Goal: Task Accomplishment & Management: Manage account settings

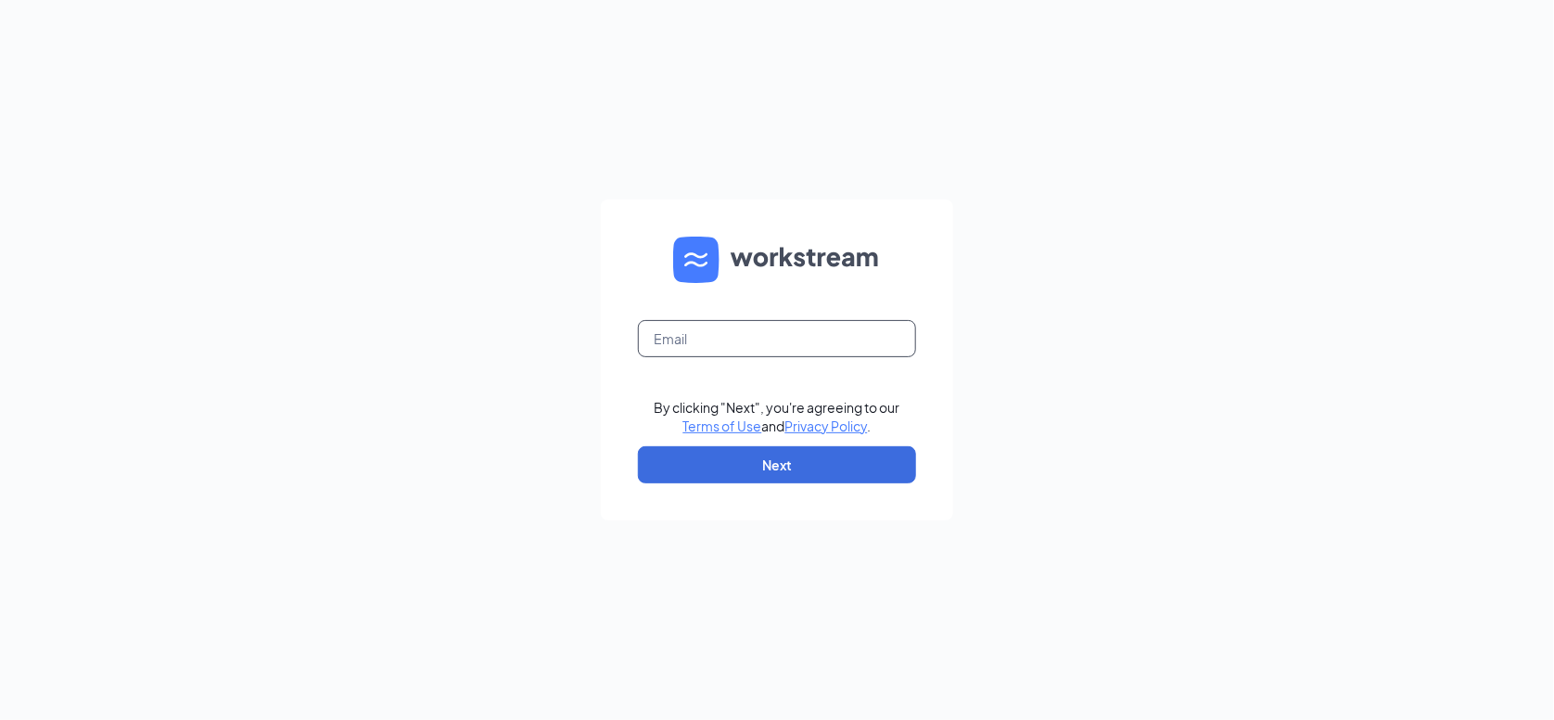
click at [708, 339] on input "text" at bounding box center [777, 338] width 278 height 37
type input "hunterm01140@gmail.com"
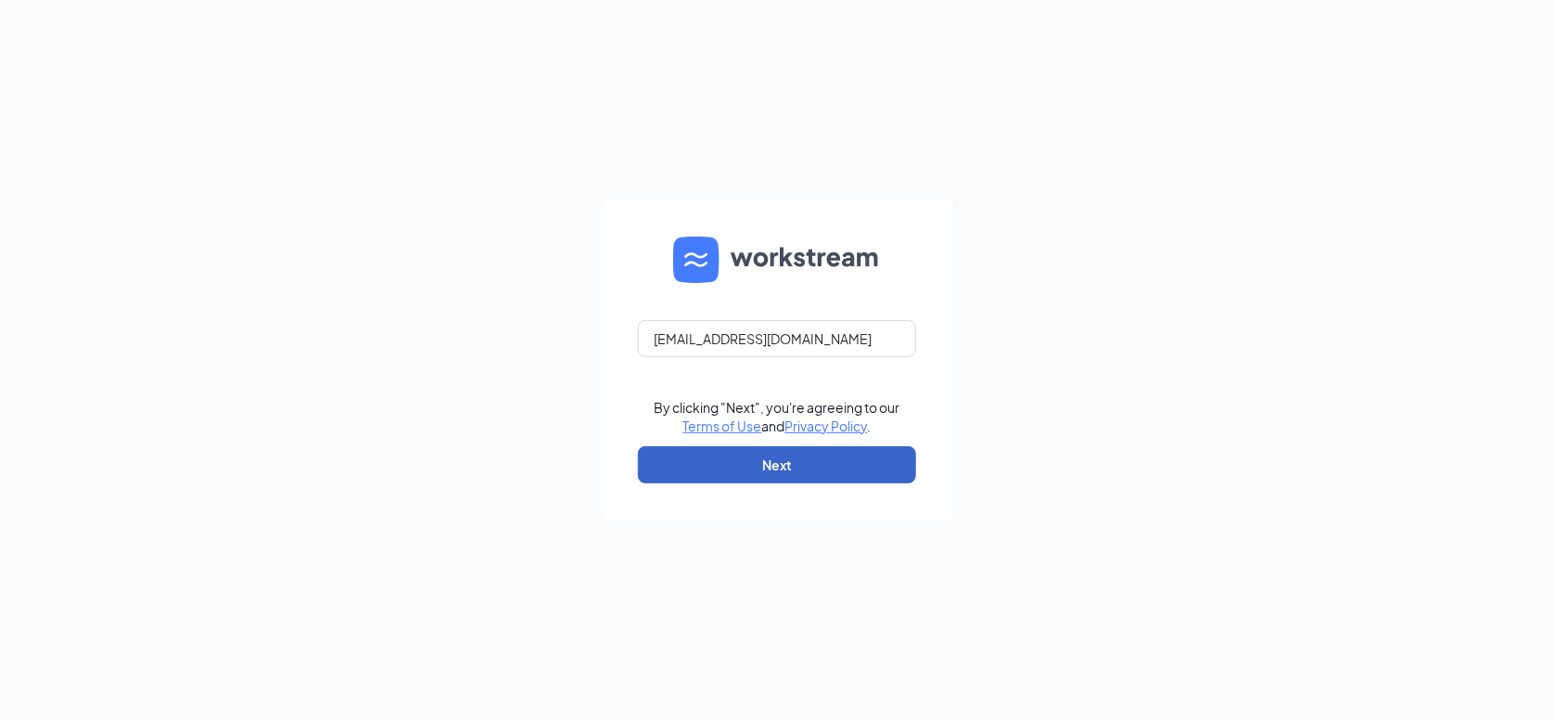
click at [735, 459] on button "Next" at bounding box center [777, 464] width 278 height 37
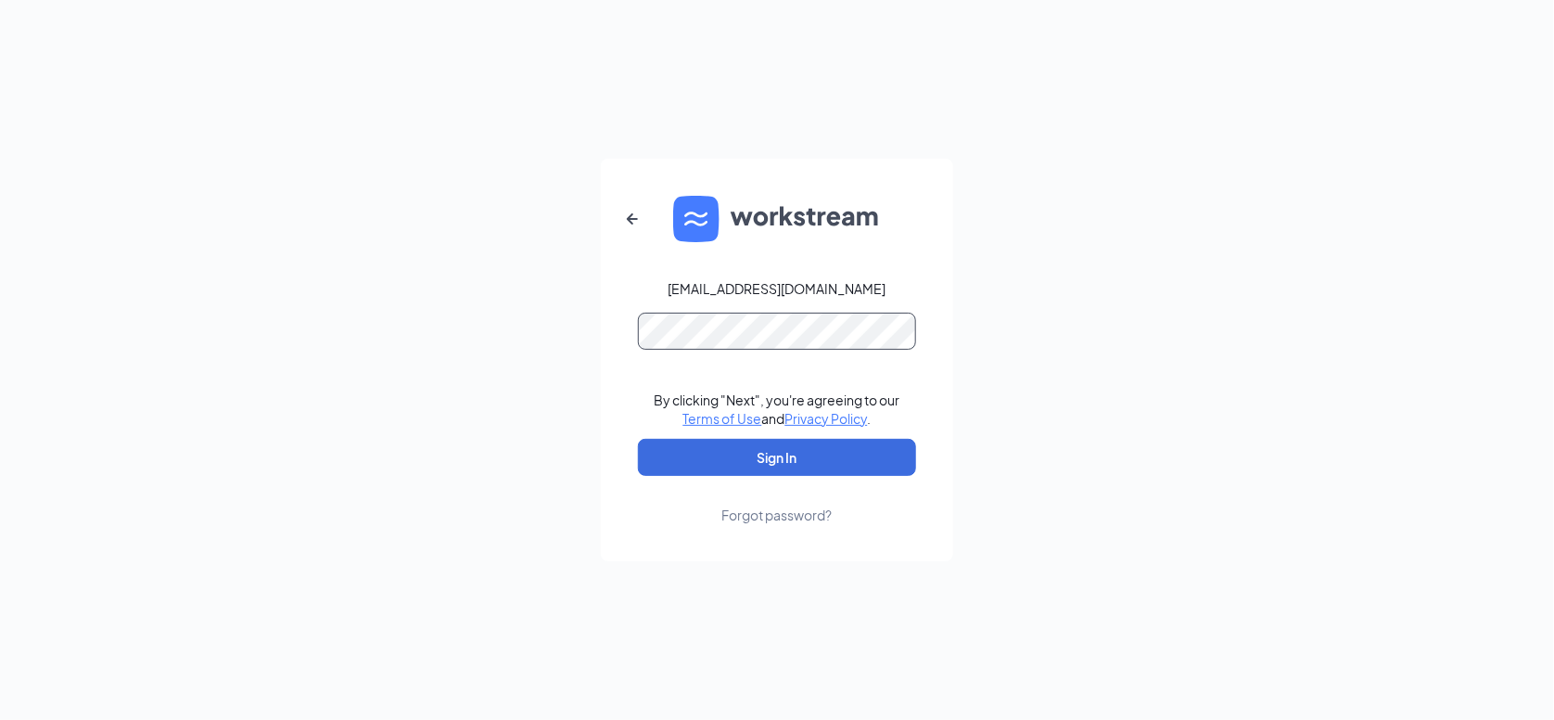
click at [638, 439] on button "Sign In" at bounding box center [777, 457] width 278 height 37
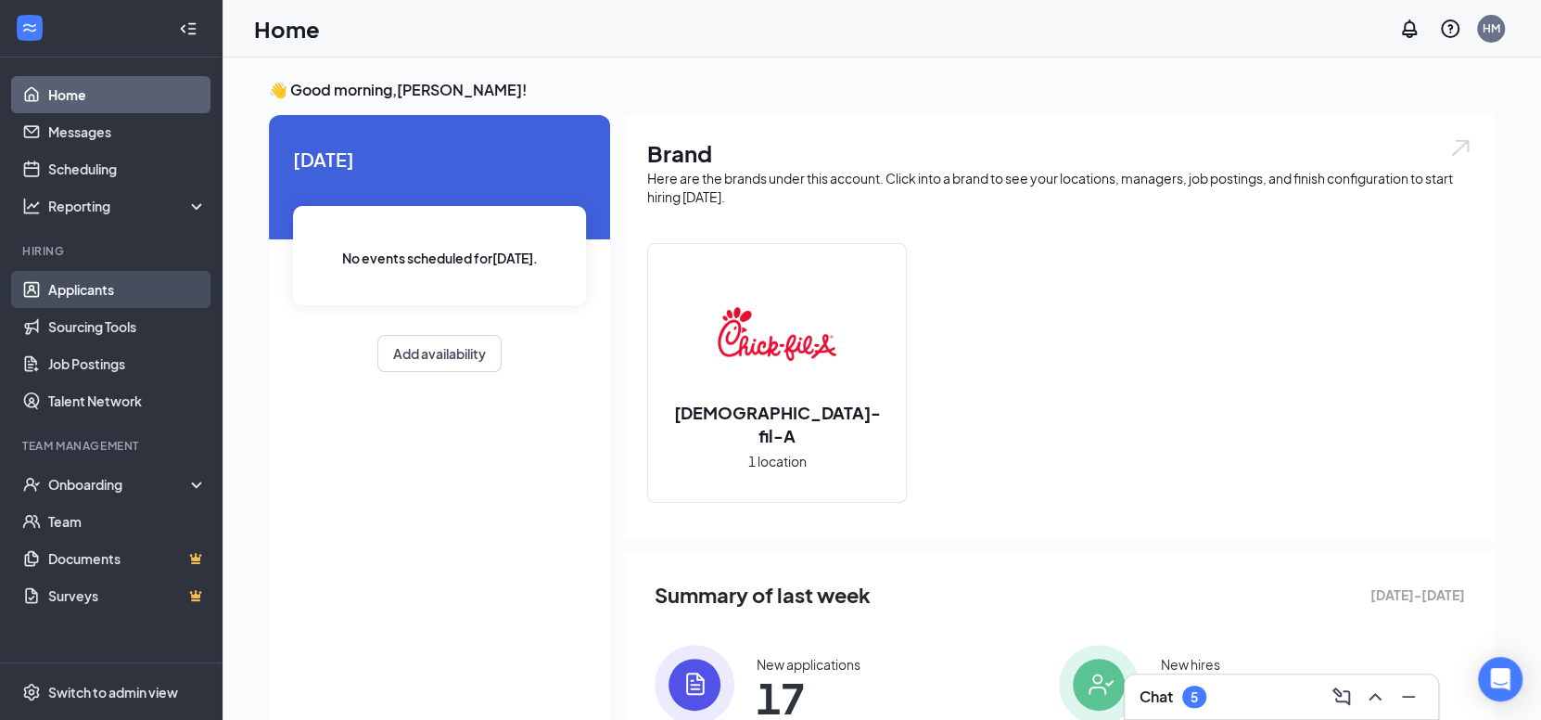
click at [96, 291] on link "Applicants" at bounding box center [127, 289] width 159 height 37
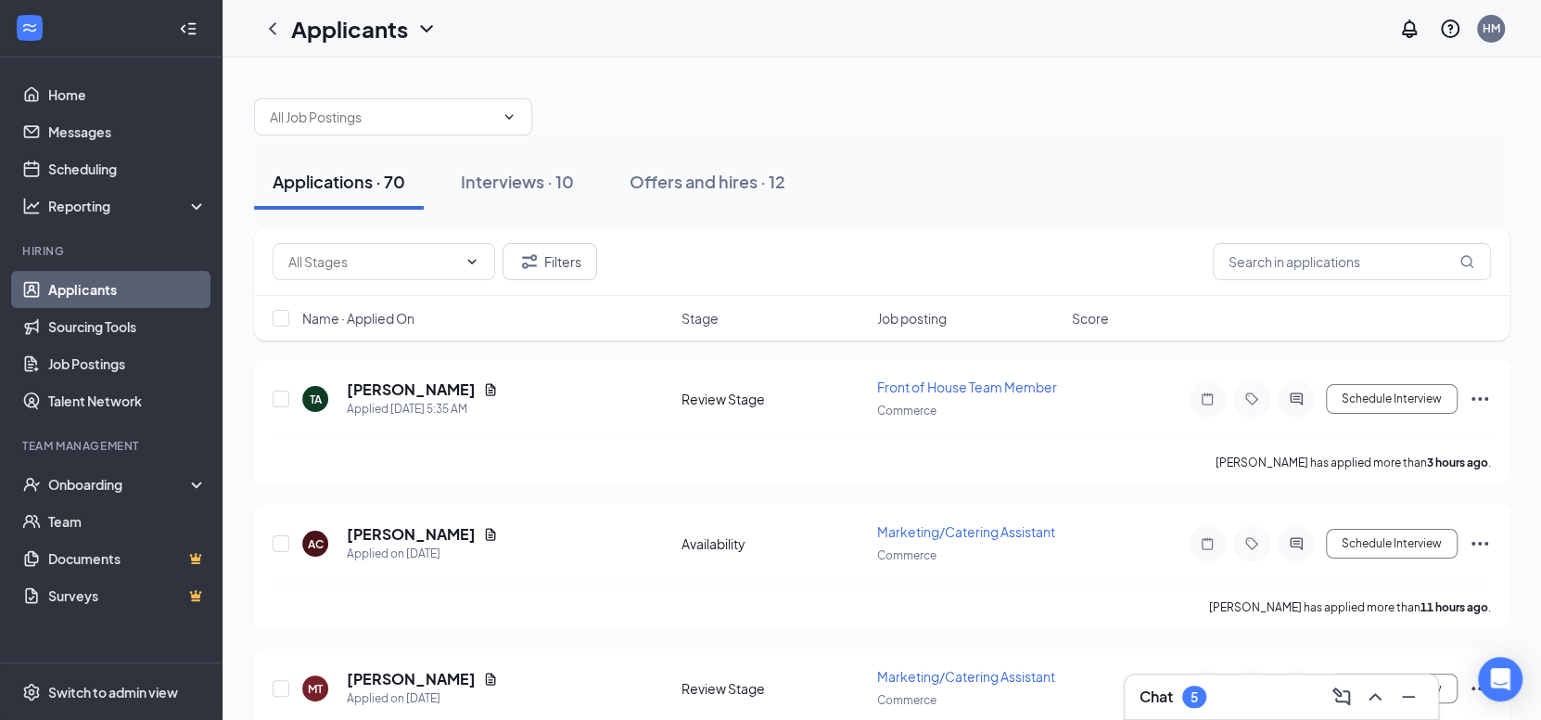
click at [906, 313] on span "Job posting" at bounding box center [912, 318] width 70 height 19
click at [905, 313] on span "Job posting" at bounding box center [912, 318] width 70 height 19
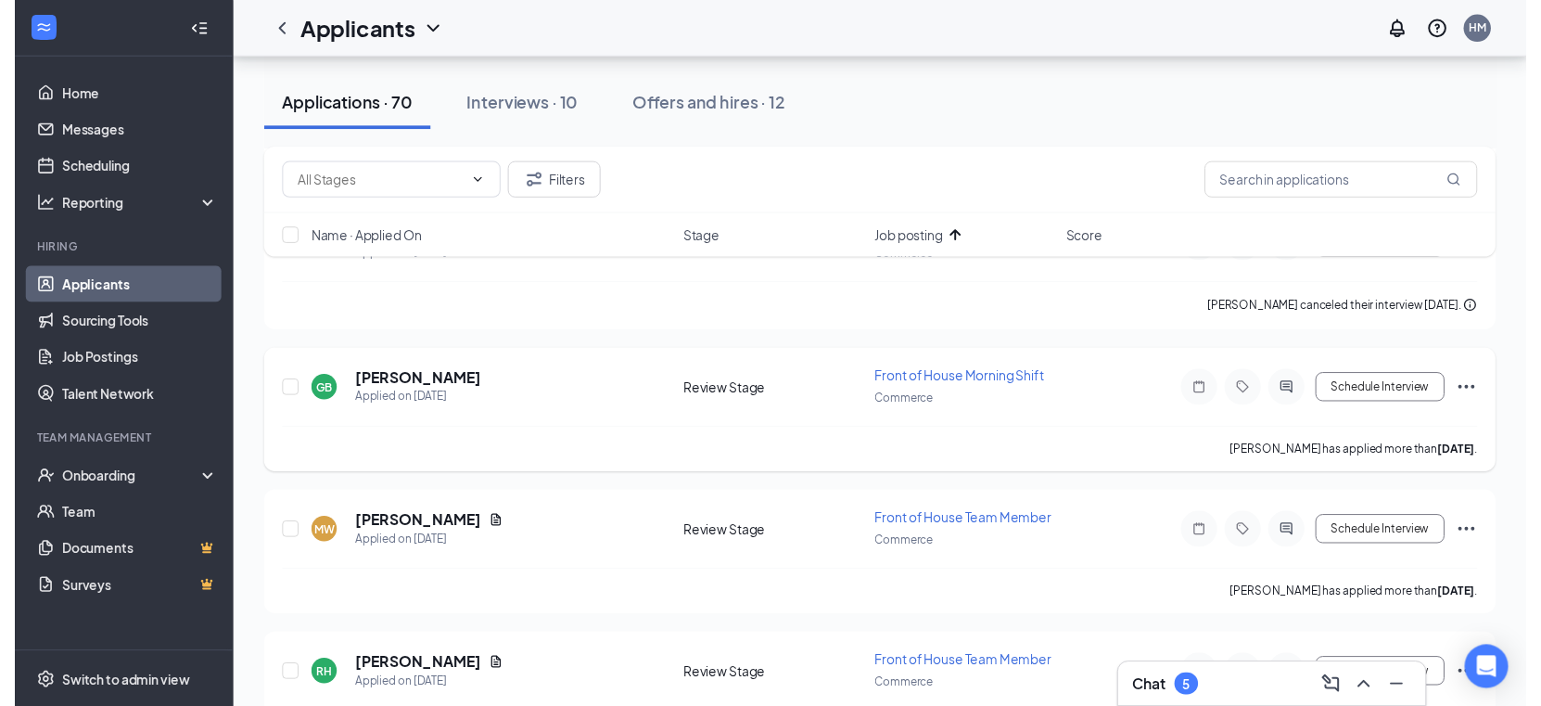
scroll to position [556, 0]
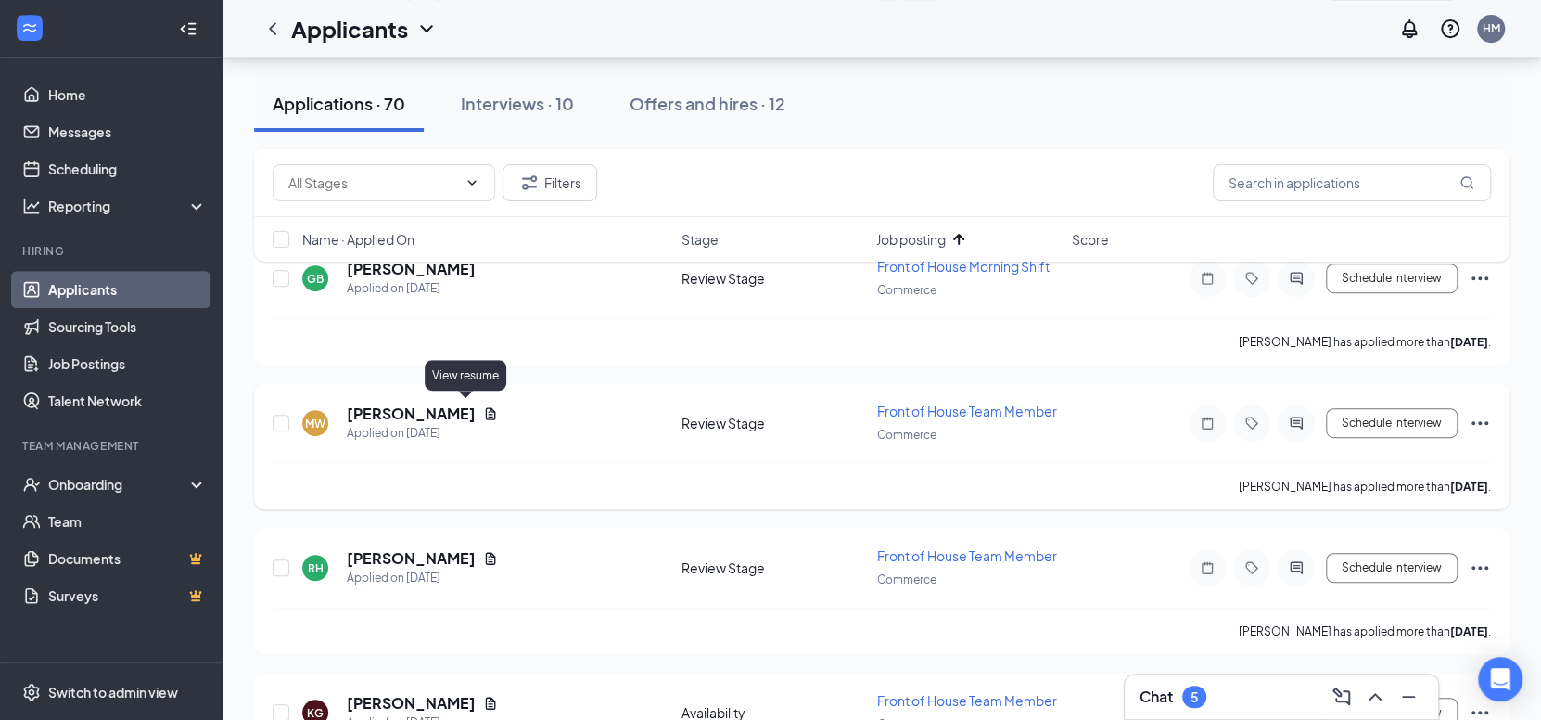
click at [486, 408] on icon "Document" at bounding box center [491, 414] width 10 height 12
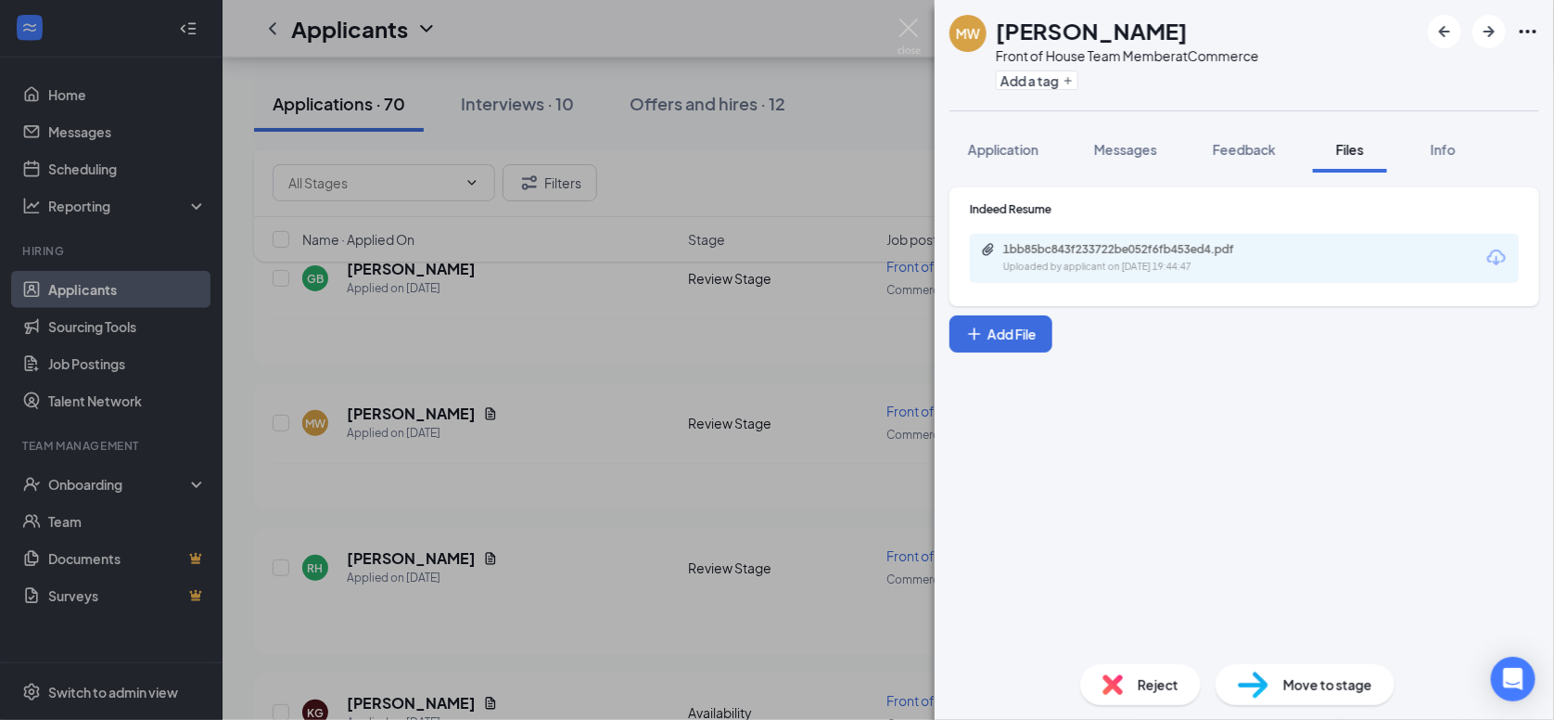
click at [1087, 286] on div "Indeed Resume 1bb85bc843f233722be052f6fb453ed4.pdf Uploaded by applicant on Aug…" at bounding box center [1245, 246] width 590 height 119
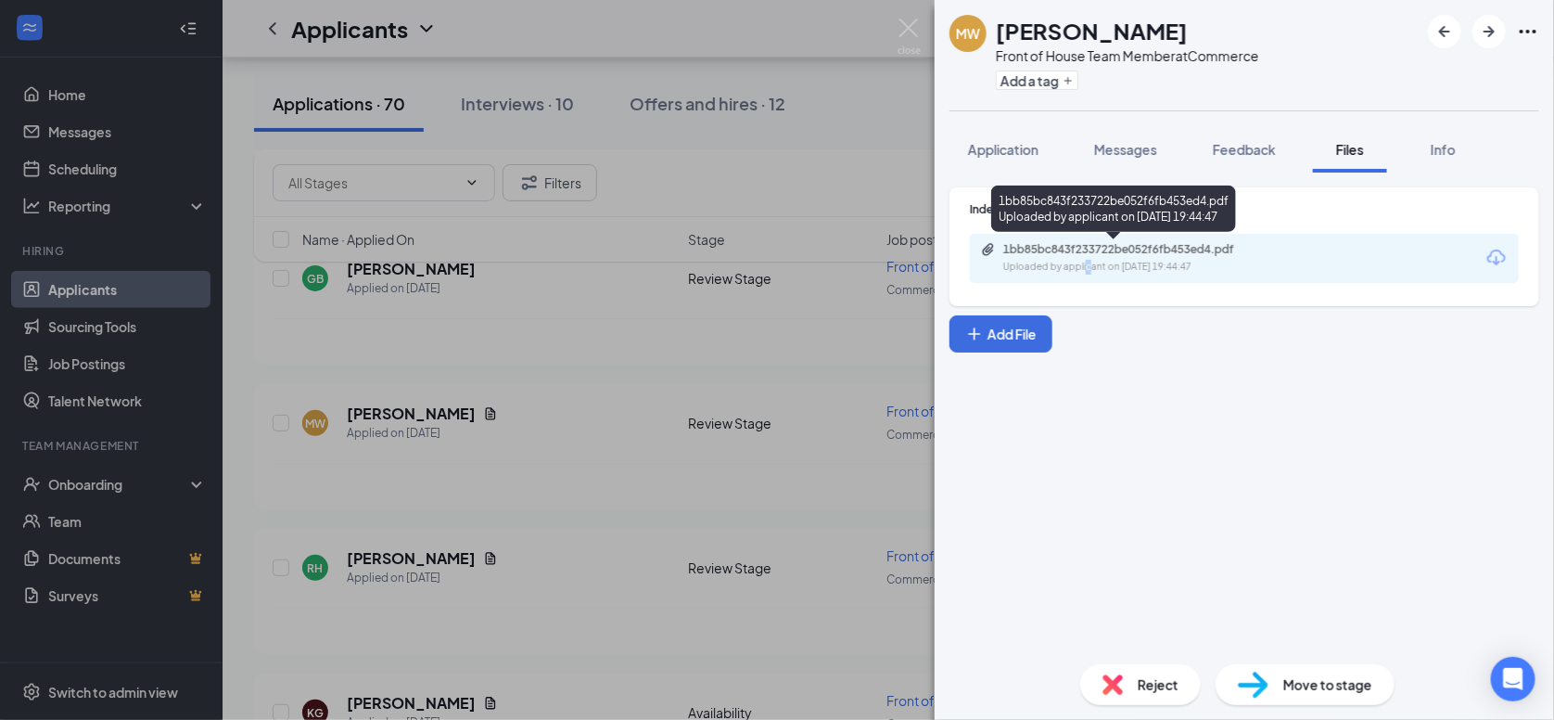
click at [1017, 242] on div "1bb85bc843f233722be052f6fb453ed4.pdf" at bounding box center [1133, 249] width 260 height 15
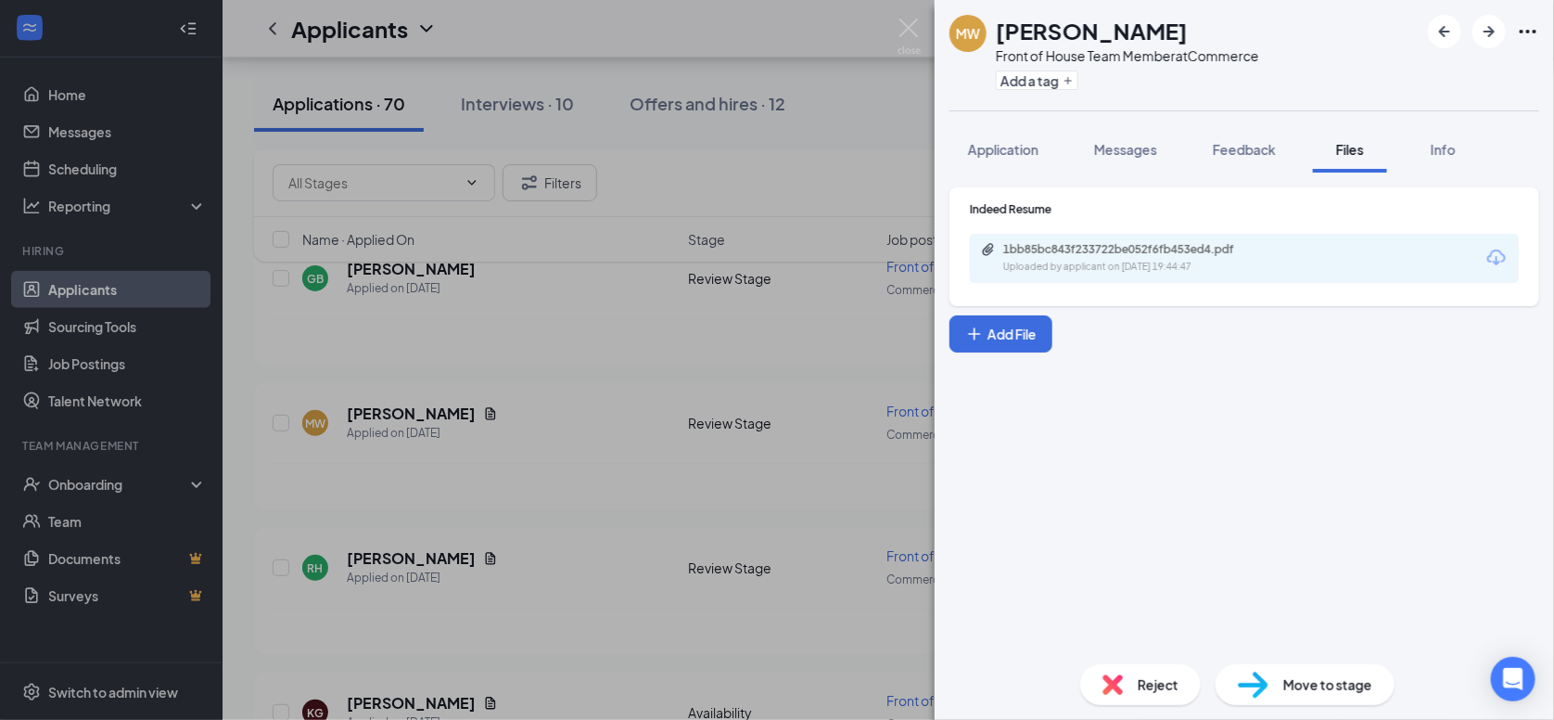
click at [1521, 27] on icon "Ellipses" at bounding box center [1528, 31] width 22 height 22
click at [1450, 69] on link "View full application" at bounding box center [1428, 73] width 200 height 19
click at [901, 20] on img at bounding box center [909, 37] width 23 height 36
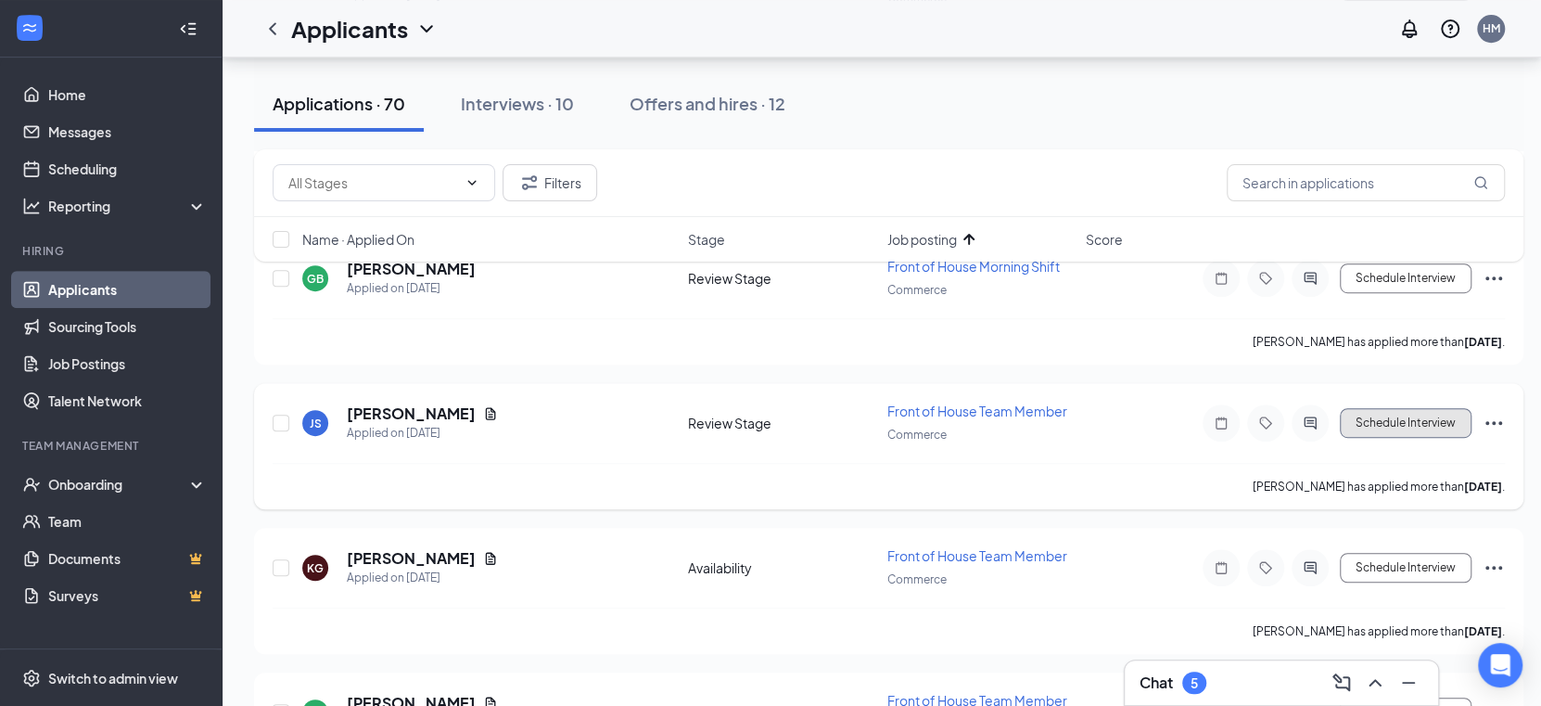
click at [1404, 413] on button "Schedule Interview" at bounding box center [1406, 423] width 132 height 30
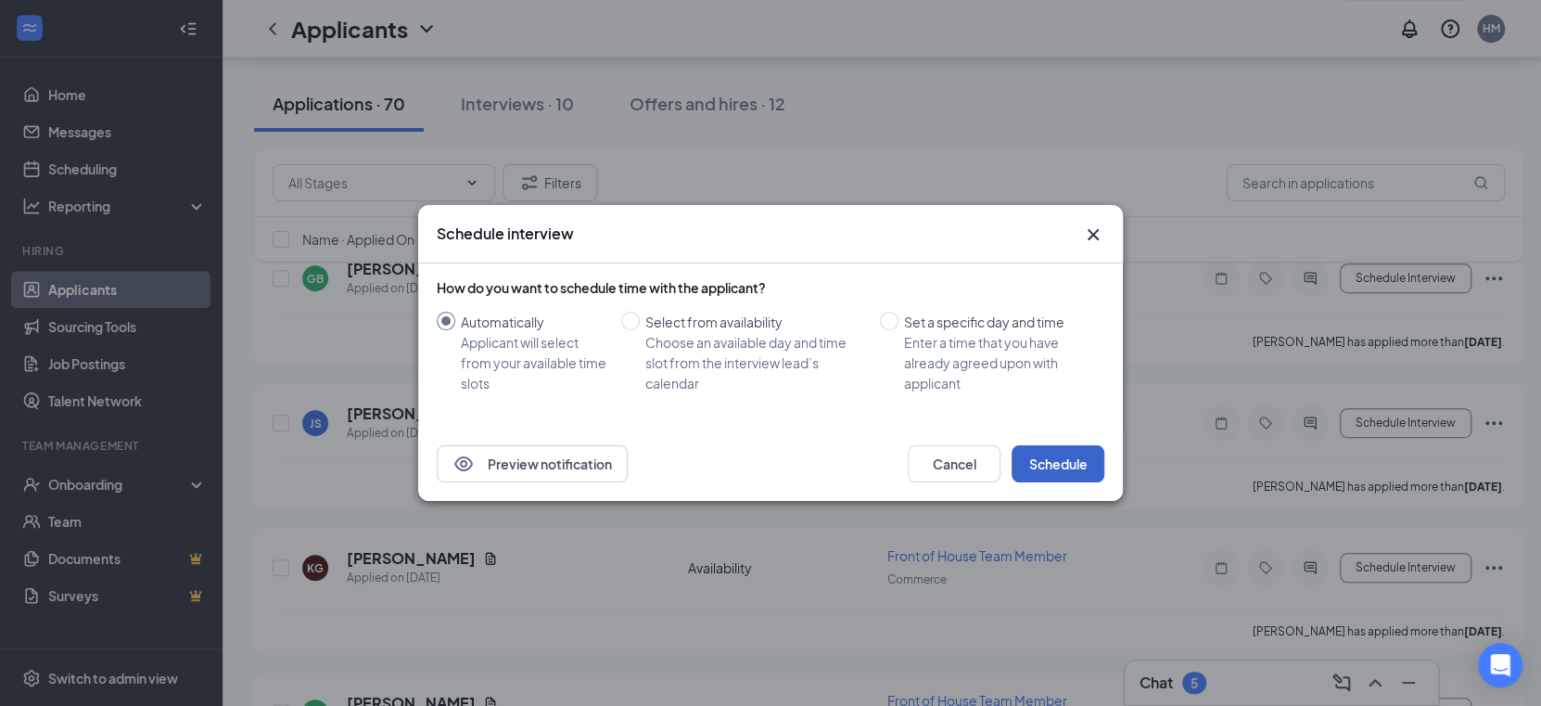
click at [1047, 478] on button "Schedule" at bounding box center [1058, 463] width 93 height 37
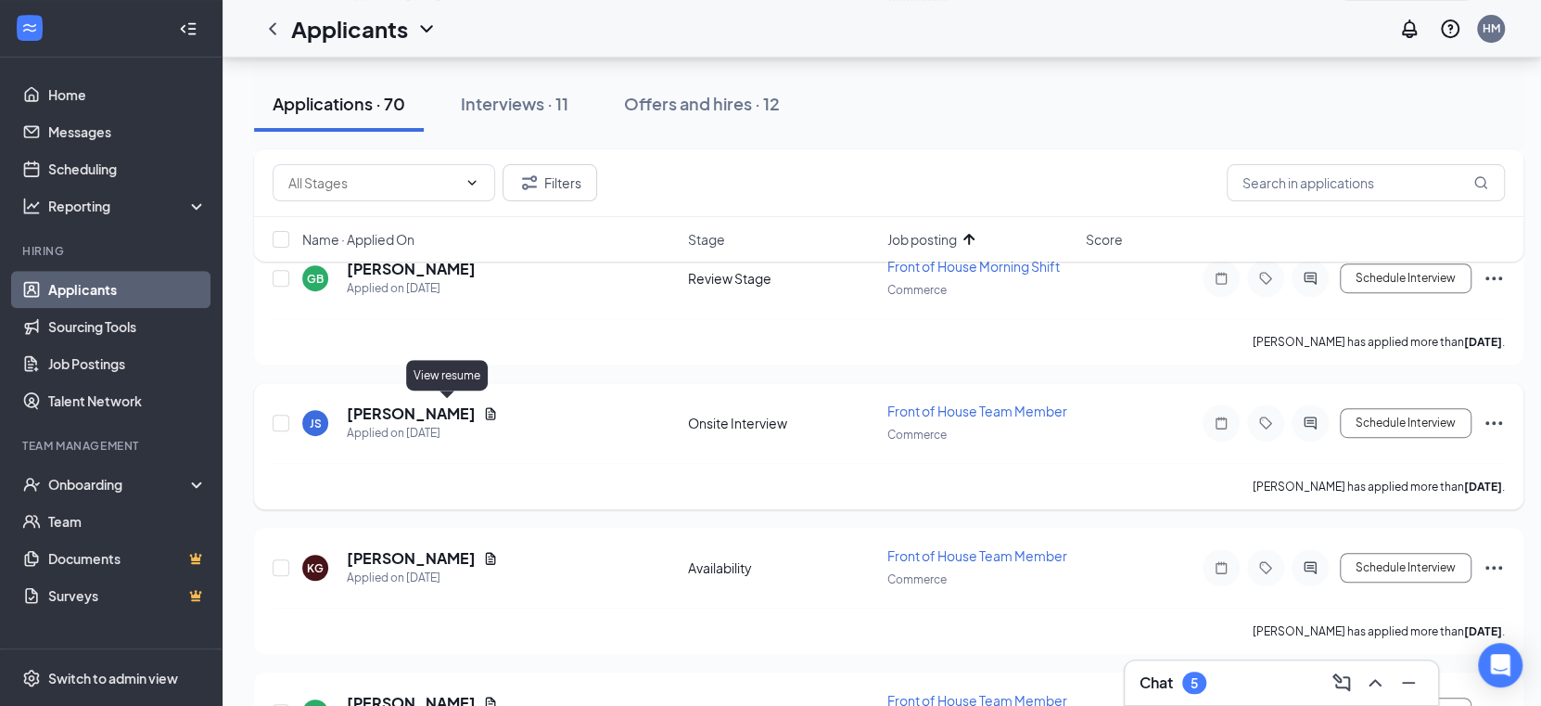
click at [483, 406] on icon "Document" at bounding box center [490, 413] width 15 height 15
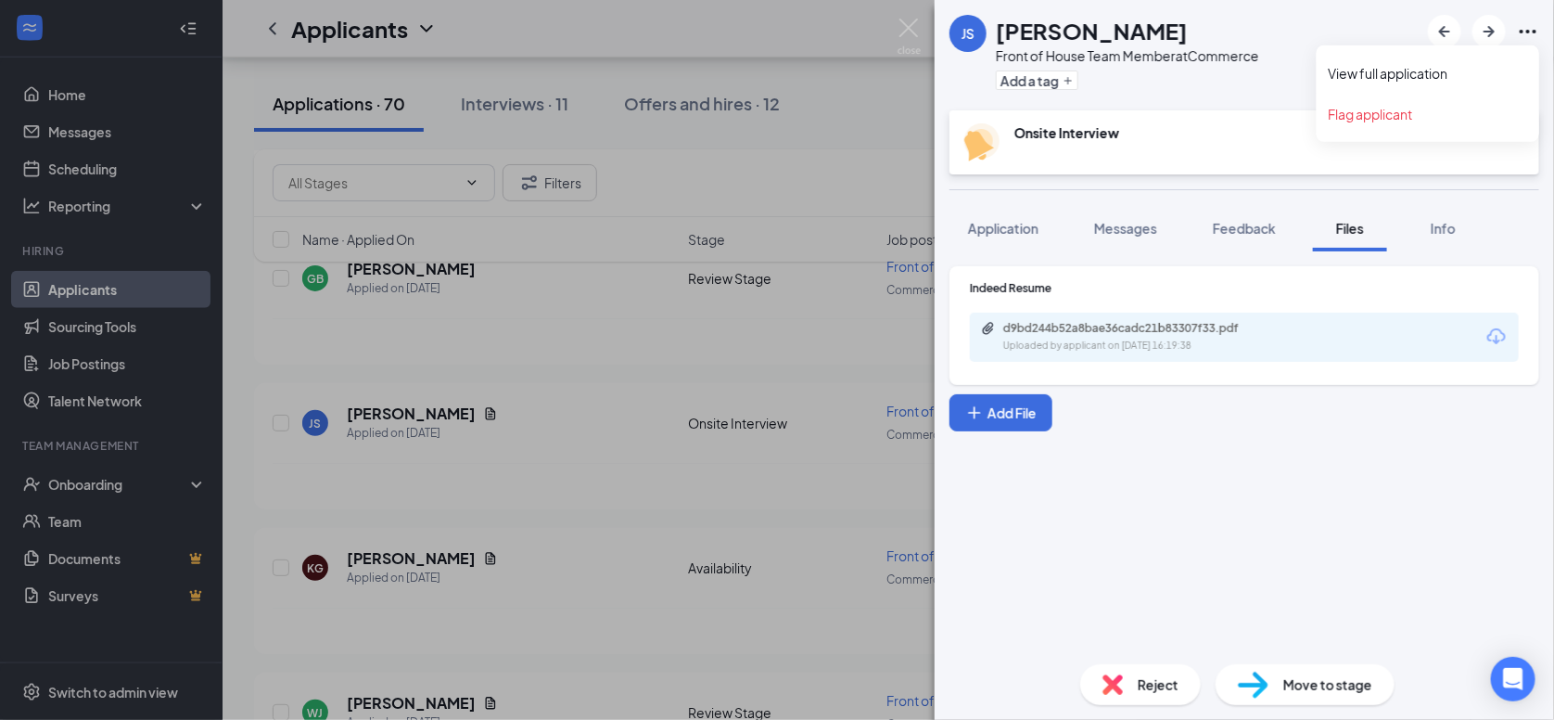
click at [1531, 27] on icon "Ellipses" at bounding box center [1528, 31] width 22 height 22
click at [1396, 83] on link "View full application" at bounding box center [1428, 73] width 200 height 19
click at [915, 23] on img at bounding box center [909, 37] width 23 height 36
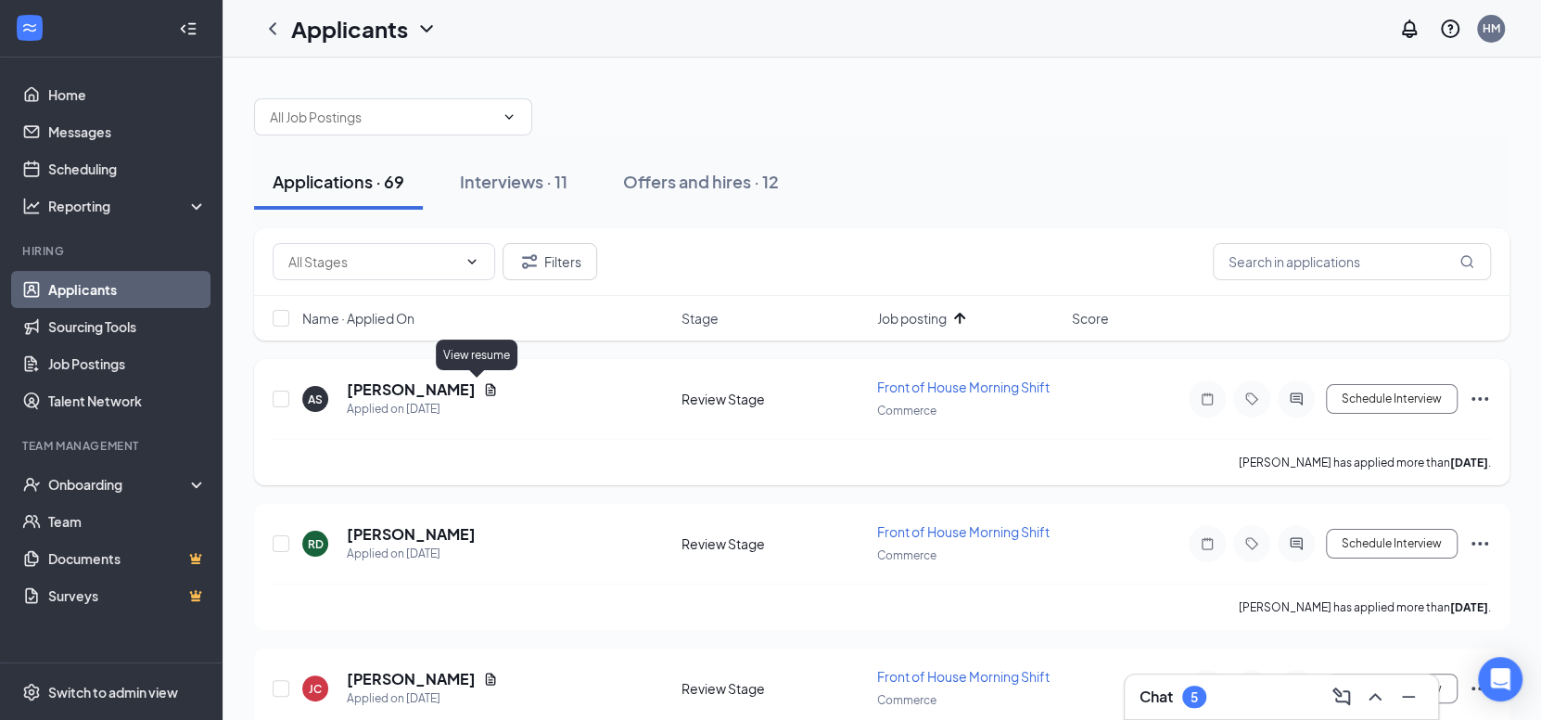
click at [486, 384] on icon "Document" at bounding box center [491, 389] width 10 height 12
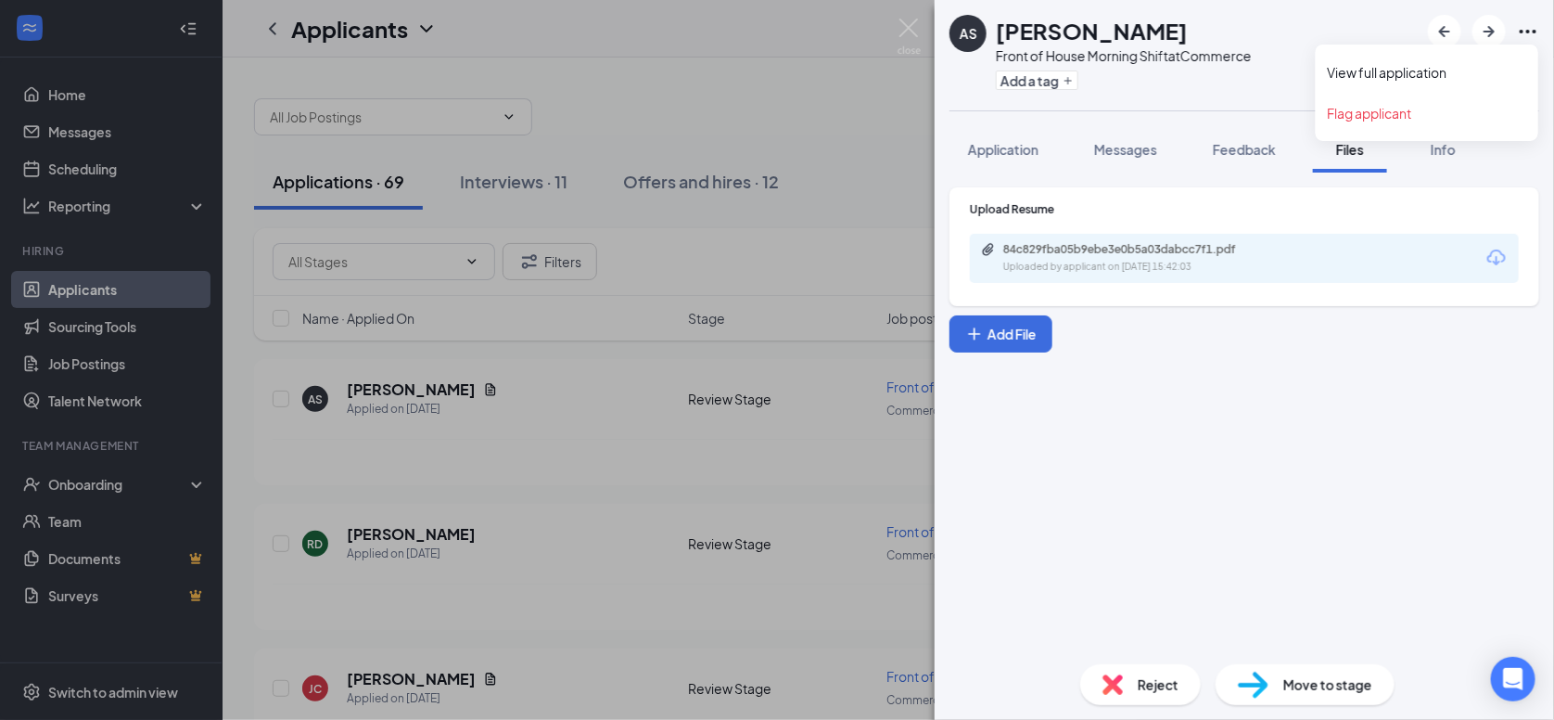
click at [1526, 28] on icon "Ellipses" at bounding box center [1528, 31] width 22 height 22
click at [1368, 70] on link "View full application" at bounding box center [1428, 72] width 200 height 19
click at [899, 30] on img at bounding box center [909, 37] width 23 height 36
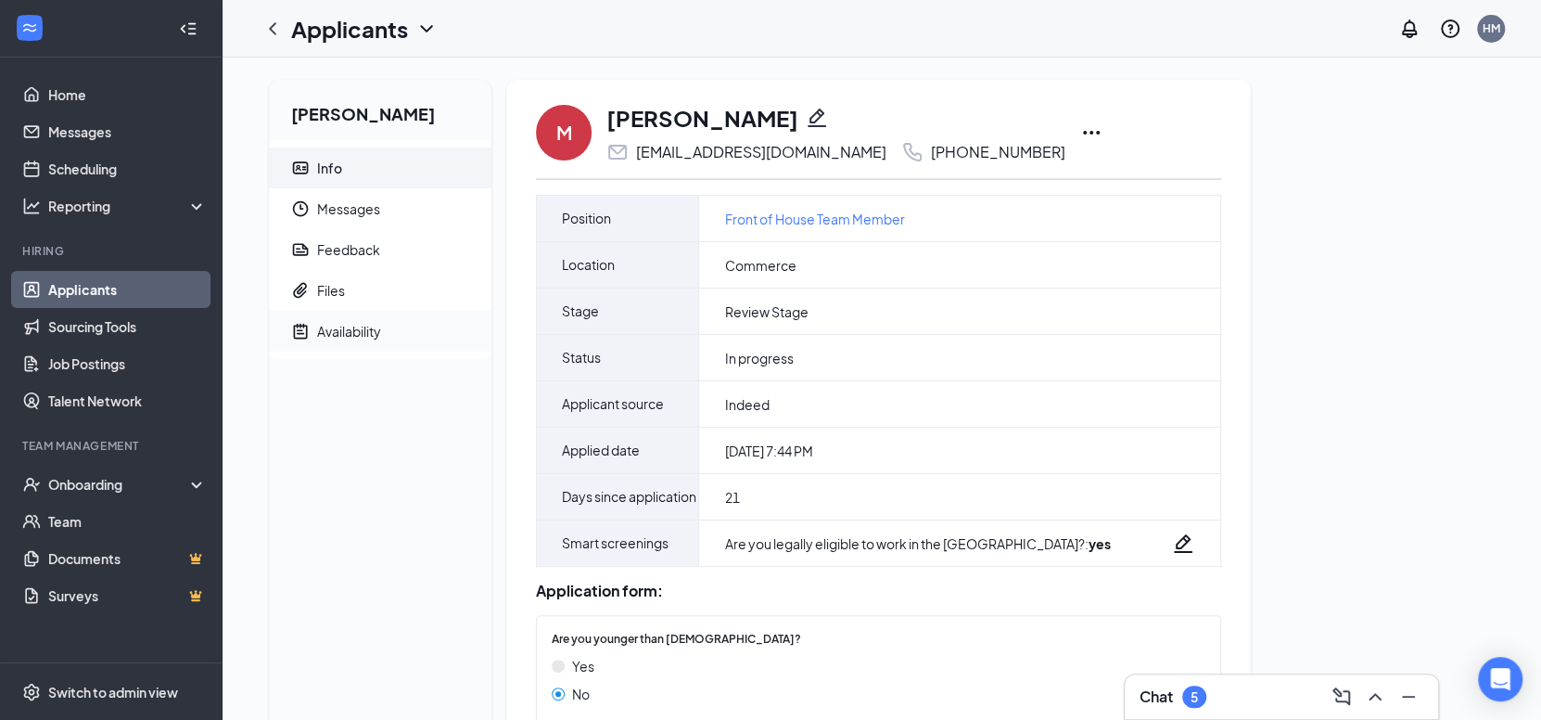
click at [353, 326] on div "Availability" at bounding box center [349, 331] width 64 height 19
click at [324, 323] on div "Availability" at bounding box center [349, 331] width 64 height 19
click at [353, 335] on div "Availability" at bounding box center [349, 331] width 64 height 19
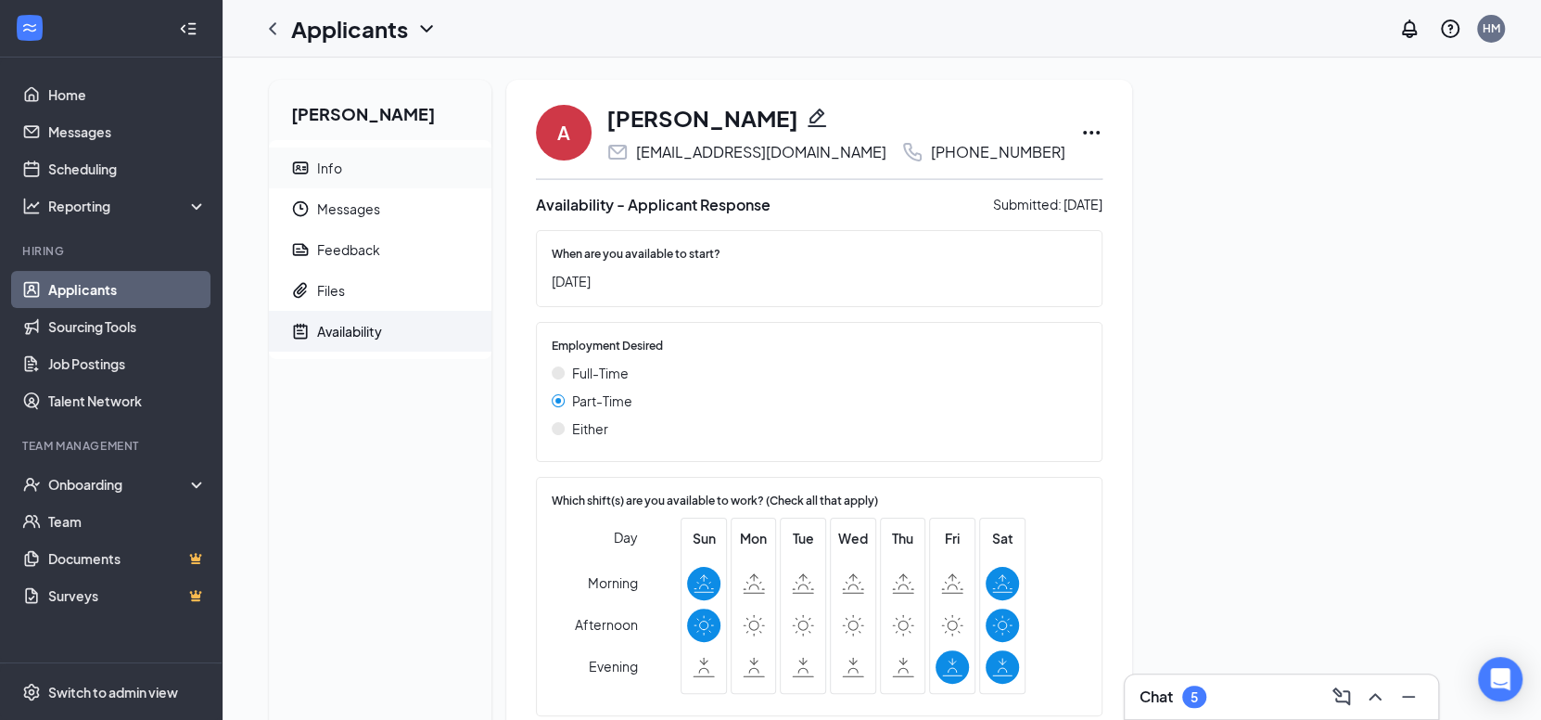
click at [340, 163] on div "Info" at bounding box center [329, 168] width 25 height 19
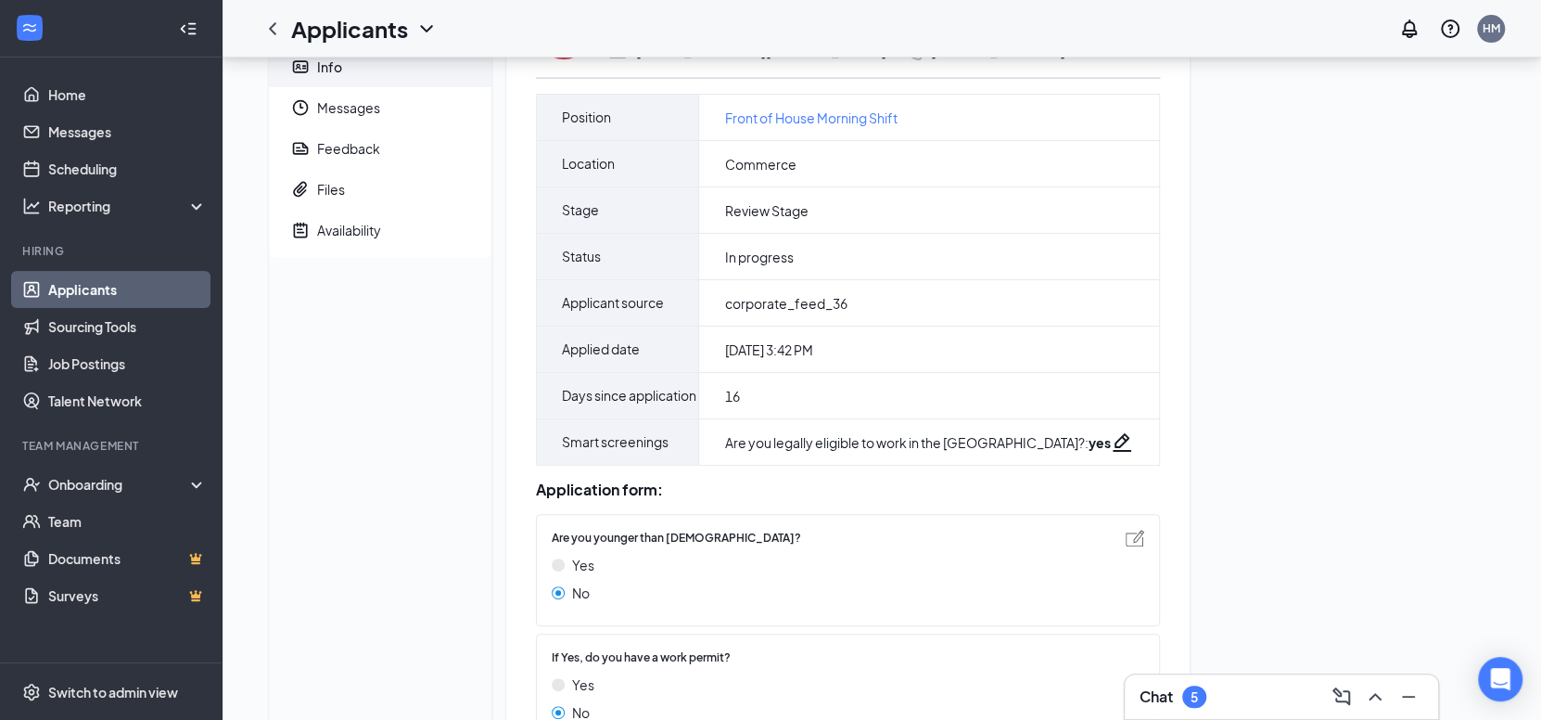
scroll to position [7, 0]
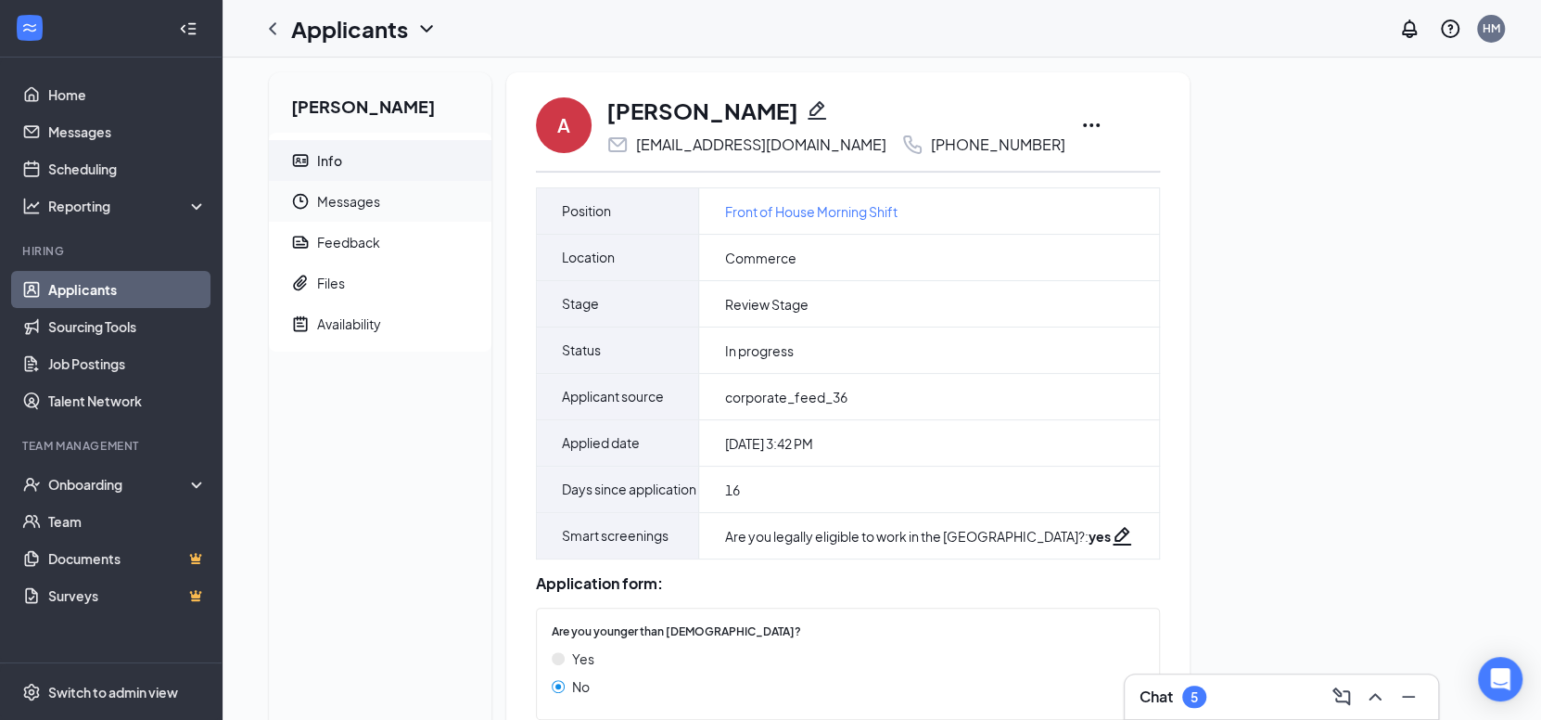
click at [393, 193] on span "Messages" at bounding box center [397, 201] width 160 height 41
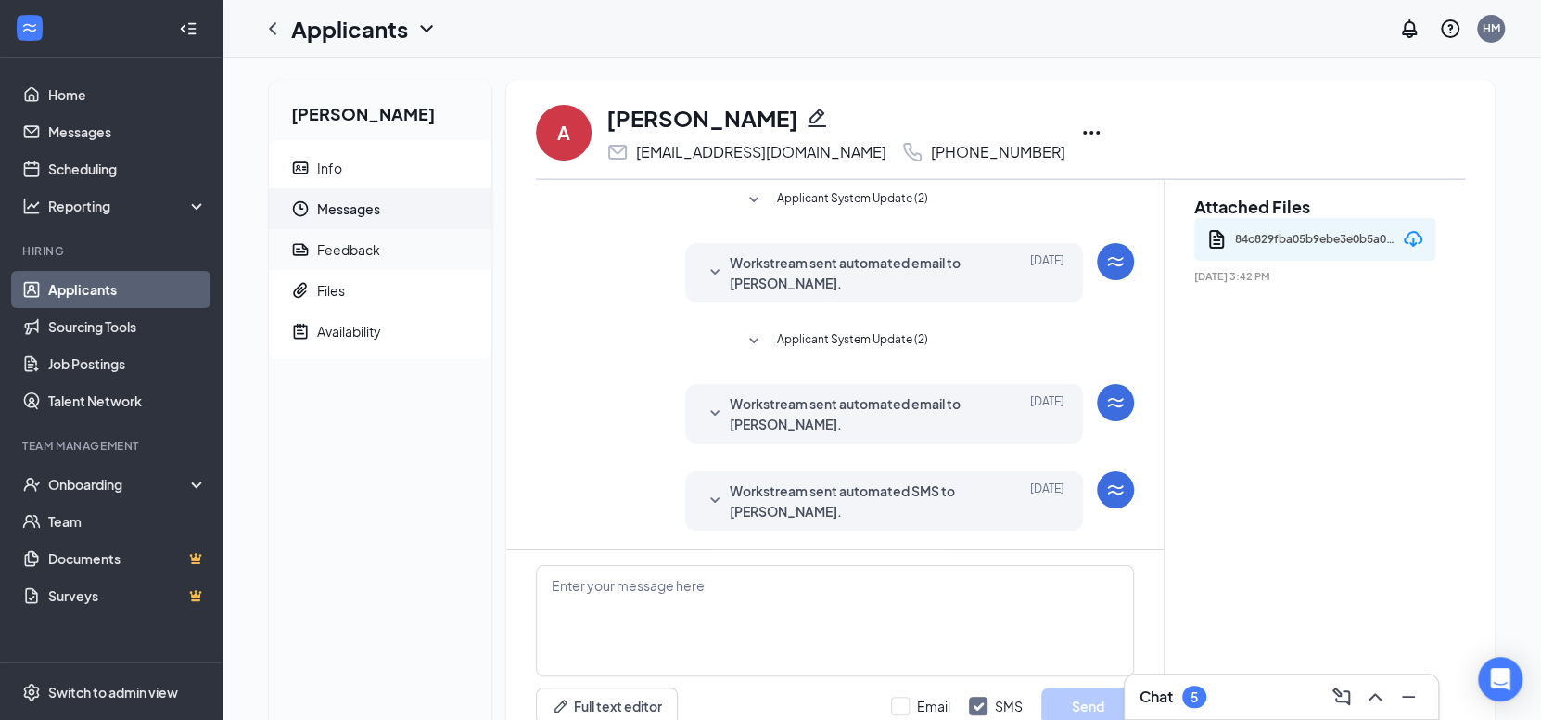
click at [386, 248] on span "Feedback" at bounding box center [397, 249] width 160 height 41
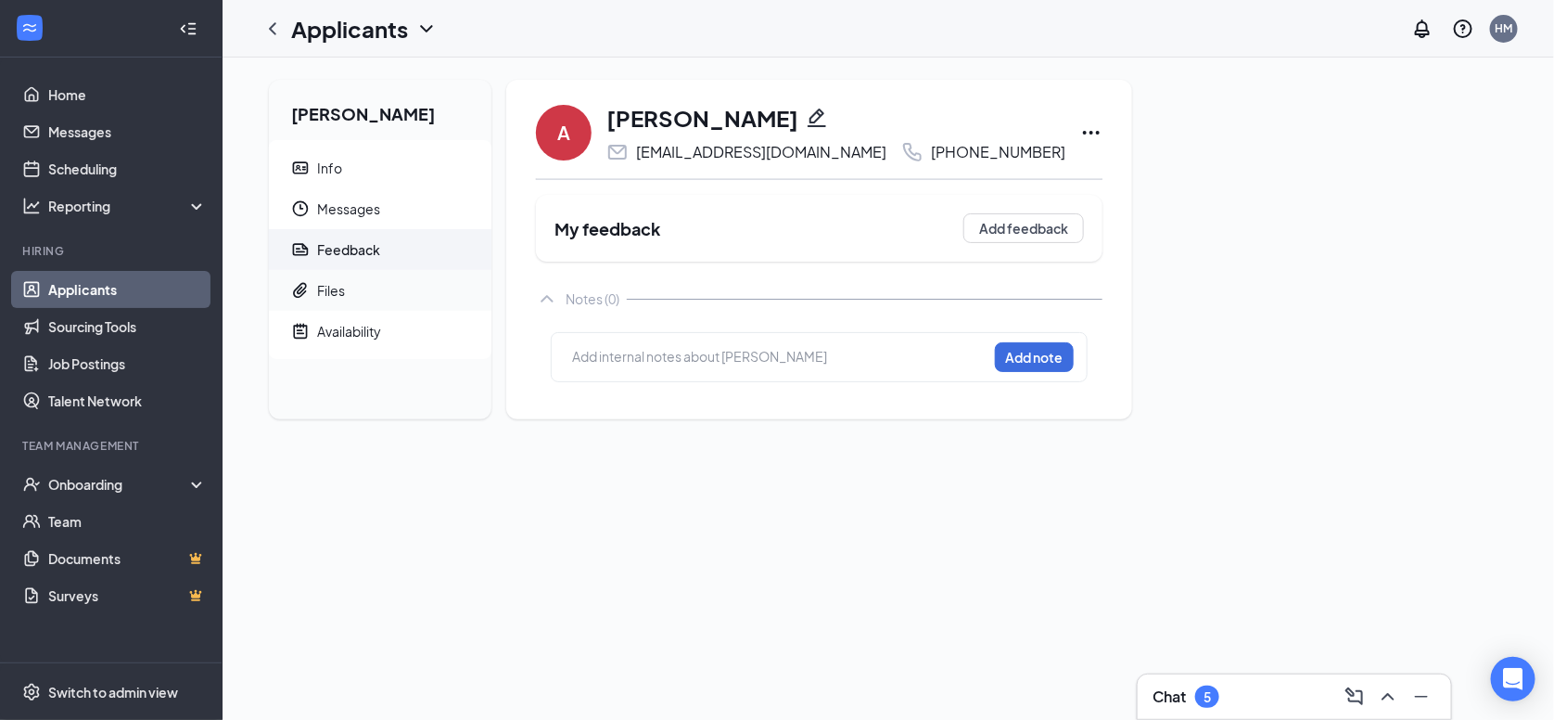
click at [370, 283] on span "Files" at bounding box center [397, 290] width 160 height 41
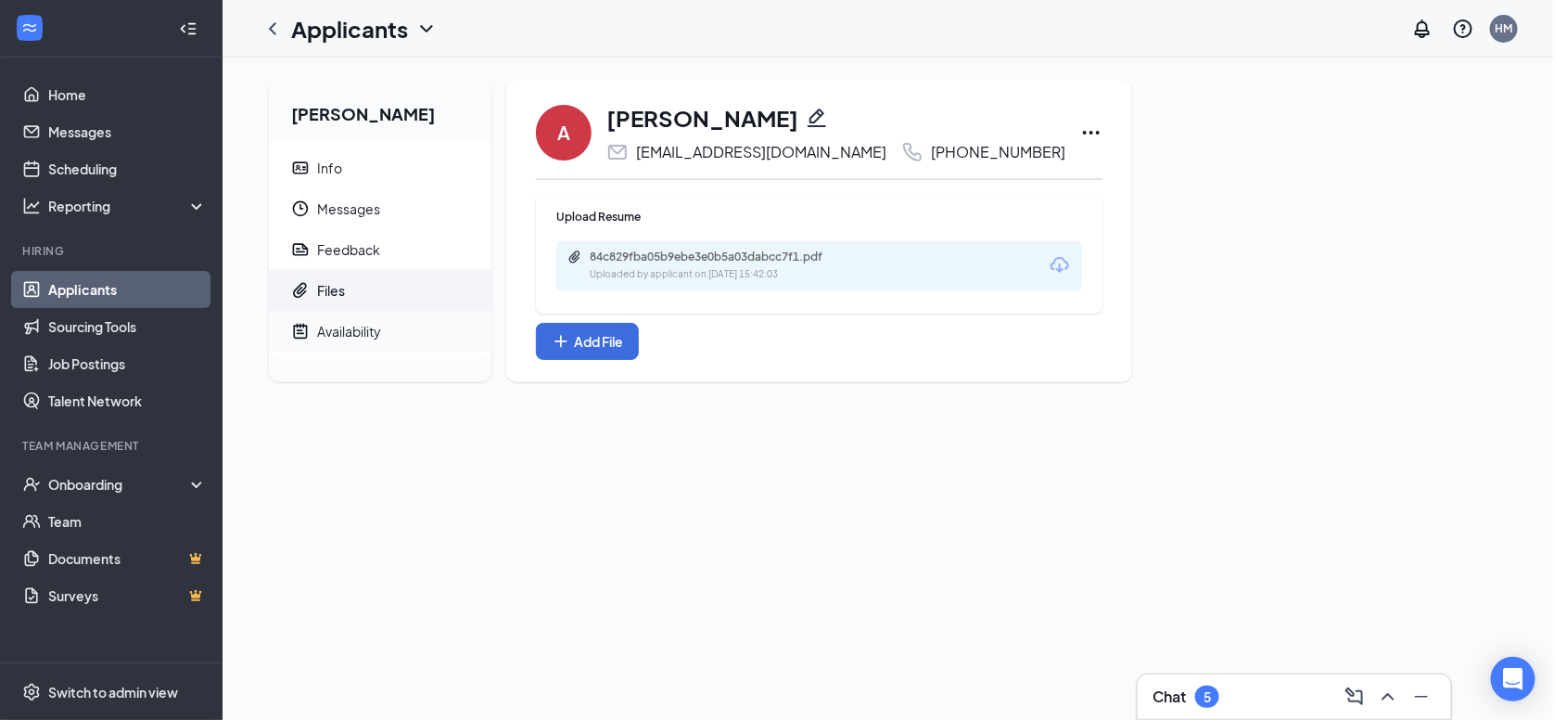
click at [364, 339] on div "Availability" at bounding box center [349, 331] width 64 height 19
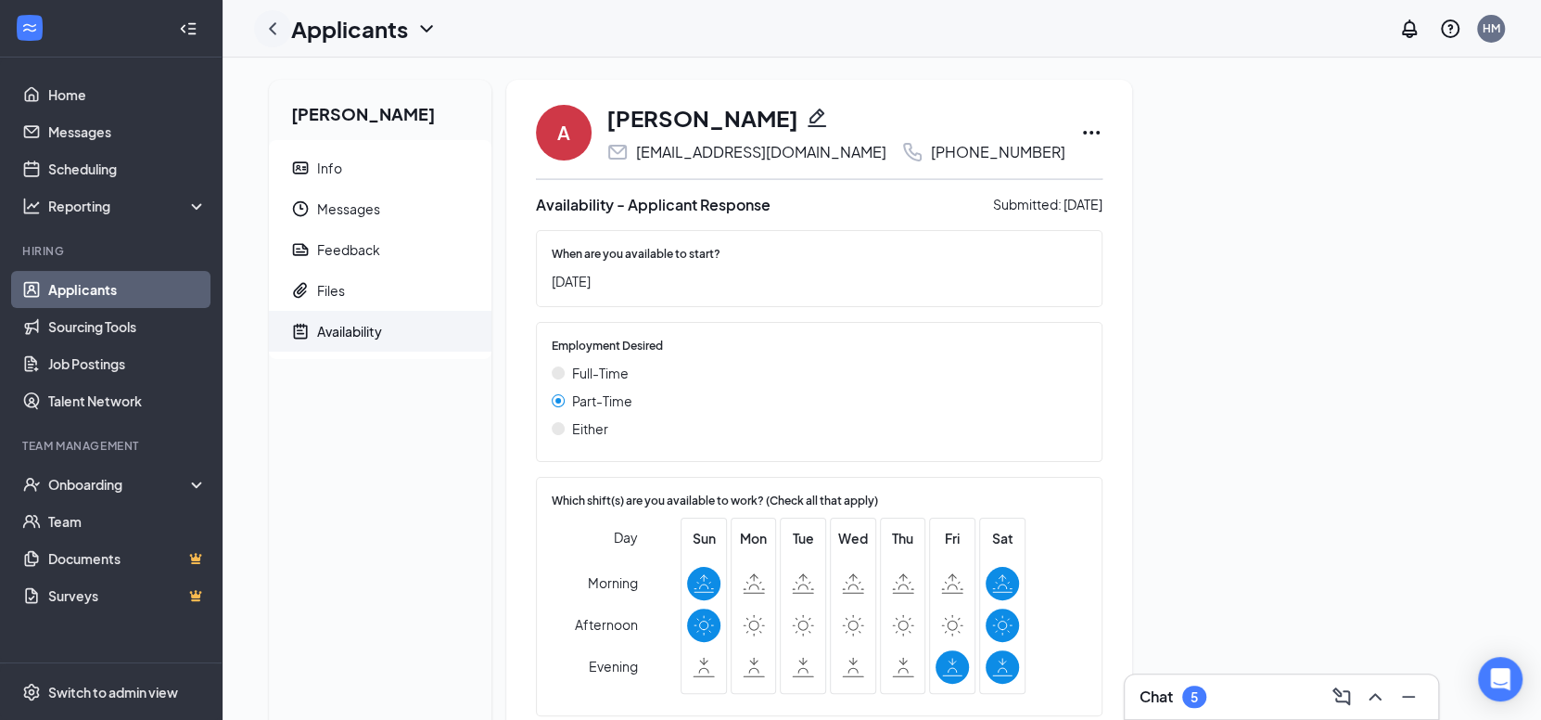
click at [275, 27] on icon "ChevronLeft" at bounding box center [273, 29] width 22 height 22
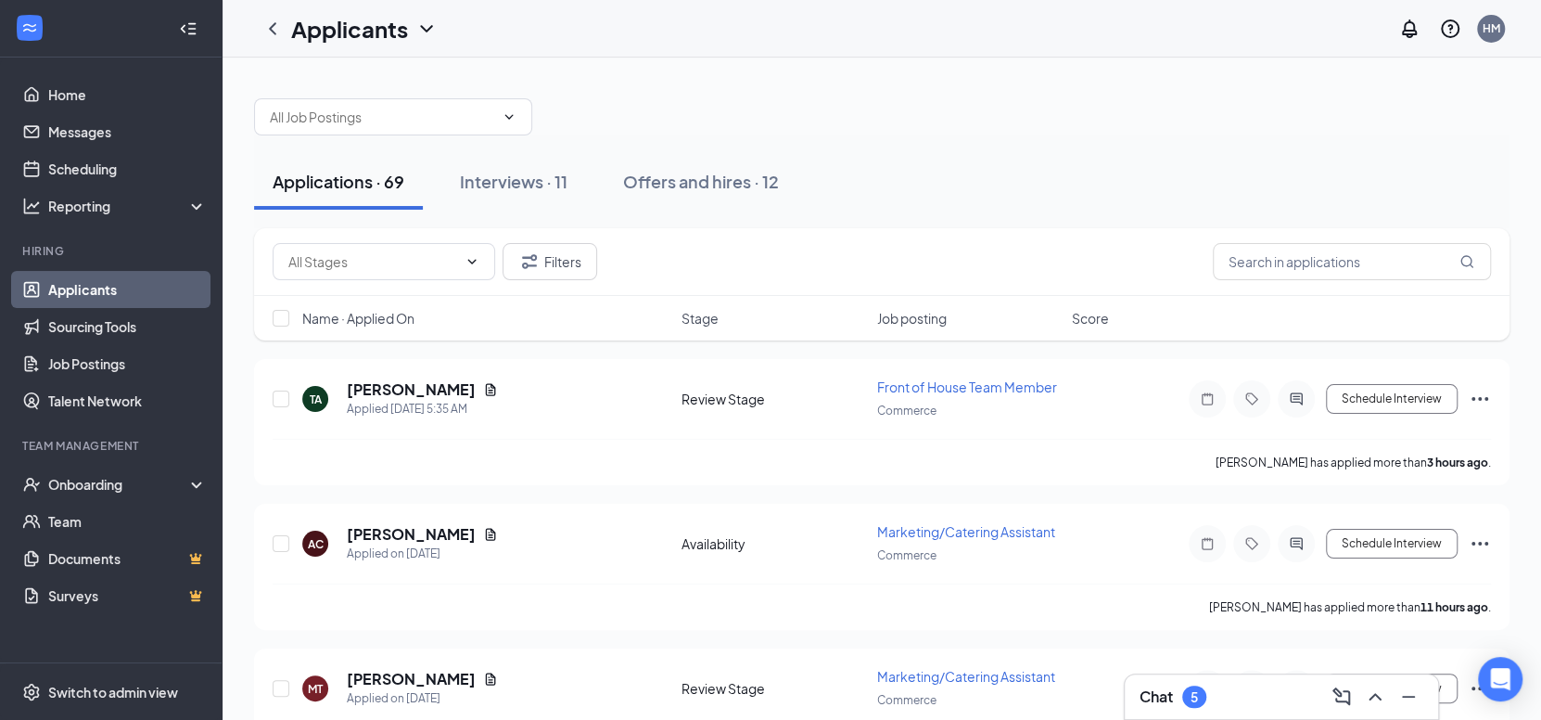
click at [925, 320] on span "Job posting" at bounding box center [912, 318] width 70 height 19
click at [923, 306] on div "Name · Applied On Stage Job posting Score" at bounding box center [882, 318] width 1256 height 45
click at [540, 179] on div "Interviews · 11" at bounding box center [514, 181] width 108 height 23
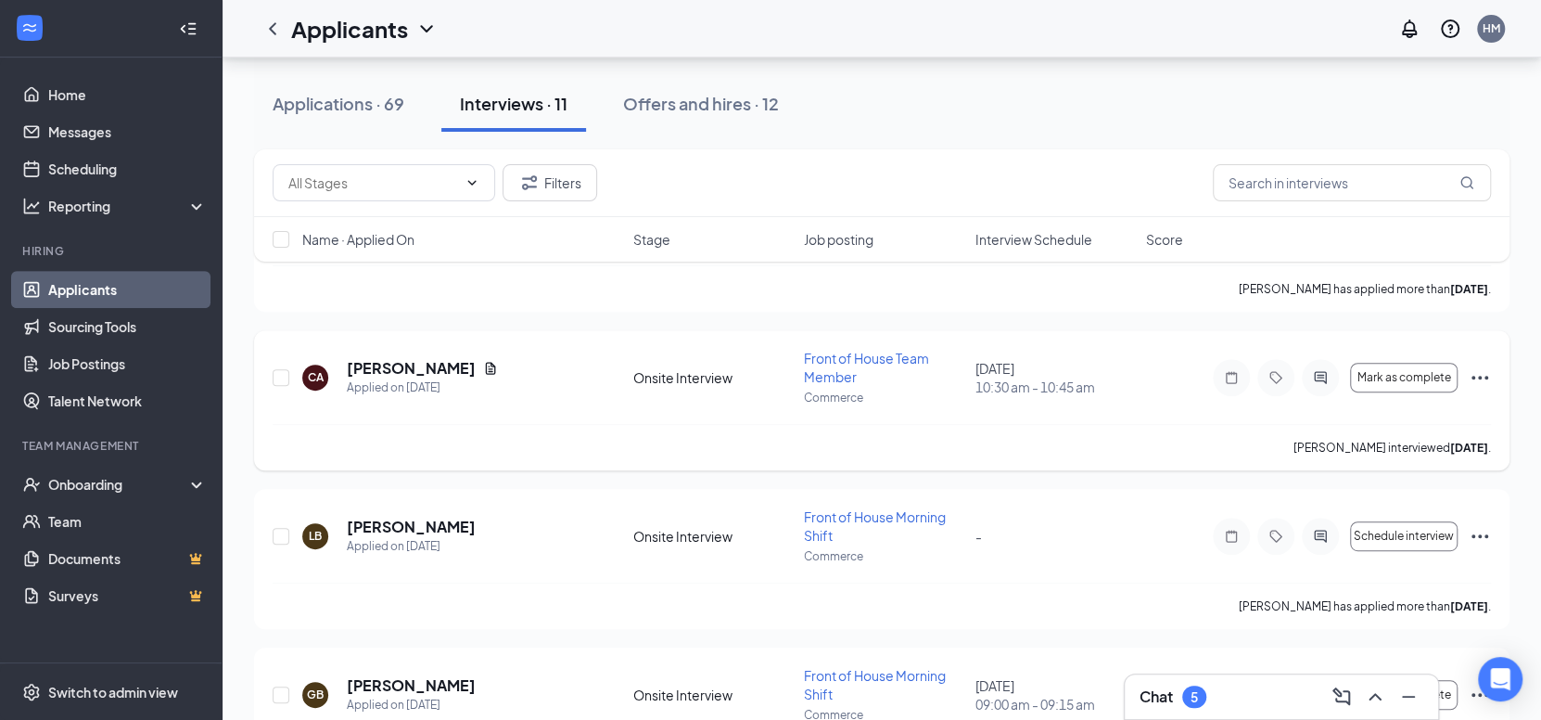
scroll to position [278, 0]
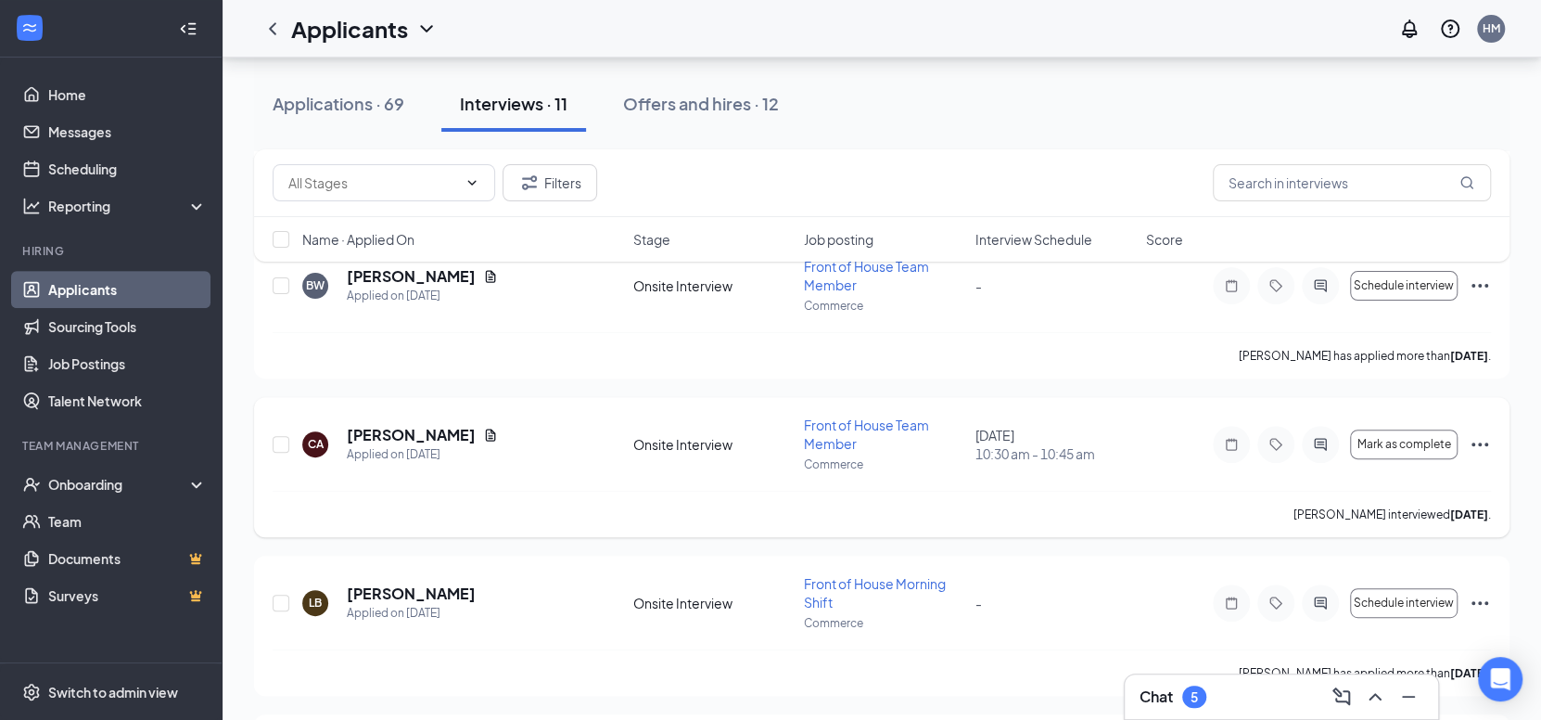
click at [1473, 439] on icon "Ellipses" at bounding box center [1480, 444] width 22 height 22
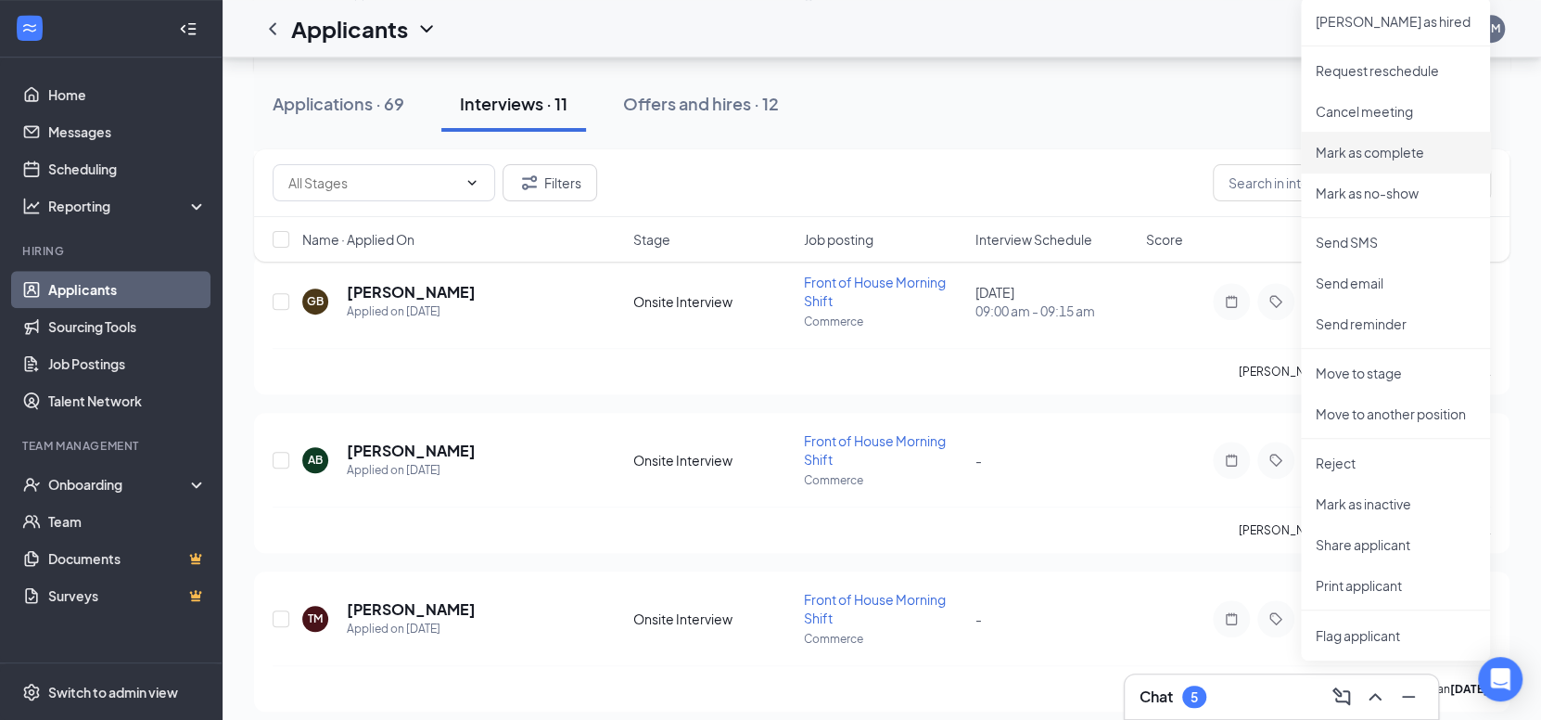
scroll to position [742, 0]
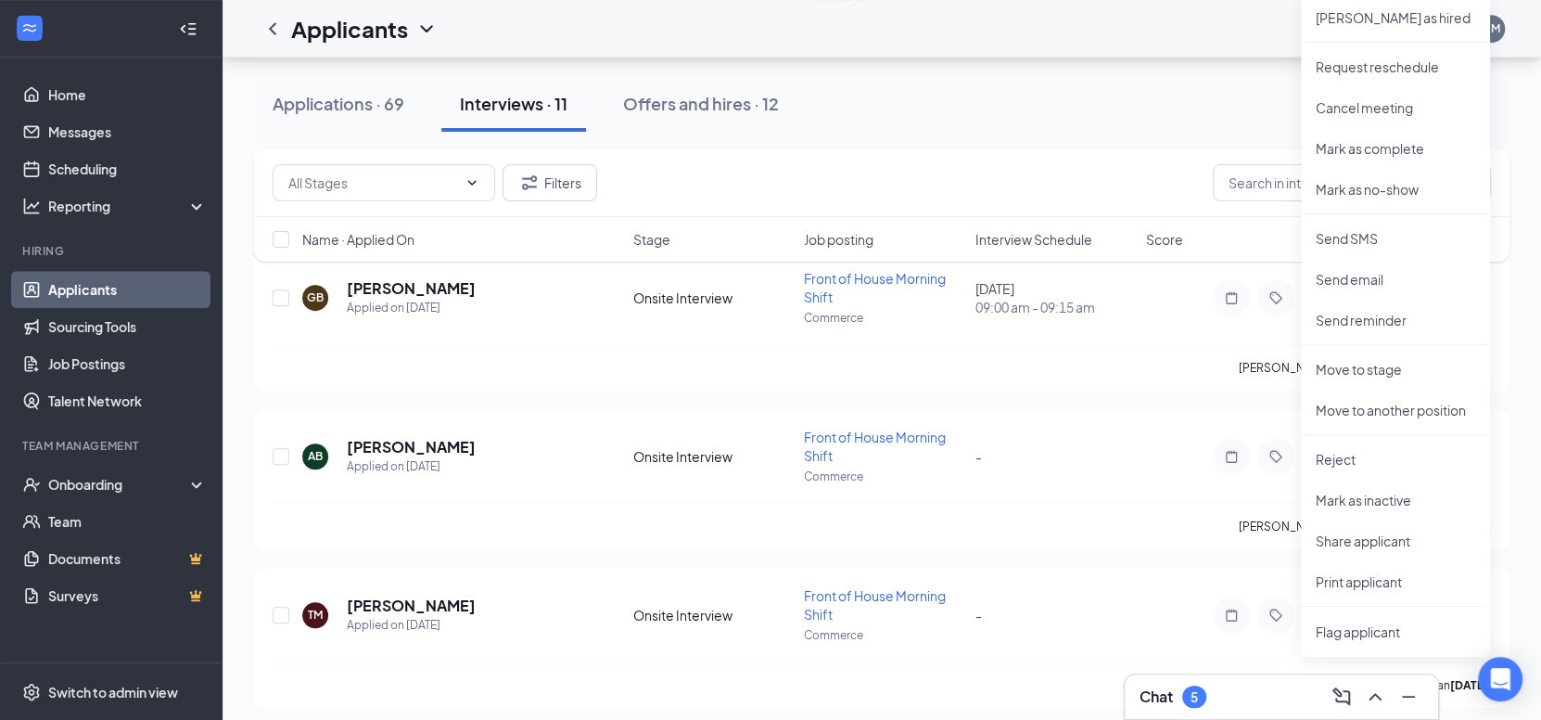
click at [1524, 427] on div "Applications · 69 Interviews · 11 Offers and hires · 12 Filters Name · Applied …" at bounding box center [882, 340] width 1319 height 2049
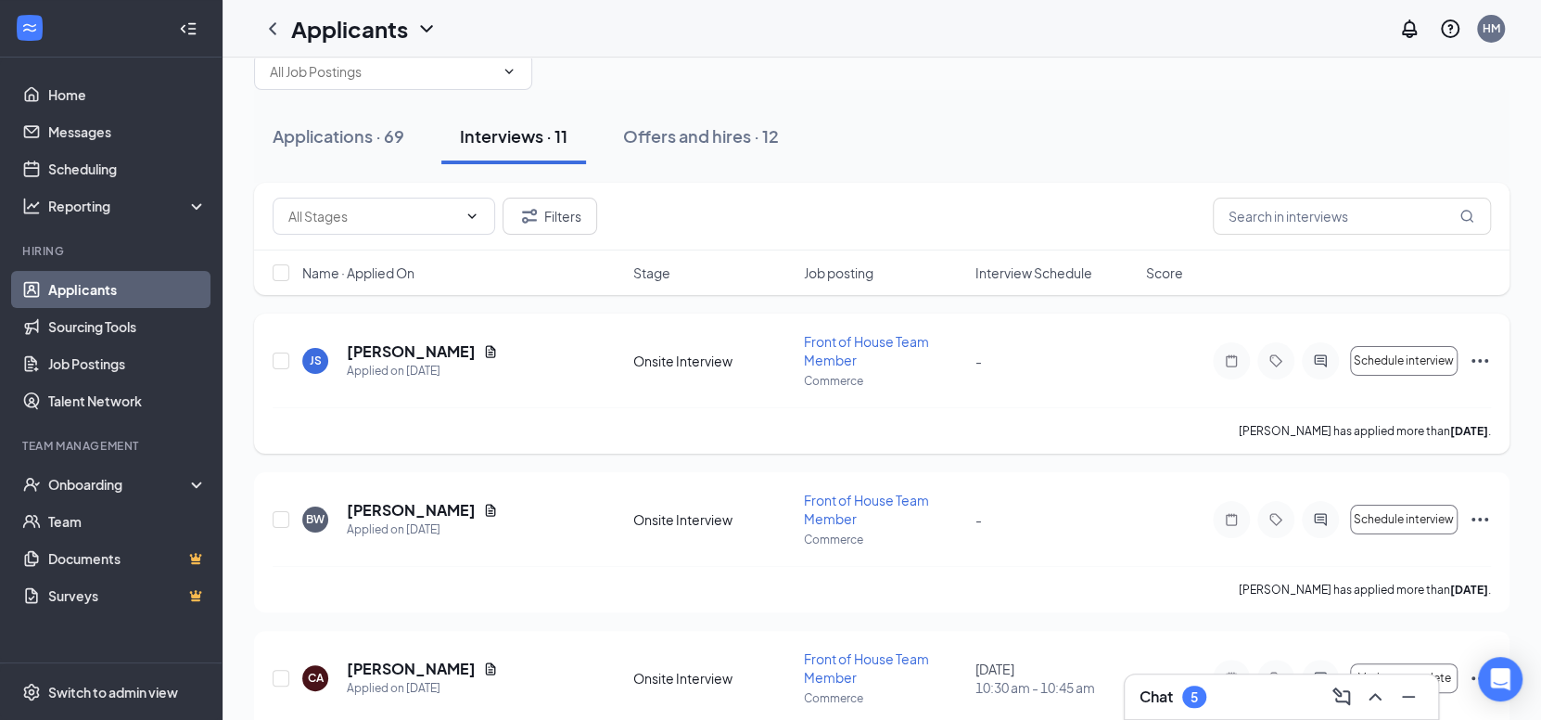
scroll to position [0, 0]
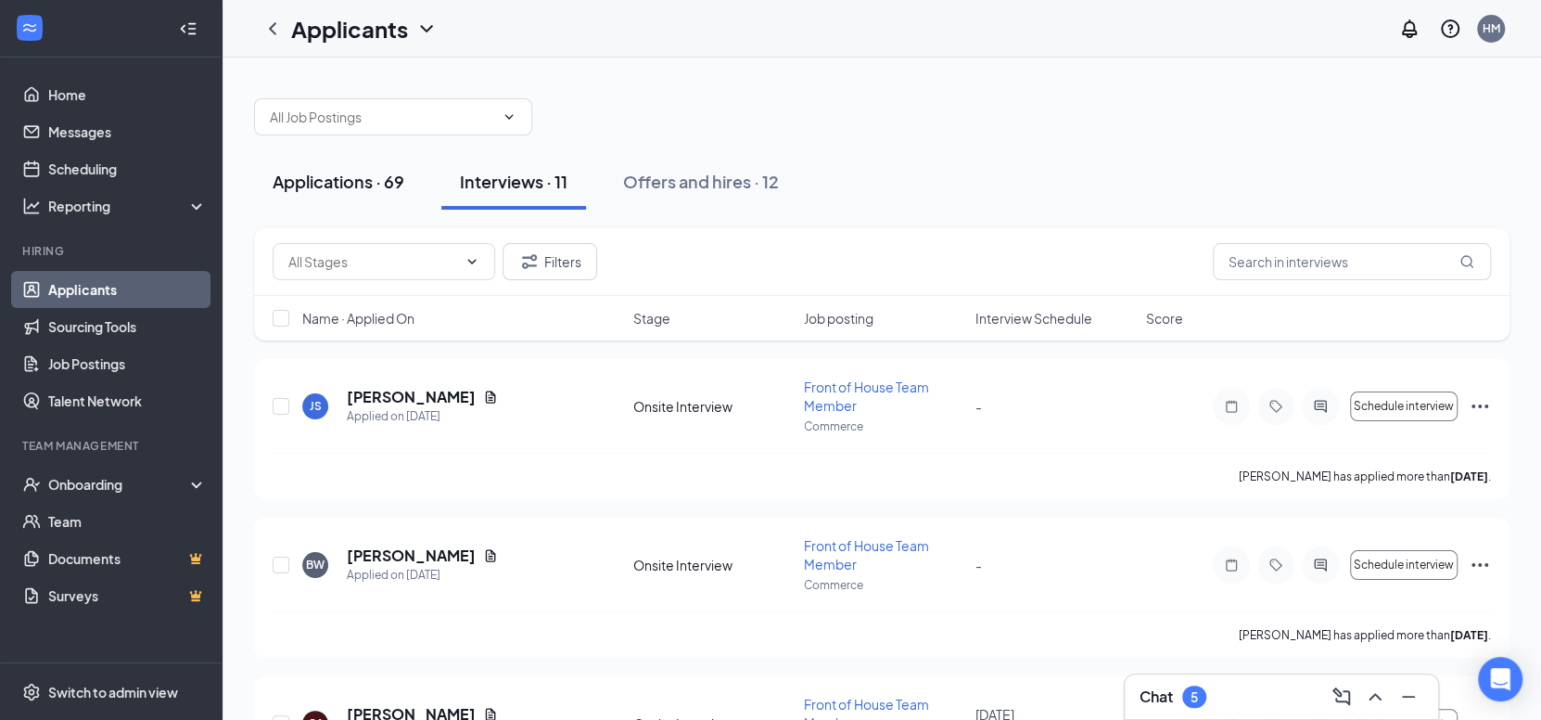
click at [313, 185] on div "Applications · 69" at bounding box center [339, 181] width 132 height 23
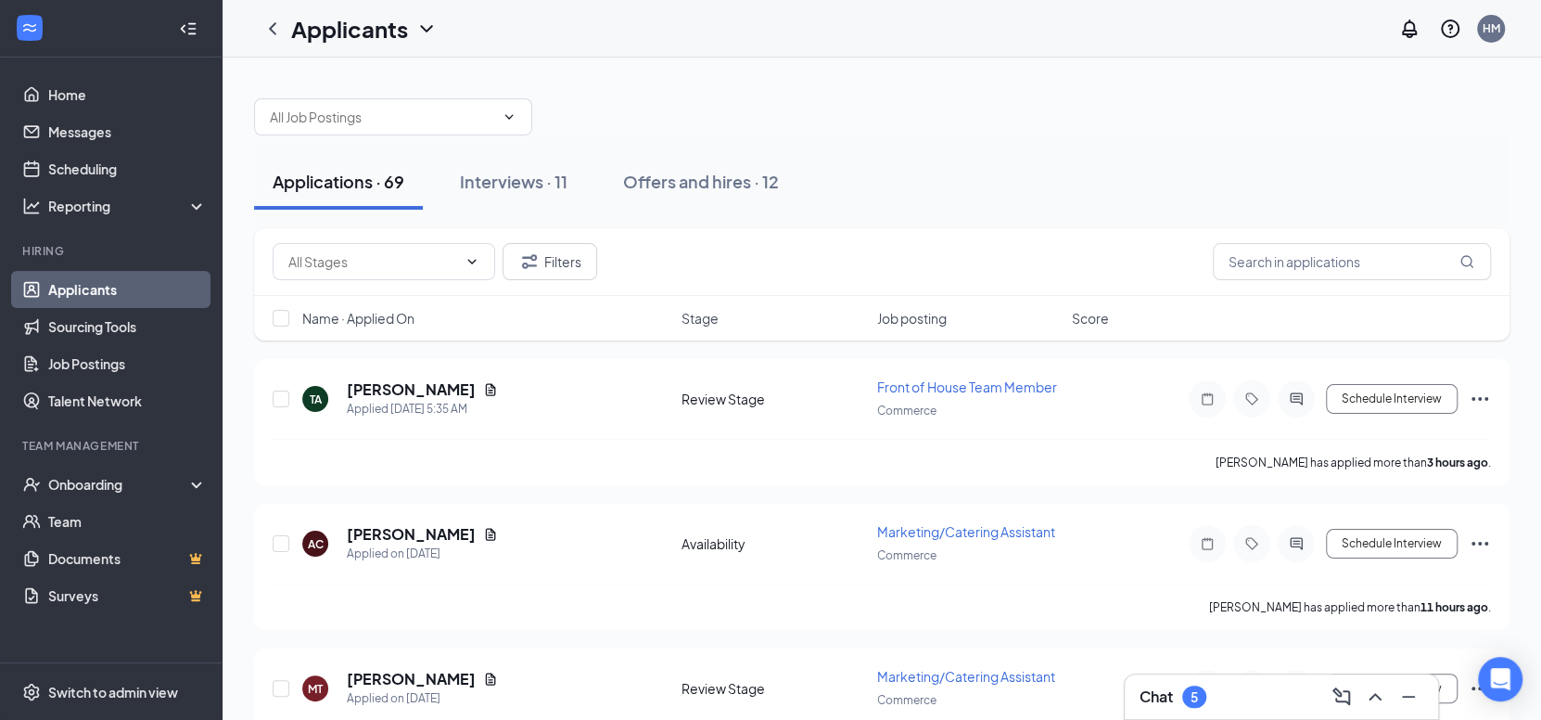
click at [898, 320] on span "Job posting" at bounding box center [912, 318] width 70 height 19
click at [896, 320] on span "Job posting" at bounding box center [912, 318] width 70 height 19
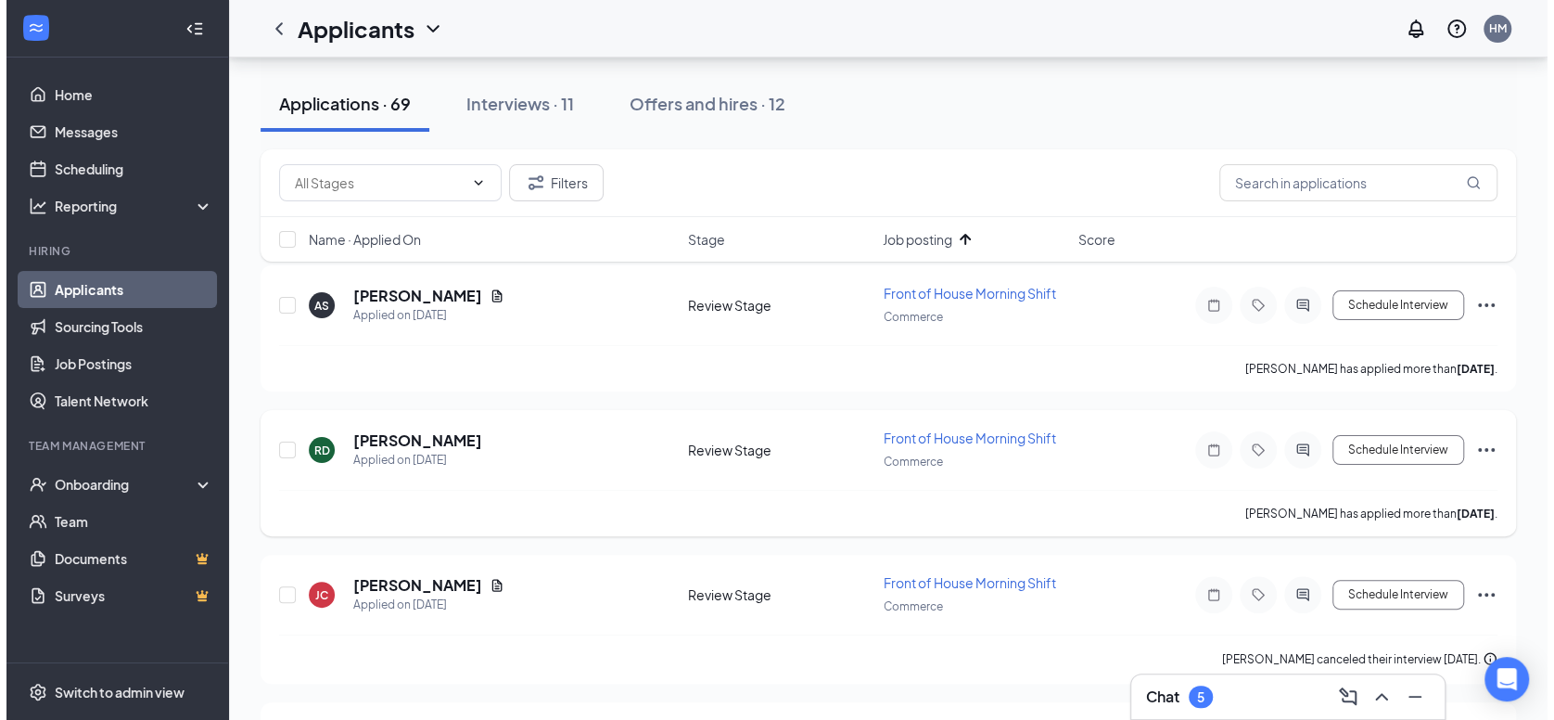
scroll to position [185, 0]
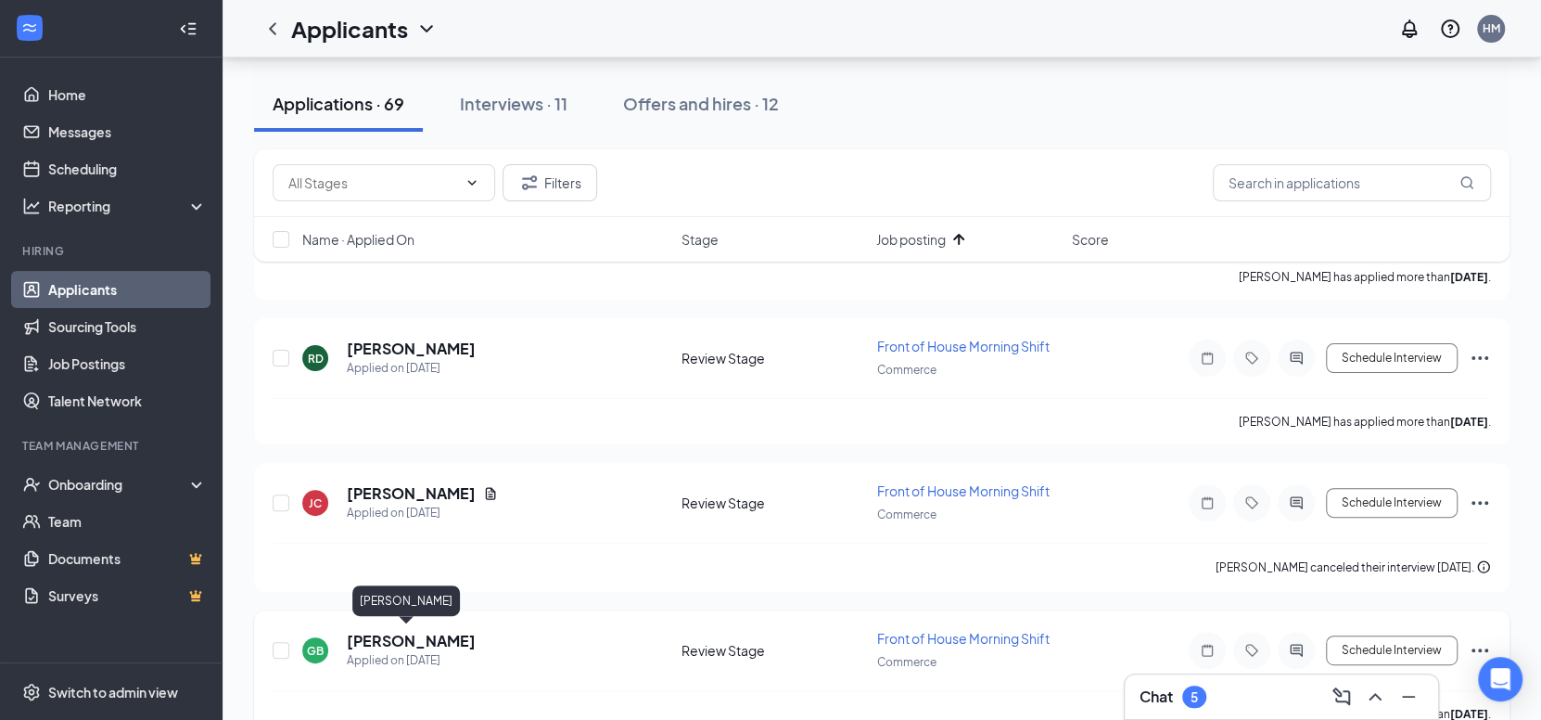
click at [412, 634] on h5 "[PERSON_NAME]" at bounding box center [411, 641] width 129 height 20
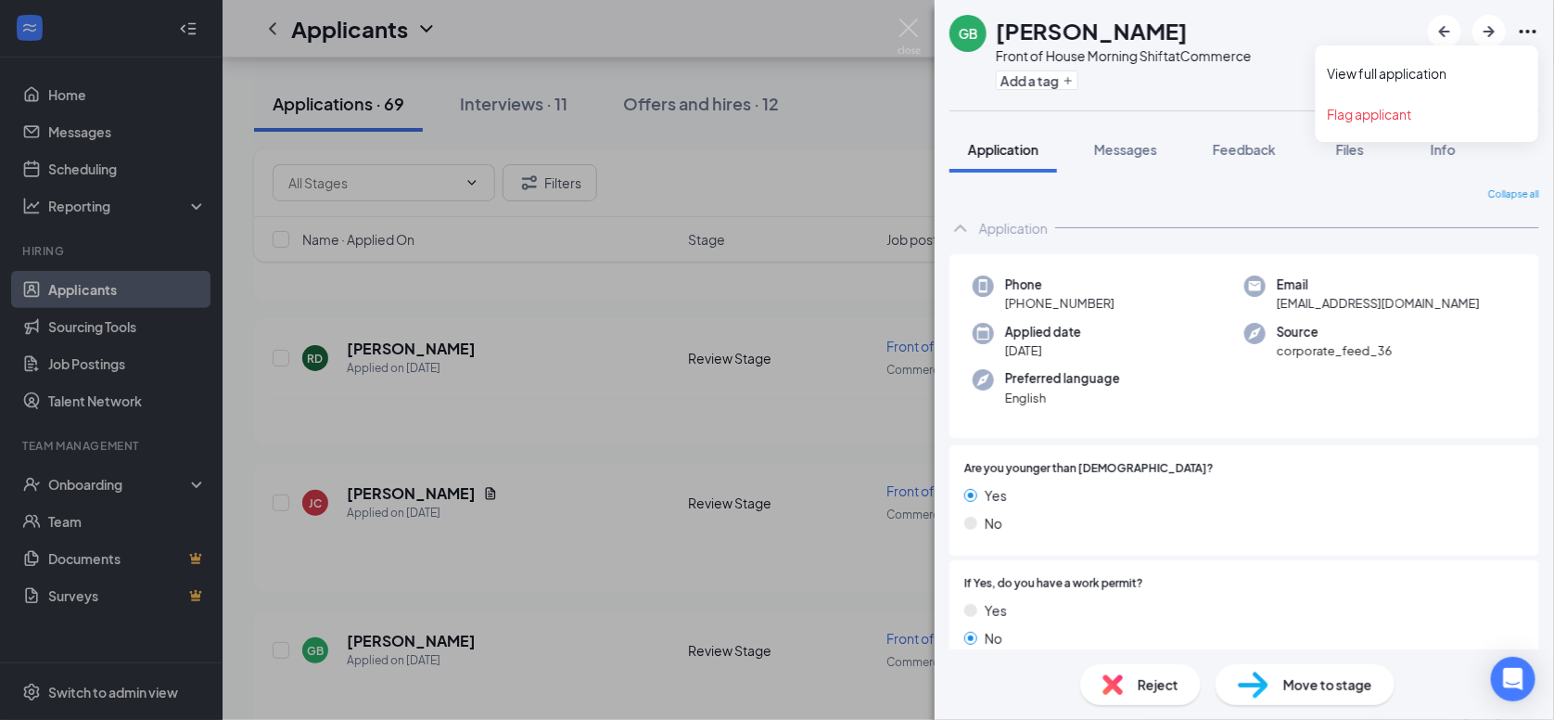
click at [1526, 33] on icon "Ellipses" at bounding box center [1528, 31] width 22 height 22
click at [563, 503] on div "GB Gwen Botelho Front of House Morning Shift at Commerce Add a tag Application …" at bounding box center [777, 360] width 1554 height 720
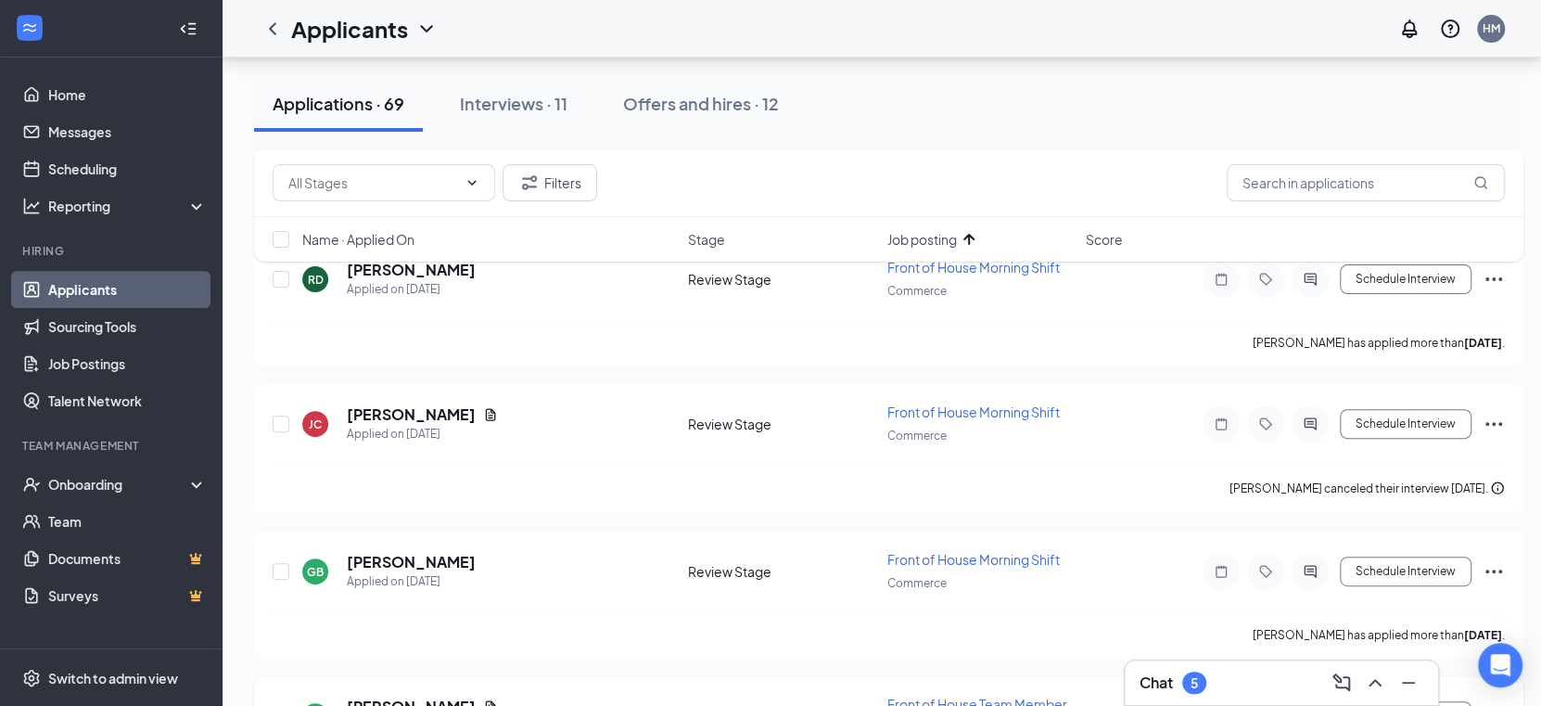
scroll to position [370, 0]
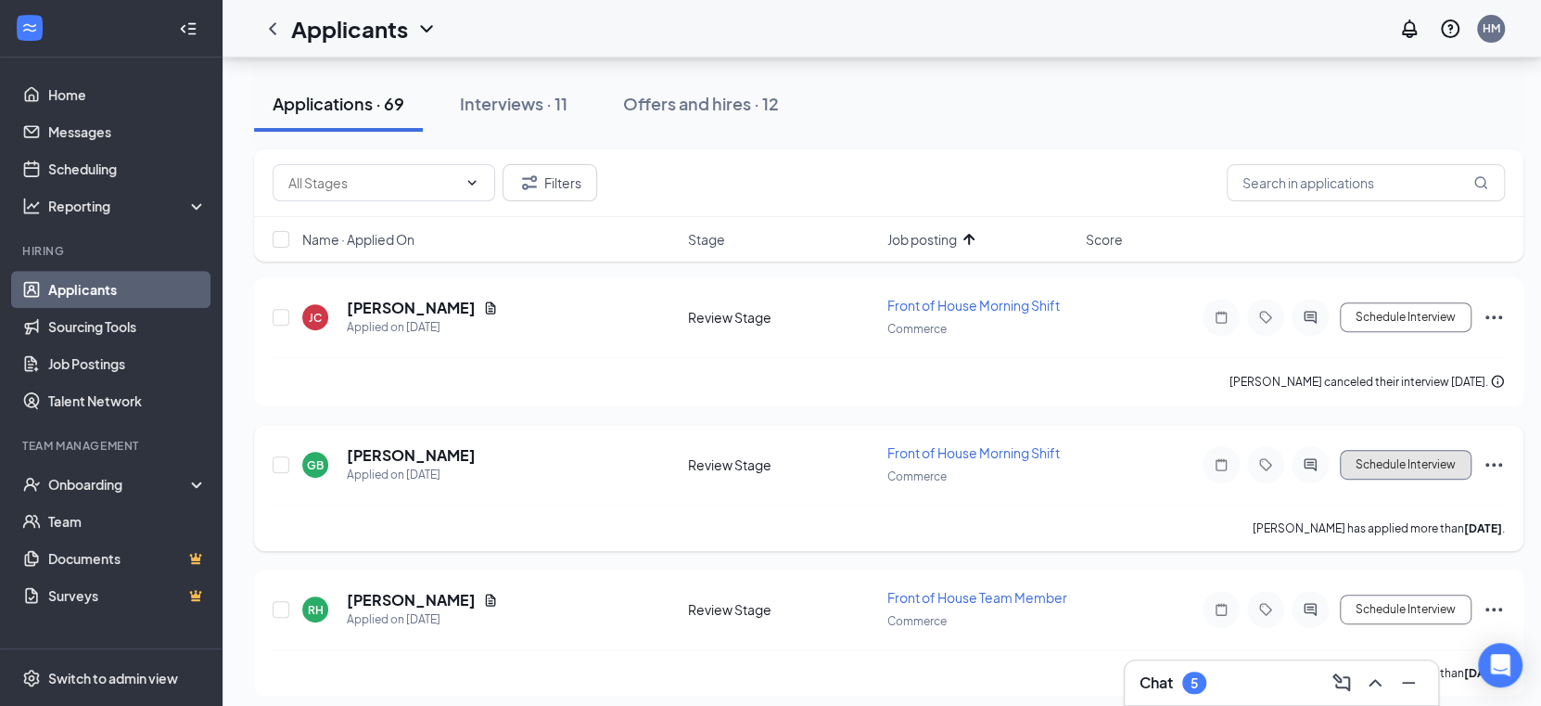
click at [1406, 467] on button "Schedule Interview" at bounding box center [1406, 465] width 132 height 30
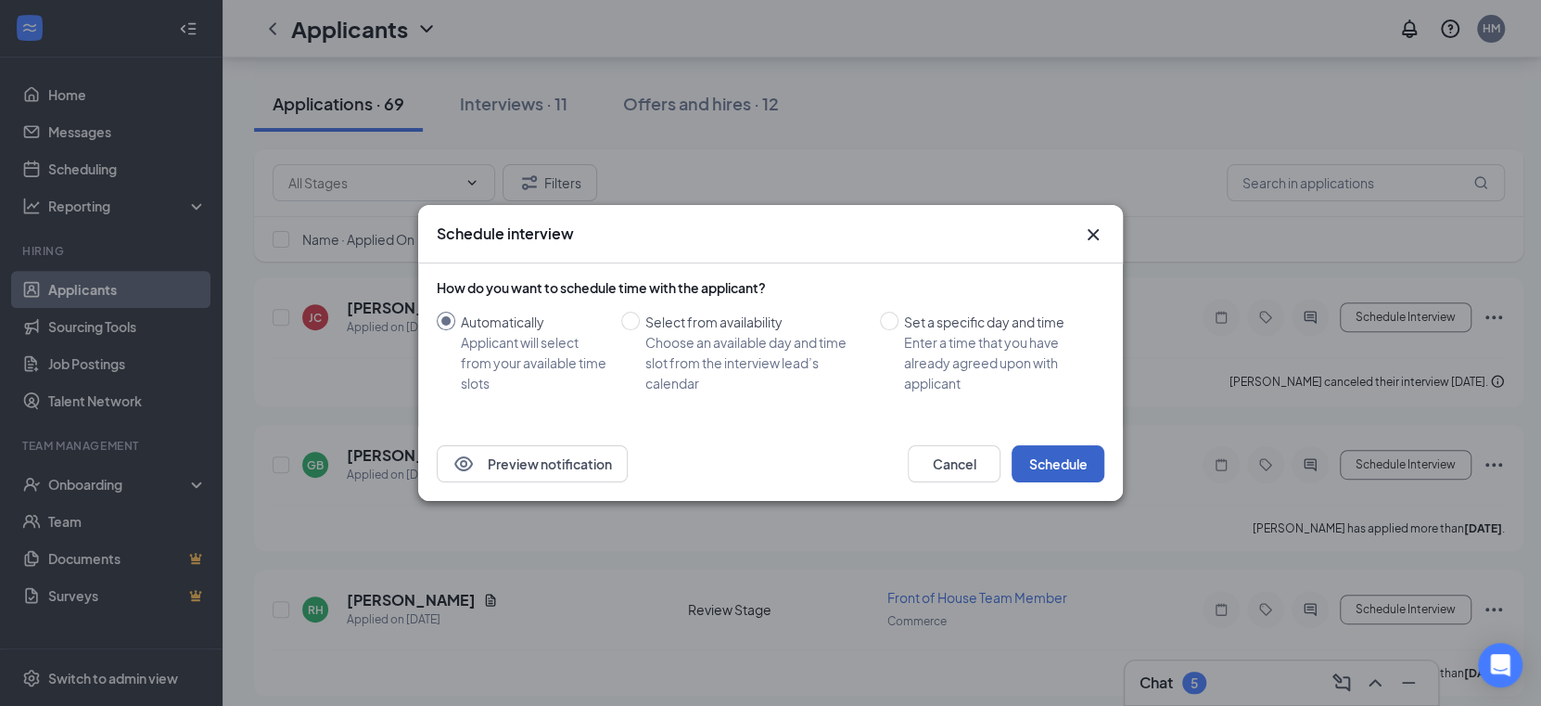
click at [1062, 454] on button "Schedule" at bounding box center [1058, 463] width 93 height 37
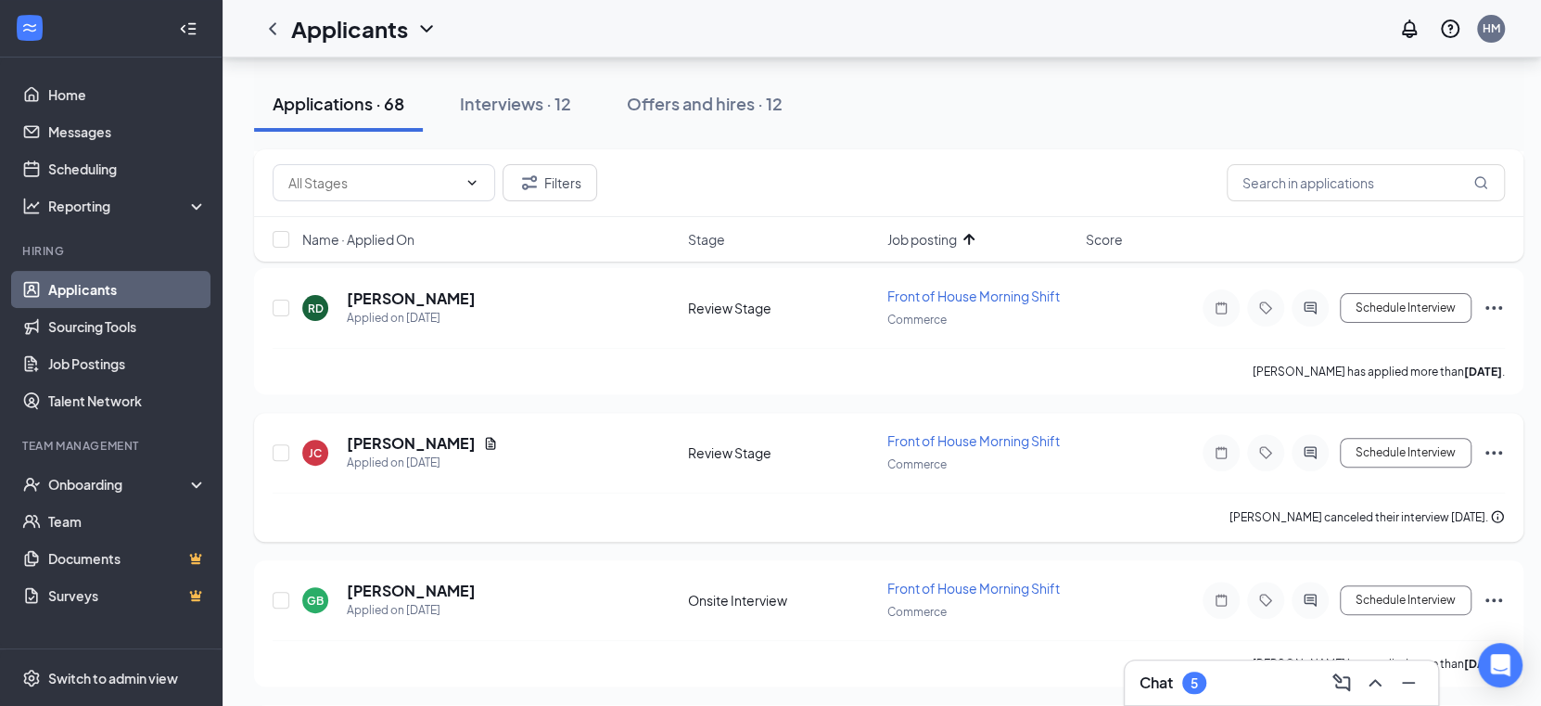
scroll to position [278, 0]
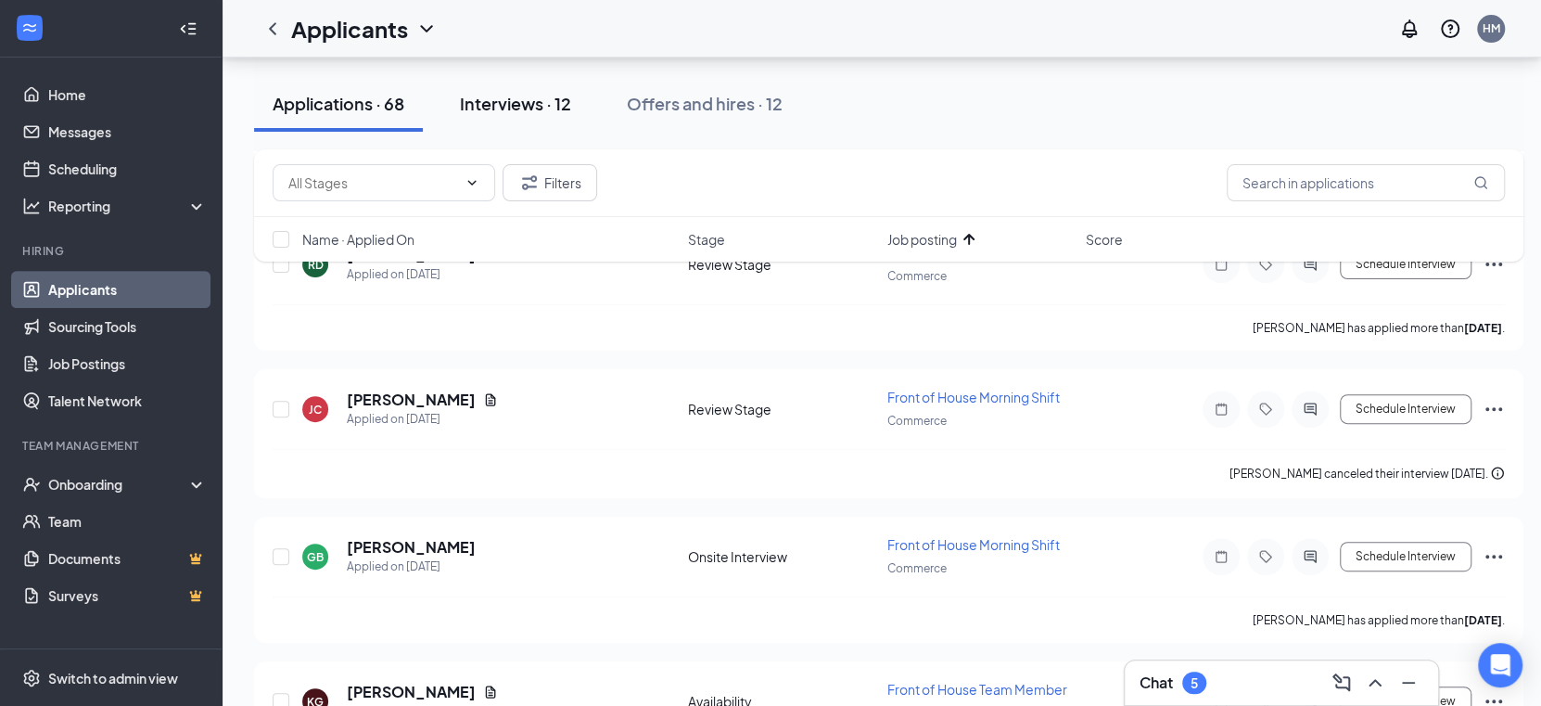
click at [500, 122] on button "Interviews · 12" at bounding box center [515, 104] width 148 height 56
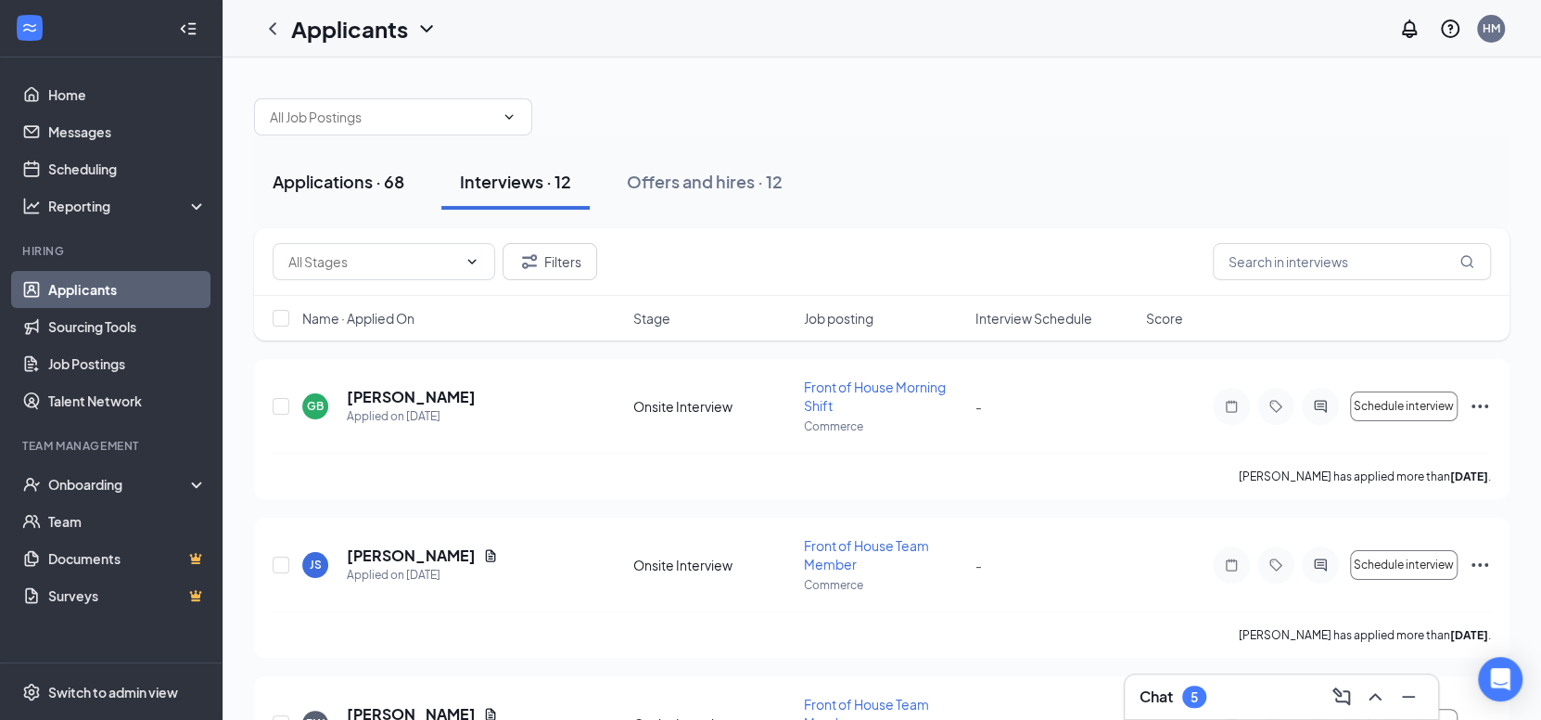
click at [352, 173] on div "Applications · 68" at bounding box center [339, 181] width 132 height 23
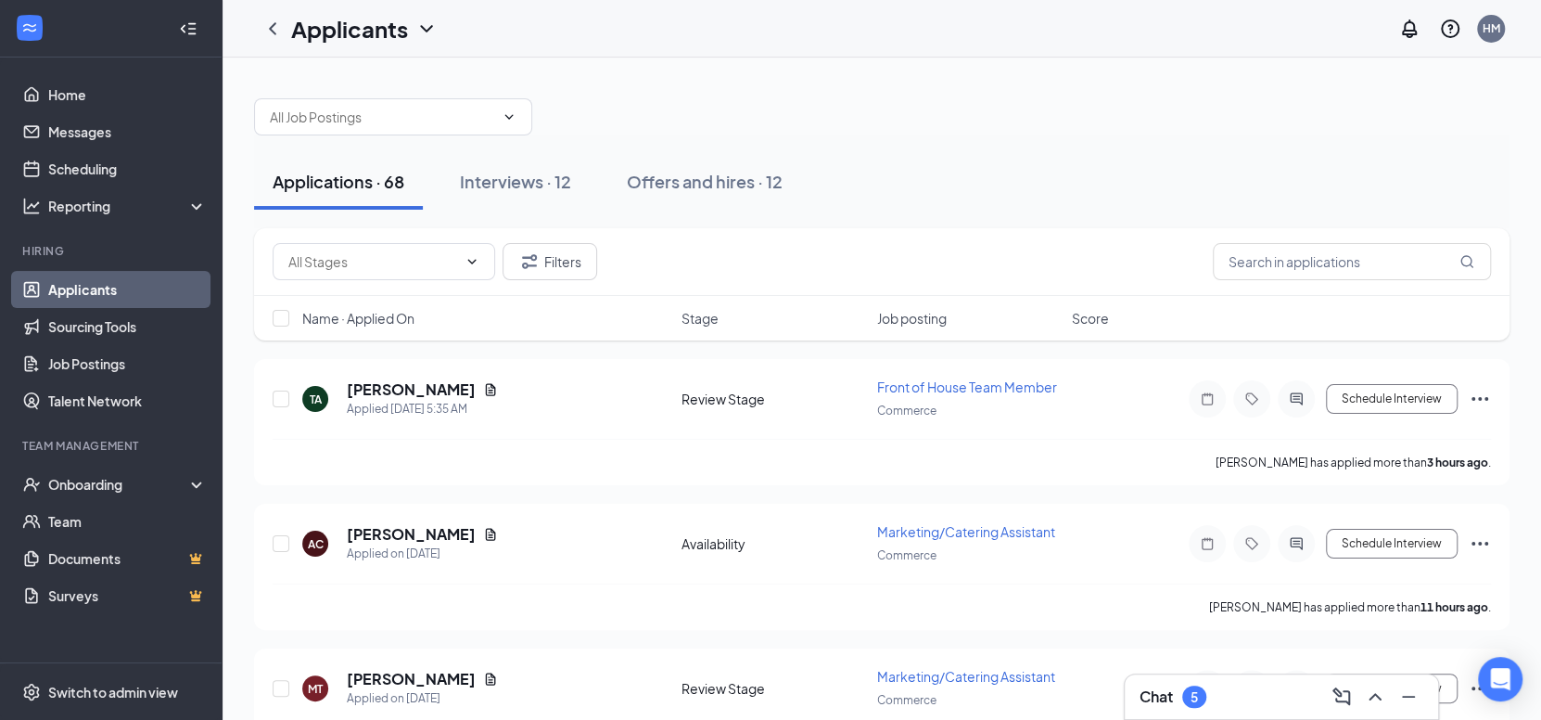
click at [909, 288] on div "Filters" at bounding box center [882, 262] width 1256 height 68
click at [902, 309] on span "Job posting" at bounding box center [912, 318] width 70 height 19
click at [901, 309] on span "Job posting" at bounding box center [912, 318] width 70 height 19
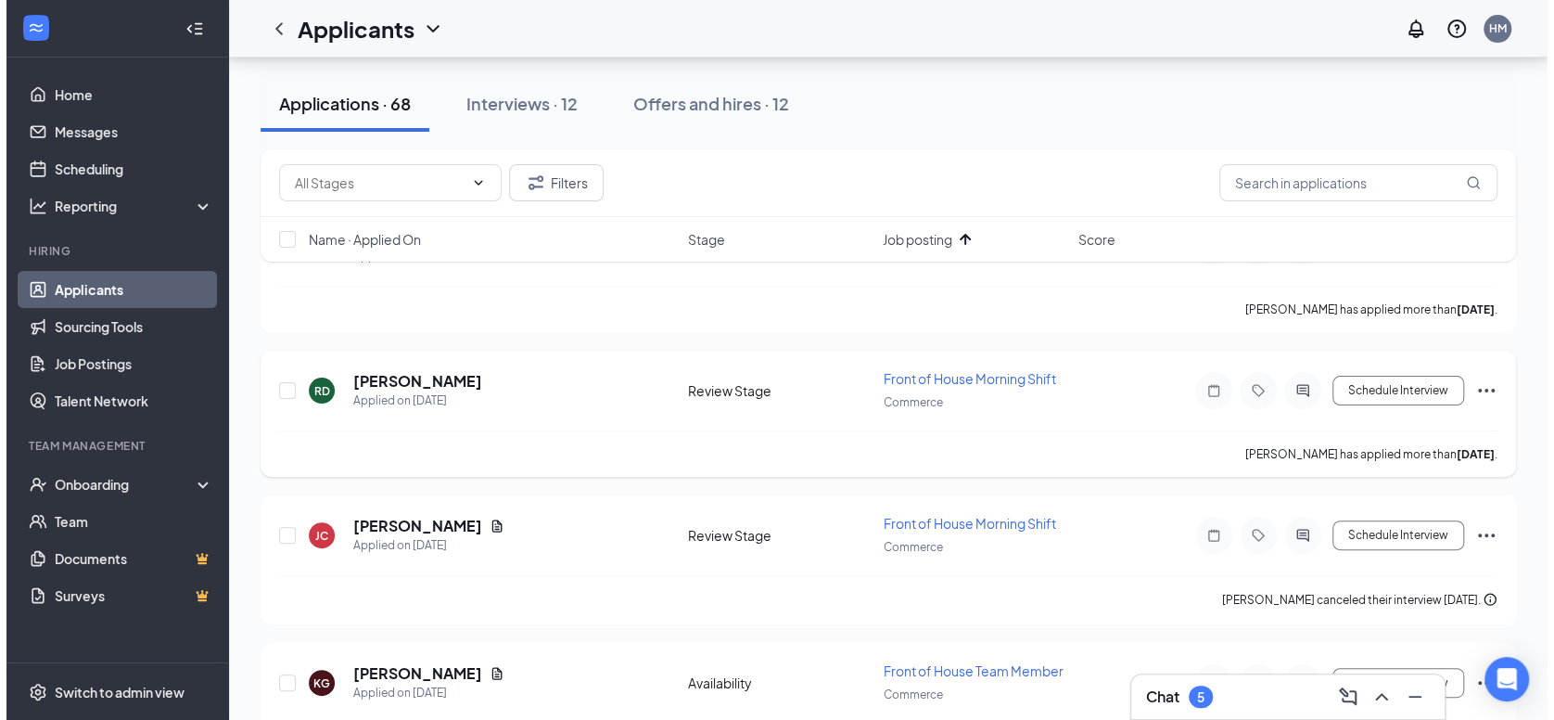
scroll to position [185, 0]
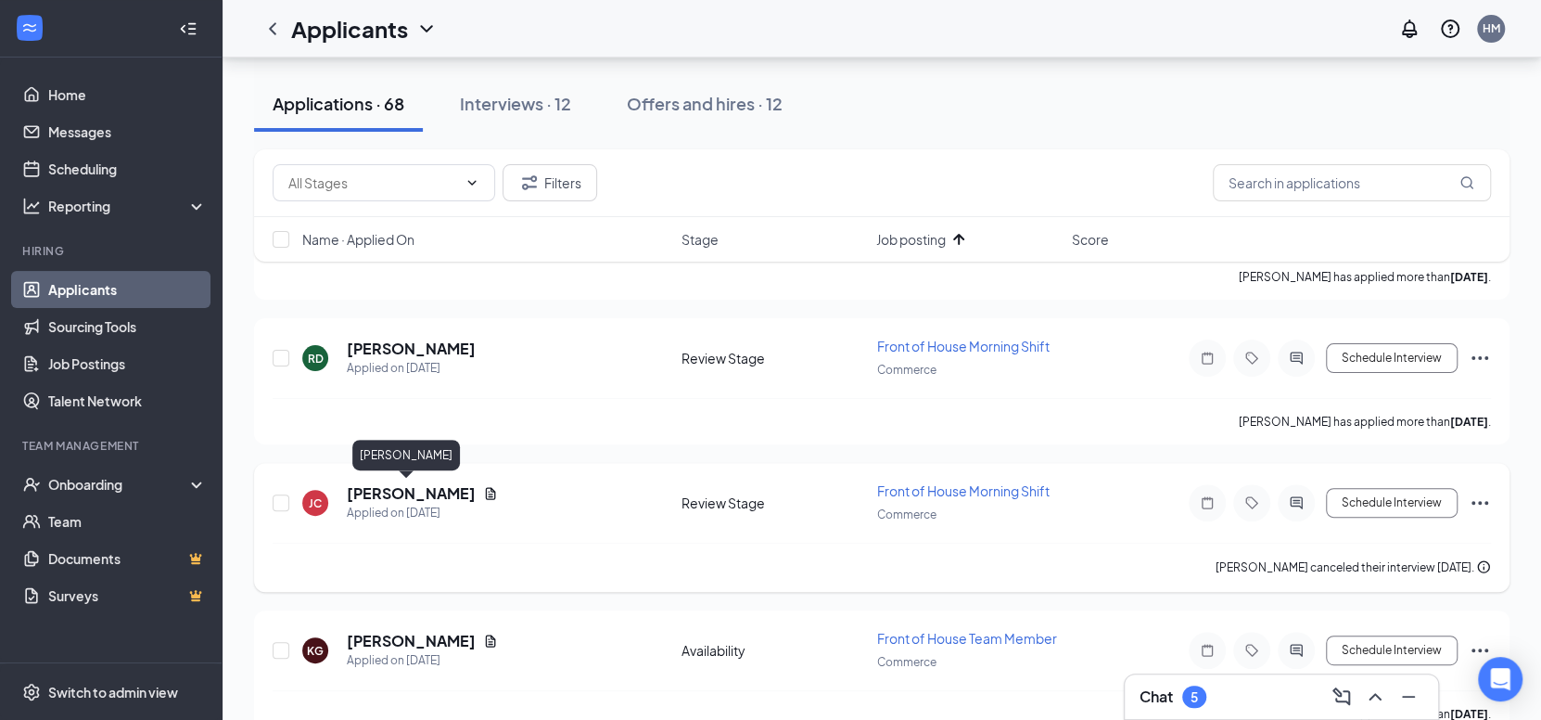
click at [389, 486] on h5 "[PERSON_NAME]" at bounding box center [411, 493] width 129 height 20
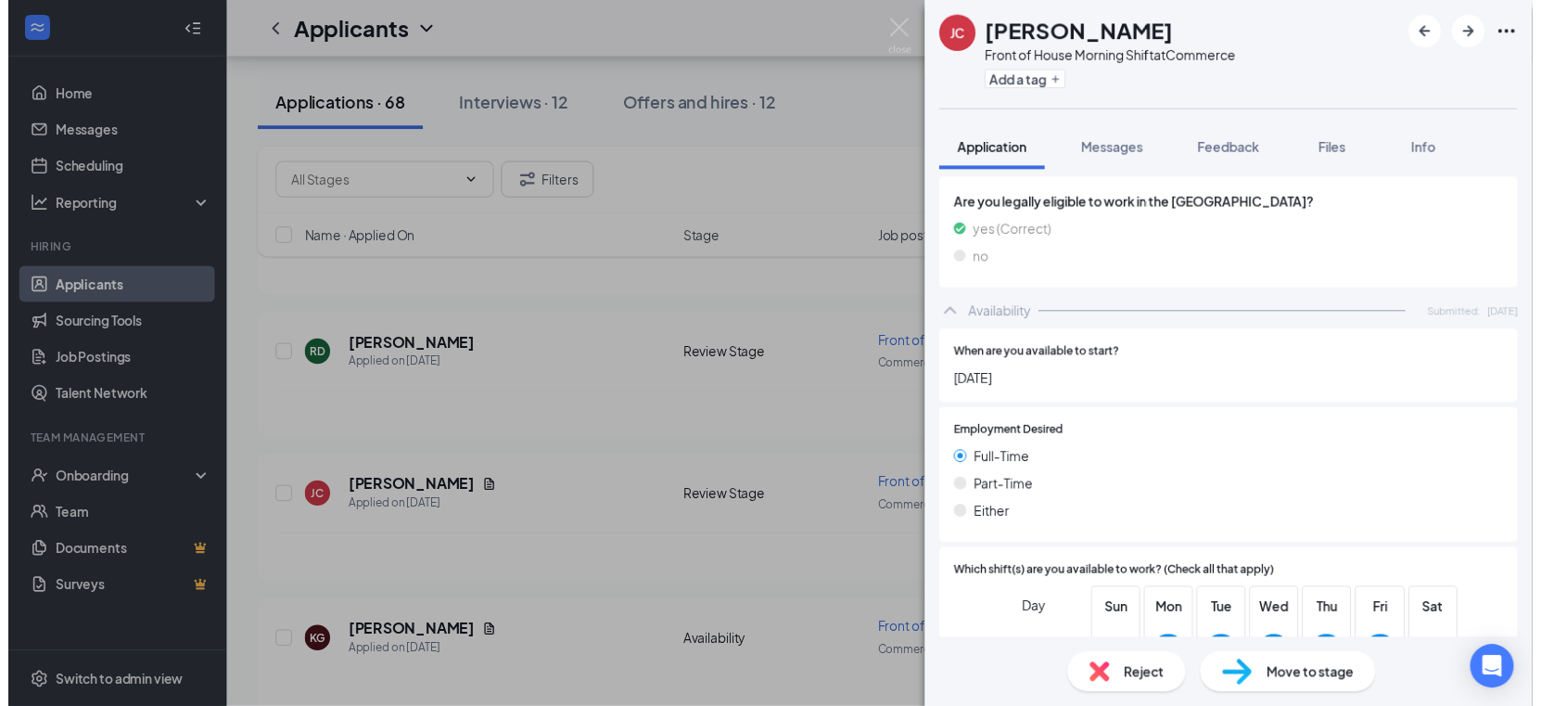
scroll to position [859, 0]
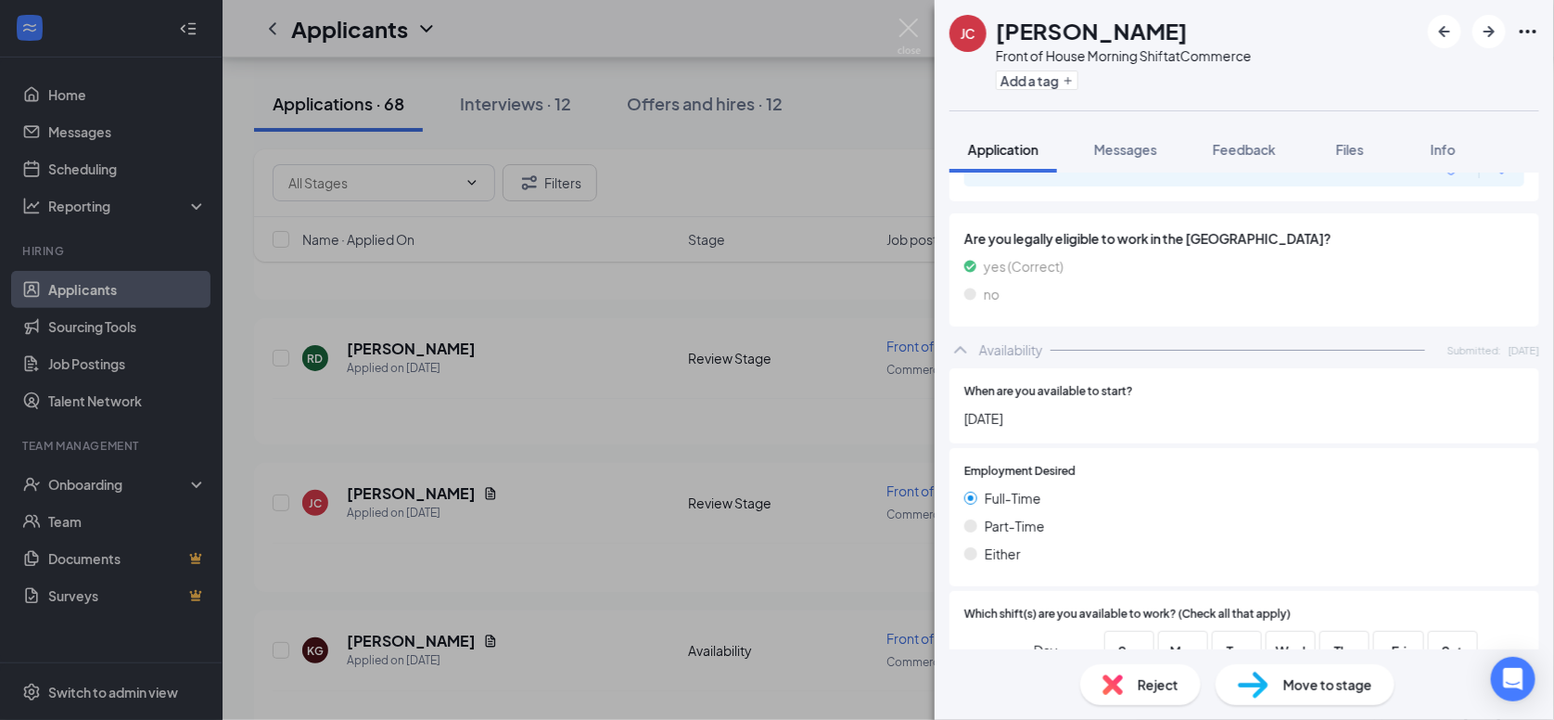
click at [559, 524] on div "JC Jermildo Collie Front of House Morning Shift at Commerce Add a tag Applicati…" at bounding box center [777, 360] width 1554 height 720
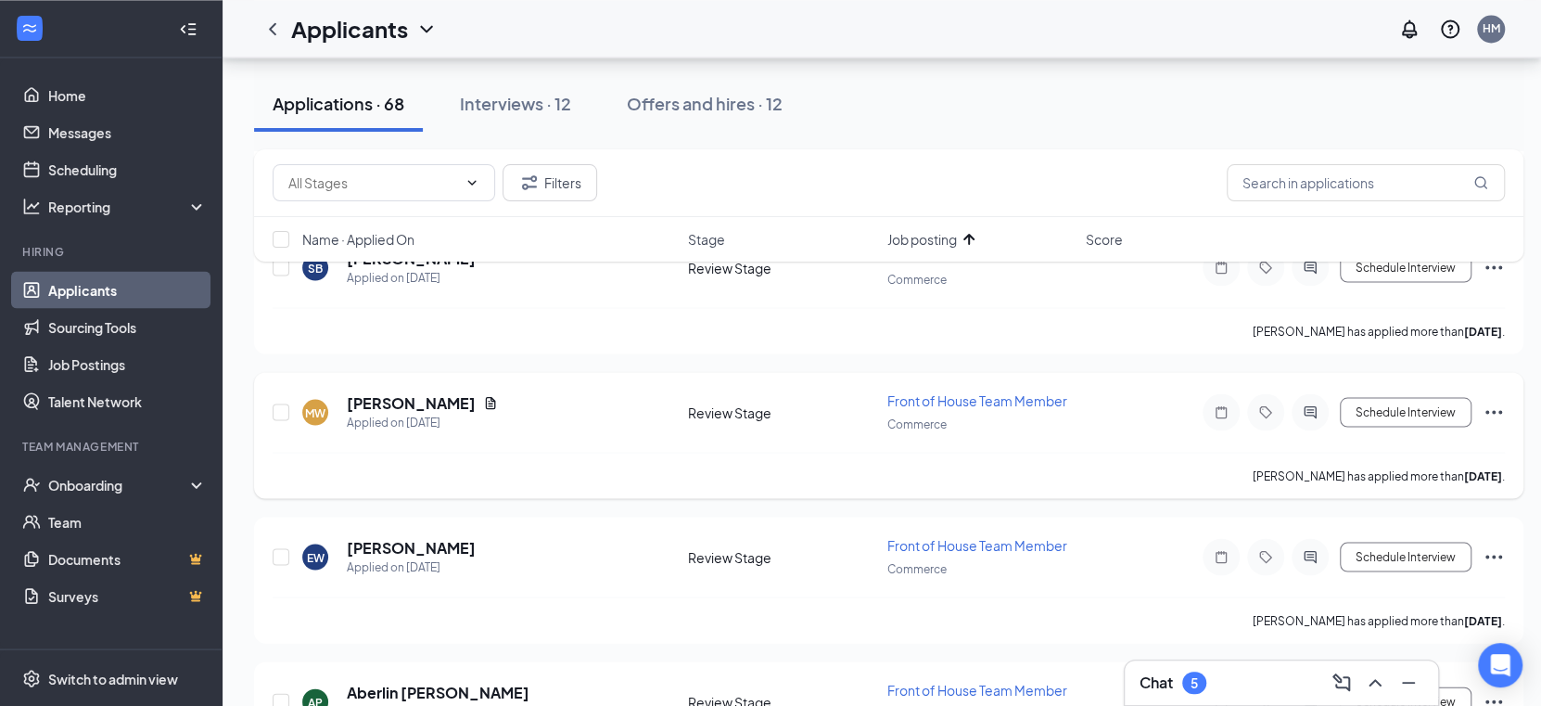
scroll to position [2410, 0]
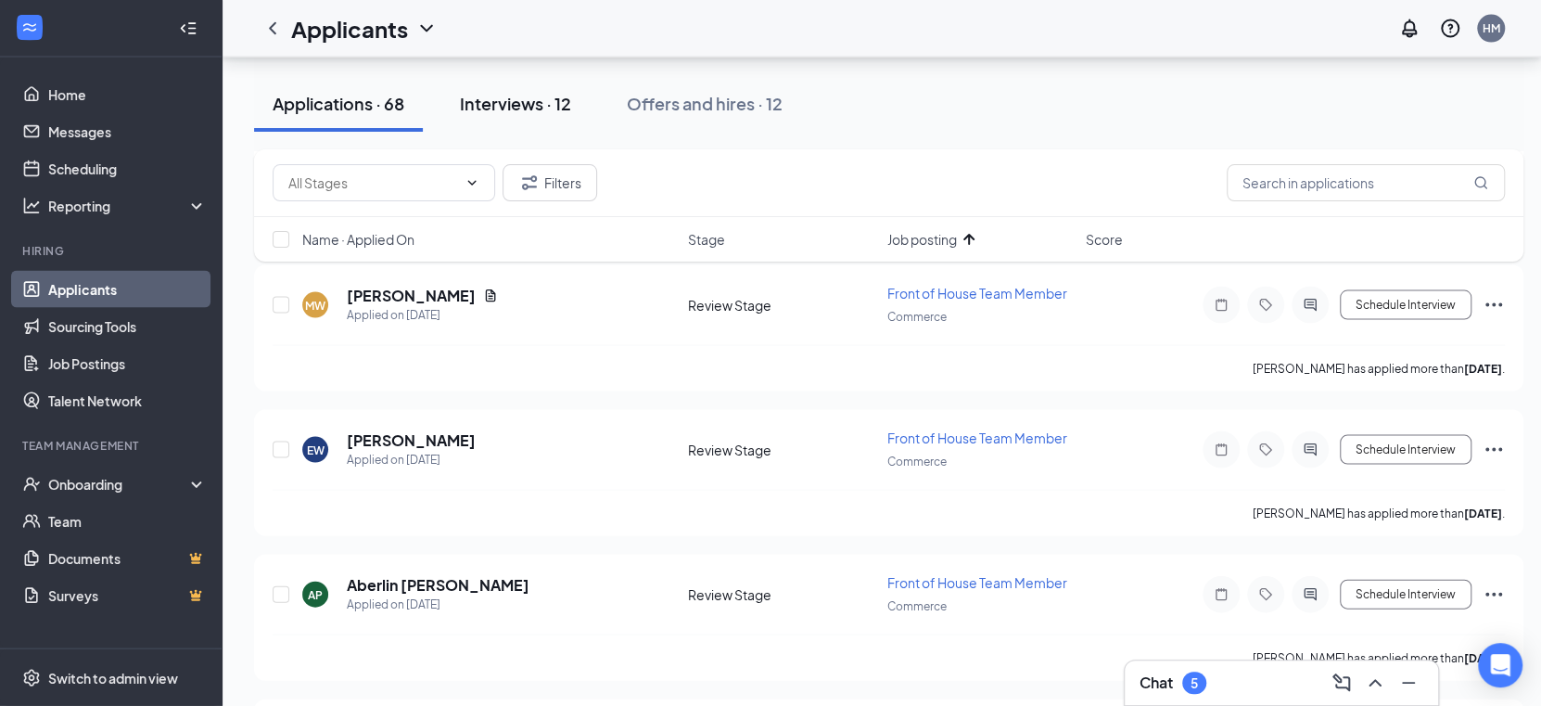
click at [475, 99] on div "Interviews · 12" at bounding box center [515, 103] width 111 height 23
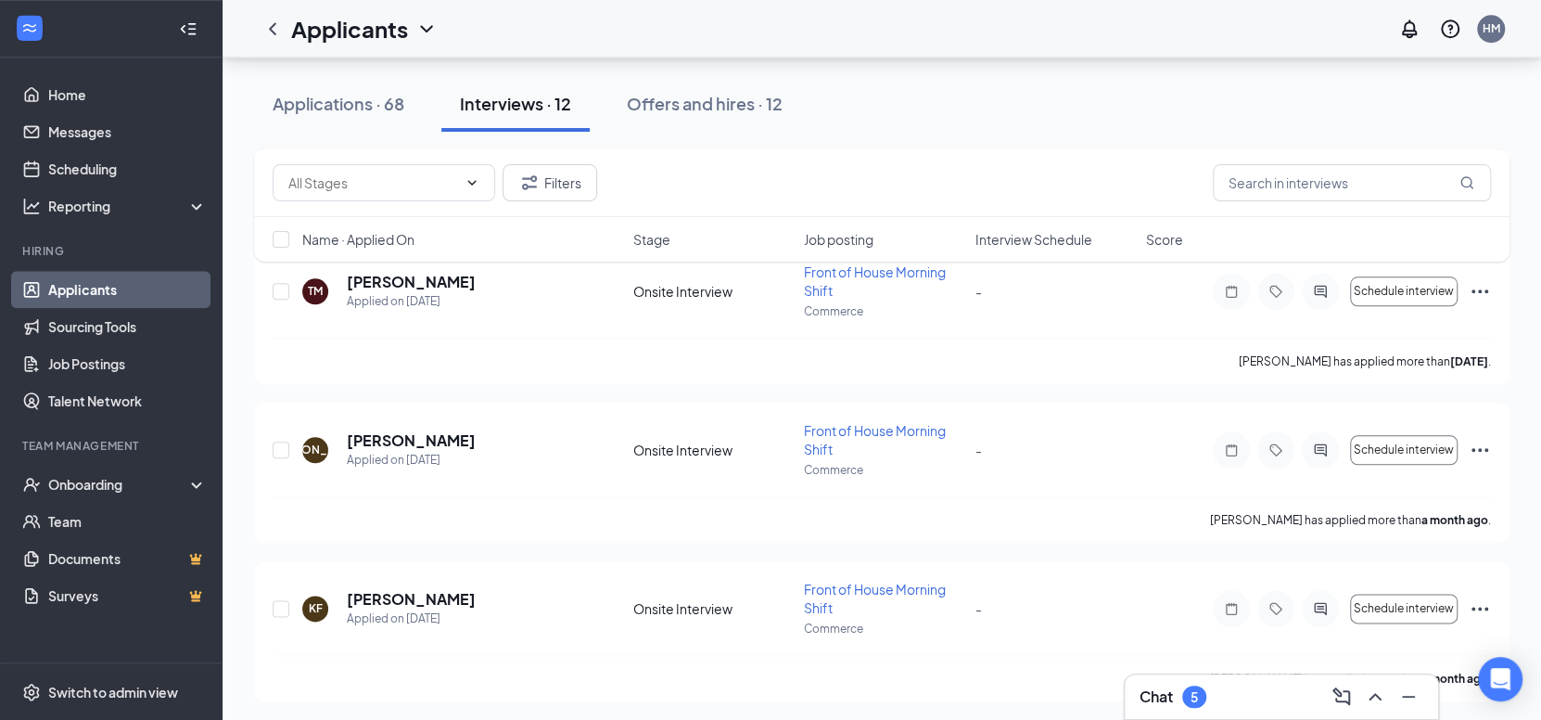
scroll to position [1227, 0]
click at [334, 104] on div "Applications · 68" at bounding box center [339, 103] width 132 height 23
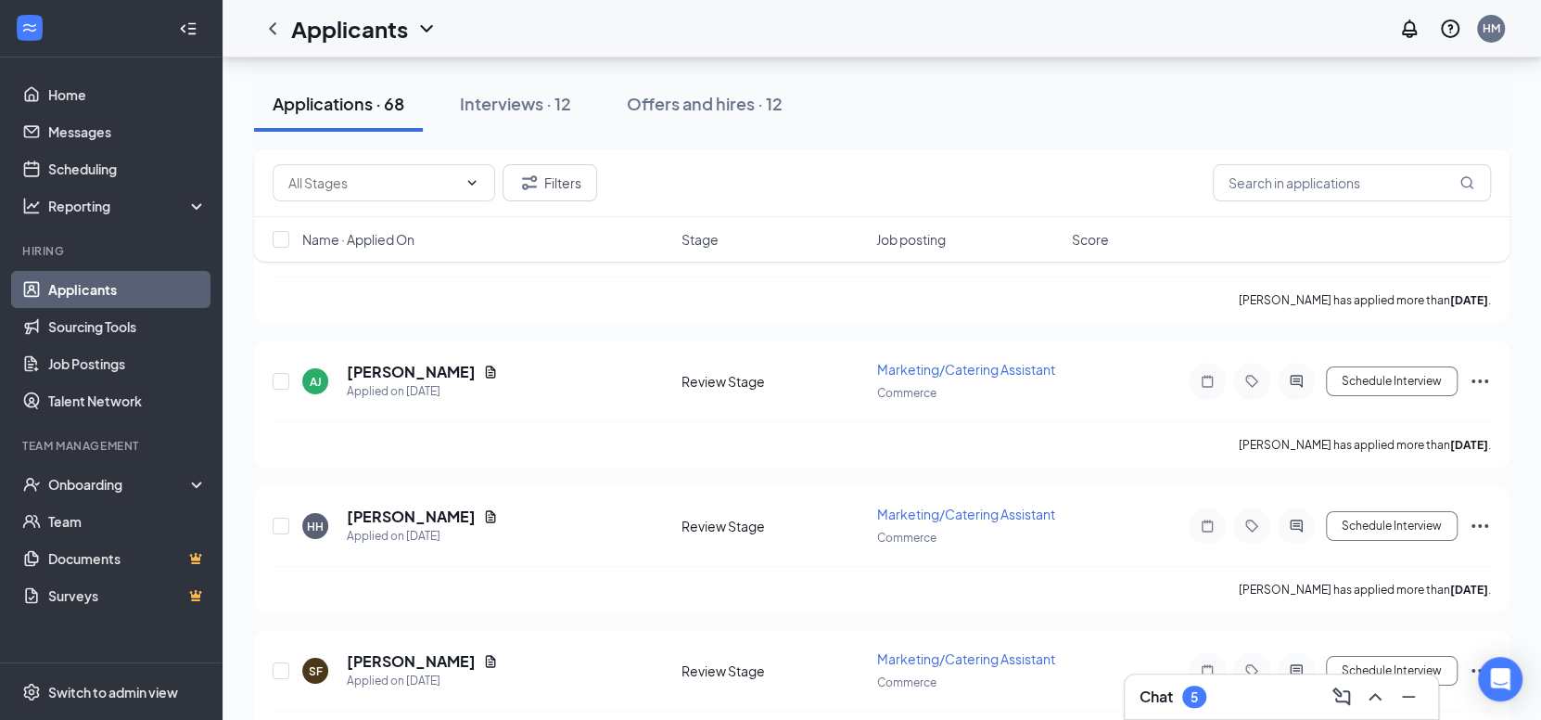
scroll to position [4266, 0]
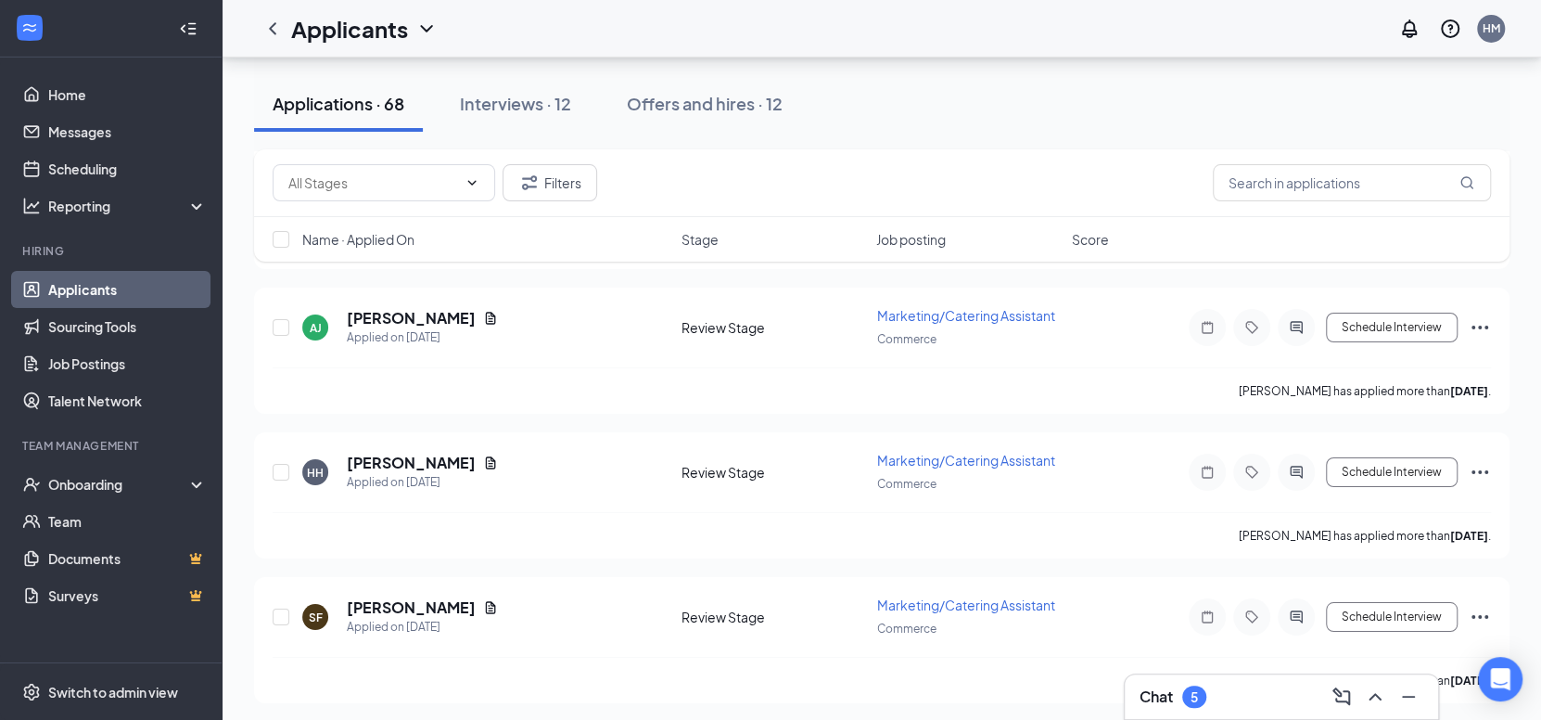
click at [300, 243] on div "Name · Applied On Stage Job posting Score" at bounding box center [882, 239] width 1256 height 45
drag, startPoint x: 286, startPoint y: 242, endPoint x: 298, endPoint y: 242, distance: 12.1
click at [285, 242] on input "checkbox" at bounding box center [281, 239] width 17 height 17
checkbox input "true"
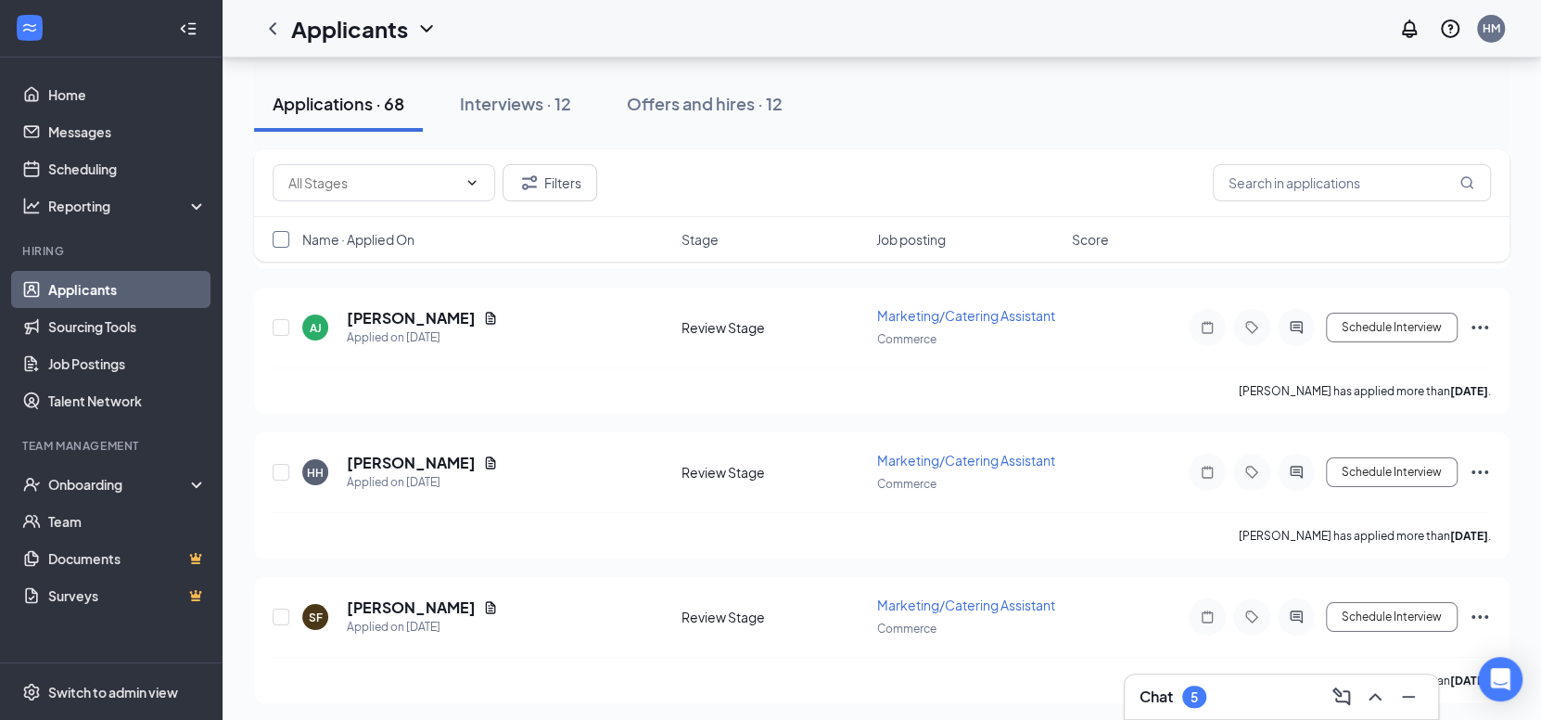
checkbox input "true"
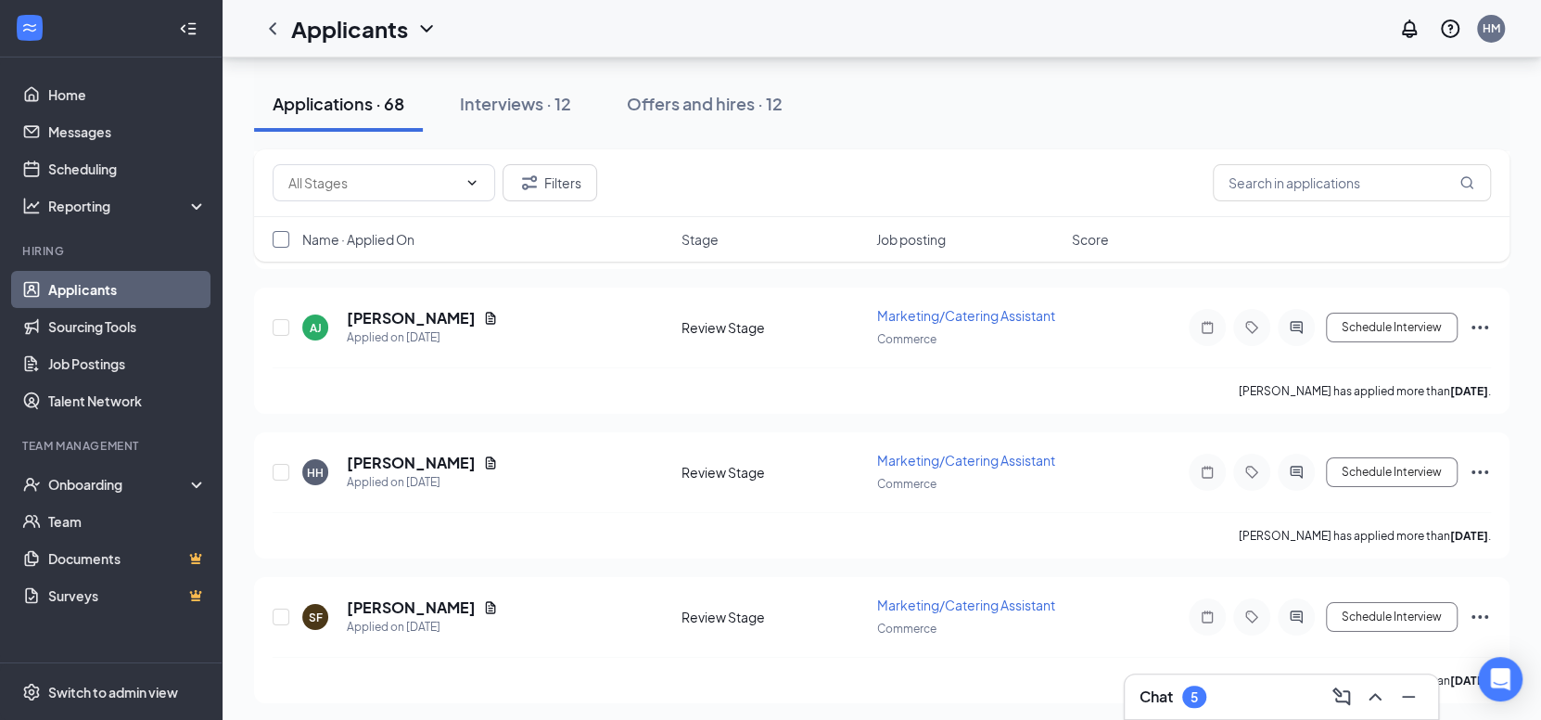
checkbox input "true"
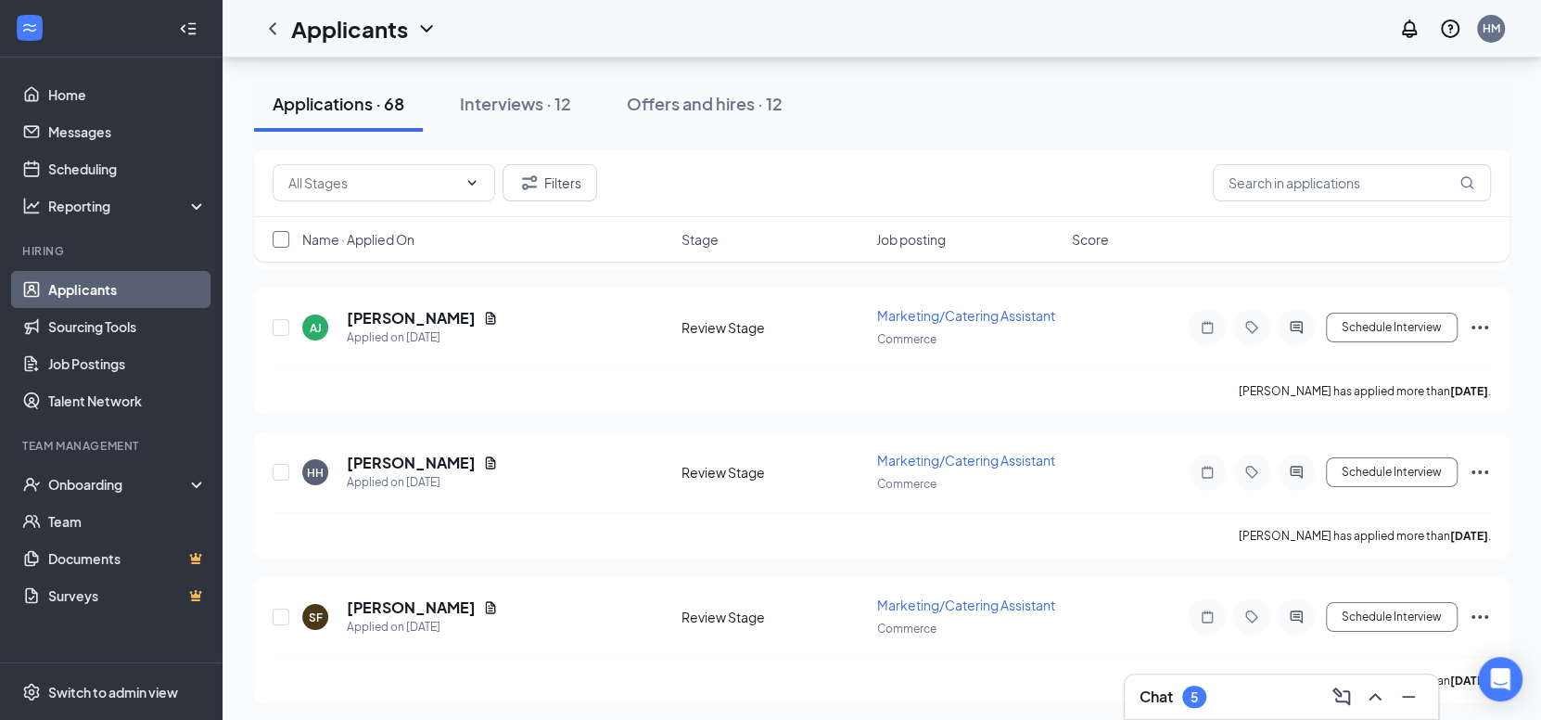
checkbox input "true"
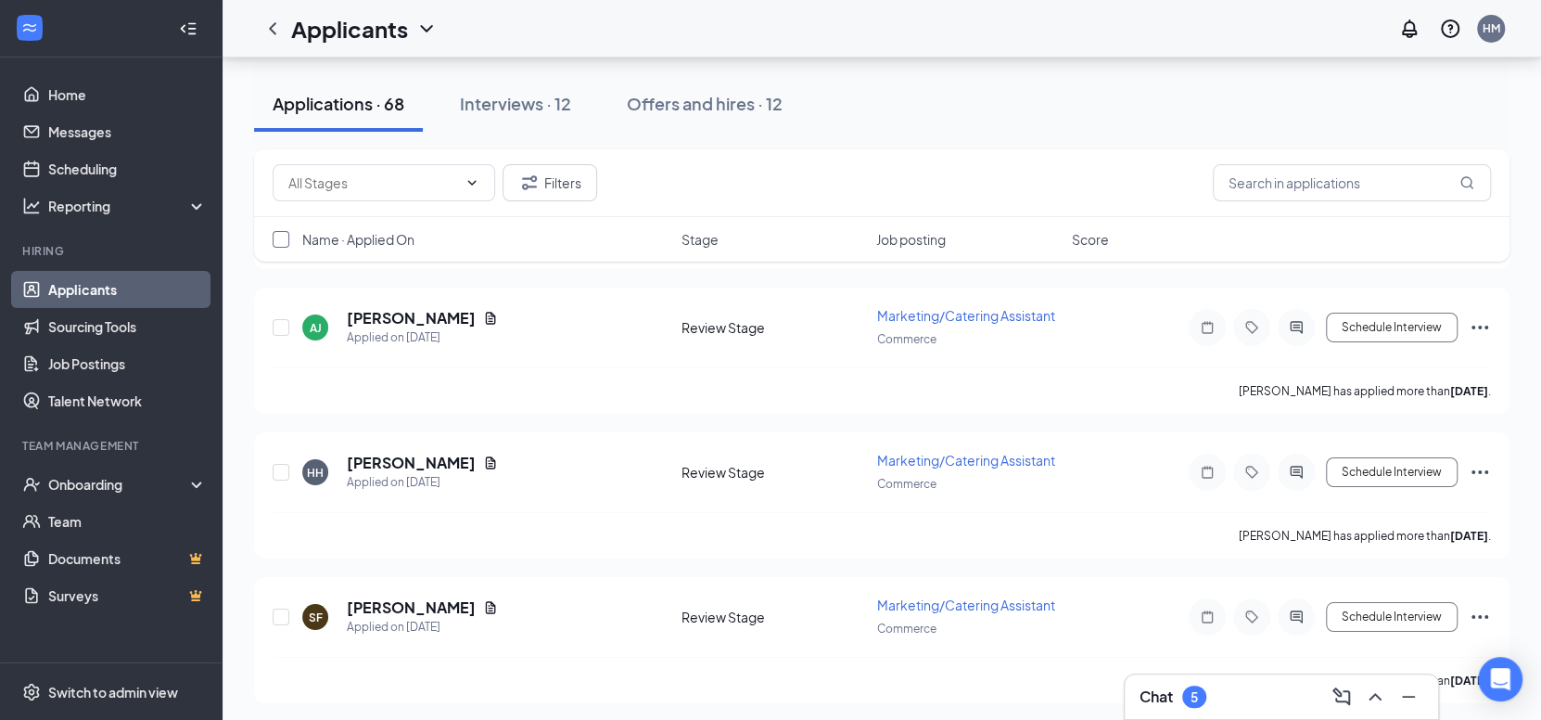
checkbox input "true"
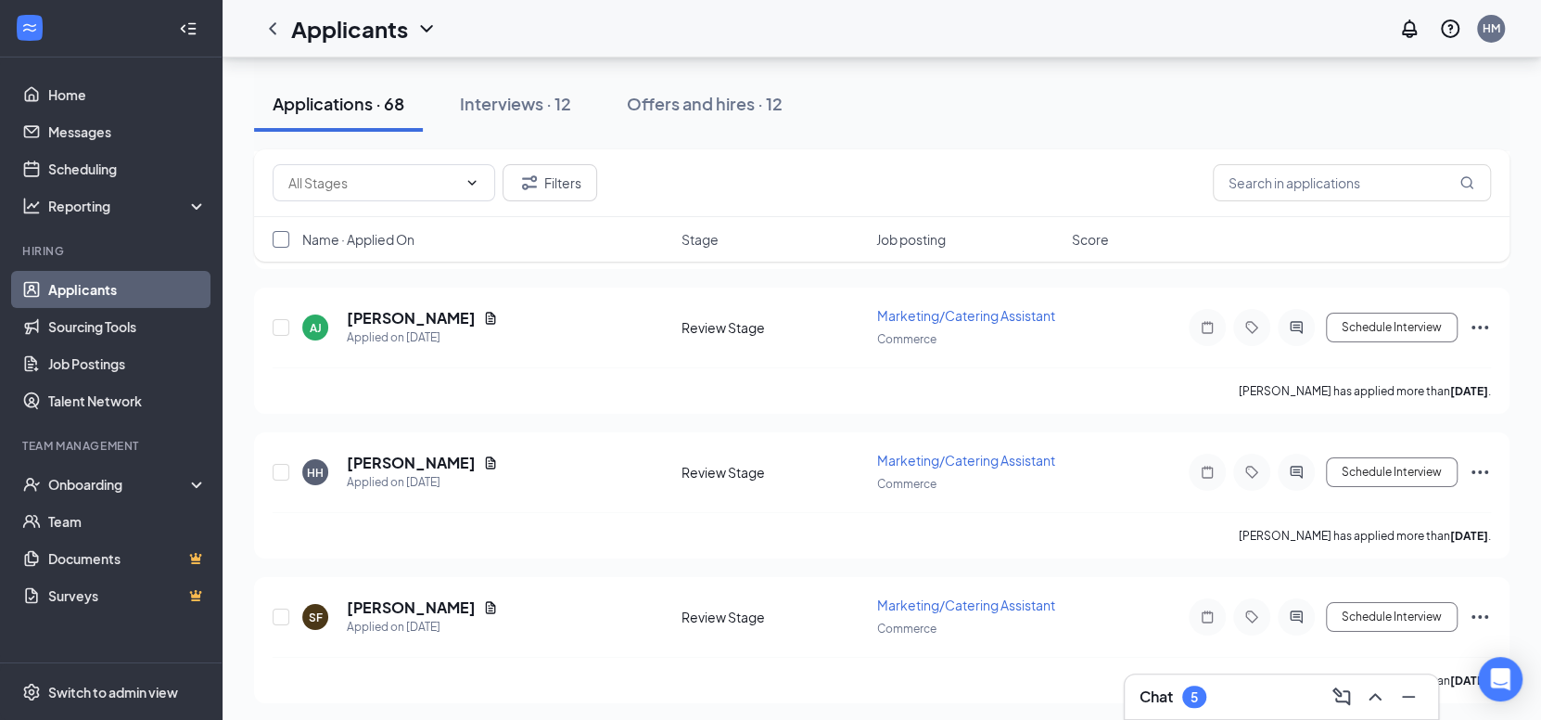
checkbox input "true"
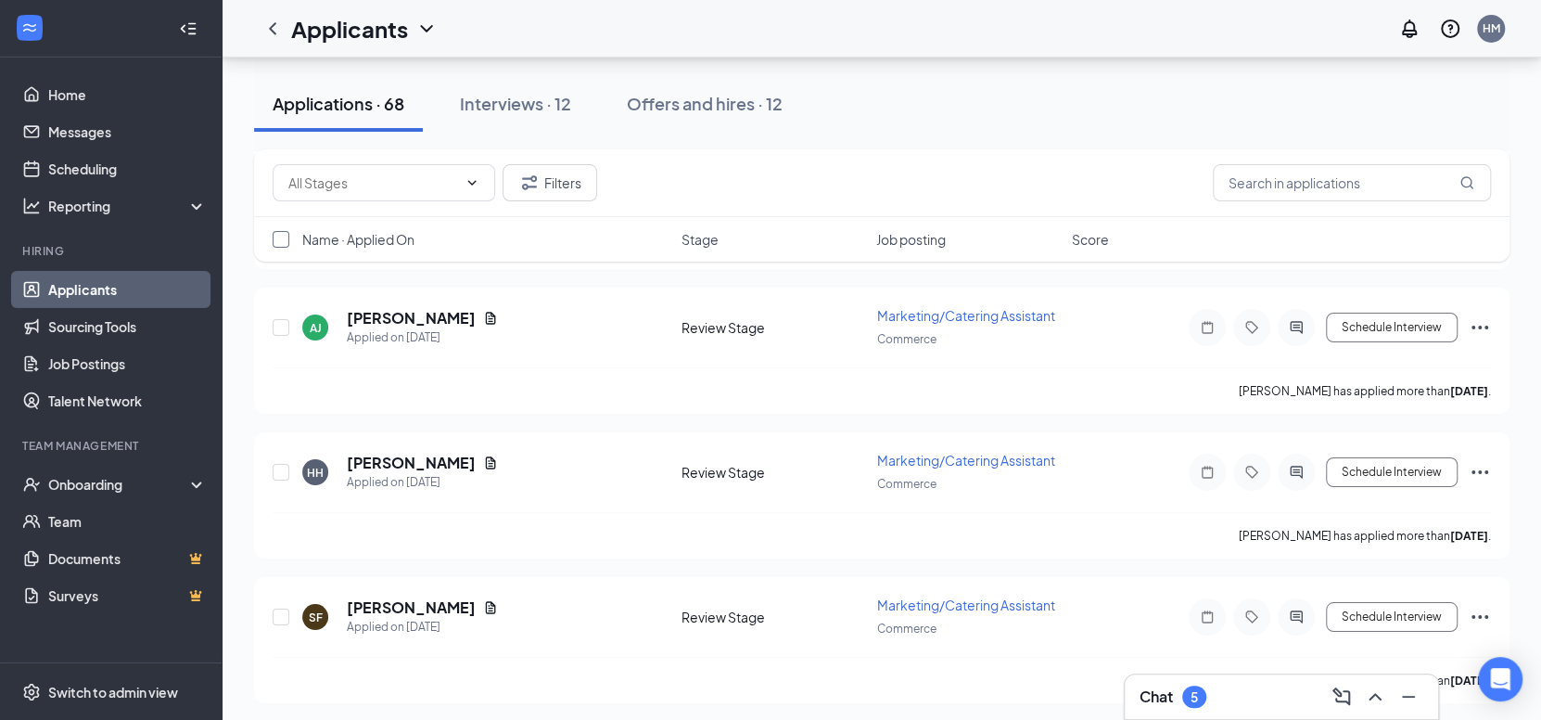
checkbox input "true"
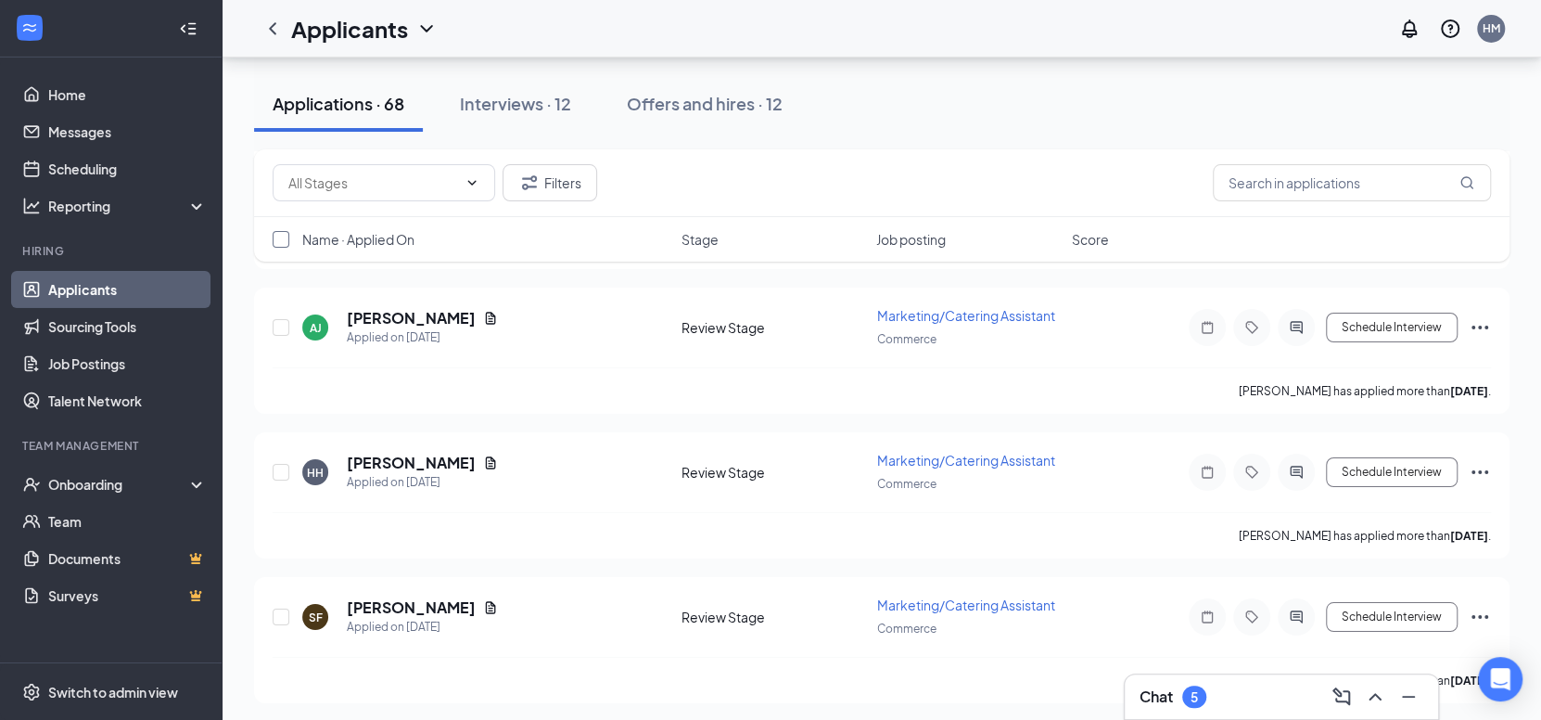
checkbox input "true"
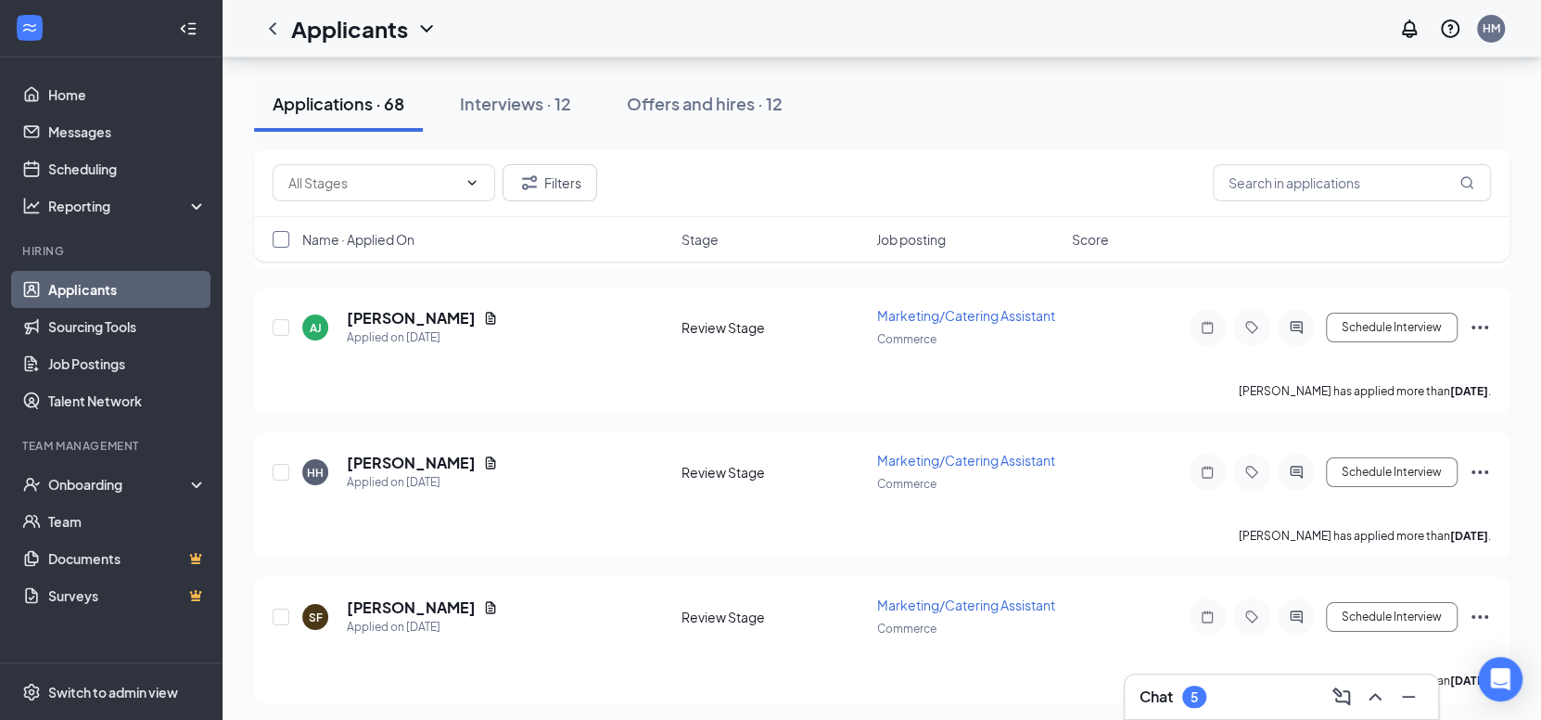
checkbox input "true"
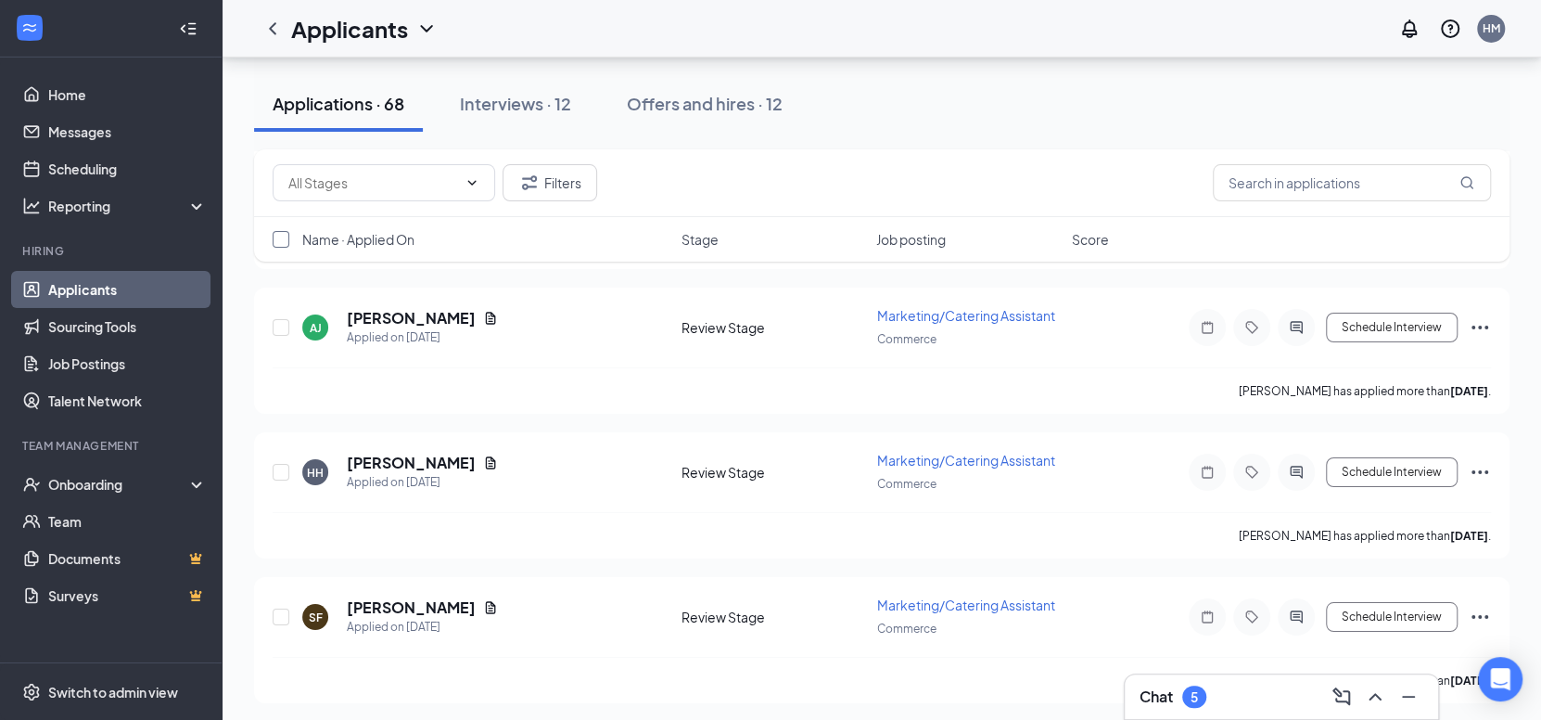
checkbox input "true"
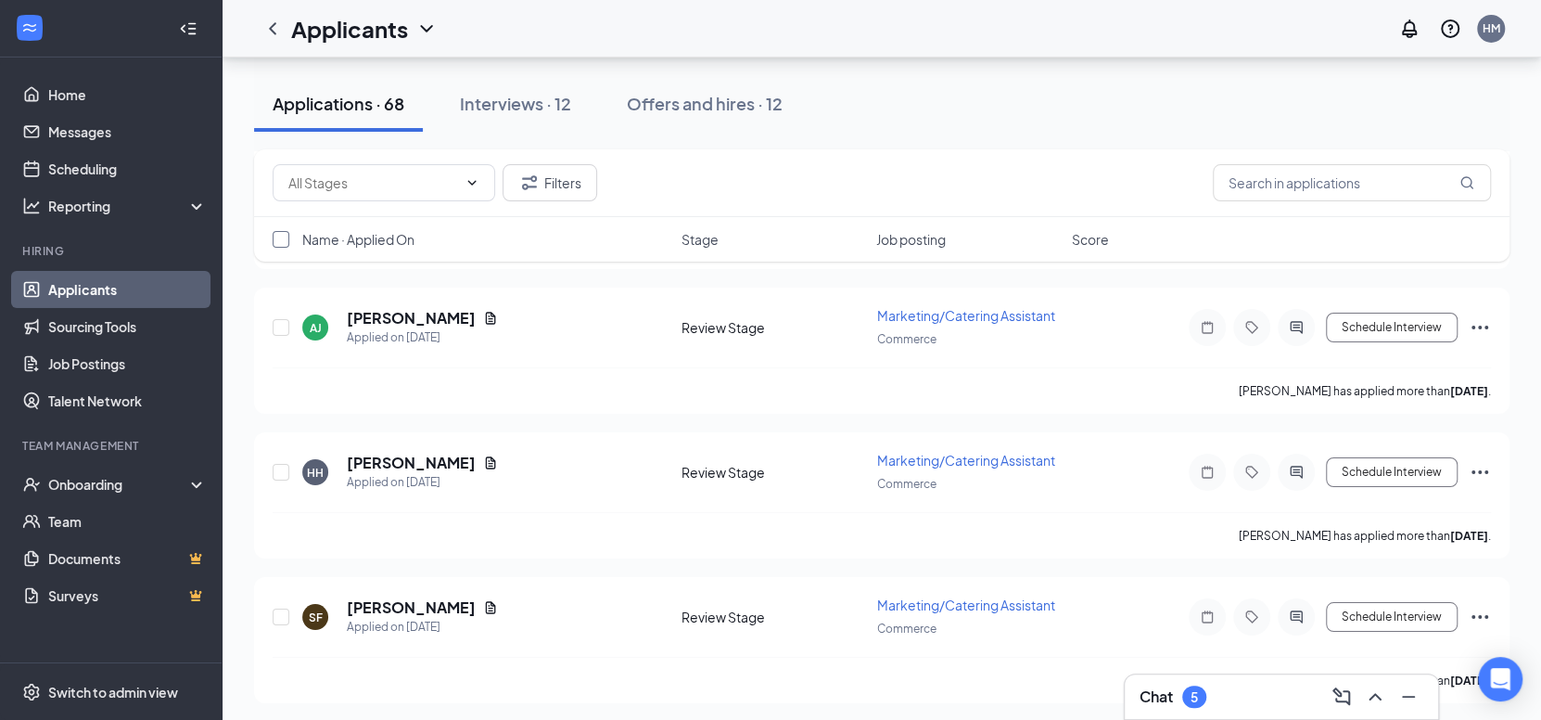
checkbox input "true"
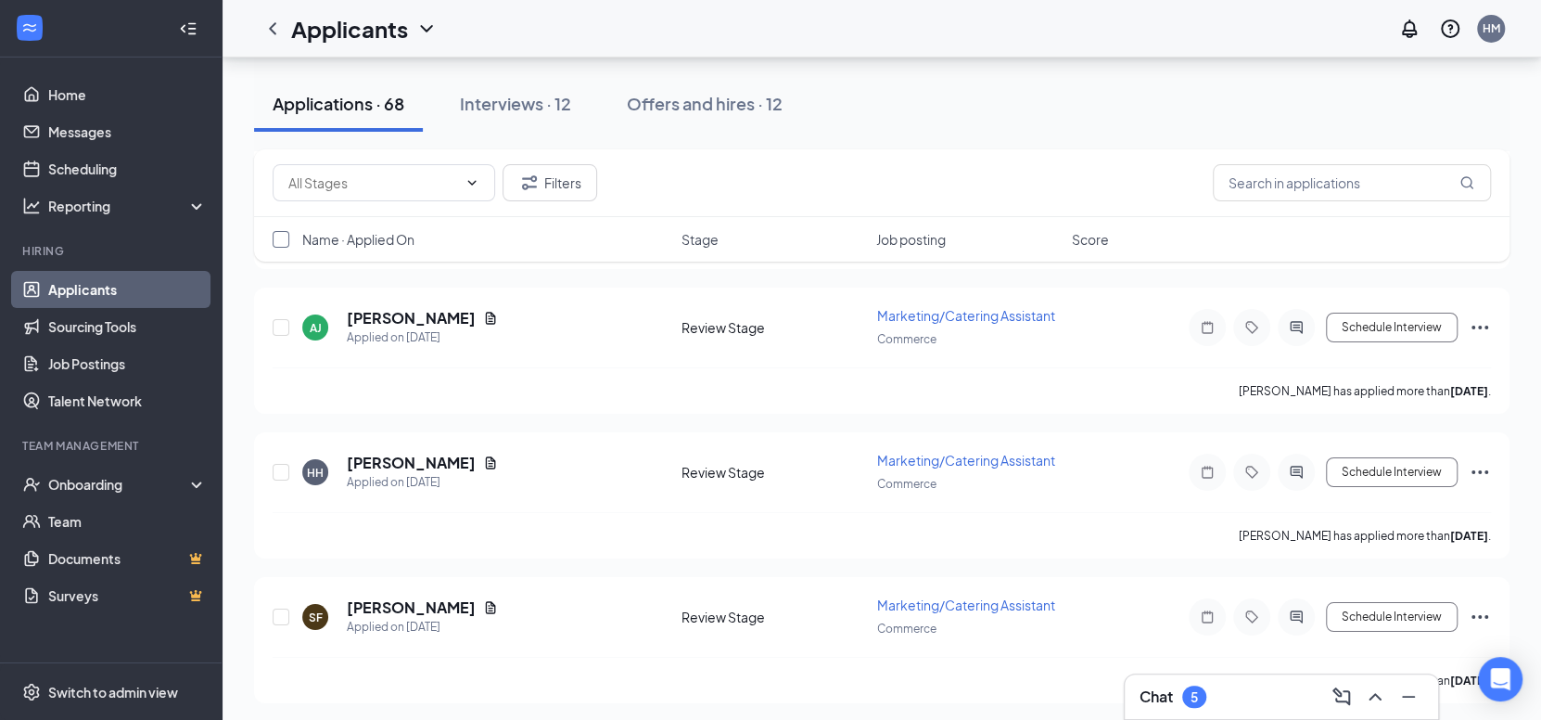
checkbox input "true"
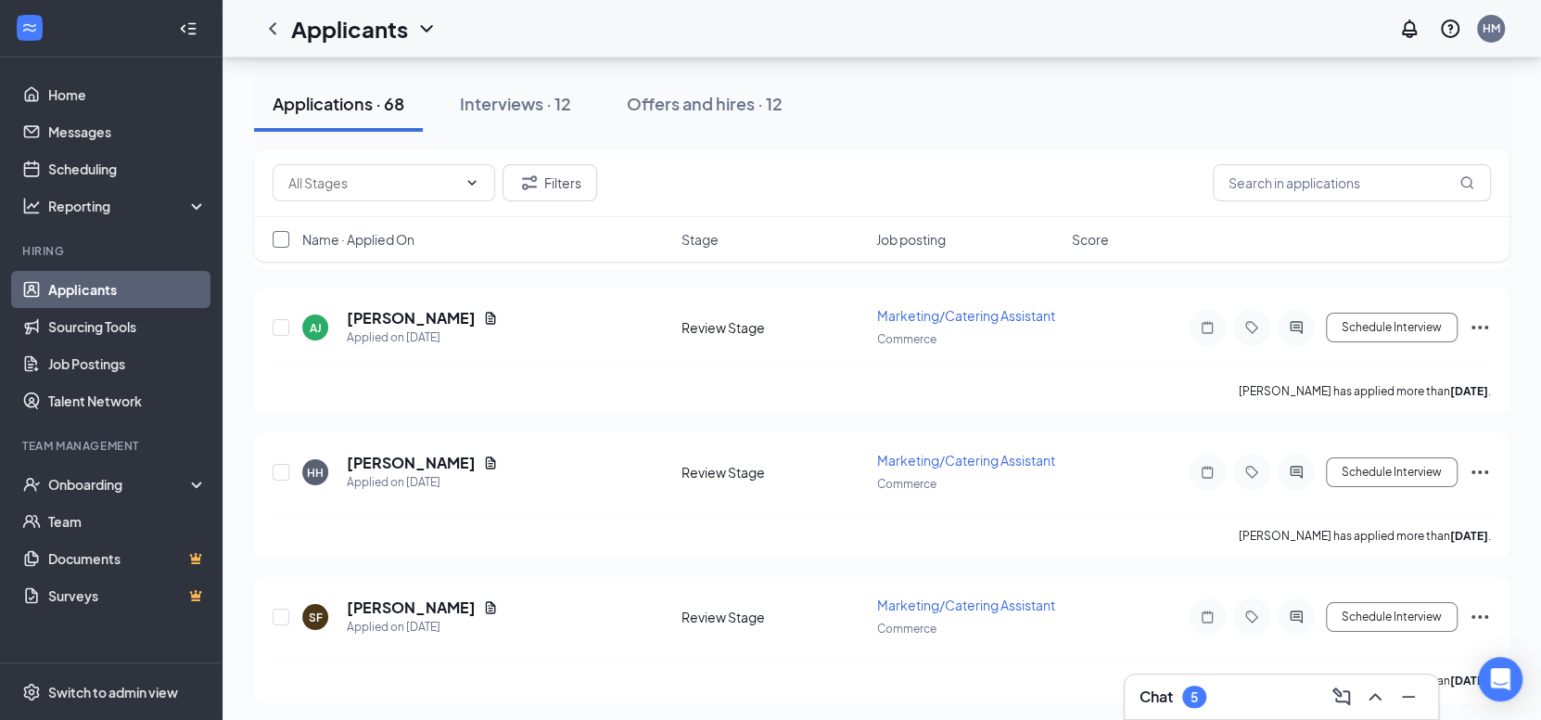
checkbox input "true"
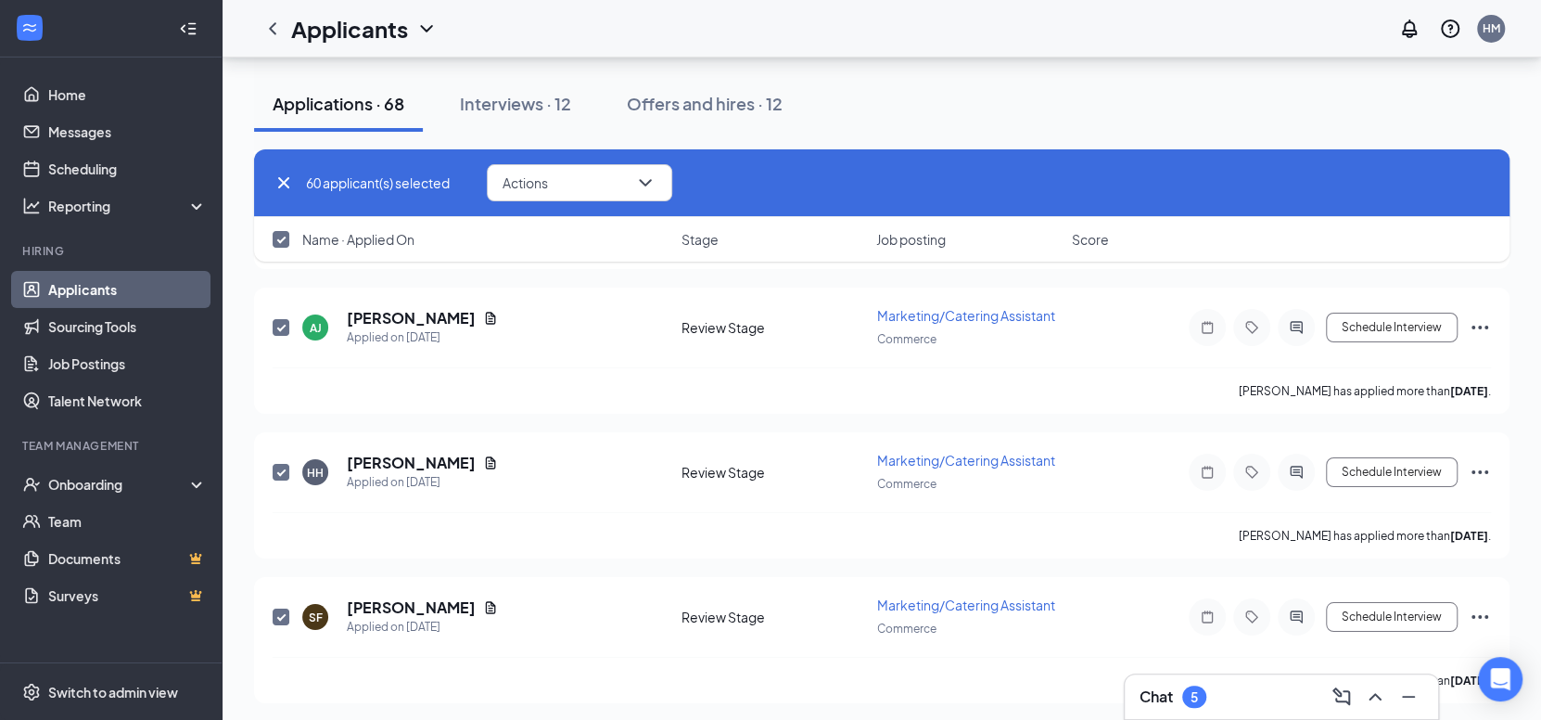
click at [275, 240] on input "checkbox" at bounding box center [281, 239] width 17 height 17
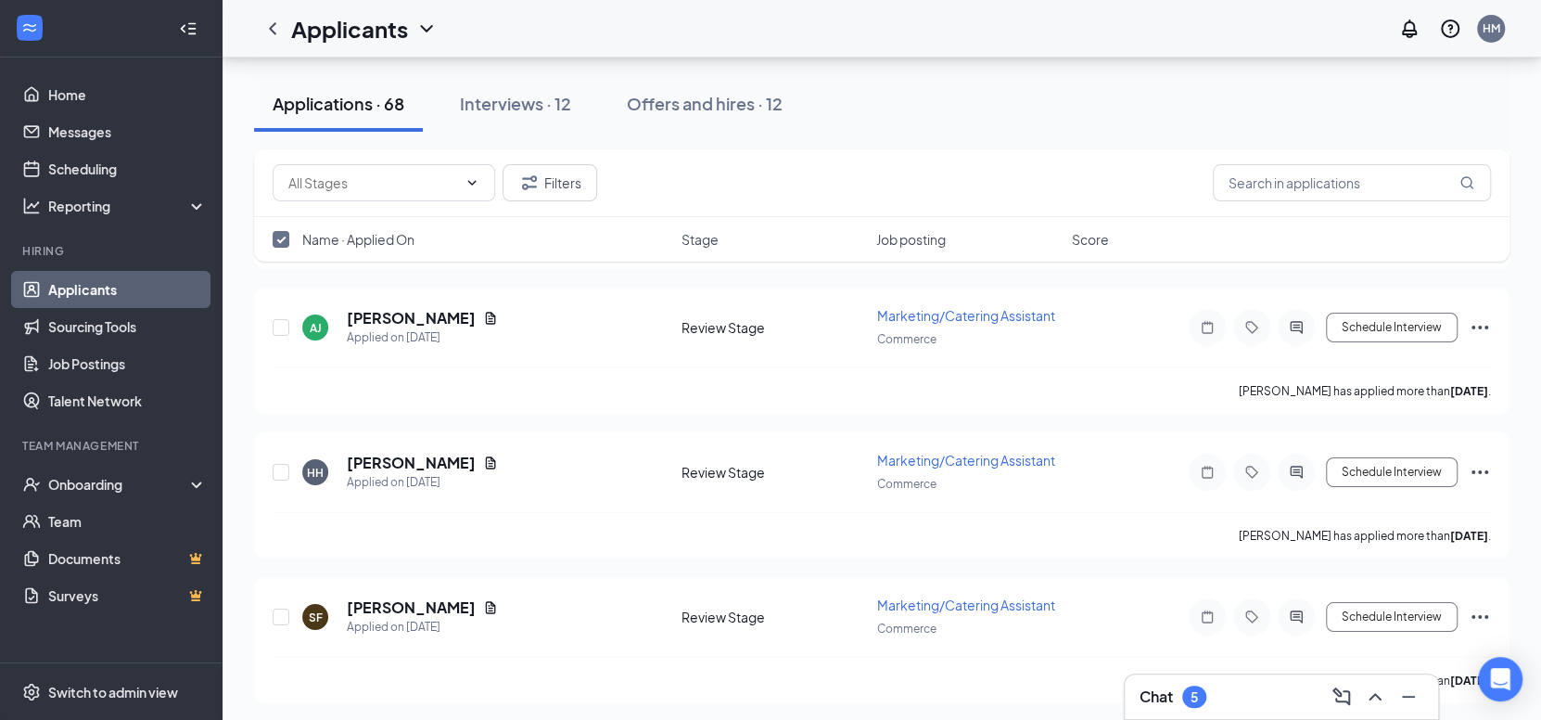
checkbox input "false"
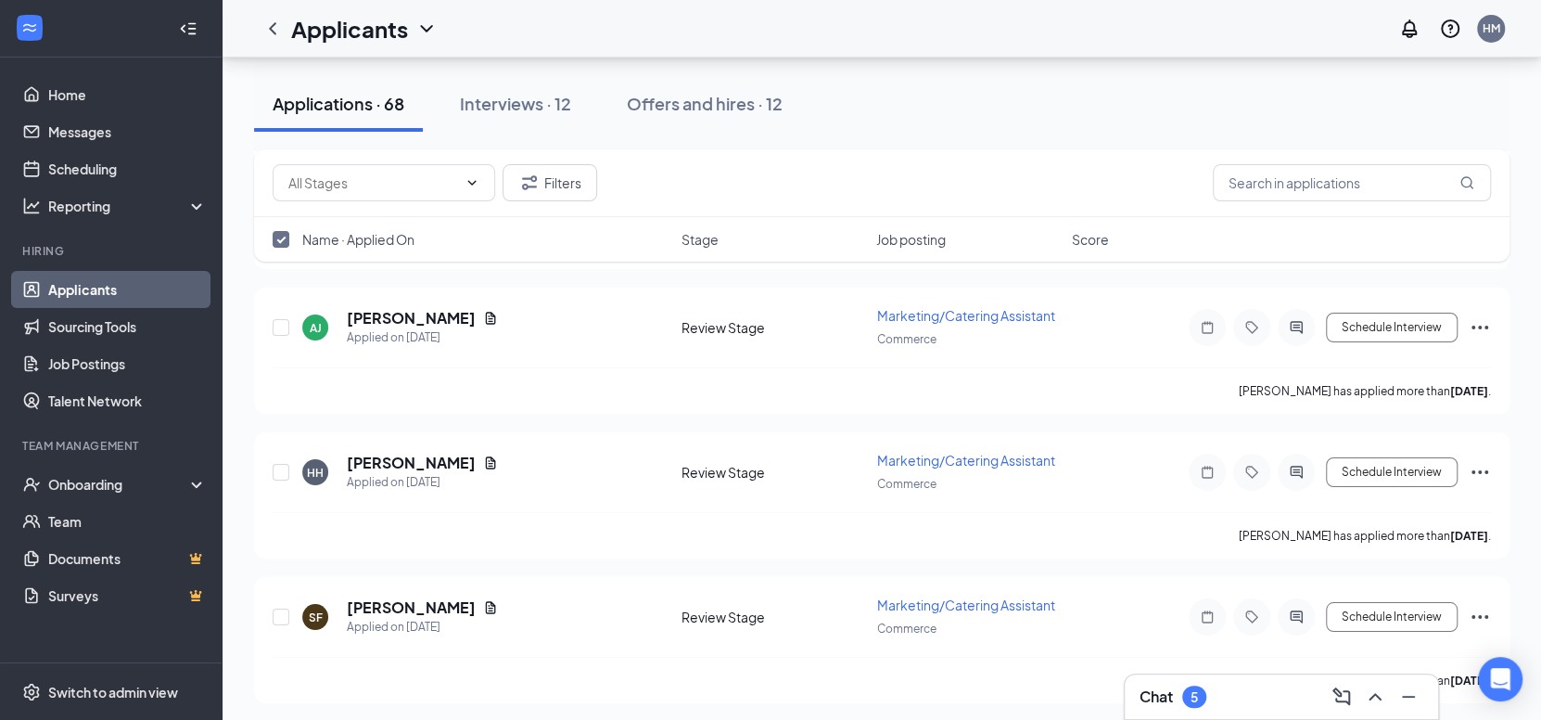
checkbox input "false"
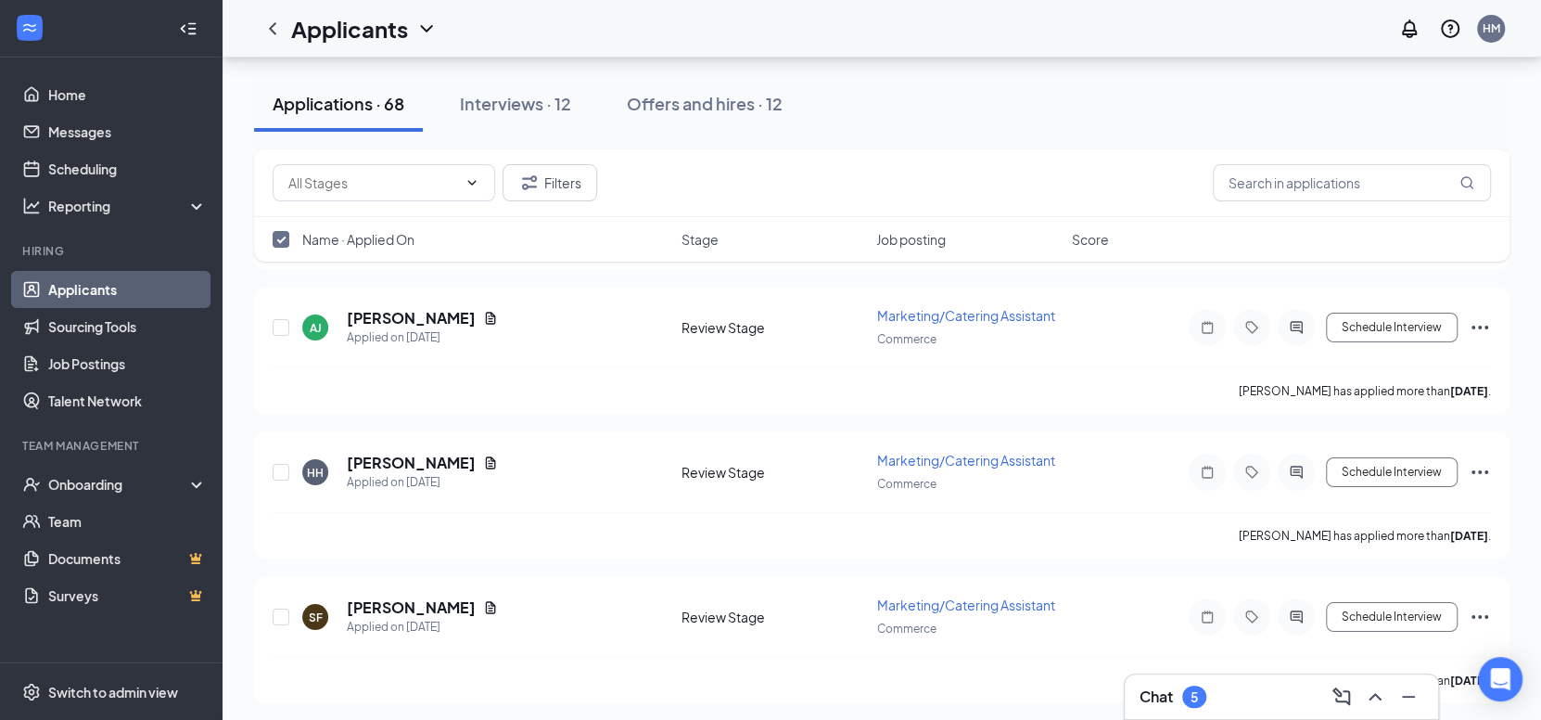
checkbox input "false"
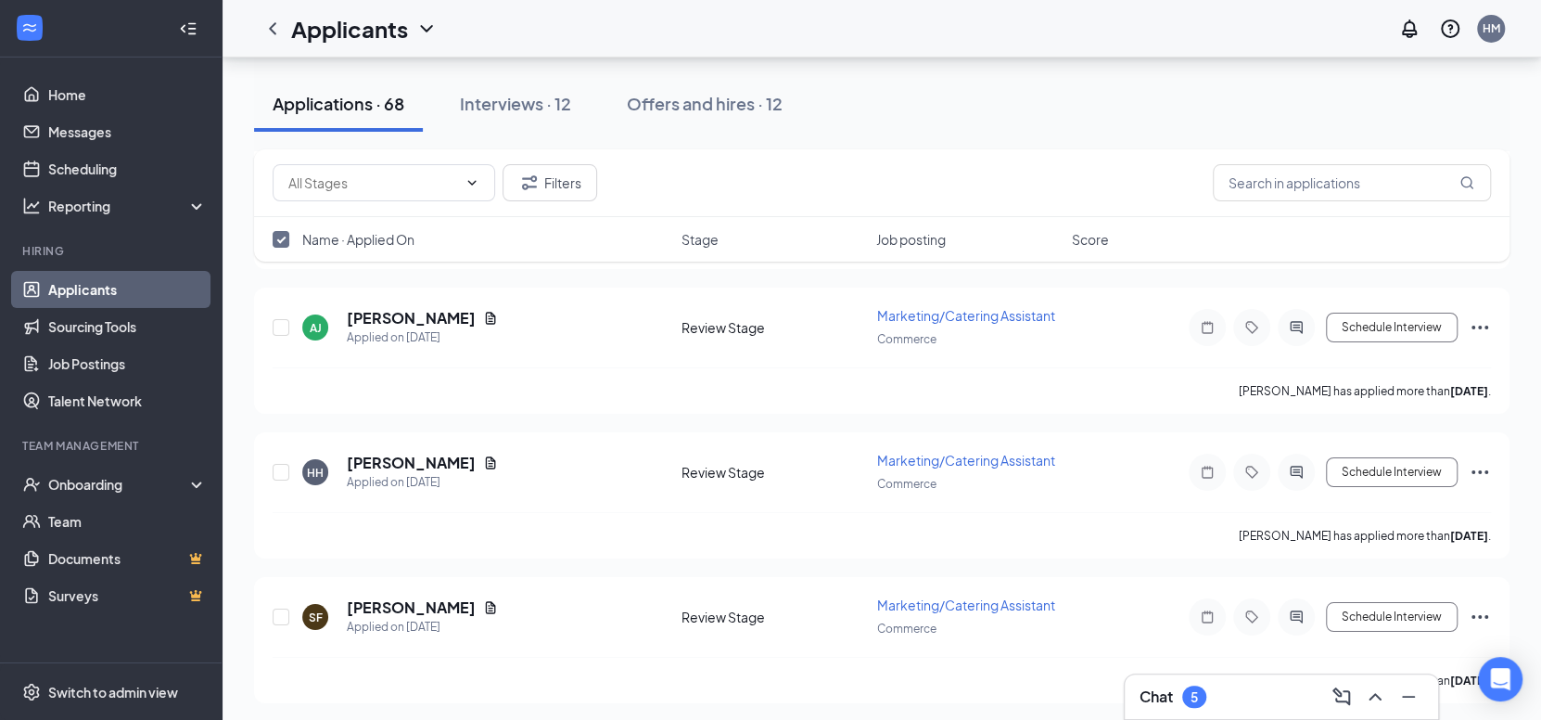
checkbox input "false"
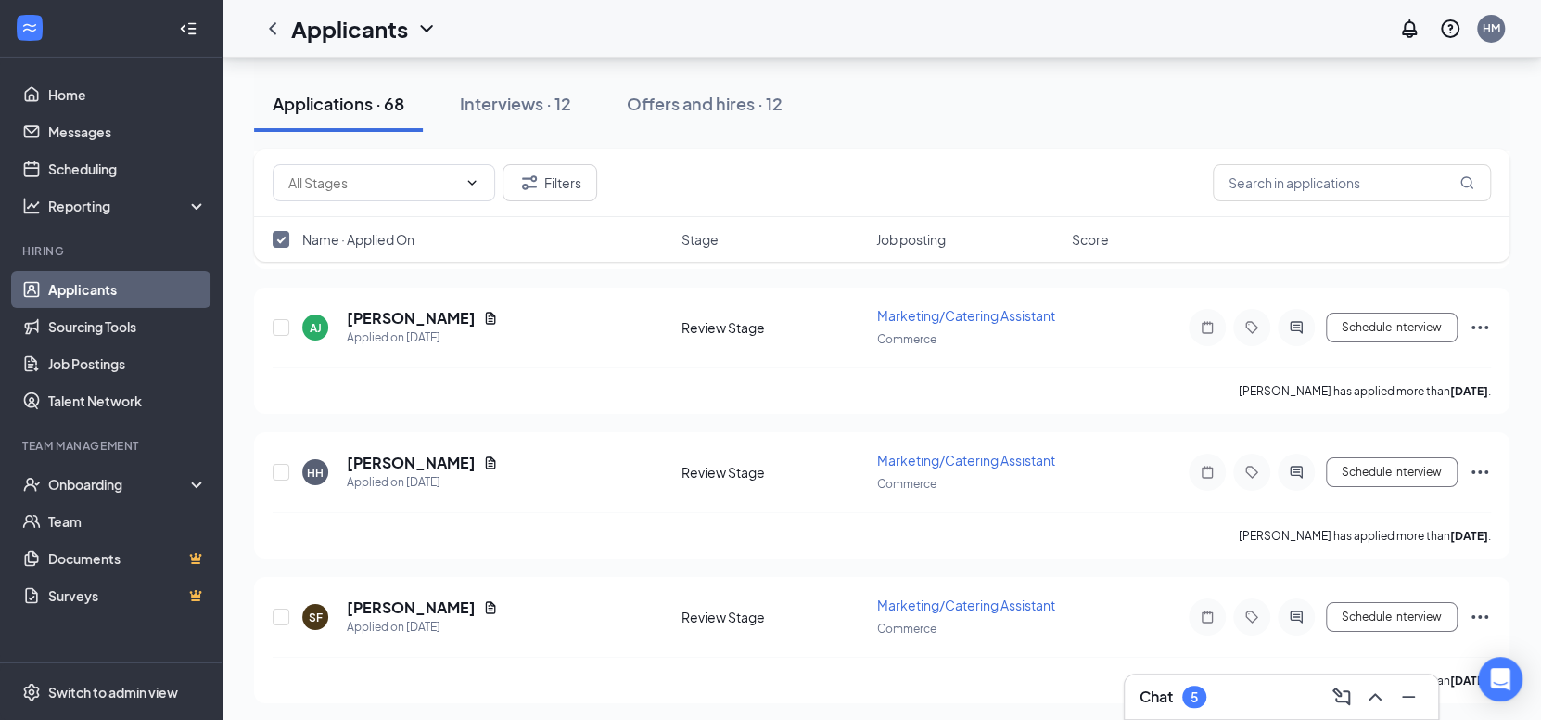
checkbox input "false"
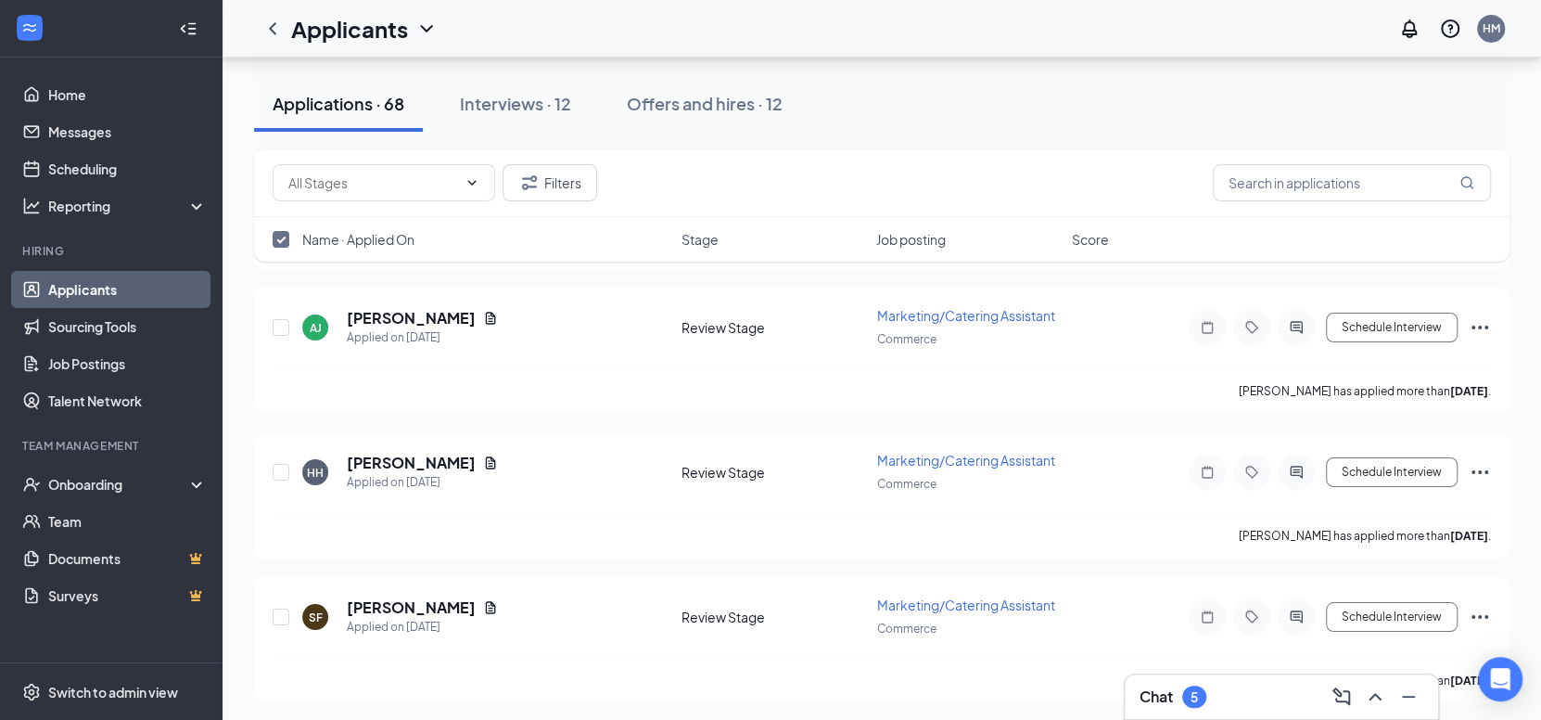
checkbox input "false"
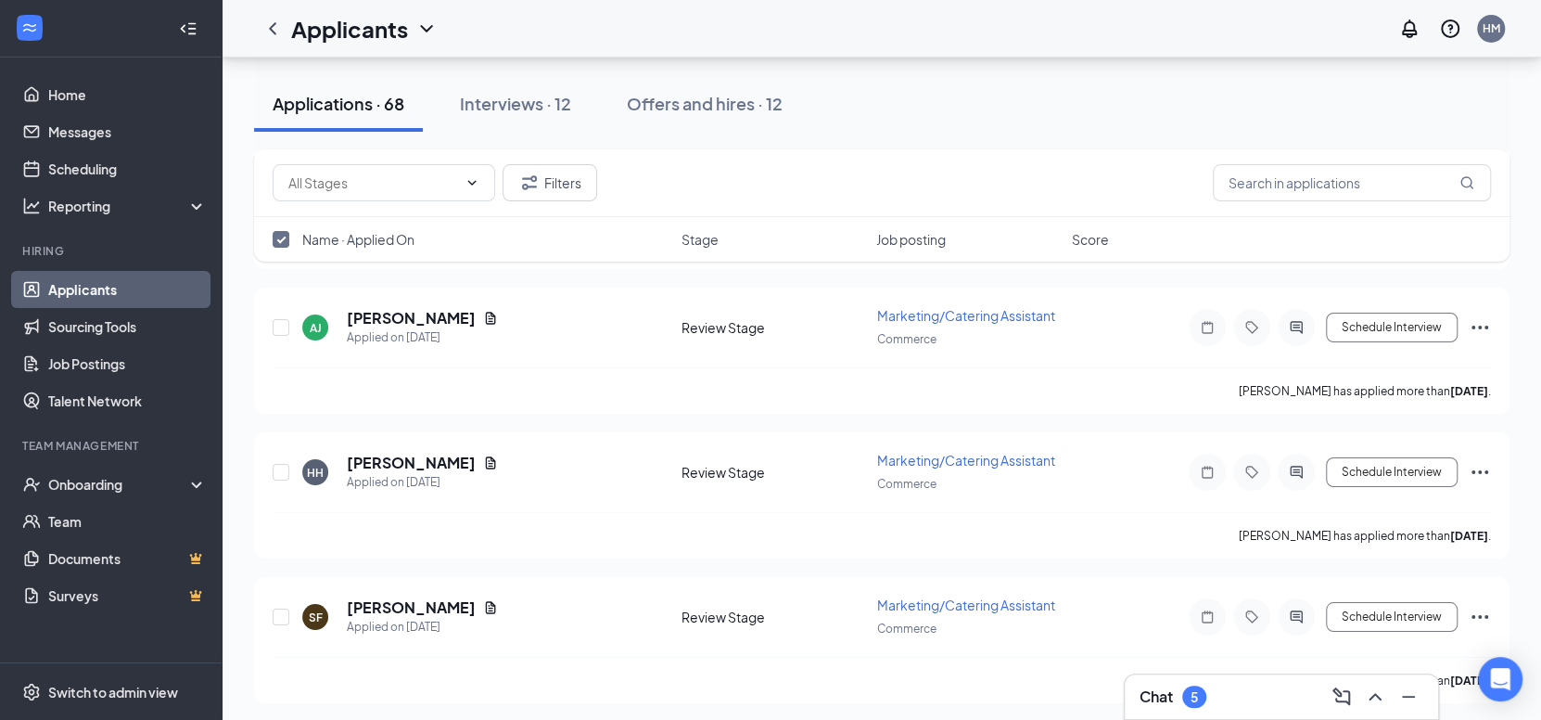
checkbox input "false"
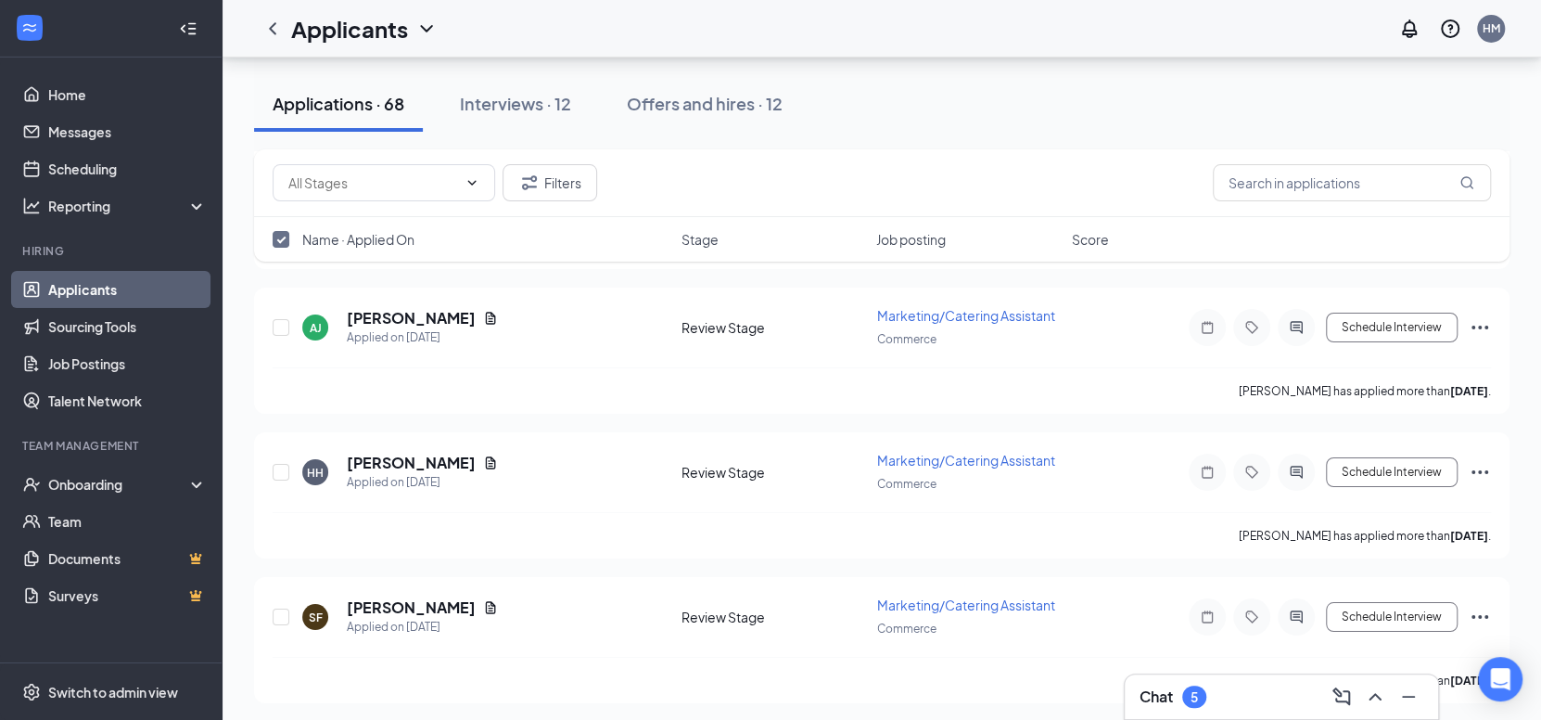
checkbox input "false"
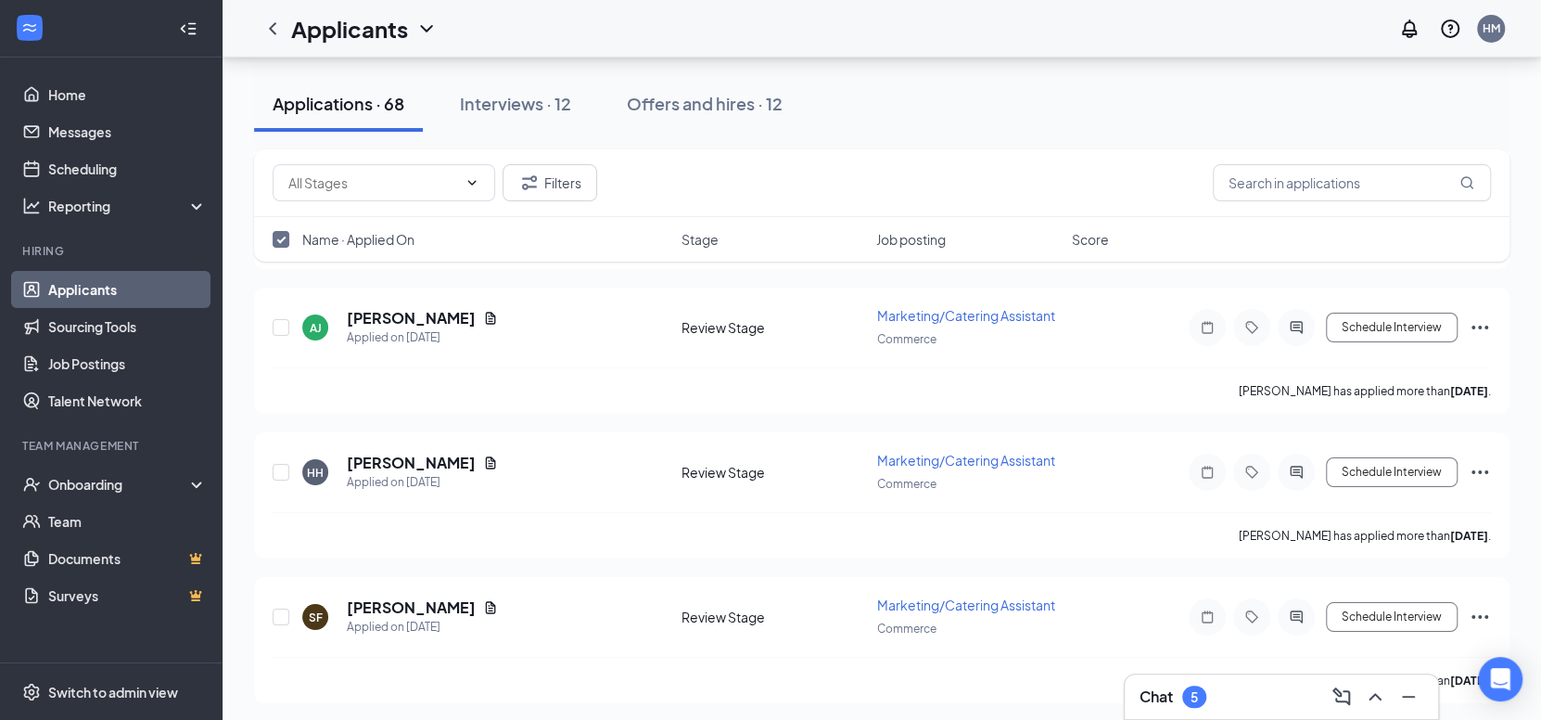
checkbox input "false"
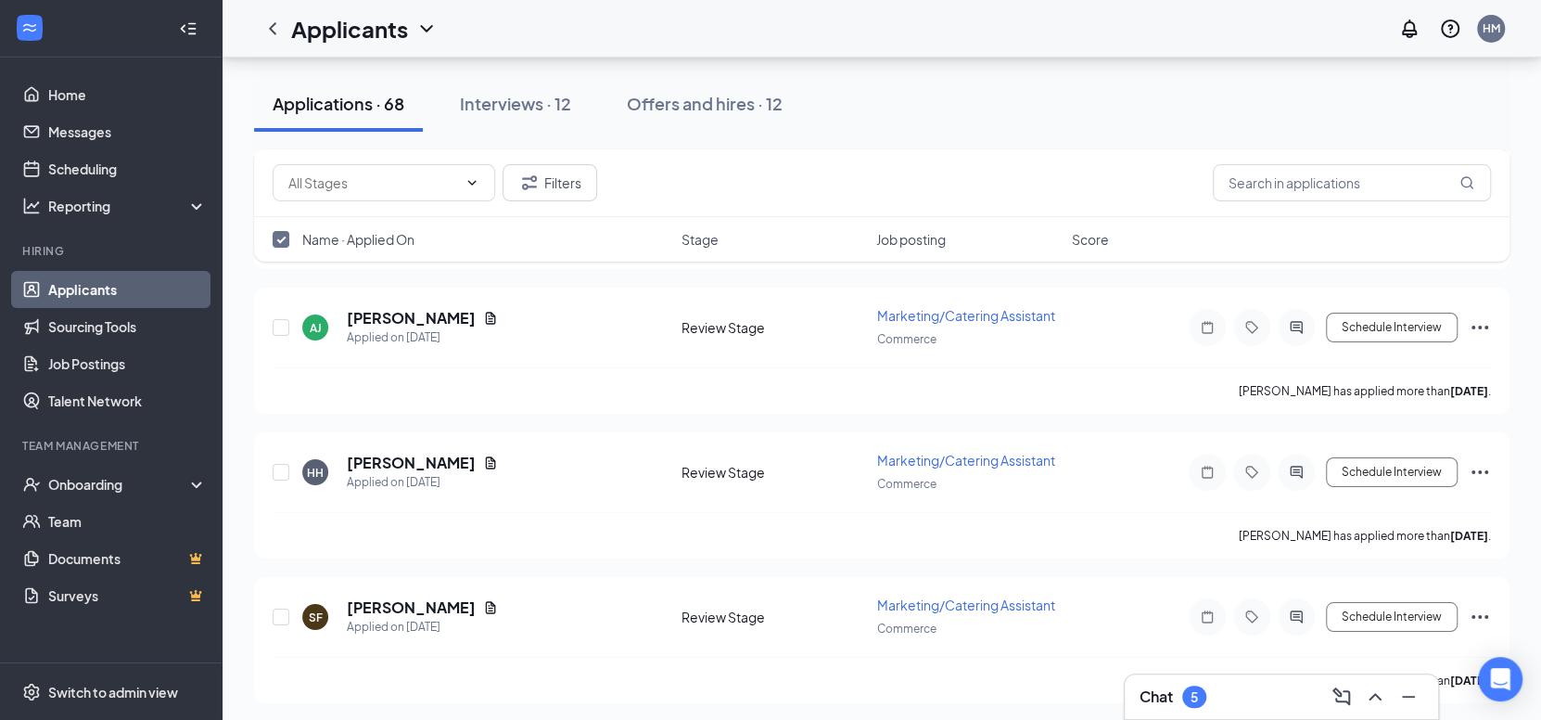
checkbox input "false"
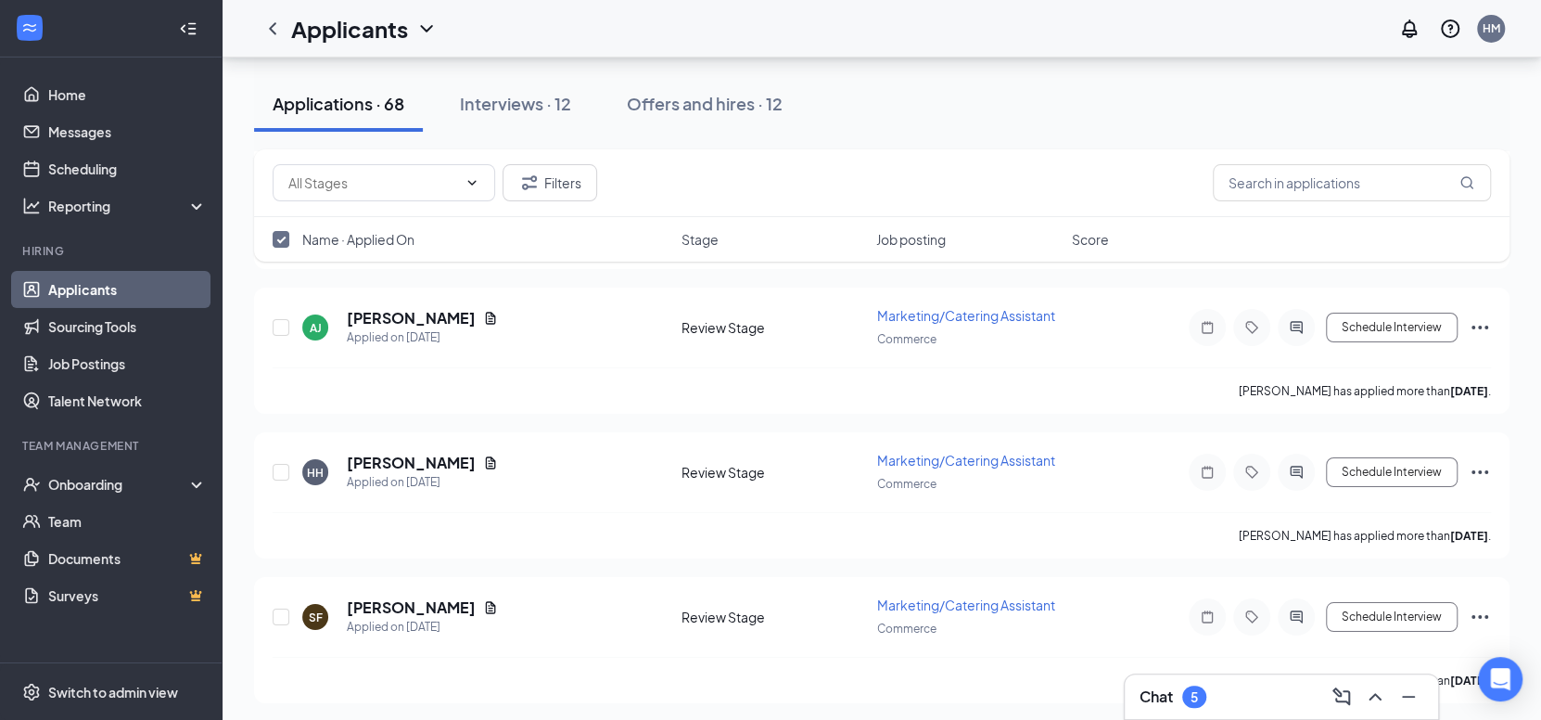
checkbox input "false"
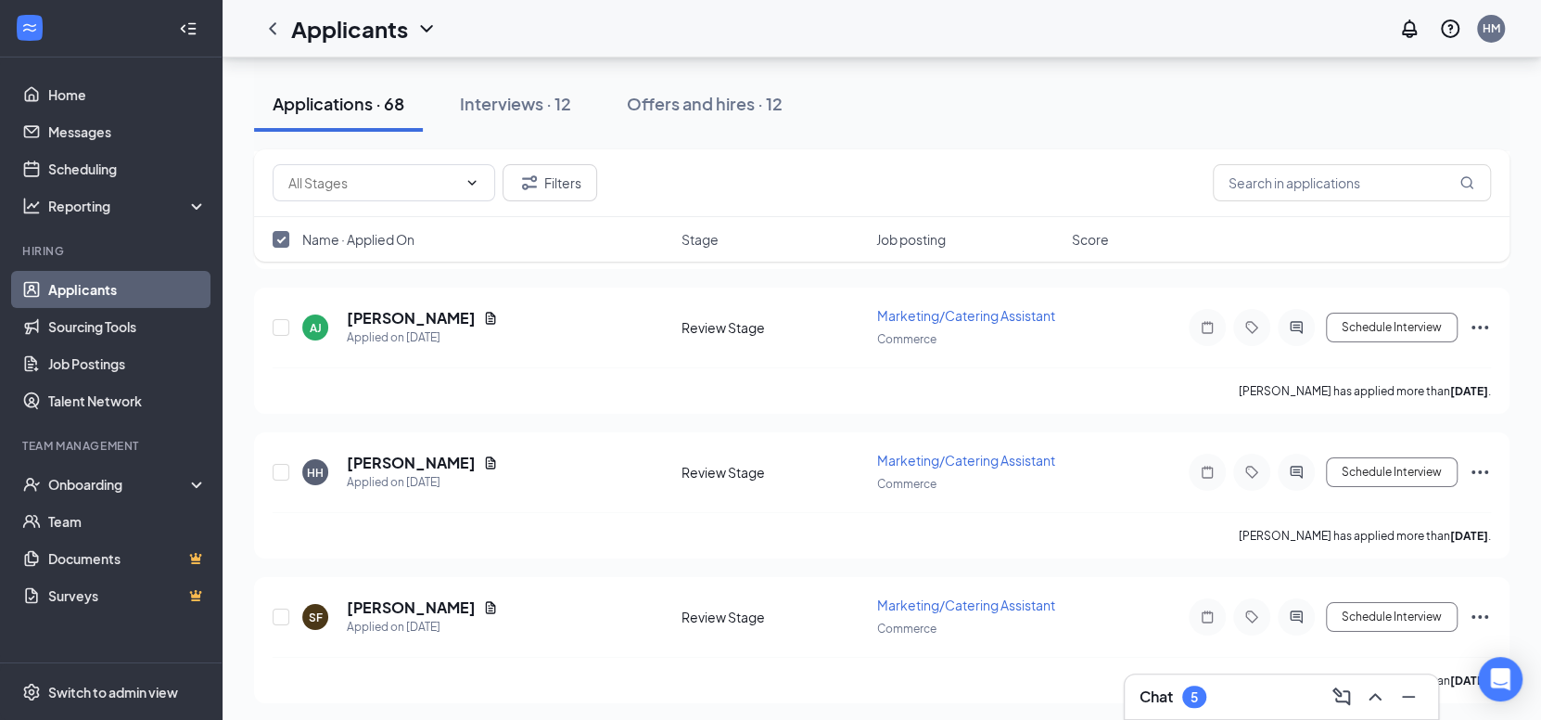
checkbox input "false"
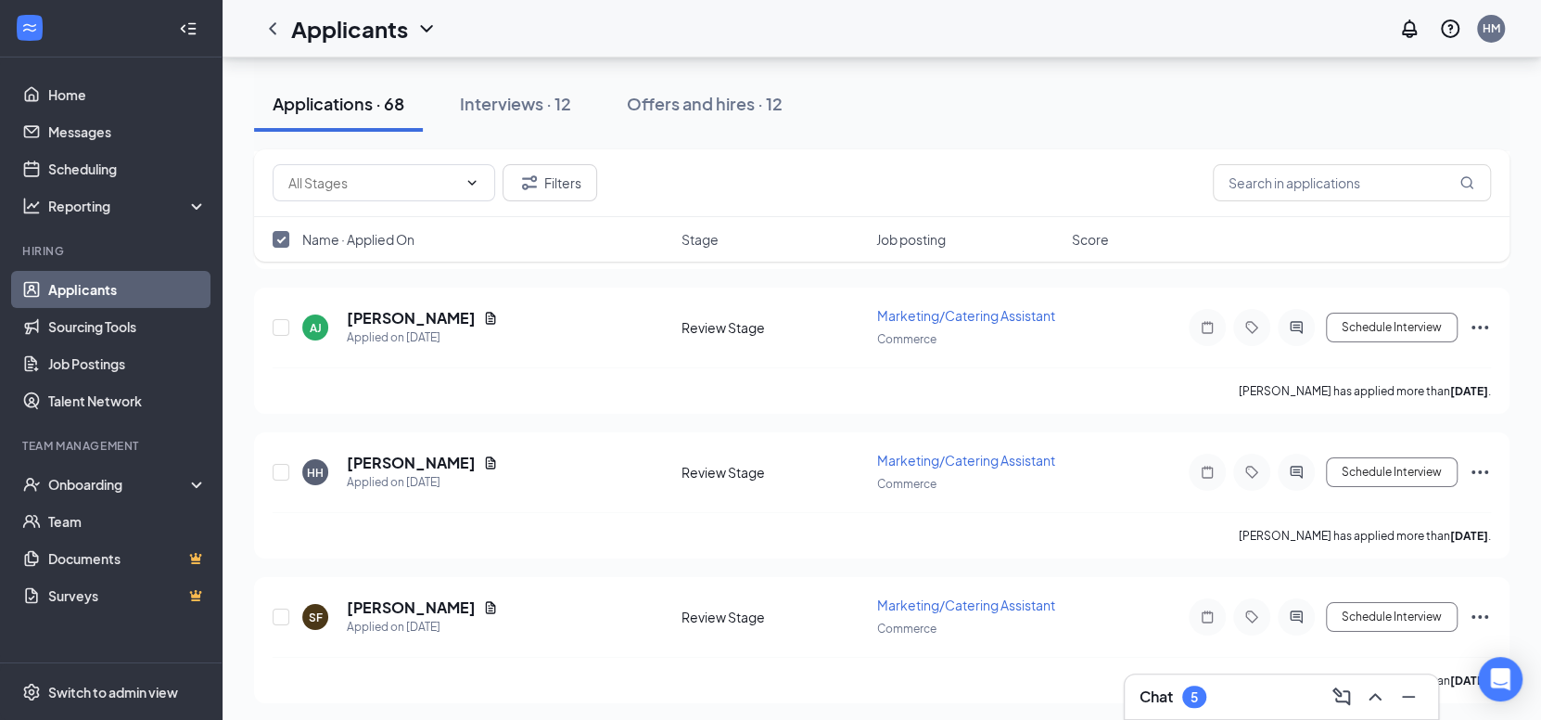
checkbox input "false"
click at [311, 236] on span "Name · Applied On" at bounding box center [358, 239] width 112 height 19
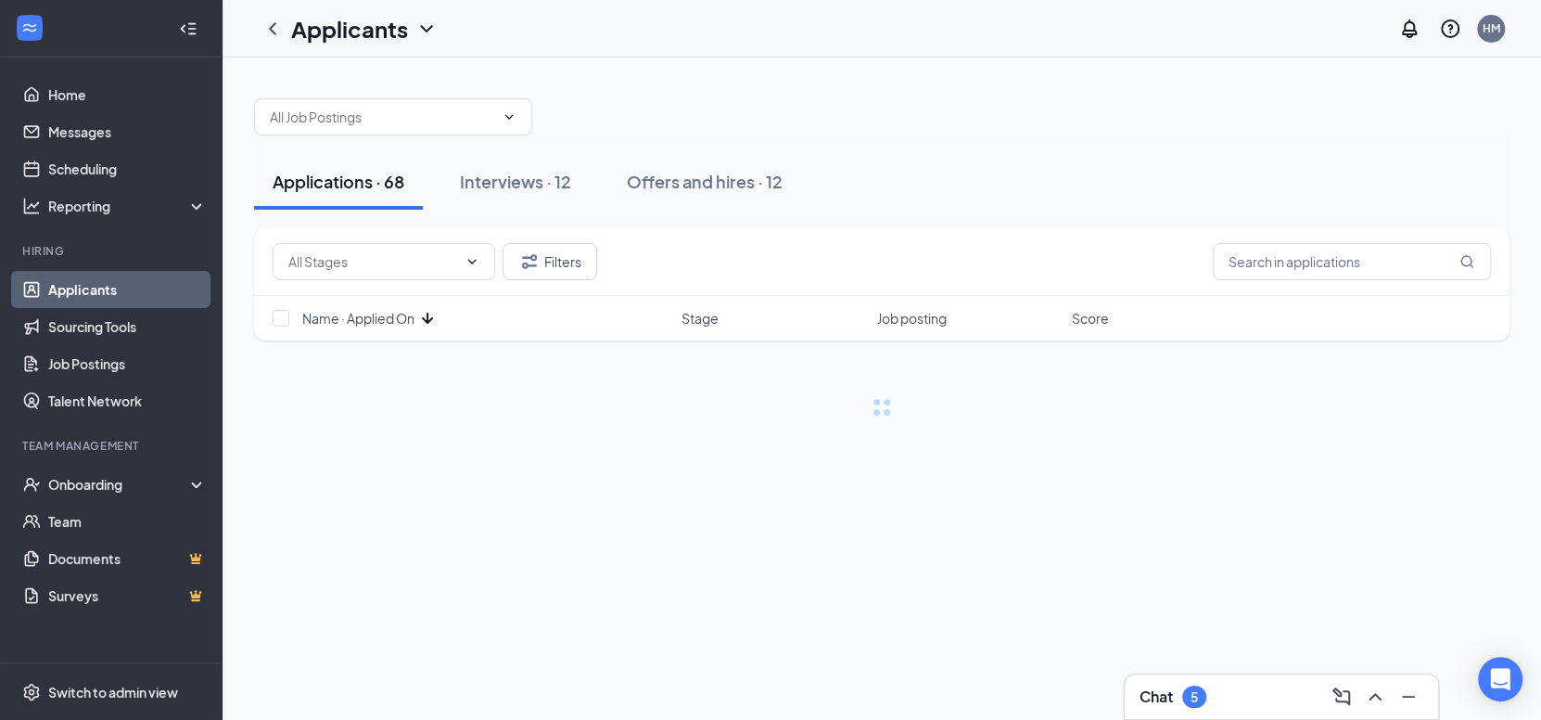
scroll to position [0, 0]
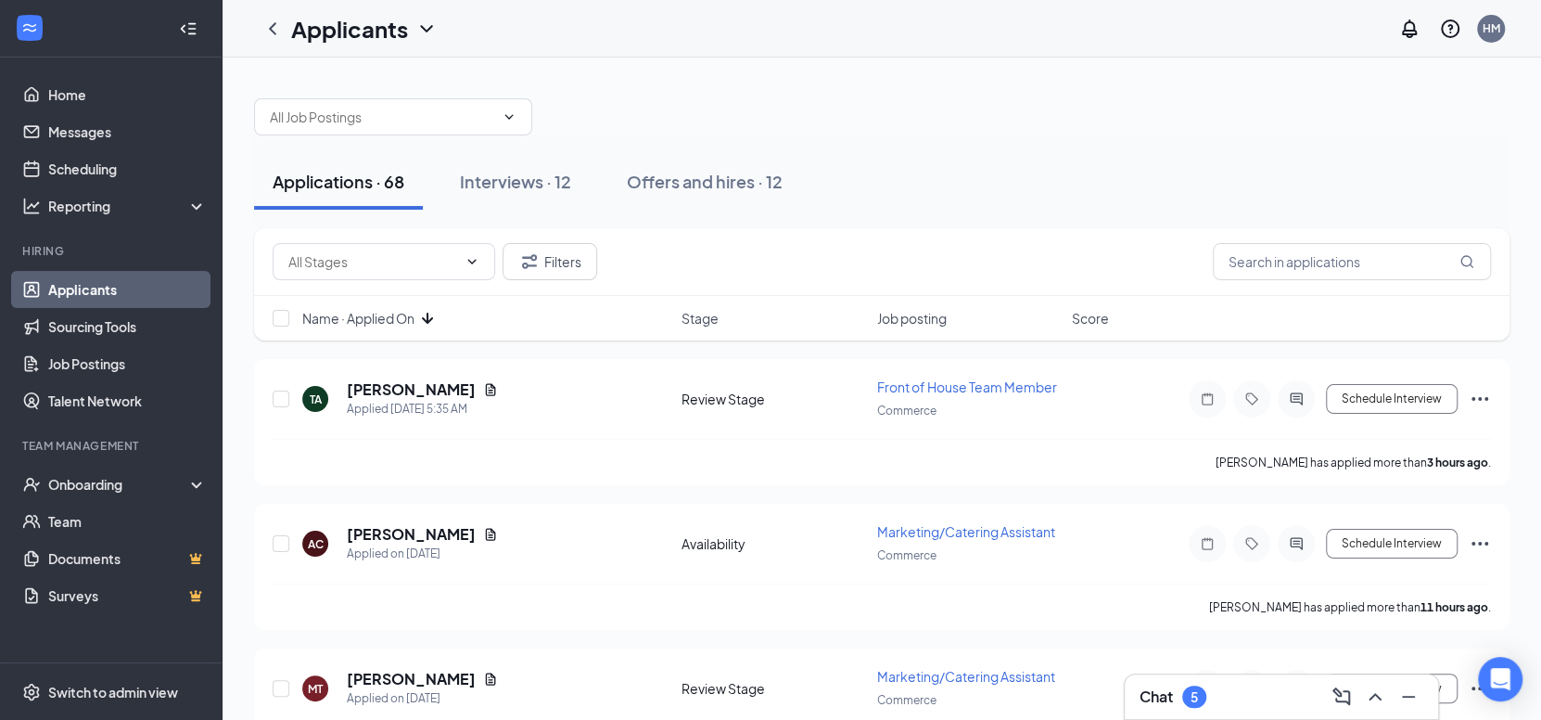
click at [415, 313] on span "Name · Applied On" at bounding box center [358, 318] width 112 height 19
click at [390, 318] on span "Name · Applied On" at bounding box center [358, 318] width 112 height 19
click at [483, 383] on icon "Document" at bounding box center [490, 389] width 15 height 15
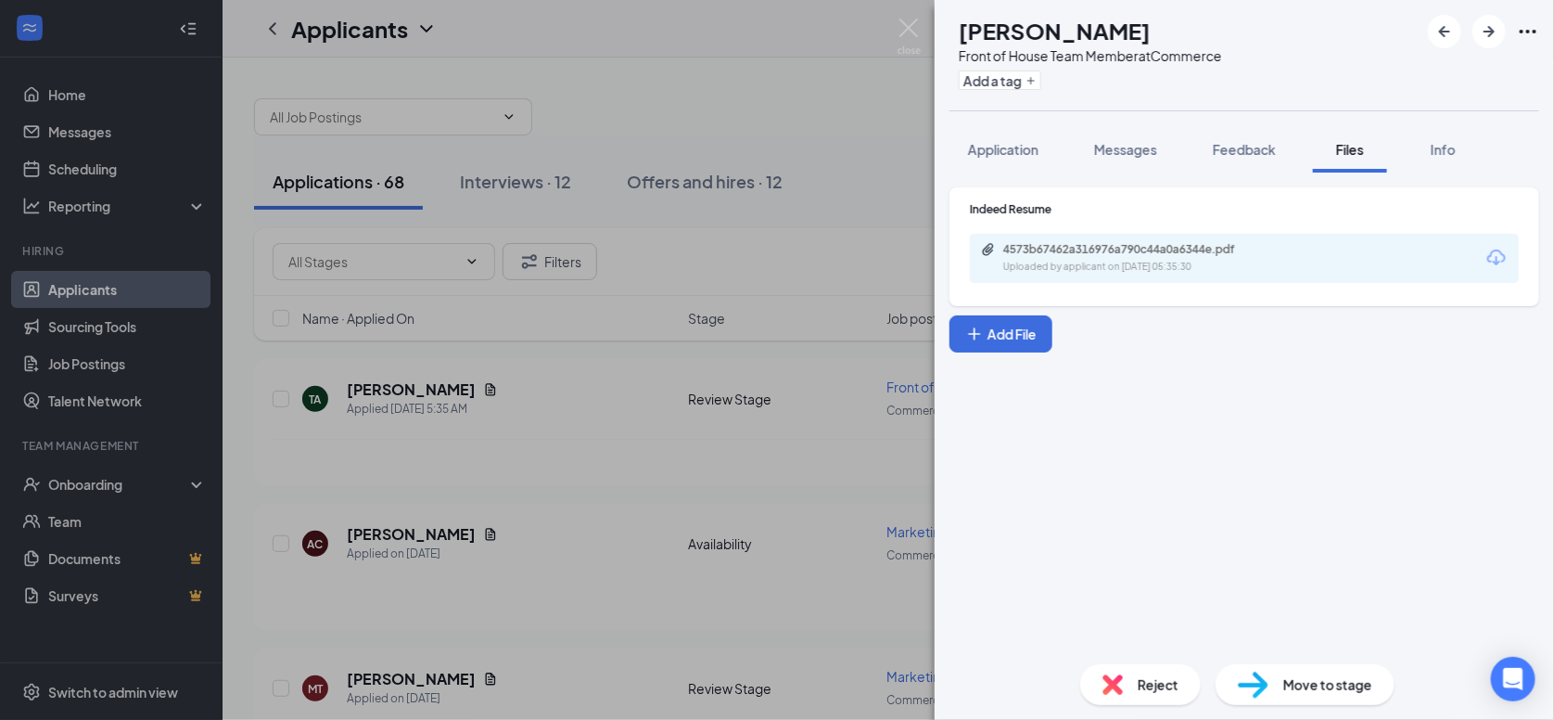
click at [1532, 32] on icon "Ellipses" at bounding box center [1528, 31] width 22 height 22
click at [1459, 71] on link "View full application" at bounding box center [1428, 72] width 200 height 19
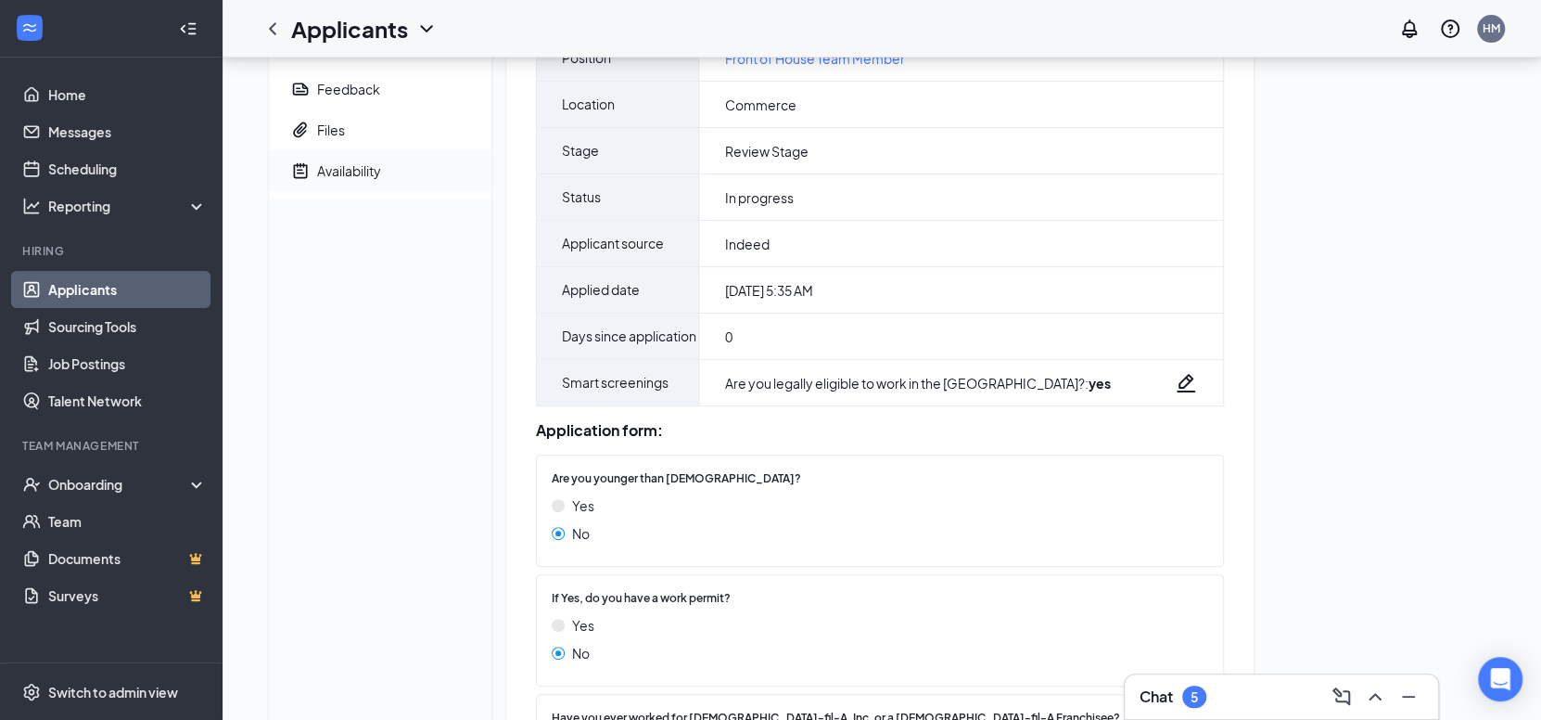
scroll to position [153, 0]
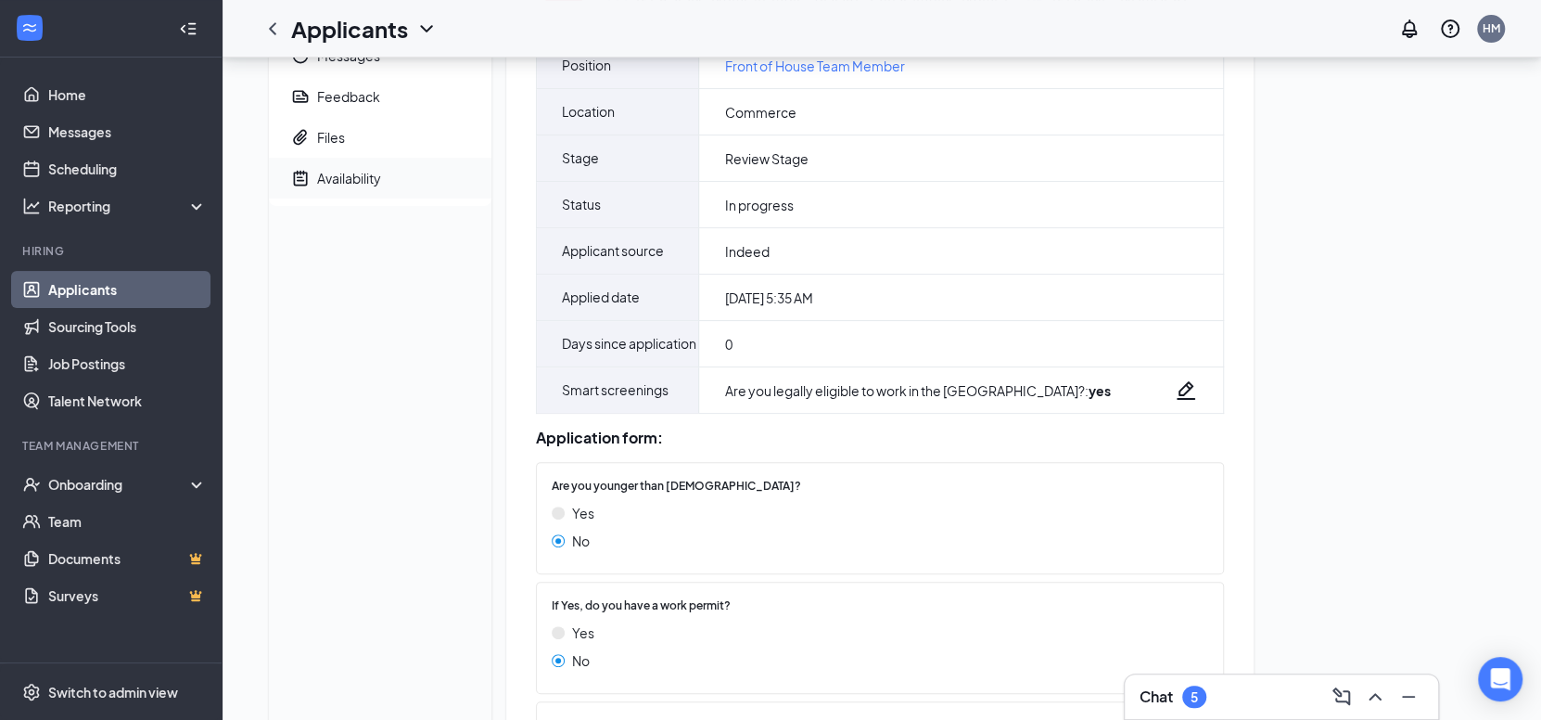
click at [317, 167] on span "Availability" at bounding box center [397, 178] width 160 height 41
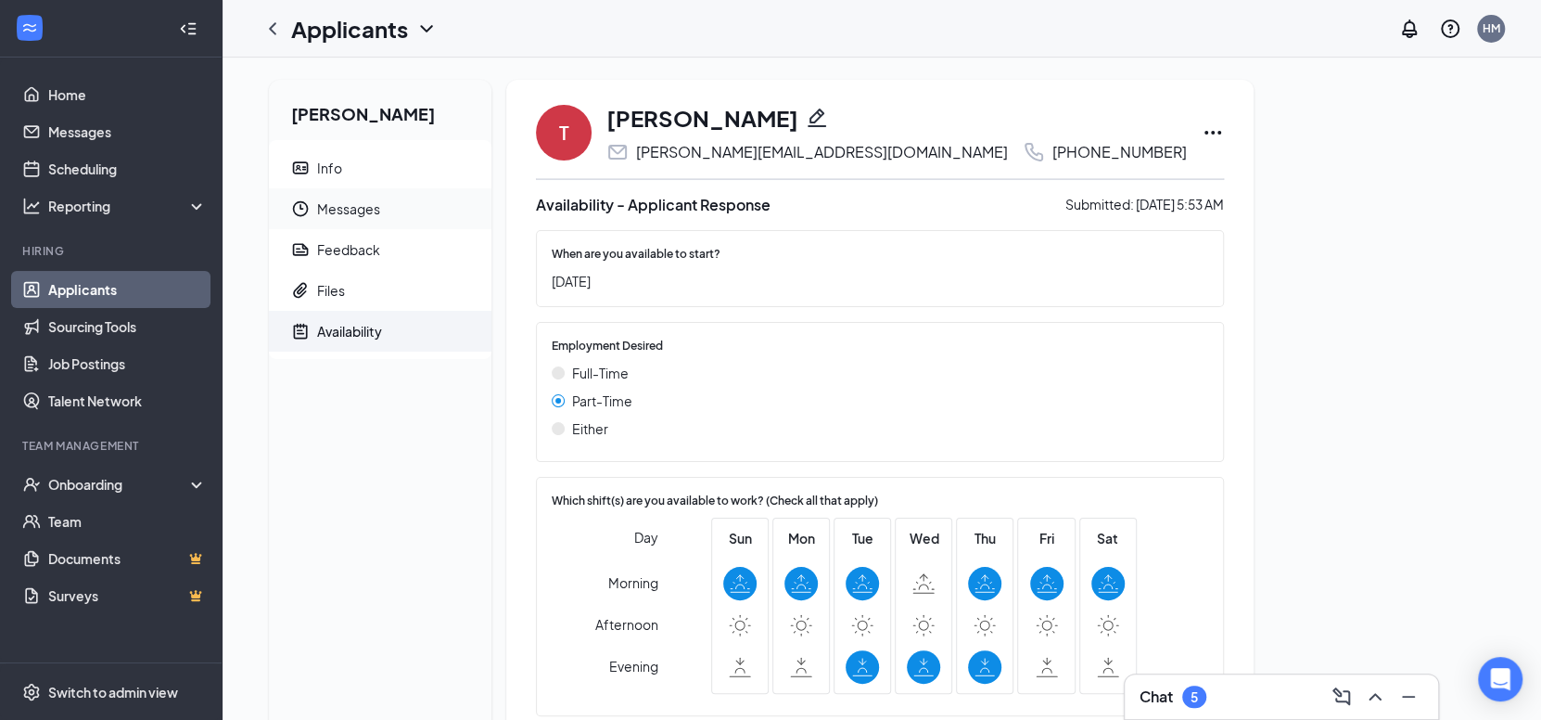
click at [345, 205] on span "Messages" at bounding box center [397, 208] width 160 height 41
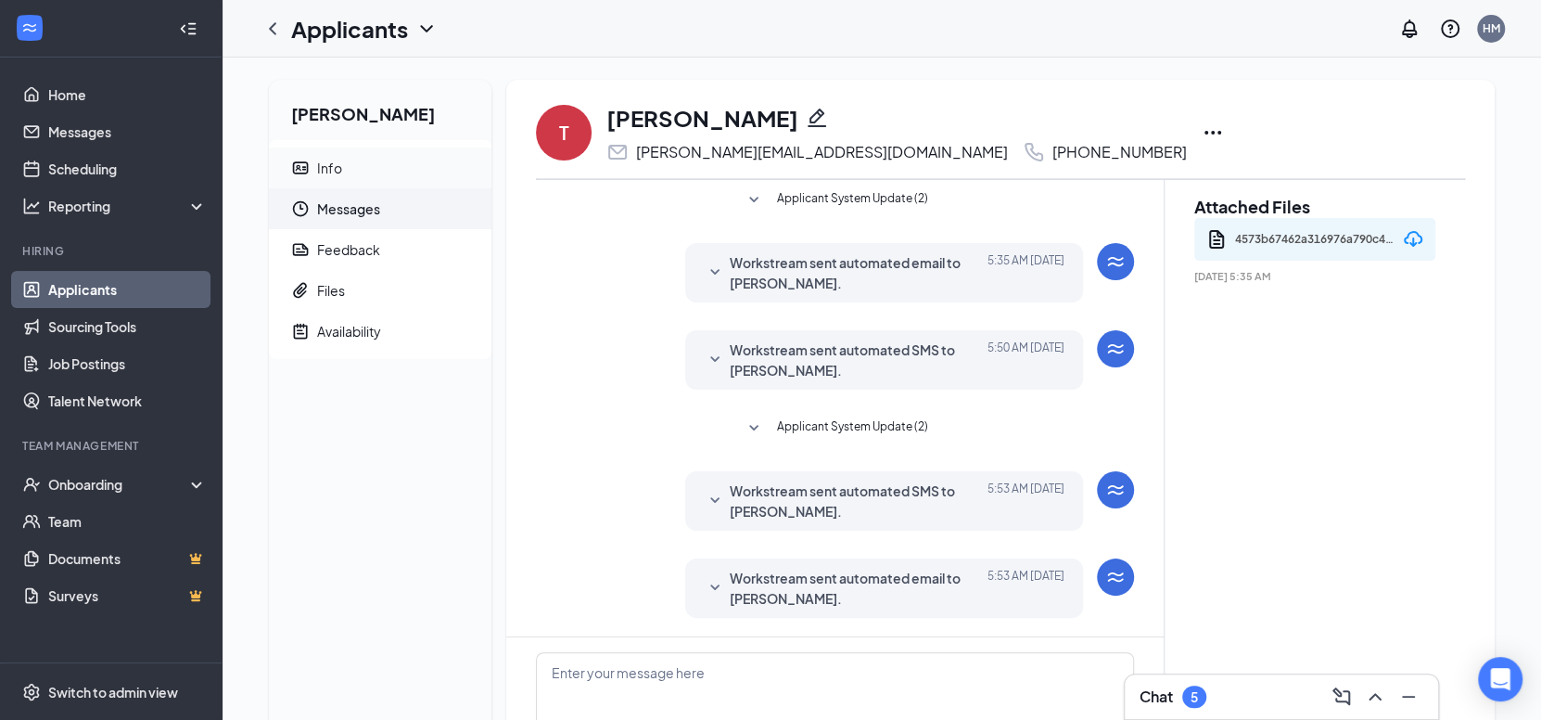
click at [366, 169] on span "Info" at bounding box center [397, 167] width 160 height 41
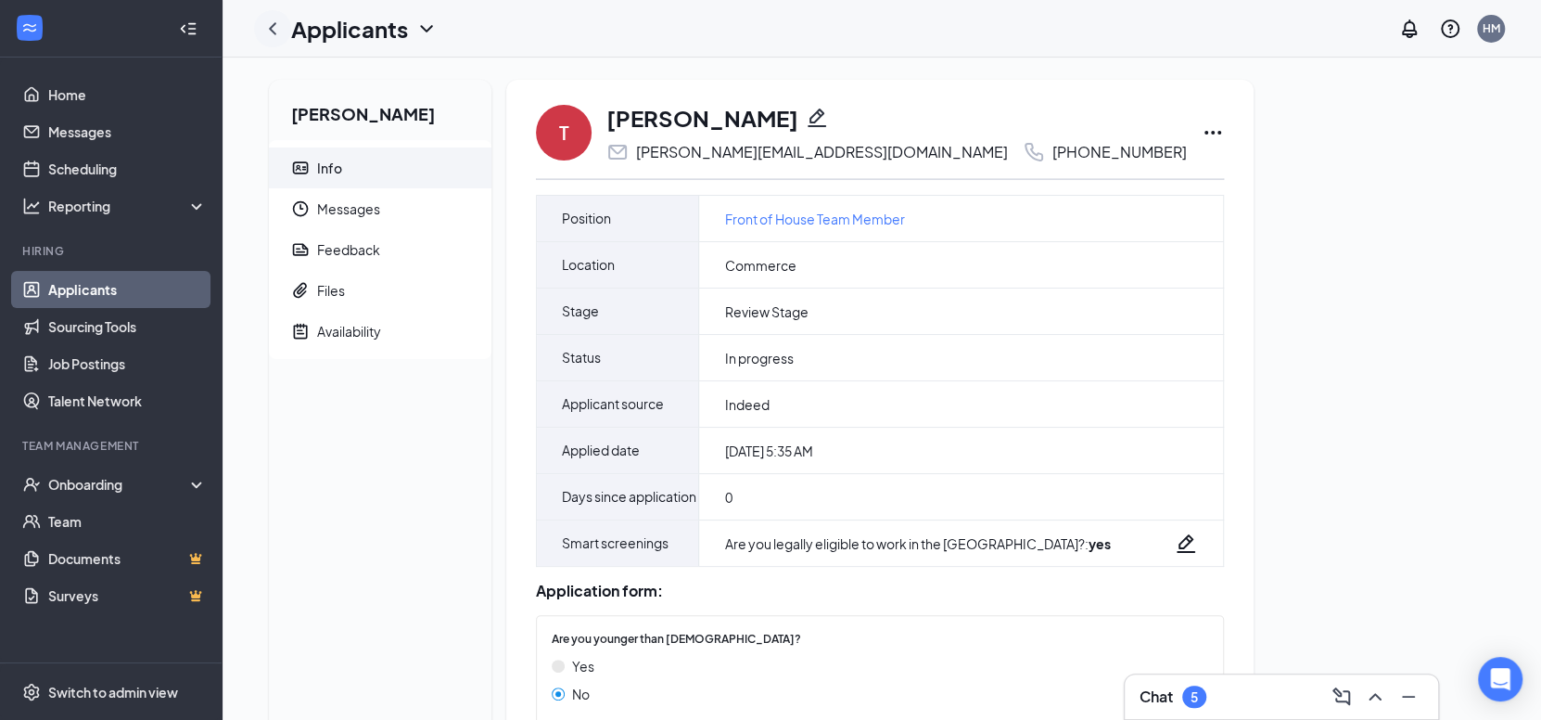
click at [269, 29] on icon "ChevronLeft" at bounding box center [273, 29] width 22 height 22
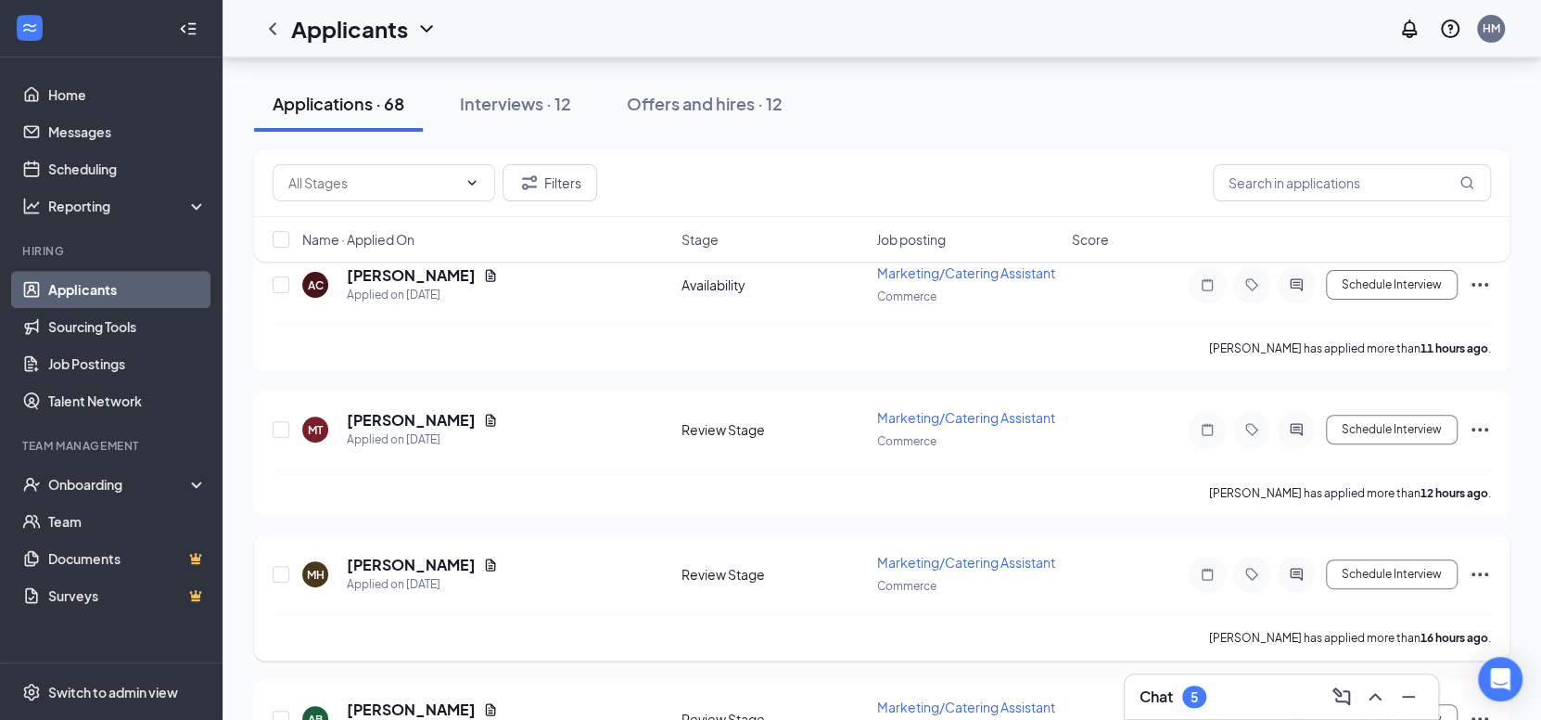
scroll to position [93, 0]
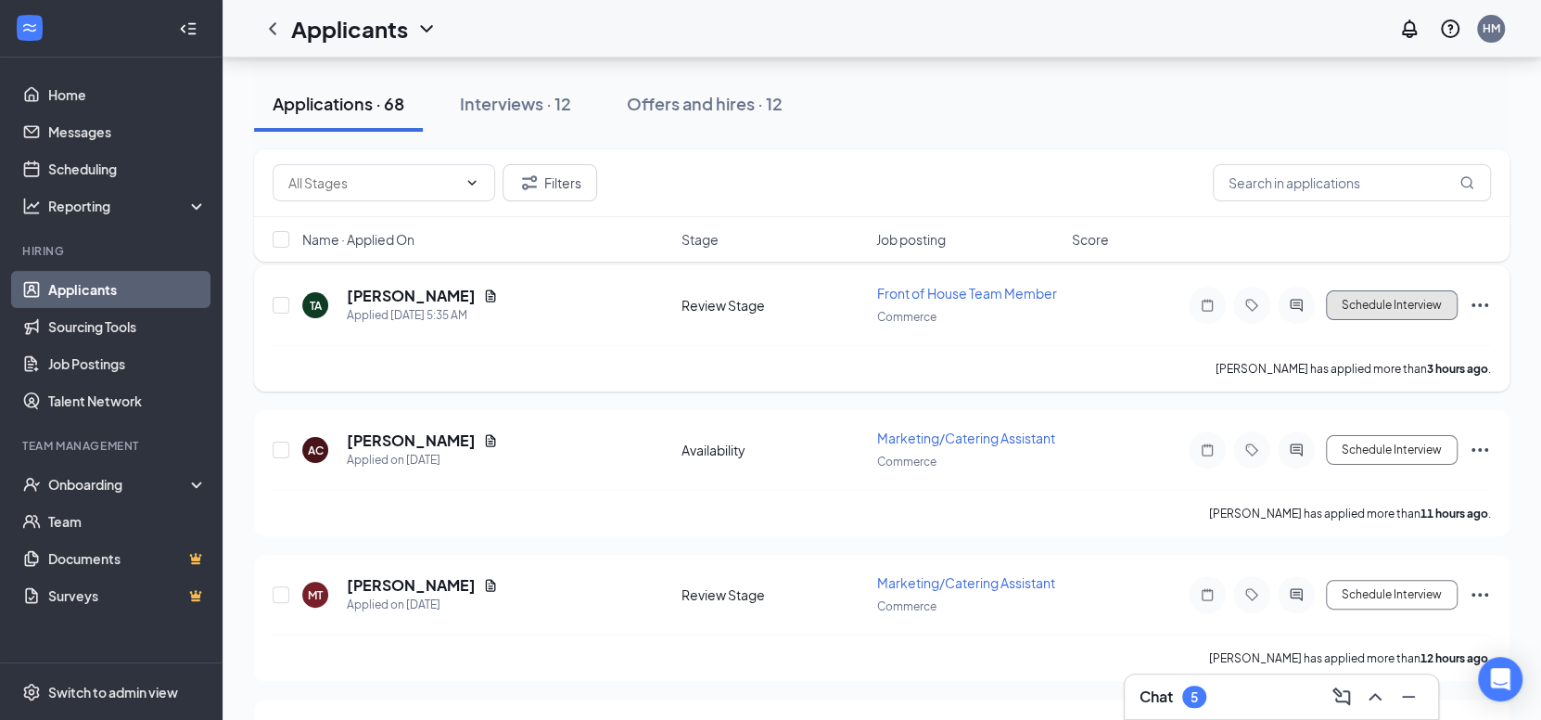
click at [1372, 306] on button "Schedule Interview" at bounding box center [1392, 305] width 132 height 30
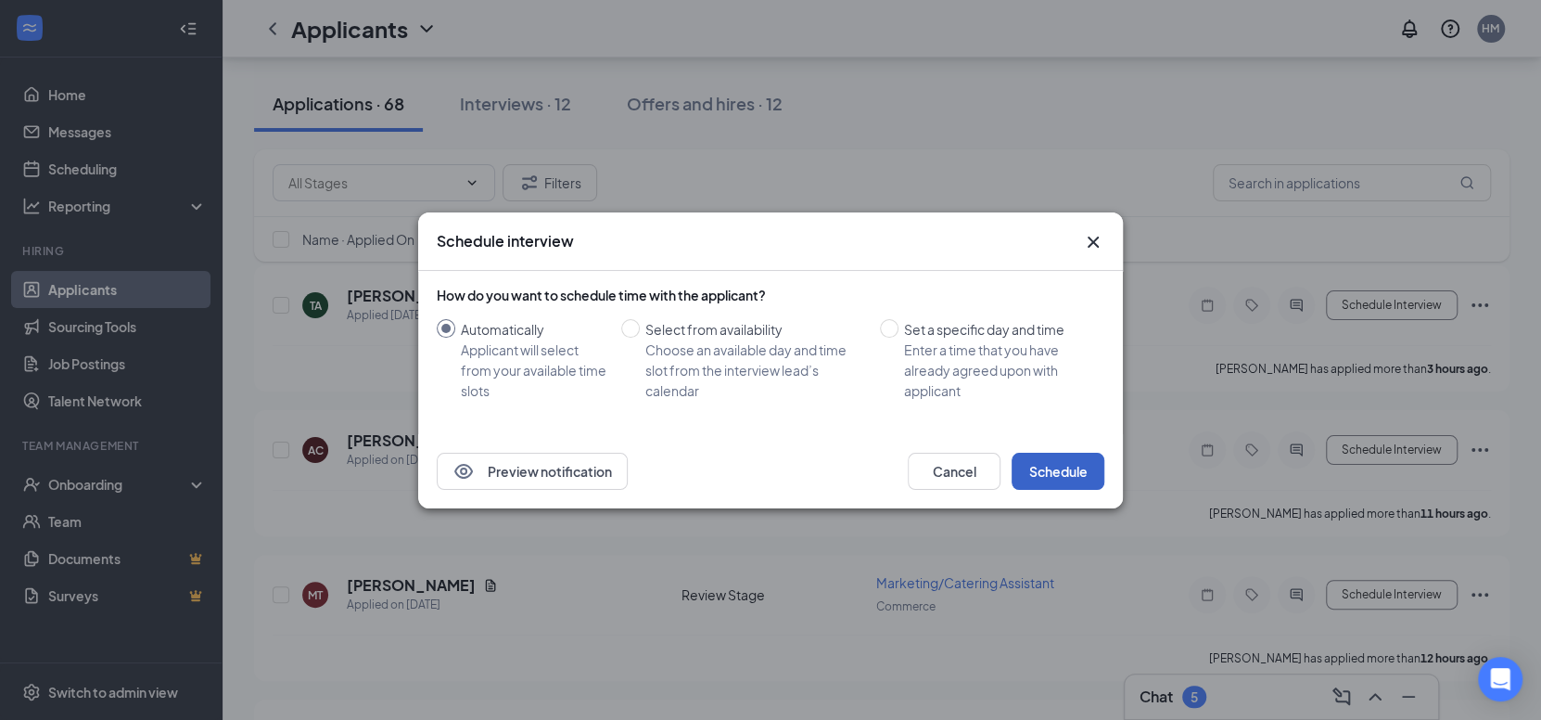
click at [1073, 468] on button "Schedule" at bounding box center [1058, 471] width 93 height 37
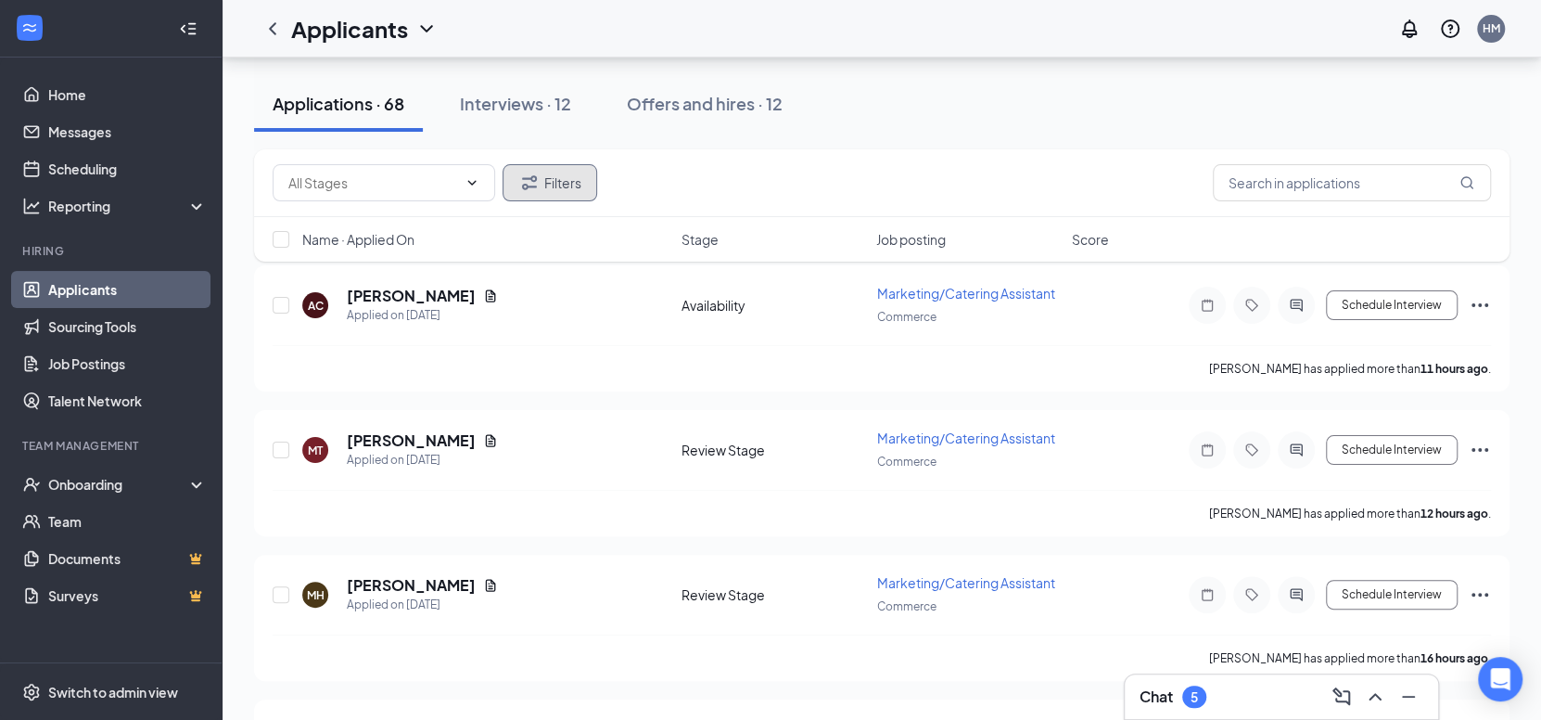
click at [589, 175] on button "Filters" at bounding box center [550, 182] width 95 height 37
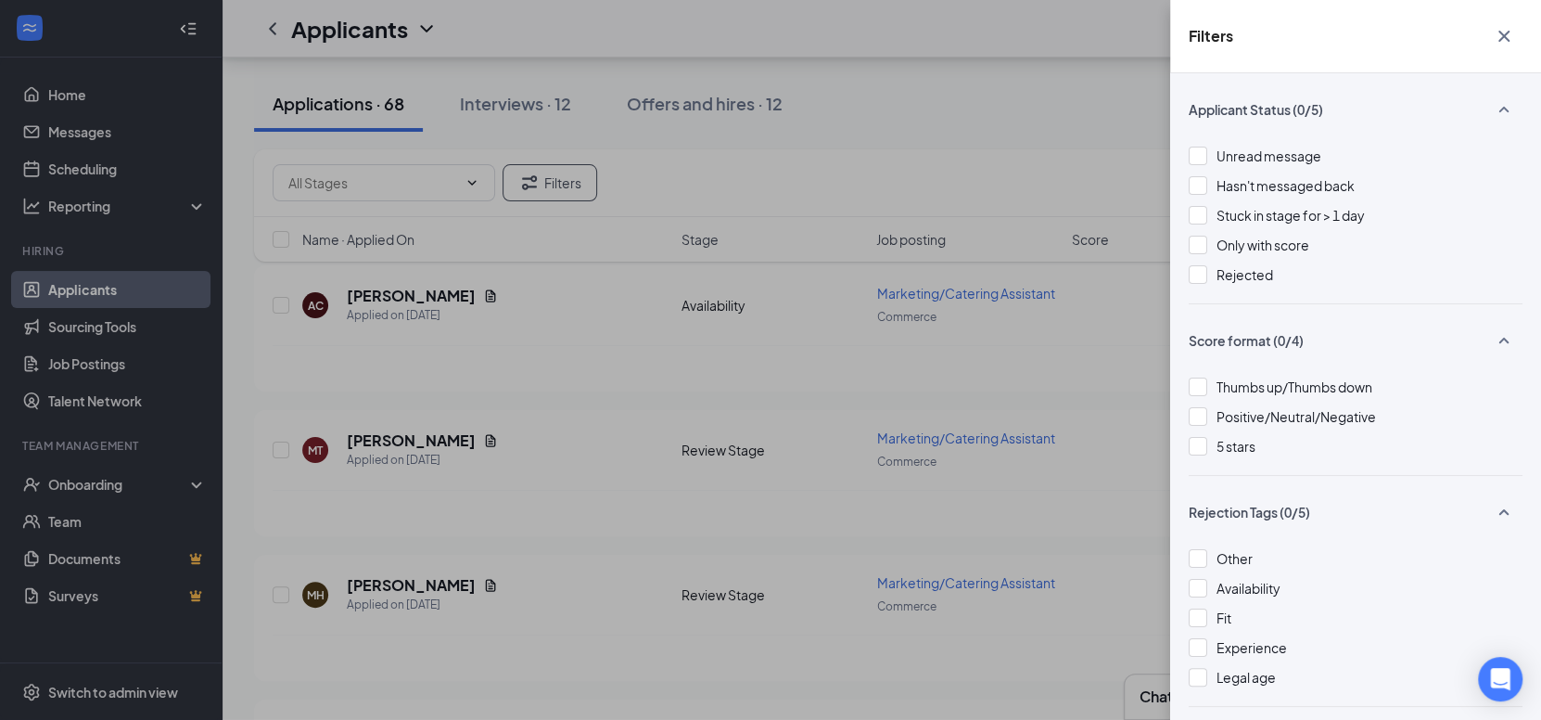
scroll to position [62, 0]
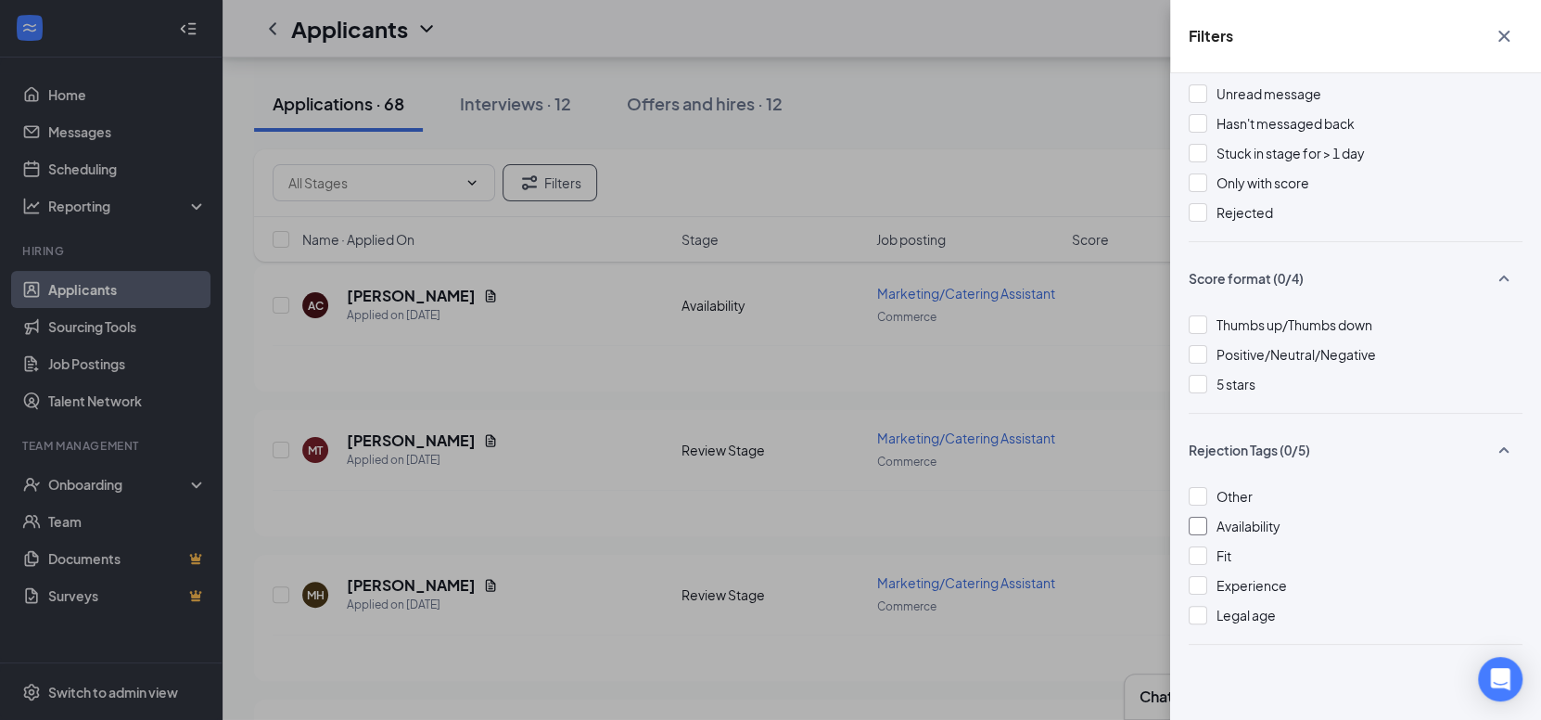
click at [1195, 526] on div at bounding box center [1198, 526] width 19 height 19
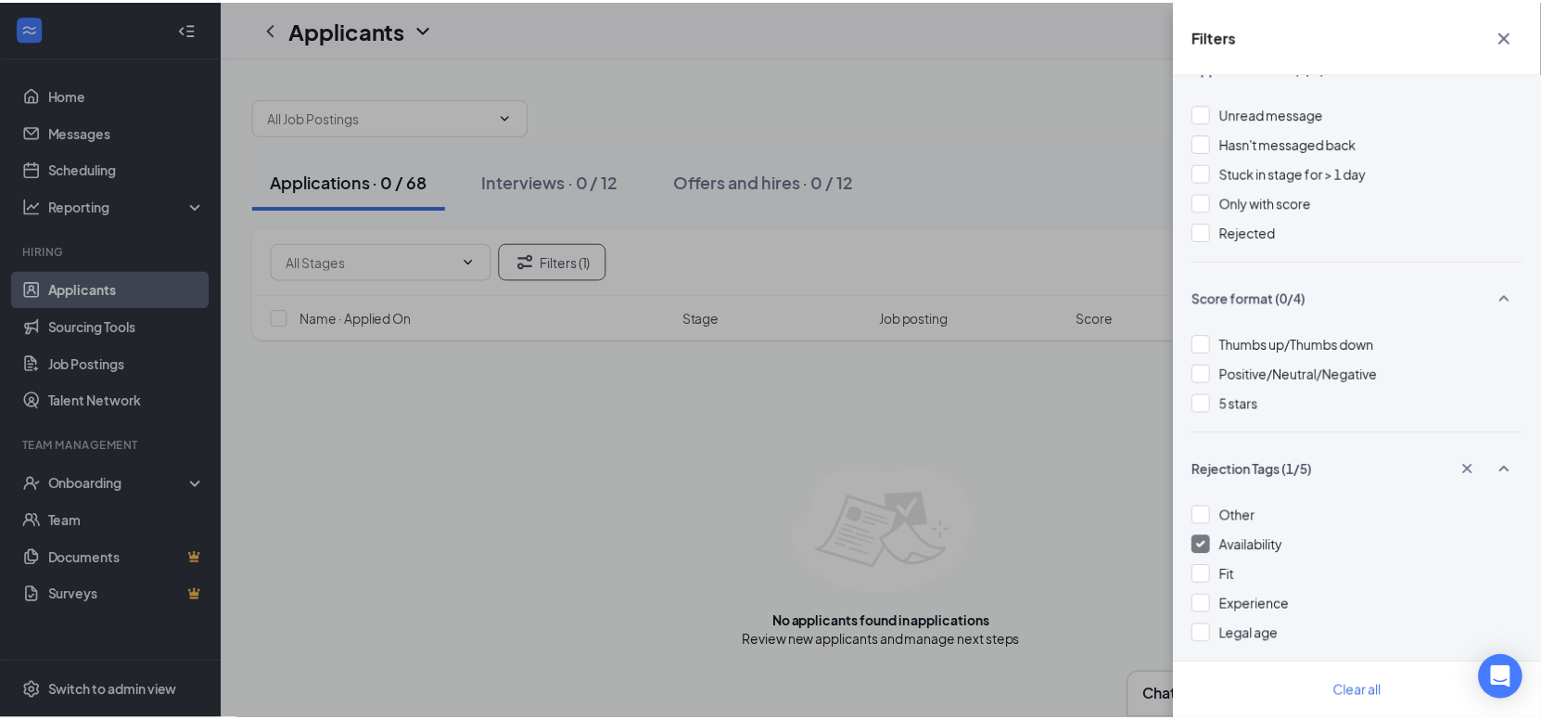
scroll to position [62, 0]
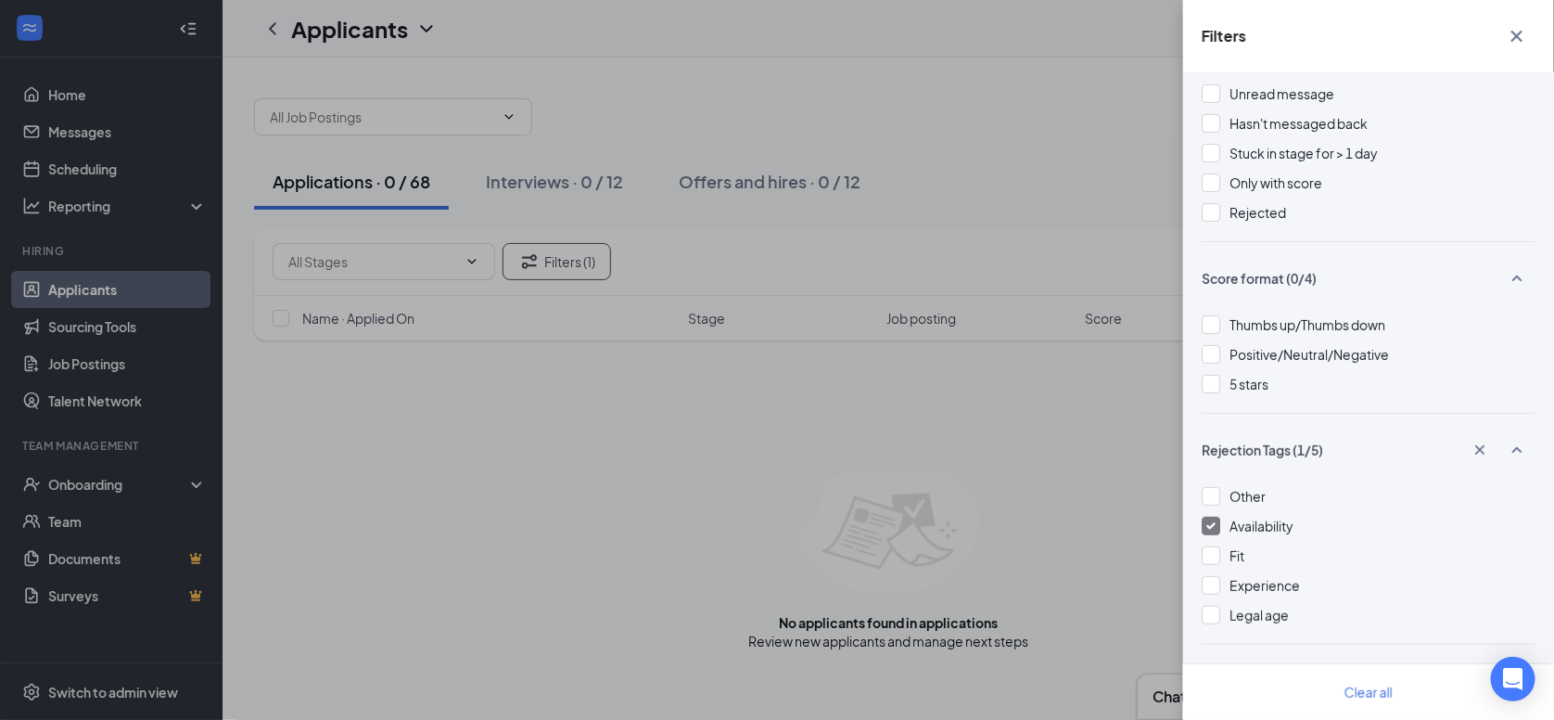
click at [1219, 530] on div at bounding box center [1211, 526] width 19 height 19
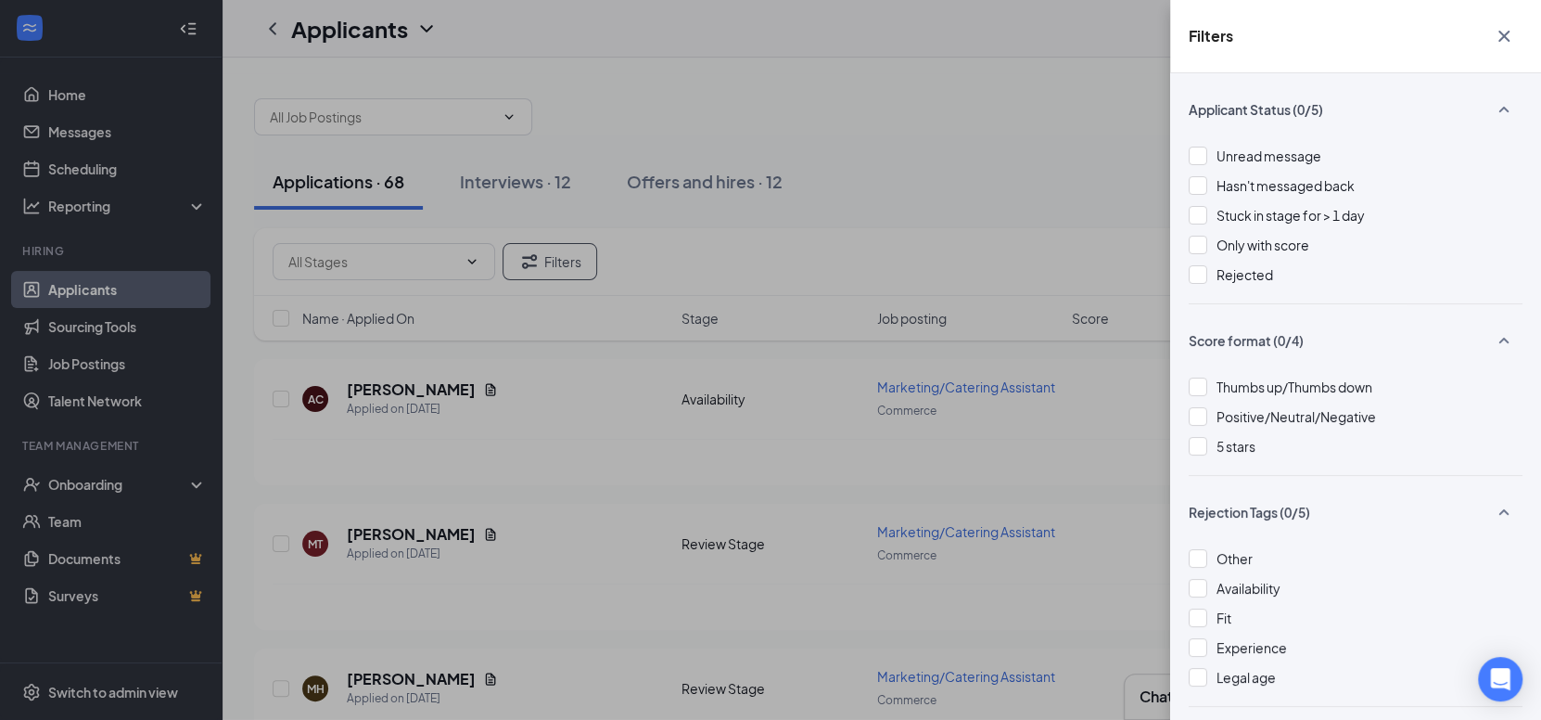
click at [1504, 40] on icon "Cross" at bounding box center [1504, 36] width 22 height 22
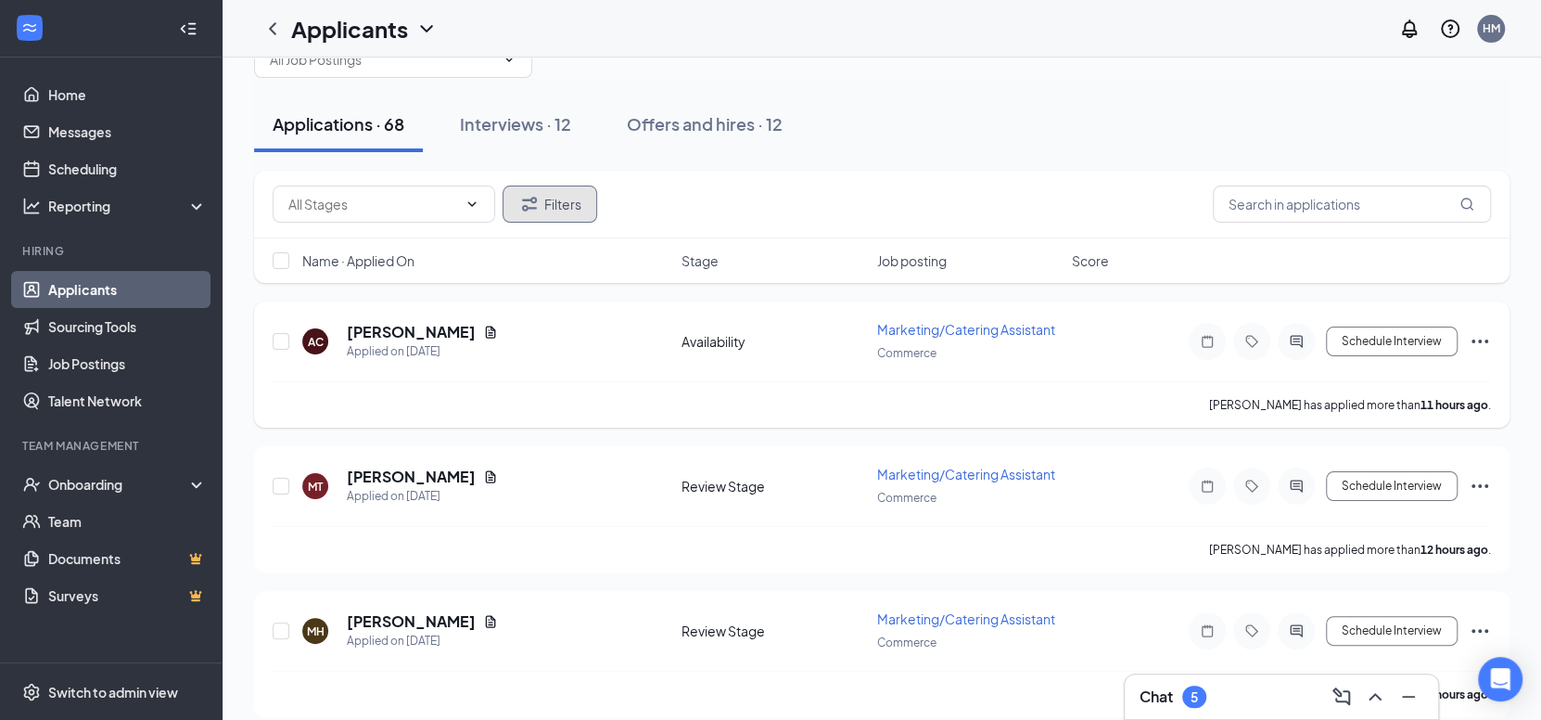
scroll to position [185, 0]
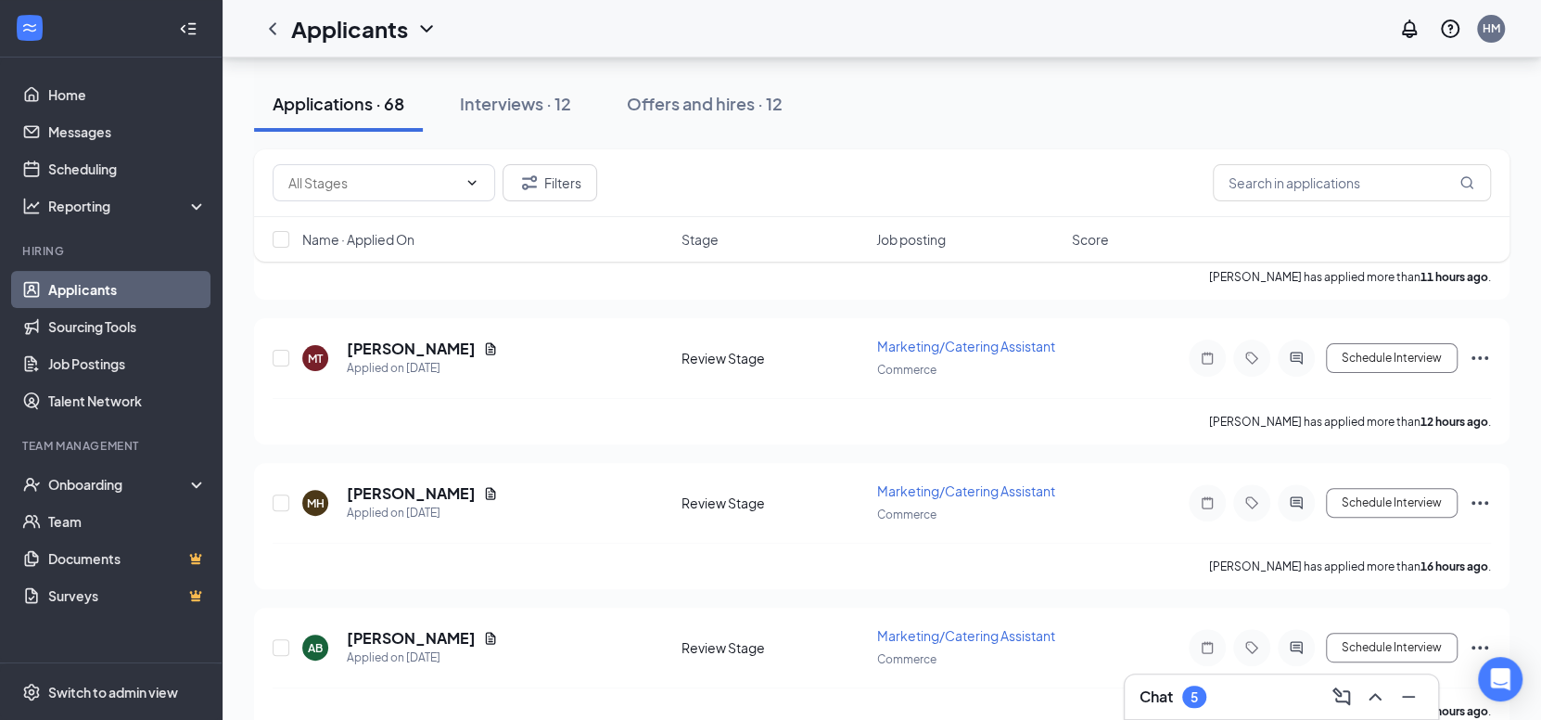
click at [1169, 685] on div "Chat 5" at bounding box center [1173, 696] width 67 height 22
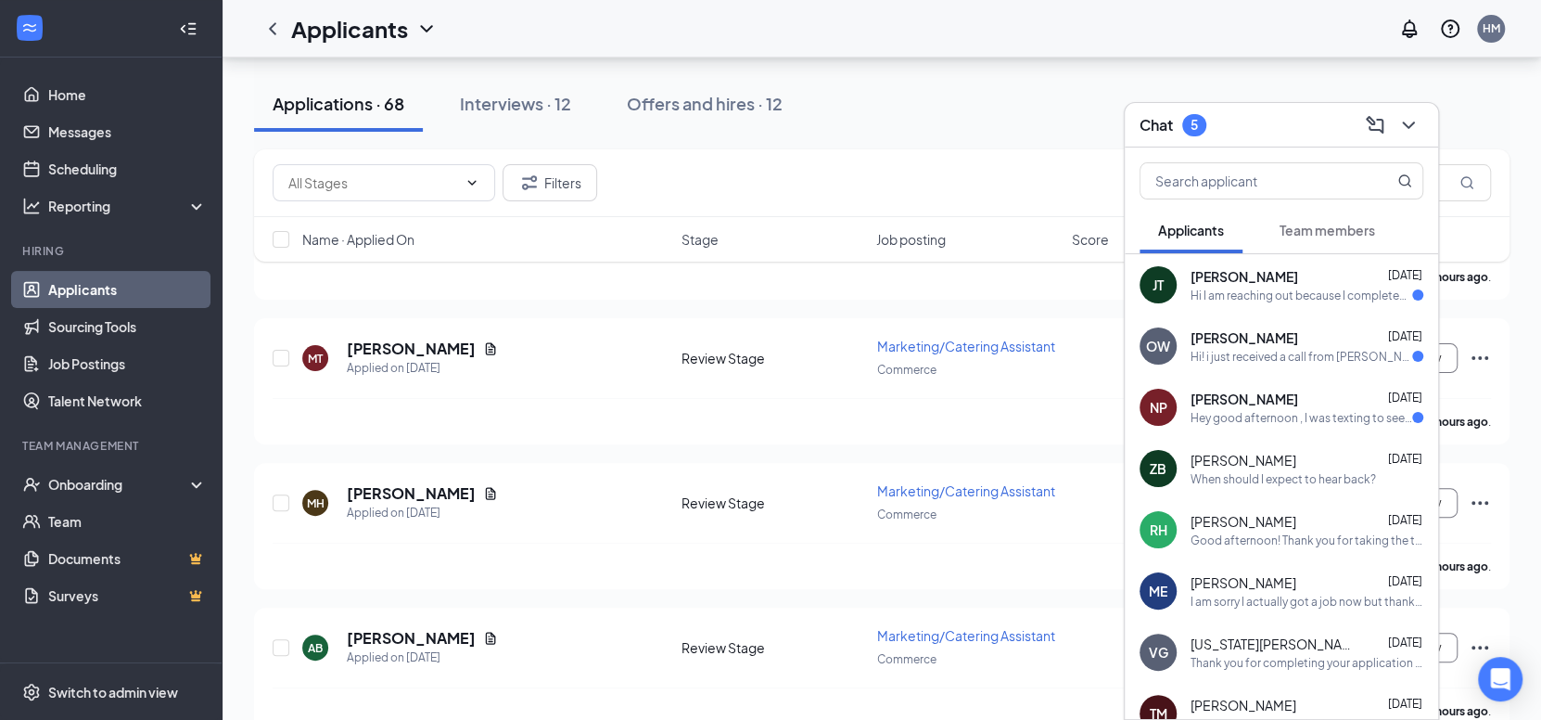
click at [1257, 428] on div "NP Nataly Paniagua Aug 12 Hey good afternoon , I was texting to see if you guys…" at bounding box center [1281, 407] width 313 height 61
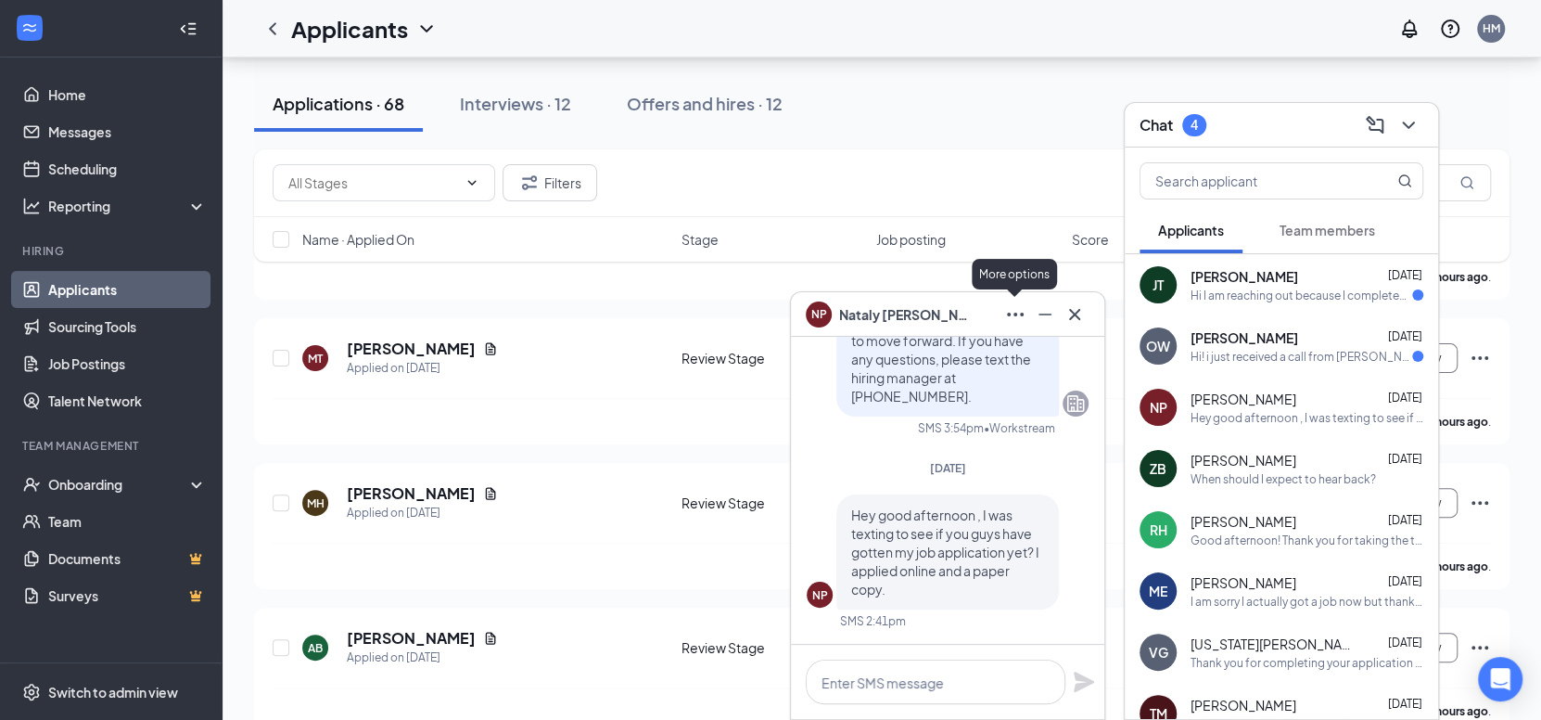
click at [1004, 306] on icon "Ellipses" at bounding box center [1015, 314] width 22 height 22
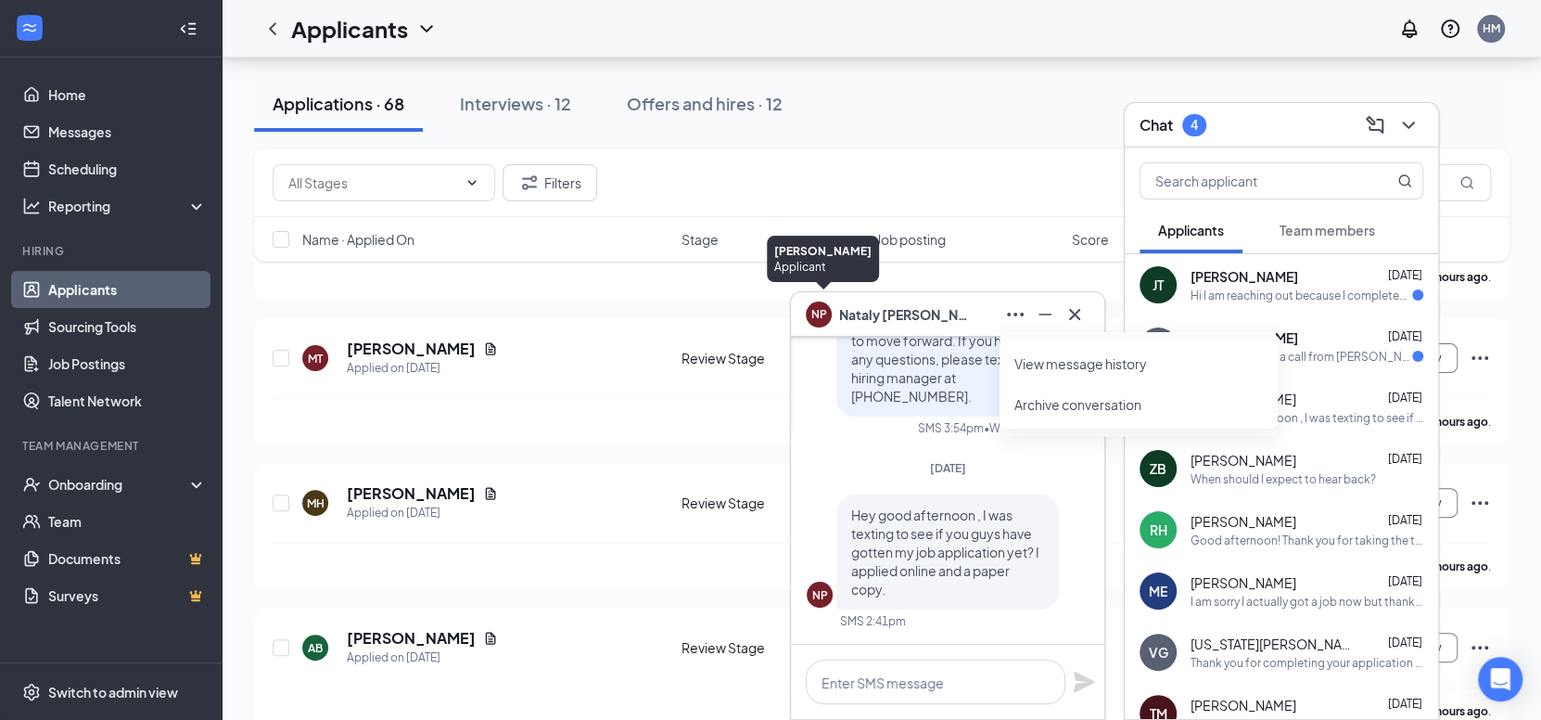
click at [812, 313] on div "NP" at bounding box center [819, 312] width 16 height 16
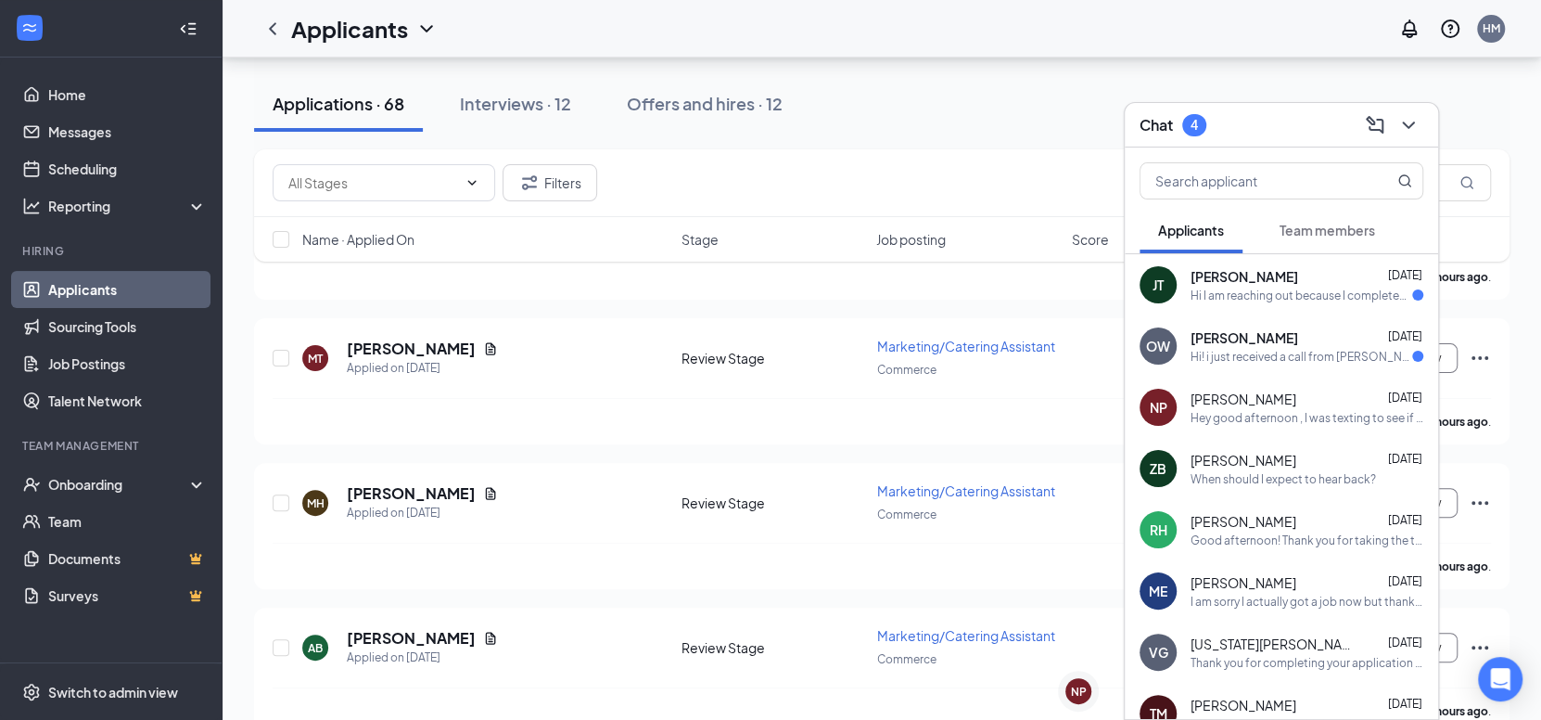
click at [1143, 400] on div "NP" at bounding box center [1158, 407] width 37 height 37
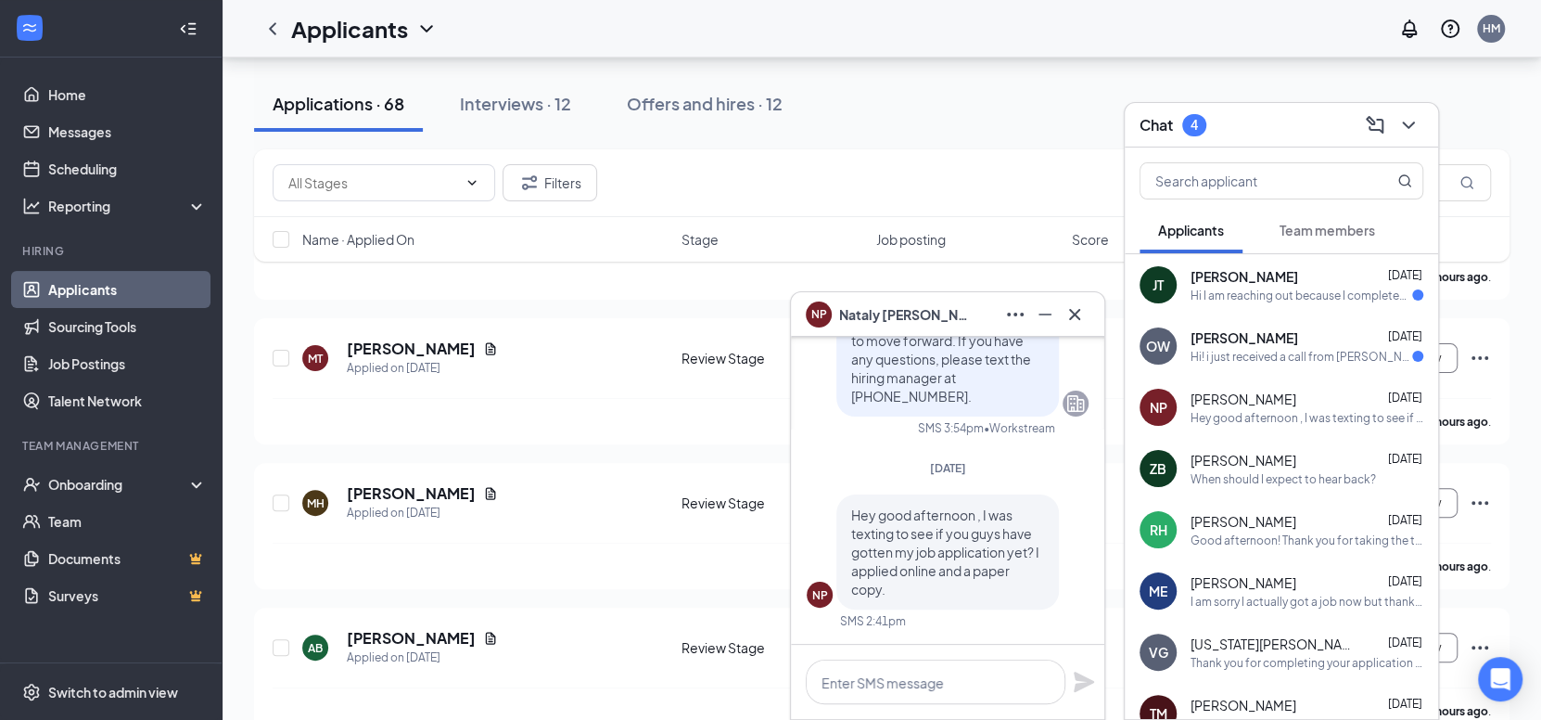
click at [970, 182] on div "Filters" at bounding box center [882, 182] width 1219 height 37
click at [1069, 320] on icon "Cross" at bounding box center [1075, 314] width 22 height 22
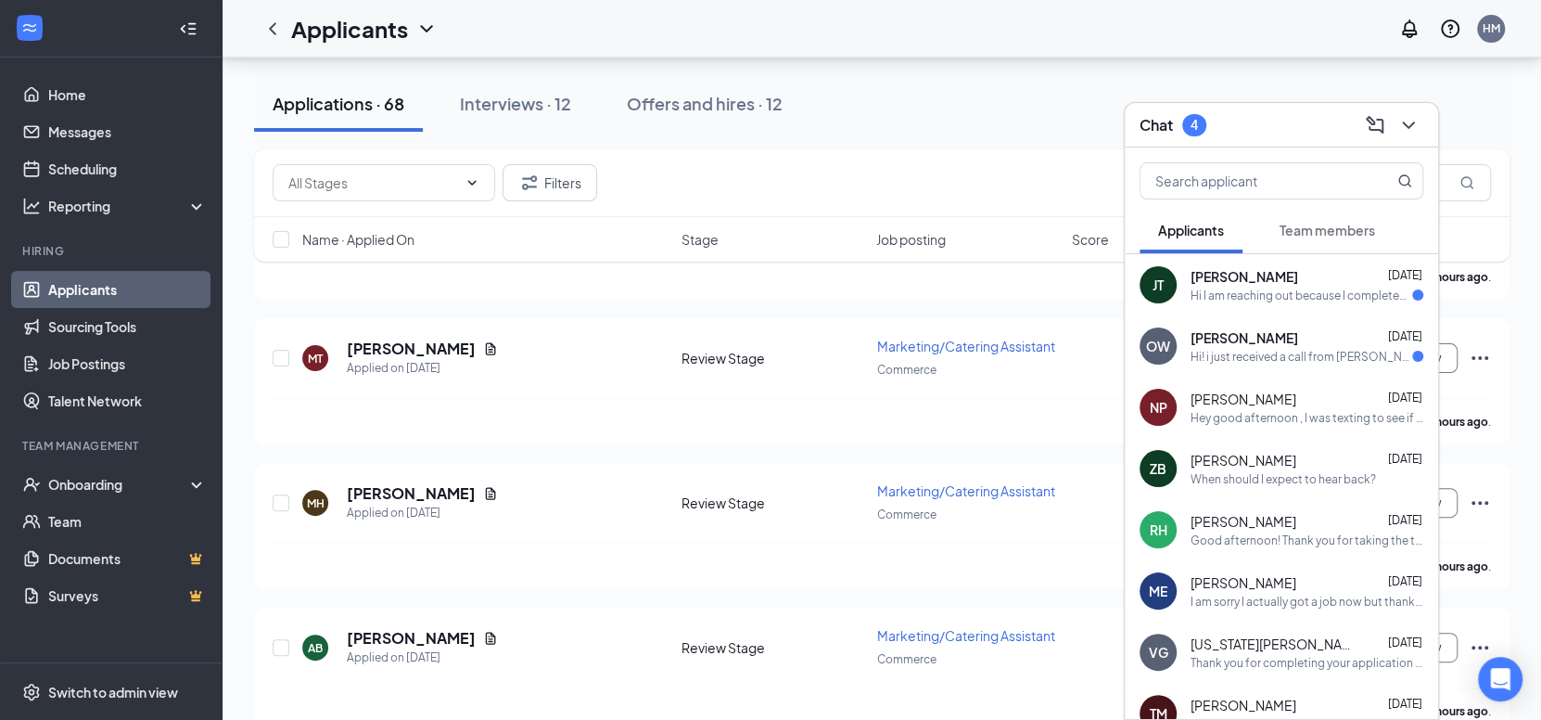
click at [1207, 542] on div "Good afternoon! Thank you for taking the time to read my message! This is Cassi…" at bounding box center [1307, 540] width 233 height 16
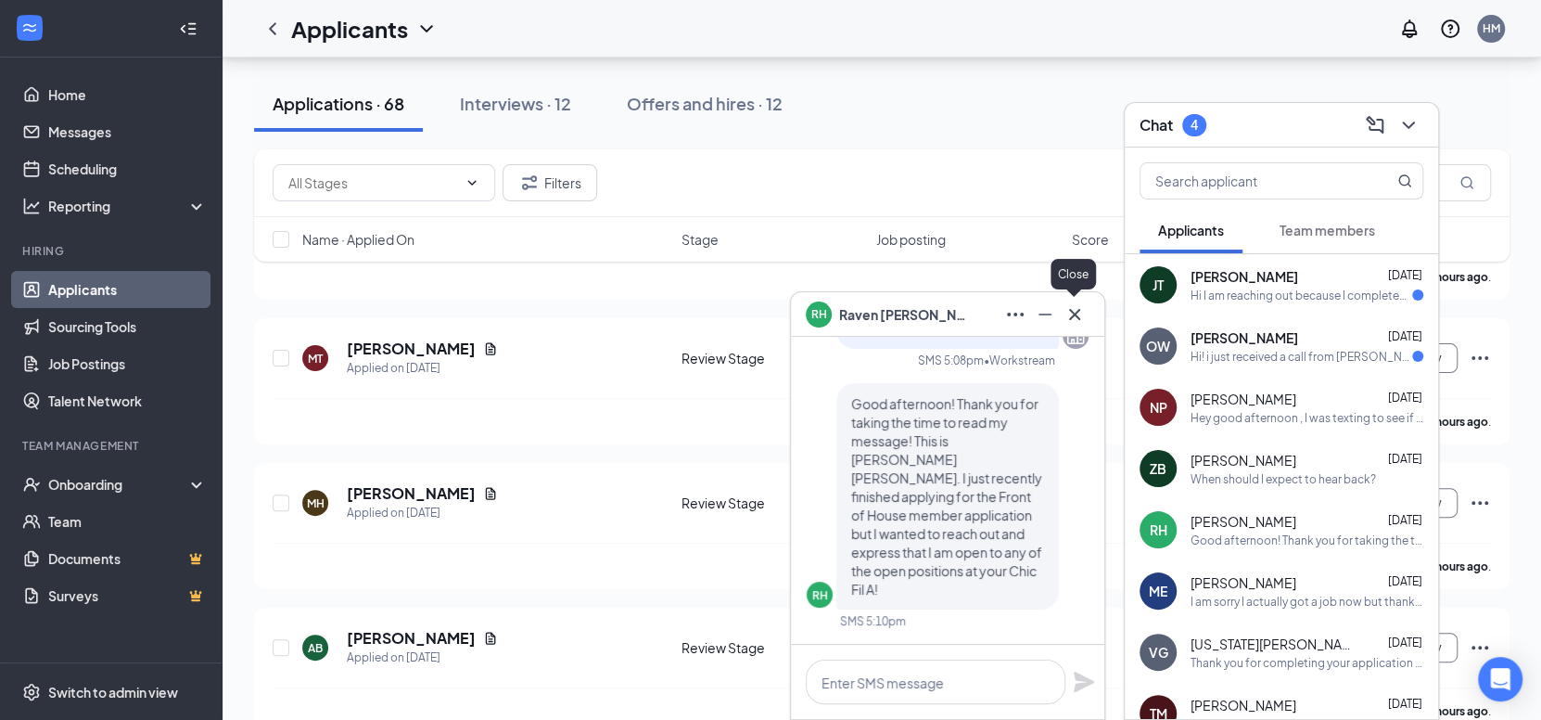
click at [1072, 319] on icon "Cross" at bounding box center [1075, 314] width 22 height 22
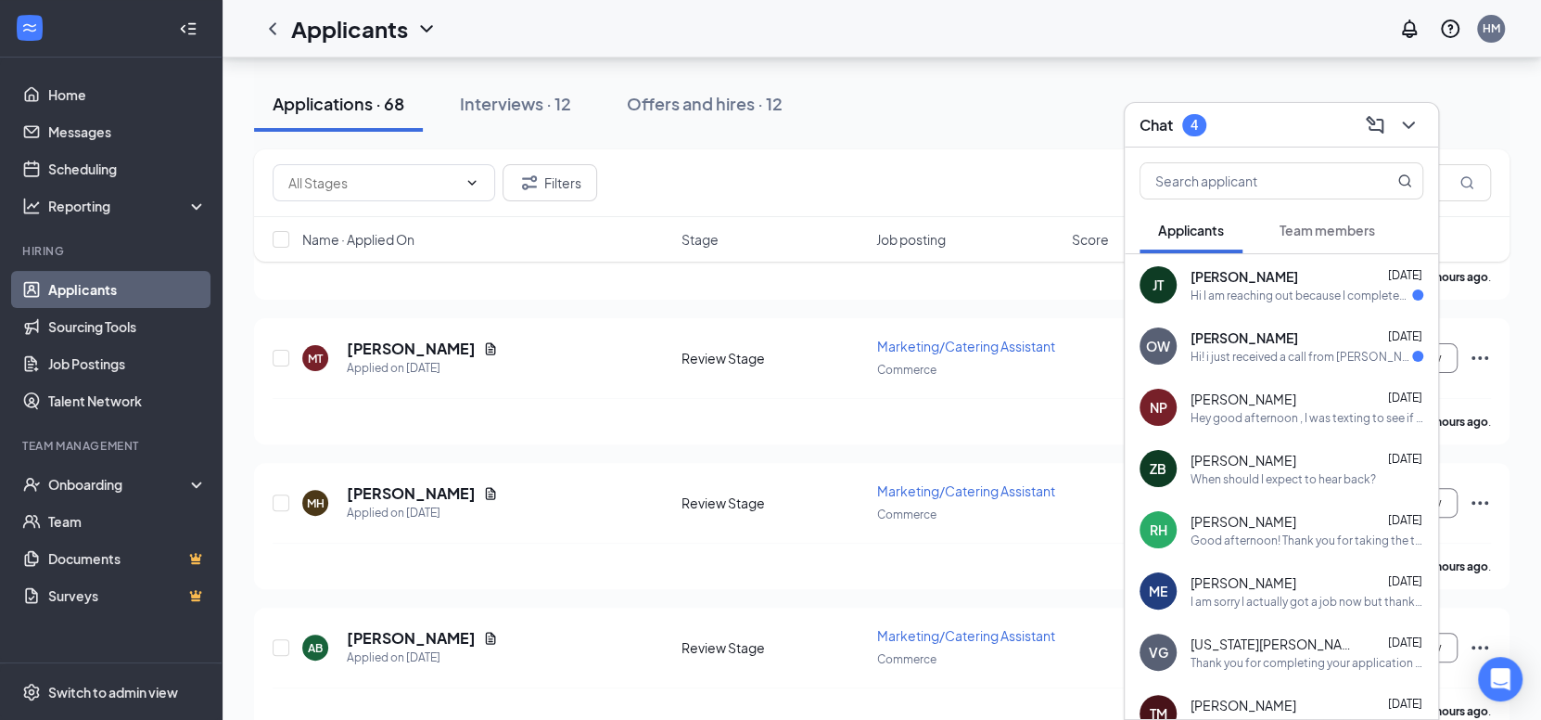
click at [875, 153] on div "Filters" at bounding box center [882, 183] width 1256 height 68
click at [1232, 614] on div "ME Malachi Edwards Aug 4 I am sorry I actually got a job now but thank yall for…" at bounding box center [1281, 590] width 313 height 61
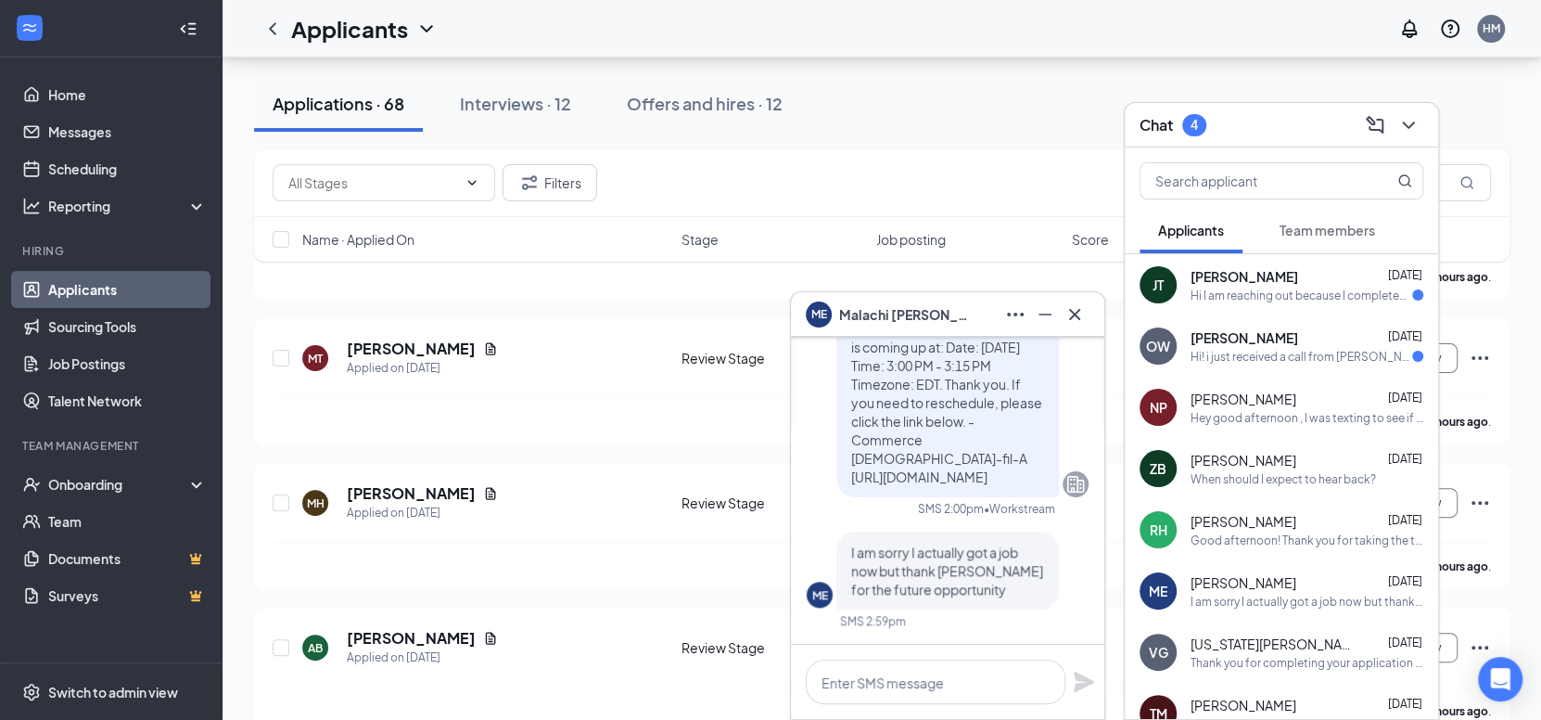
scroll to position [93, 0]
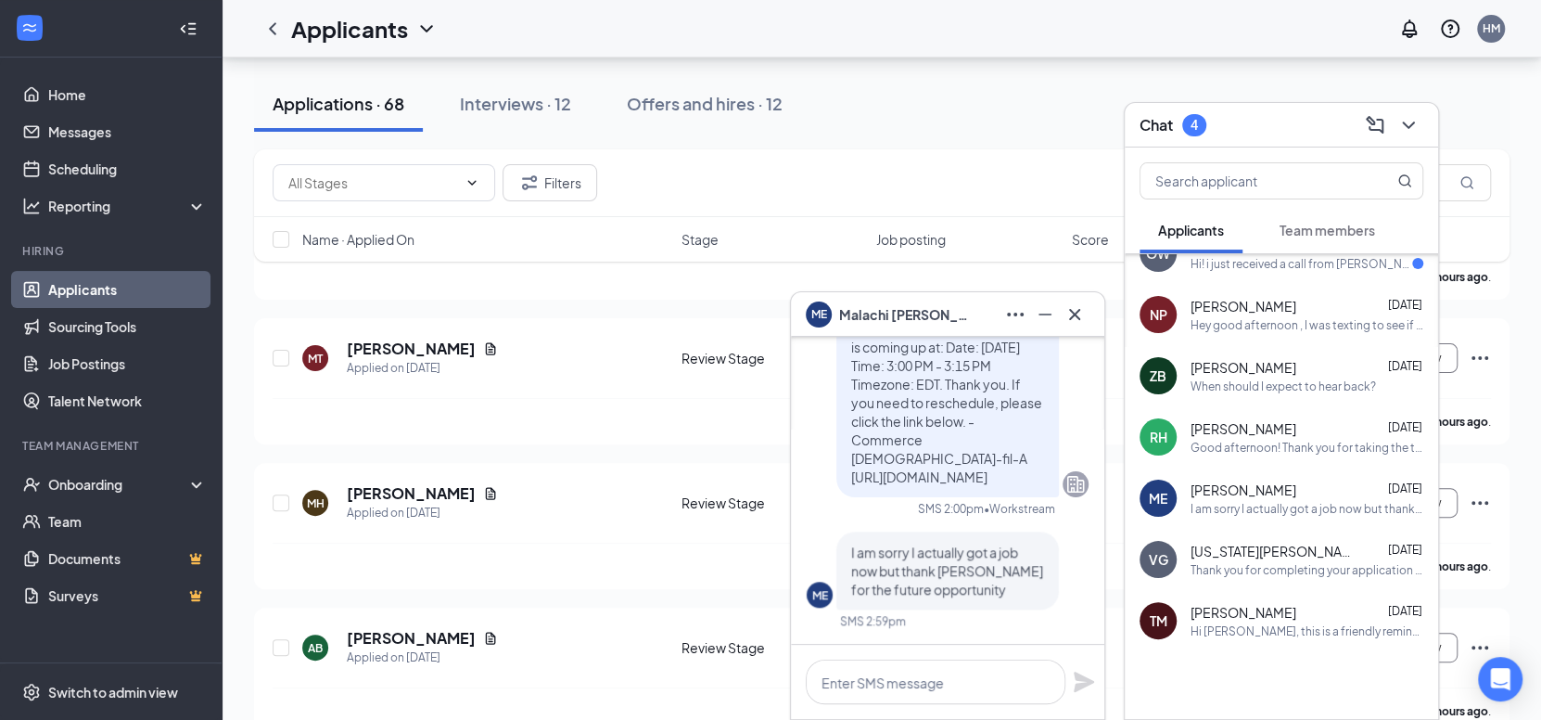
click at [864, 149] on div "Filters" at bounding box center [882, 183] width 1256 height 68
click at [1079, 316] on icon "Cross" at bounding box center [1075, 314] width 22 height 22
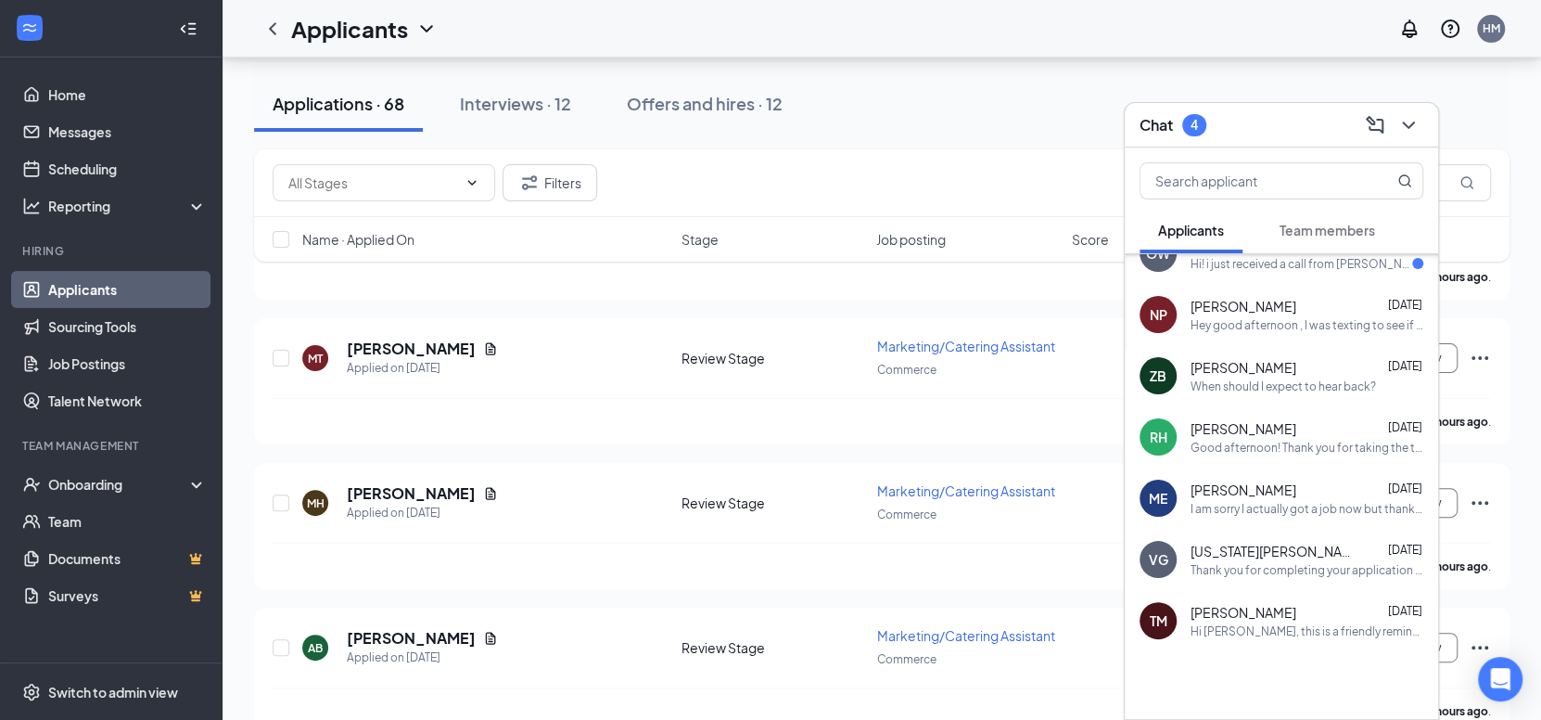
click at [1182, 121] on div "Chat 4" at bounding box center [1173, 125] width 67 height 22
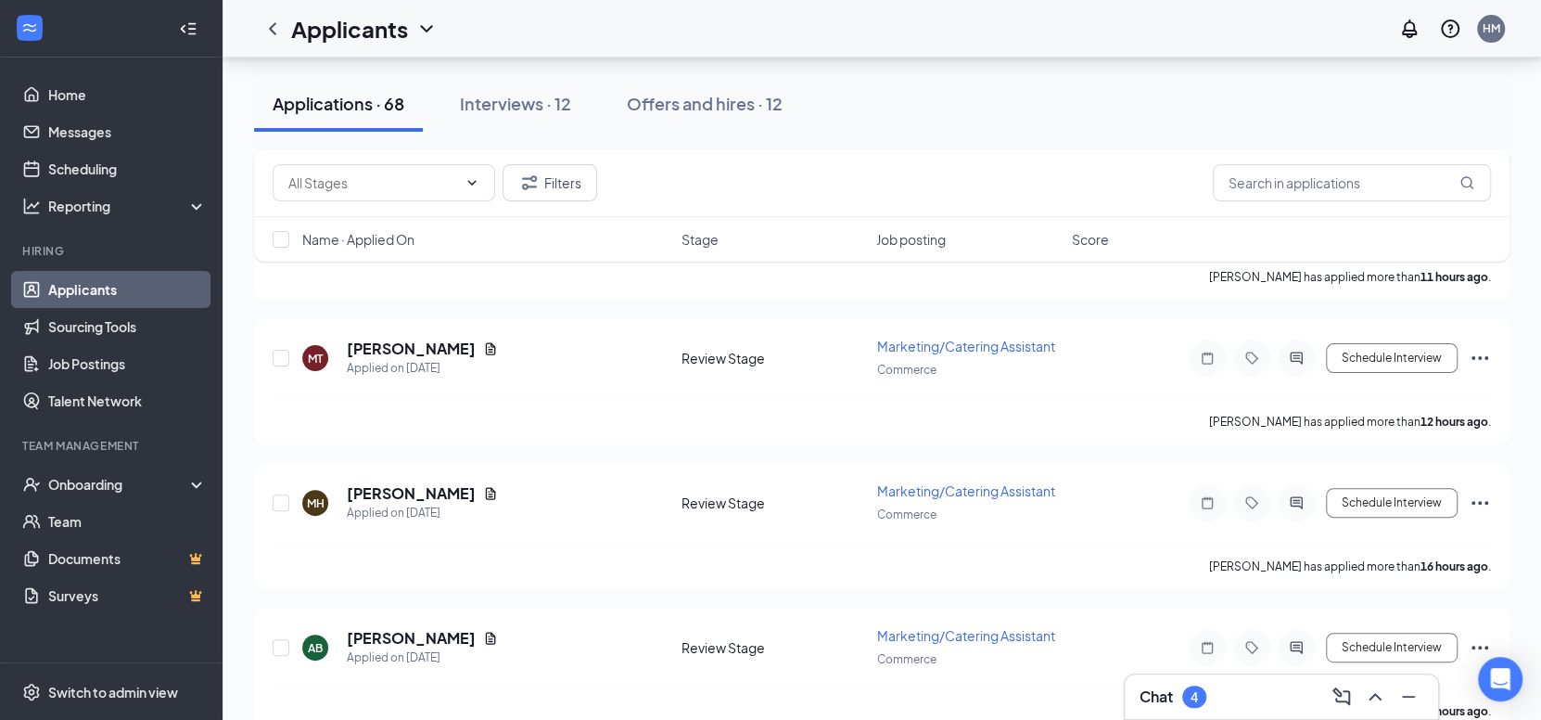
scroll to position [0, 0]
click at [1227, 186] on input "text" at bounding box center [1352, 182] width 278 height 37
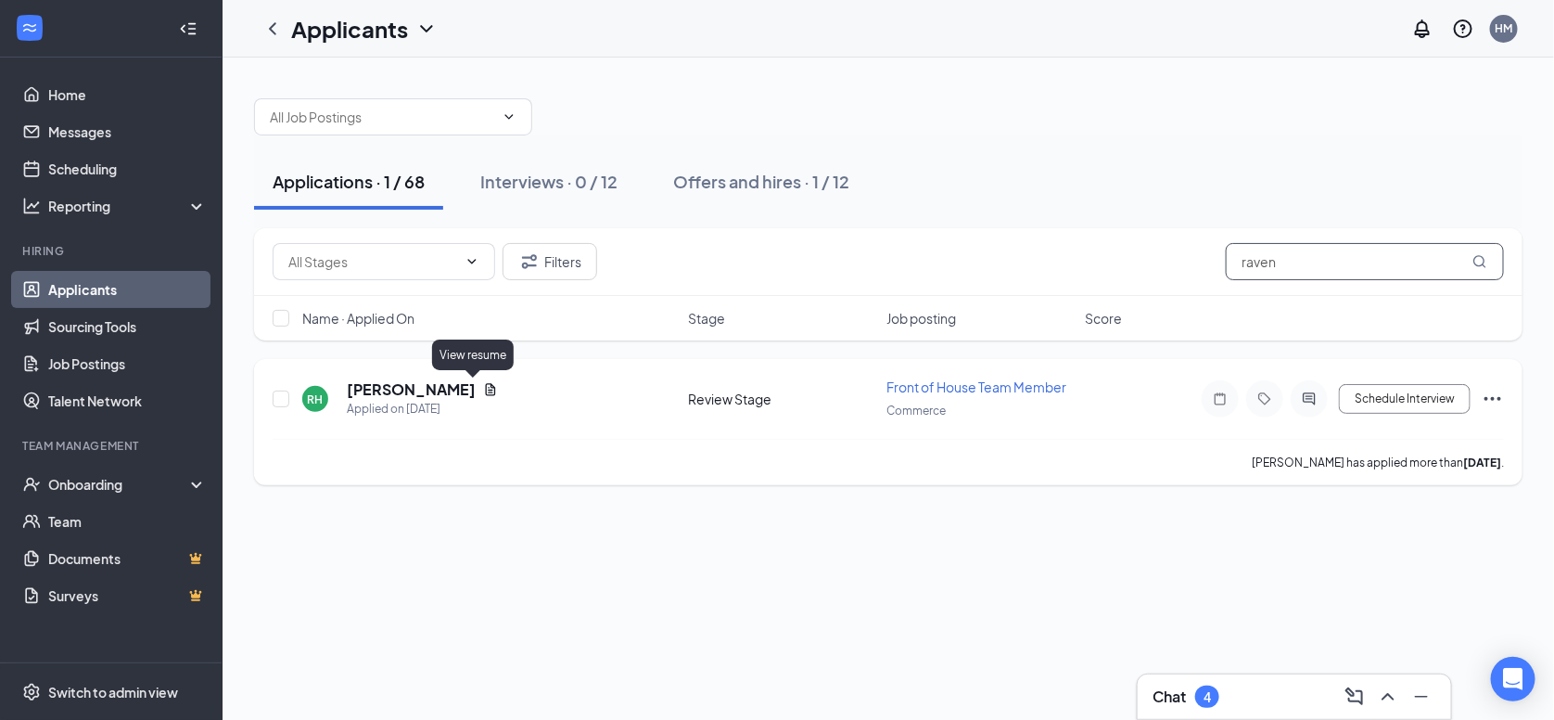
type input "raven"
click at [483, 382] on icon "Document" at bounding box center [490, 389] width 15 height 15
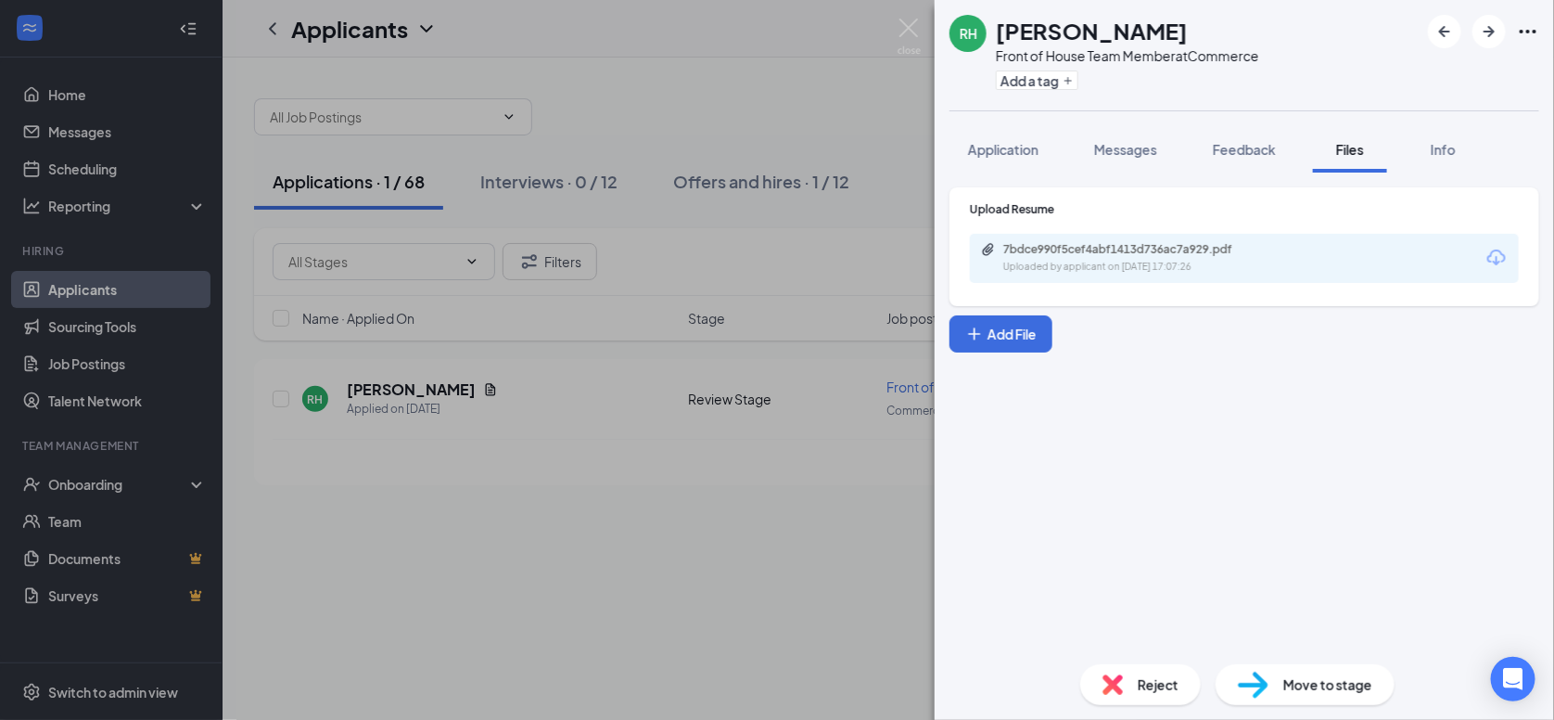
click at [1536, 30] on icon "Ellipses" at bounding box center [1528, 32] width 17 height 4
click at [1432, 75] on link "View full application" at bounding box center [1428, 72] width 200 height 19
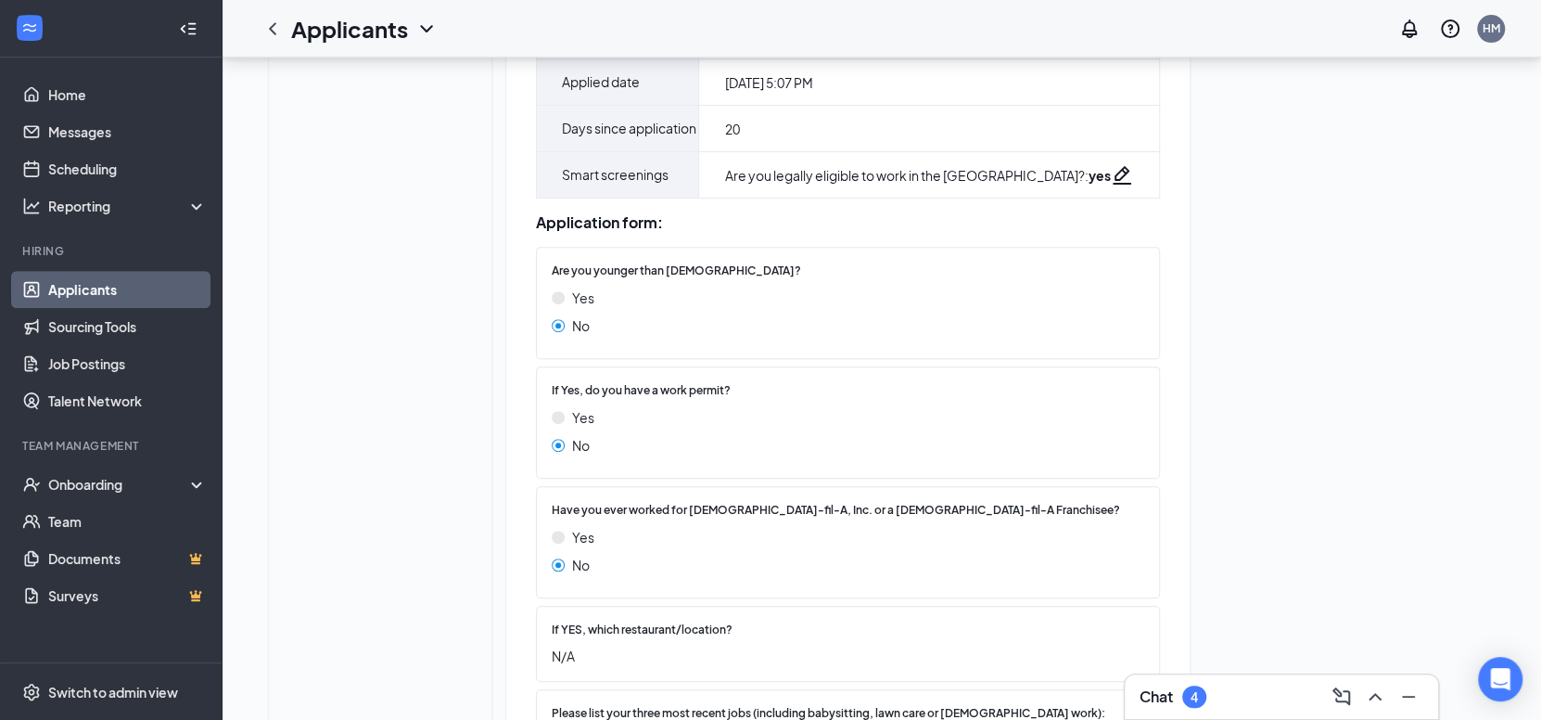
scroll to position [194, 0]
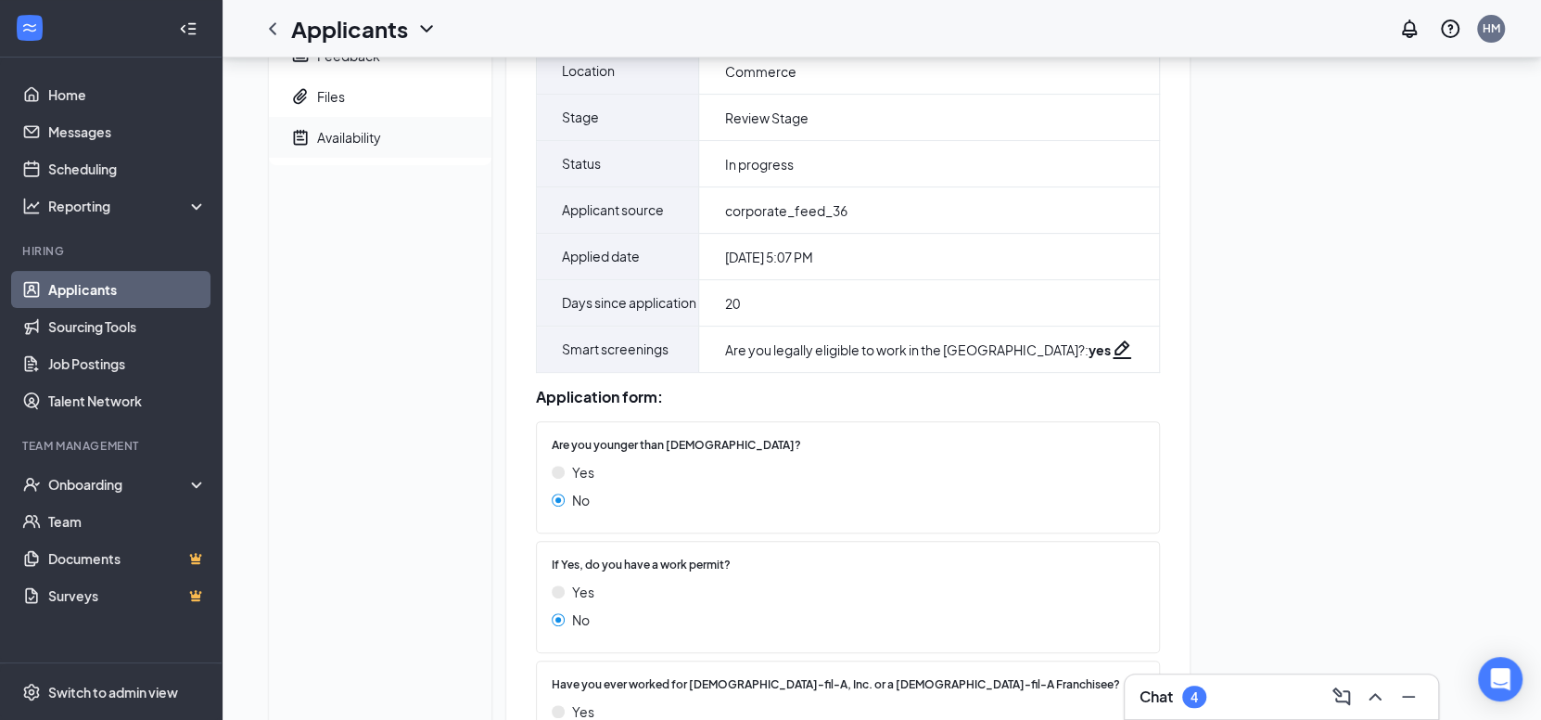
click at [349, 133] on div "Availability" at bounding box center [349, 137] width 64 height 19
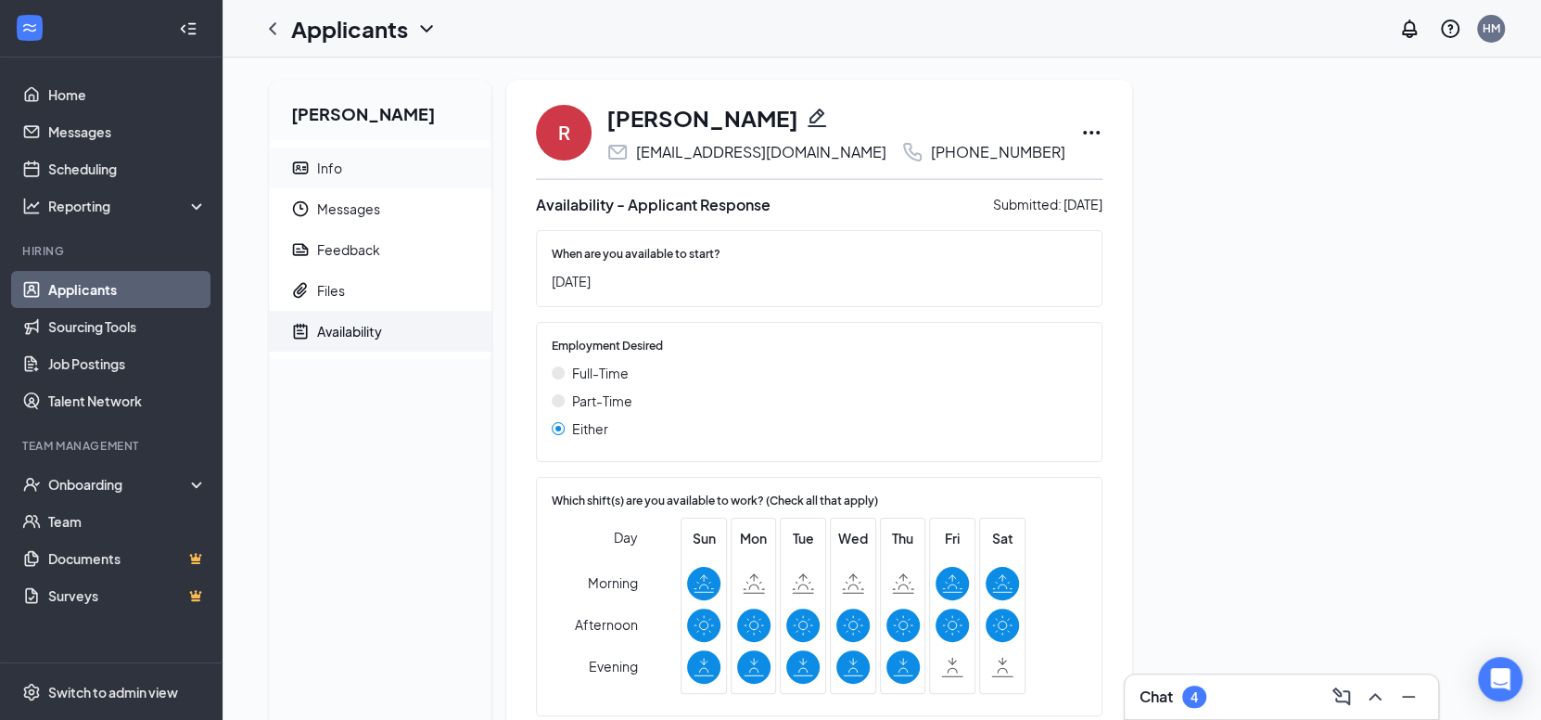
click at [313, 171] on li "Info" at bounding box center [380, 167] width 223 height 41
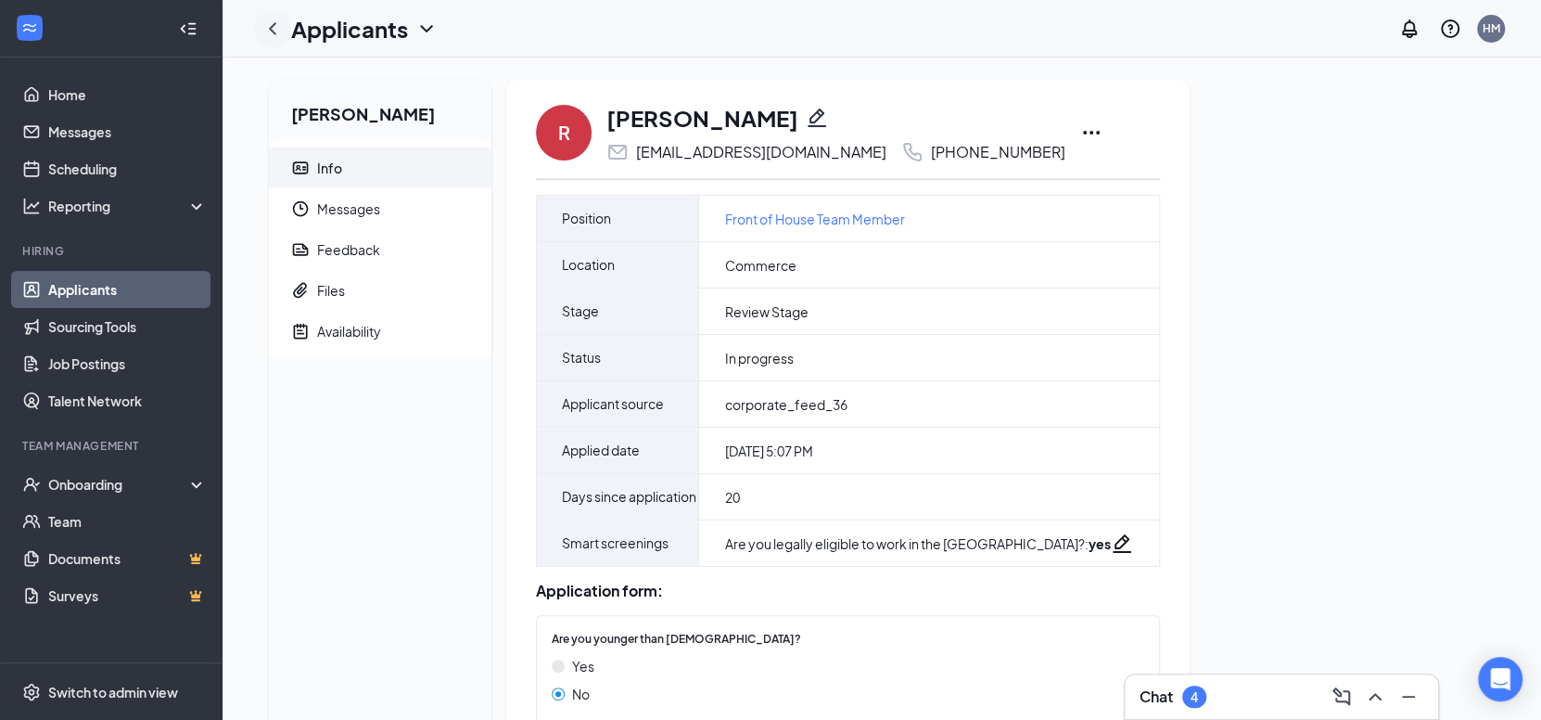
click at [275, 27] on icon "ChevronLeft" at bounding box center [273, 29] width 22 height 22
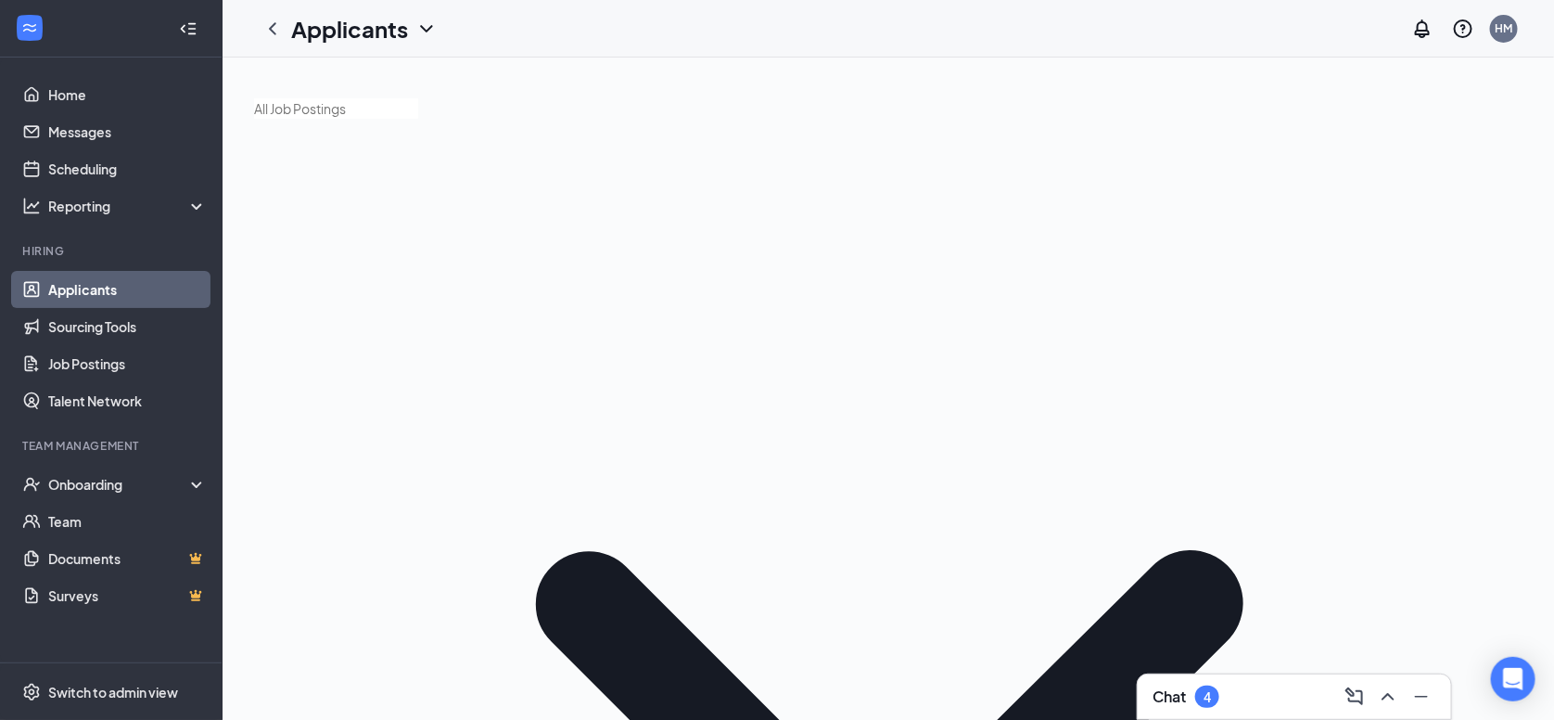
type input "raven"
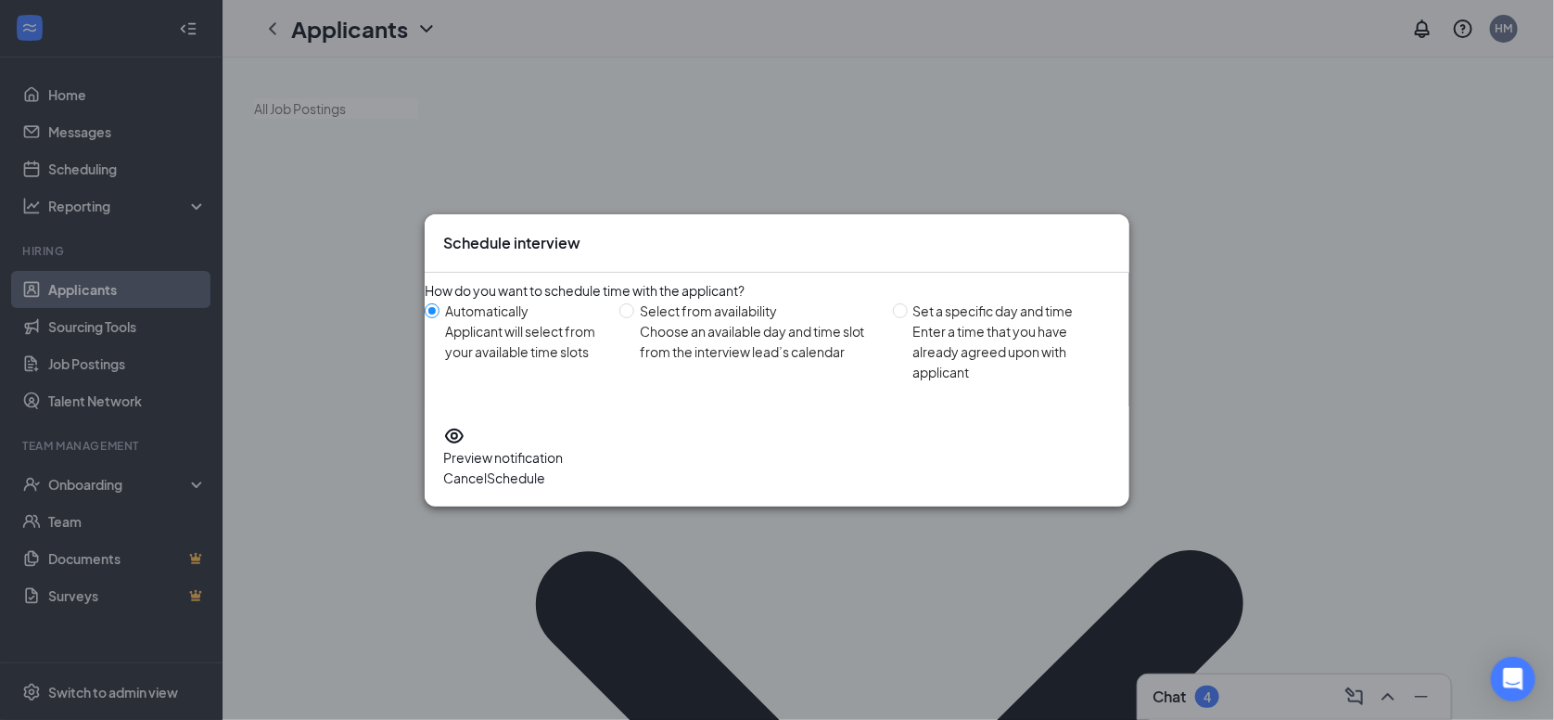
click at [545, 472] on button "Schedule" at bounding box center [516, 477] width 58 height 20
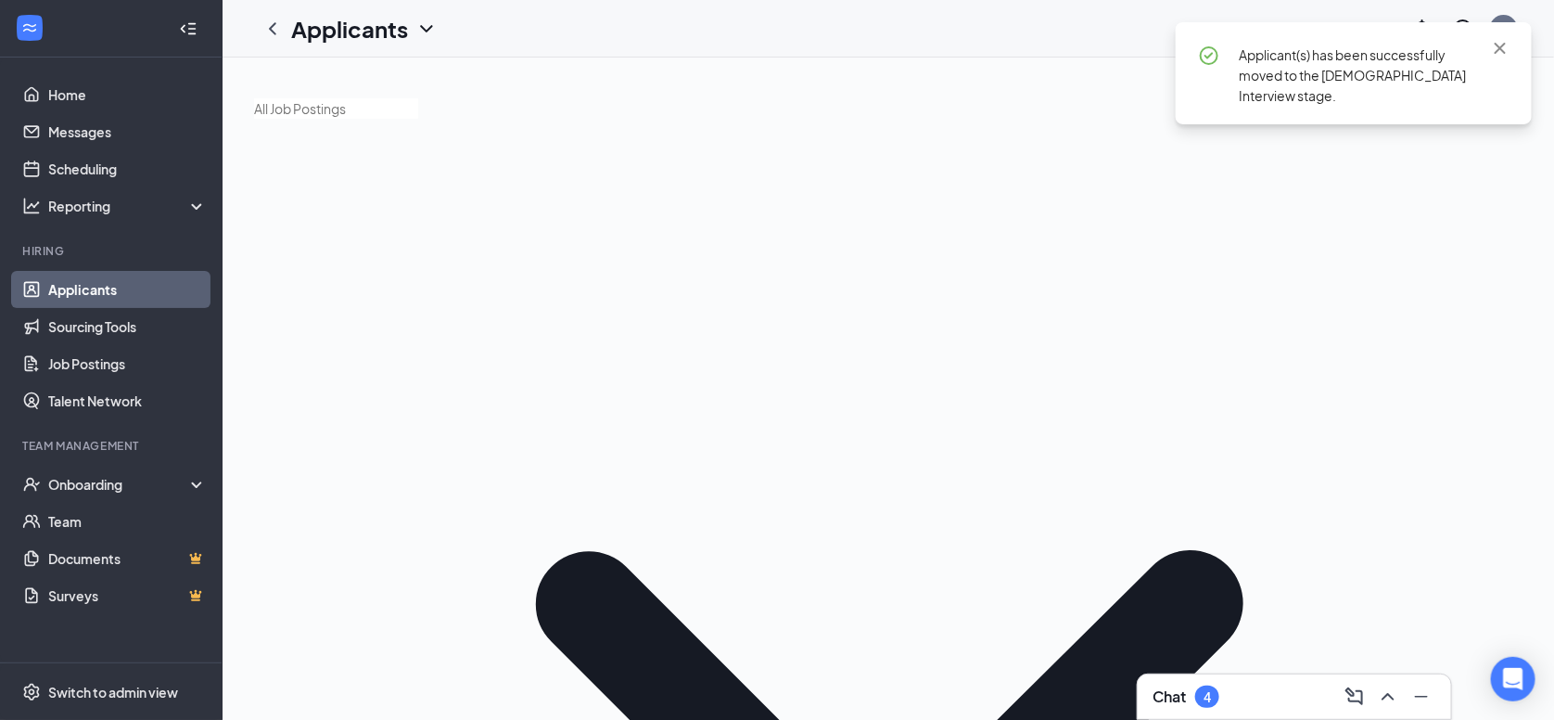
drag, startPoint x: 1284, startPoint y: 262, endPoint x: 1074, endPoint y: 275, distance: 210.9
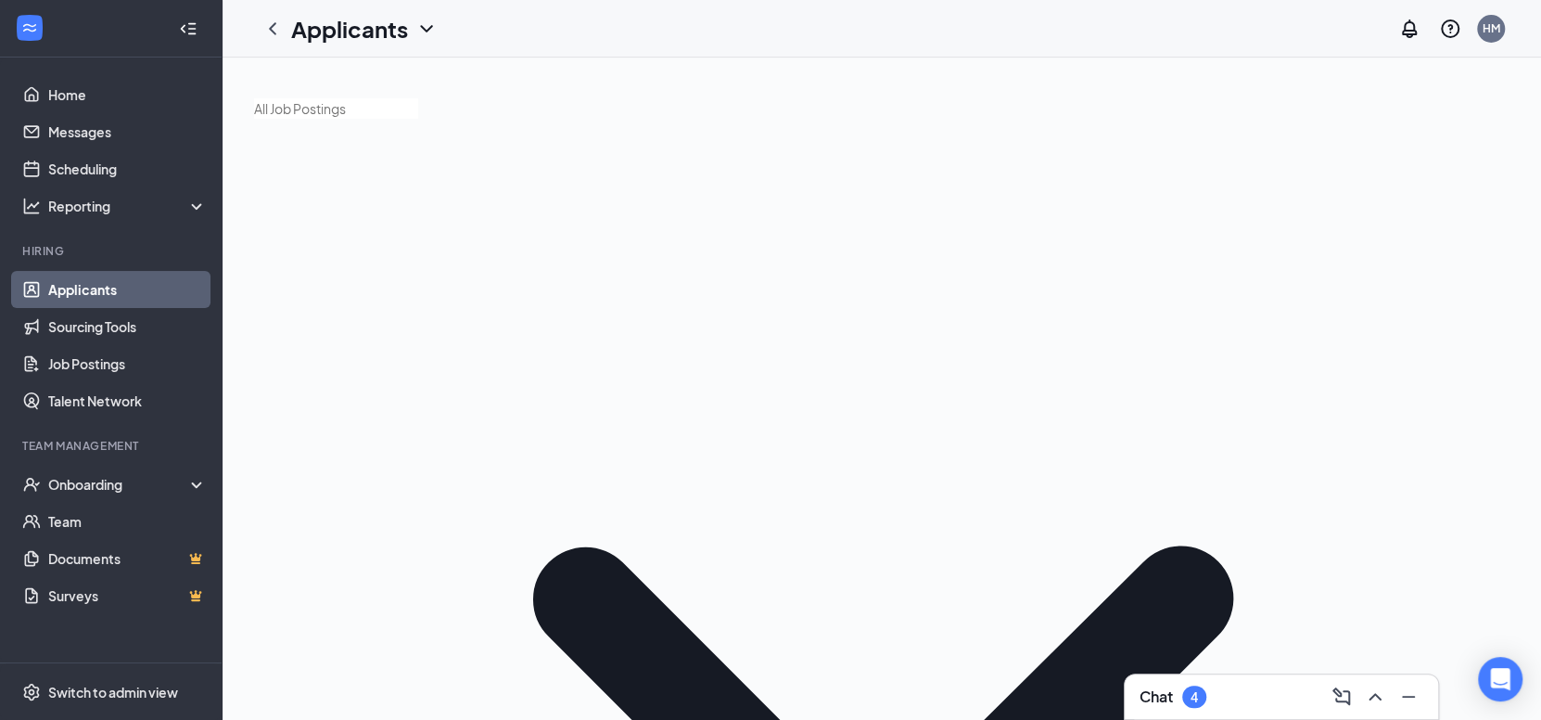
type input "nat"
drag, startPoint x: 1263, startPoint y: 268, endPoint x: 1129, endPoint y: 287, distance: 135.7
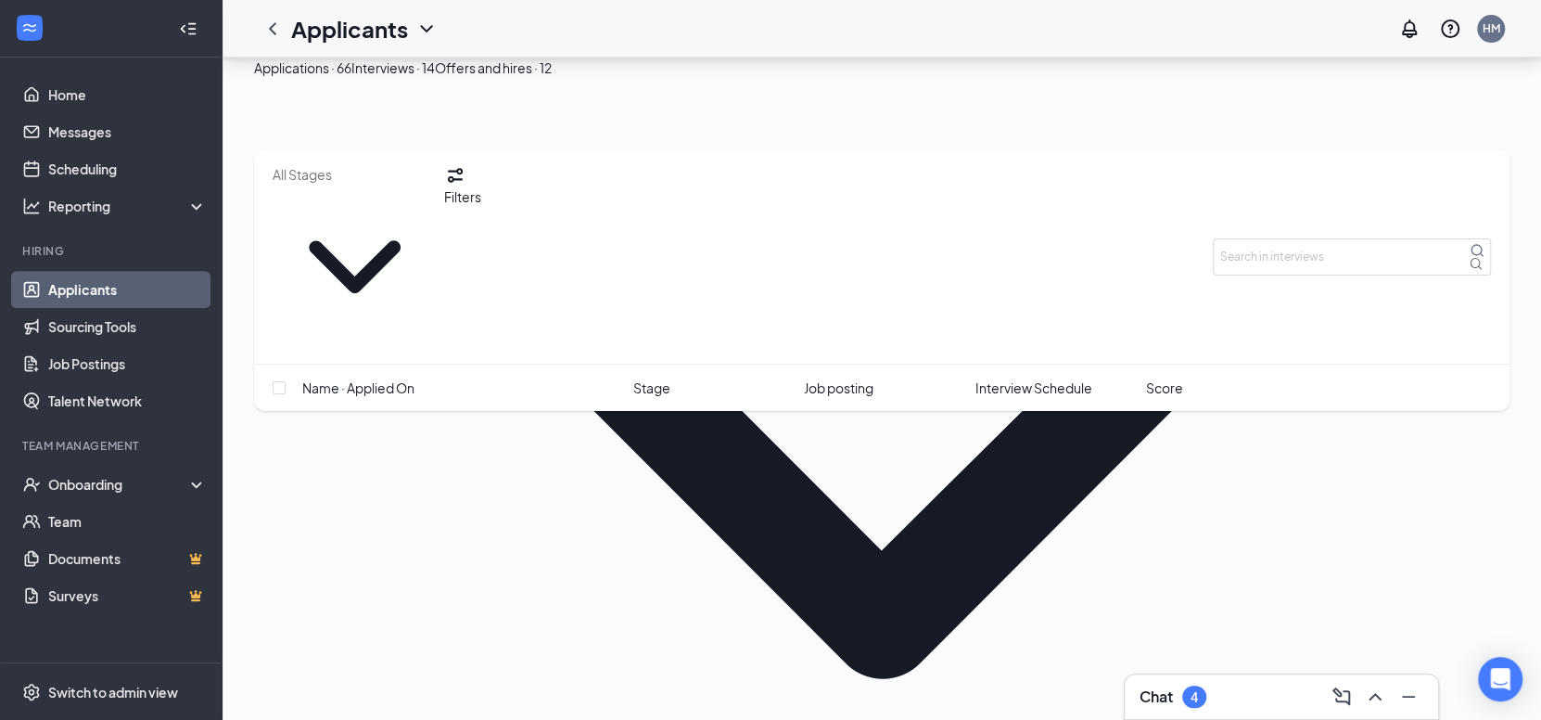
scroll to position [278, 0]
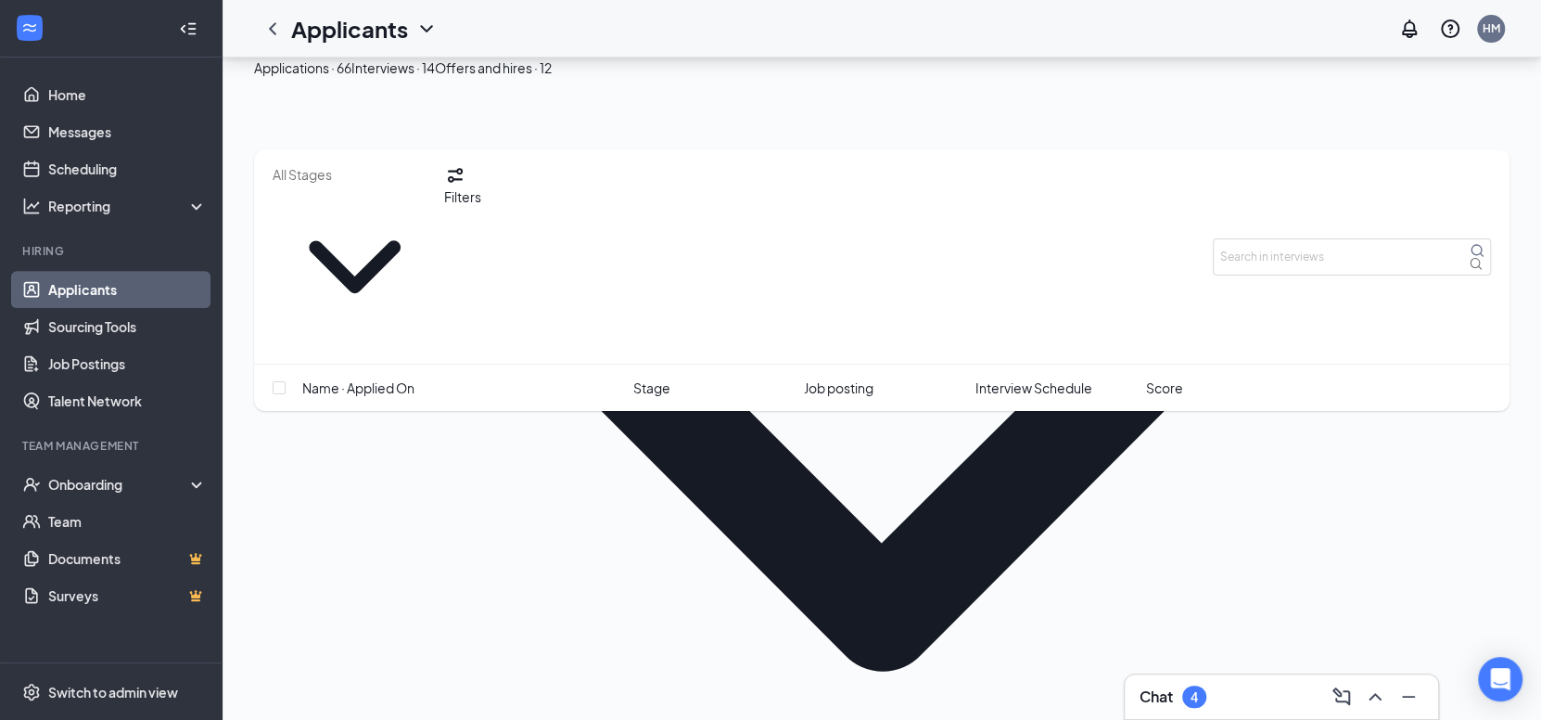
click at [1258, 700] on div "Chat 4" at bounding box center [1282, 697] width 284 height 30
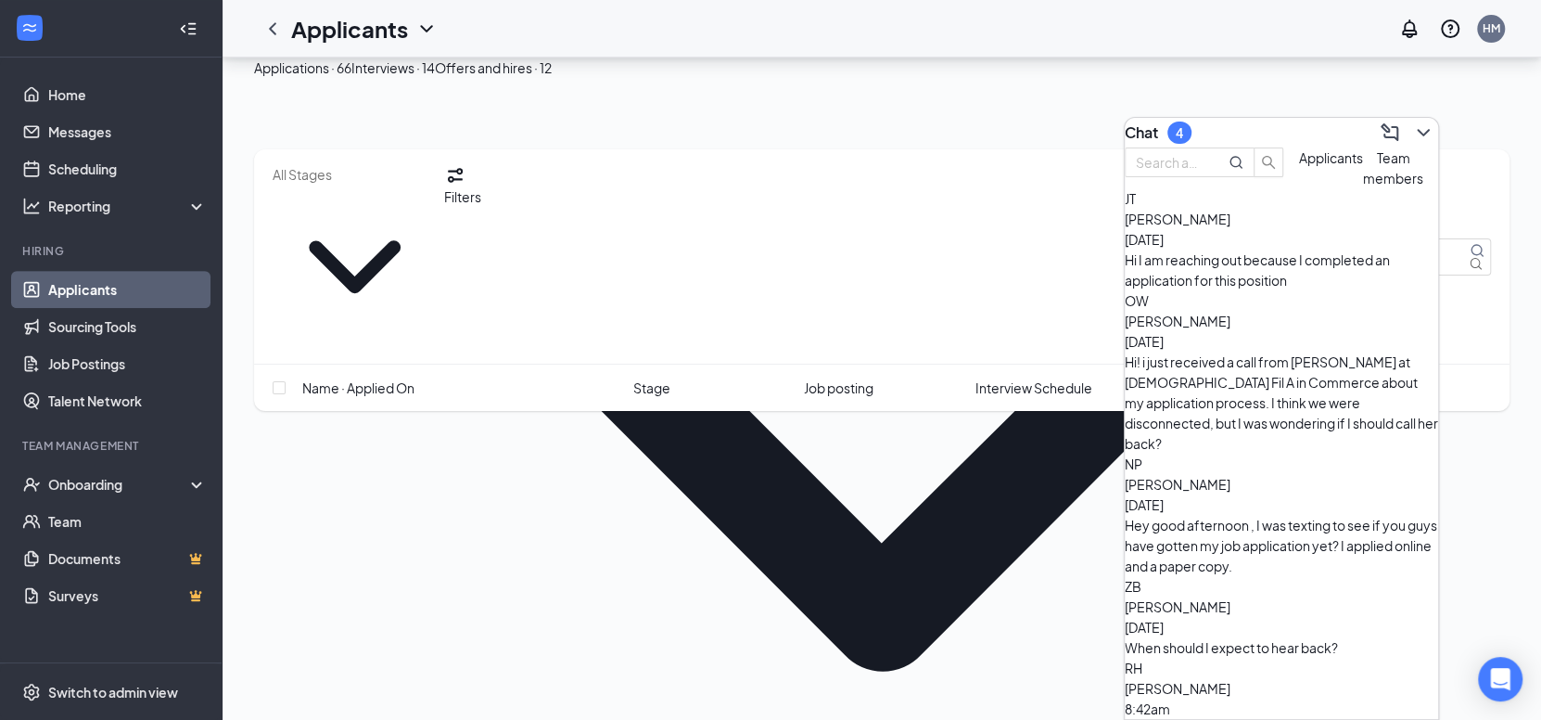
click at [1363, 188] on button "Team members" at bounding box center [1393, 167] width 60 height 41
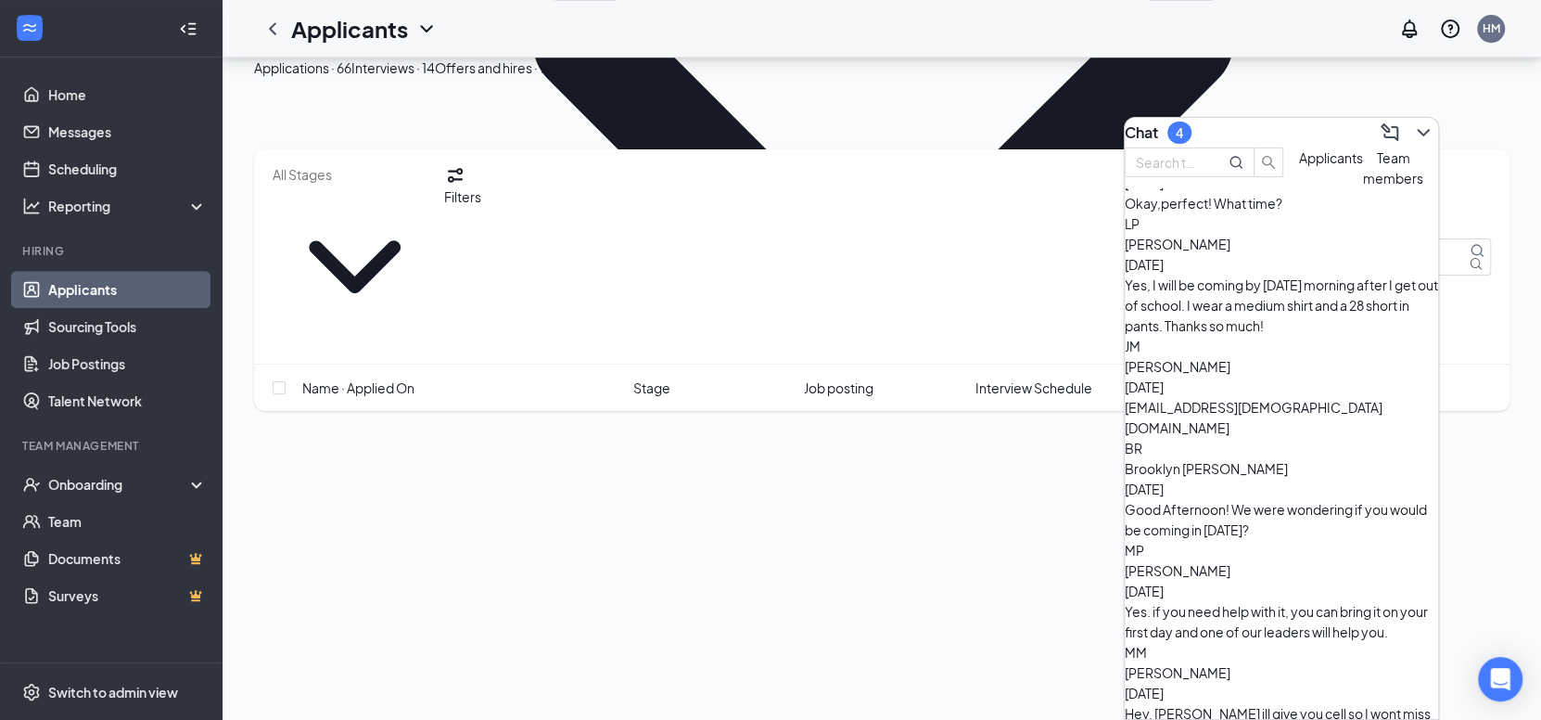
scroll to position [85, 0]
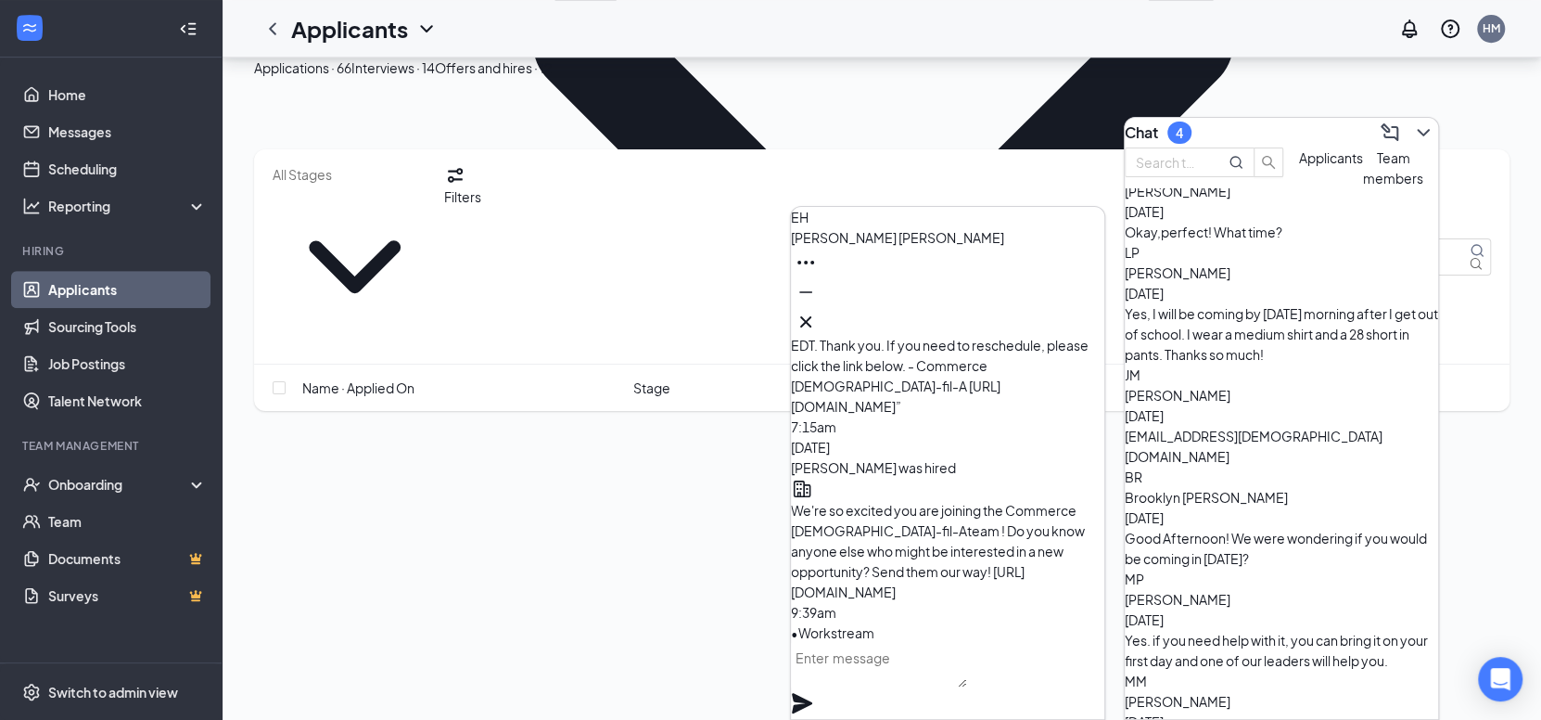
scroll to position [0, 0]
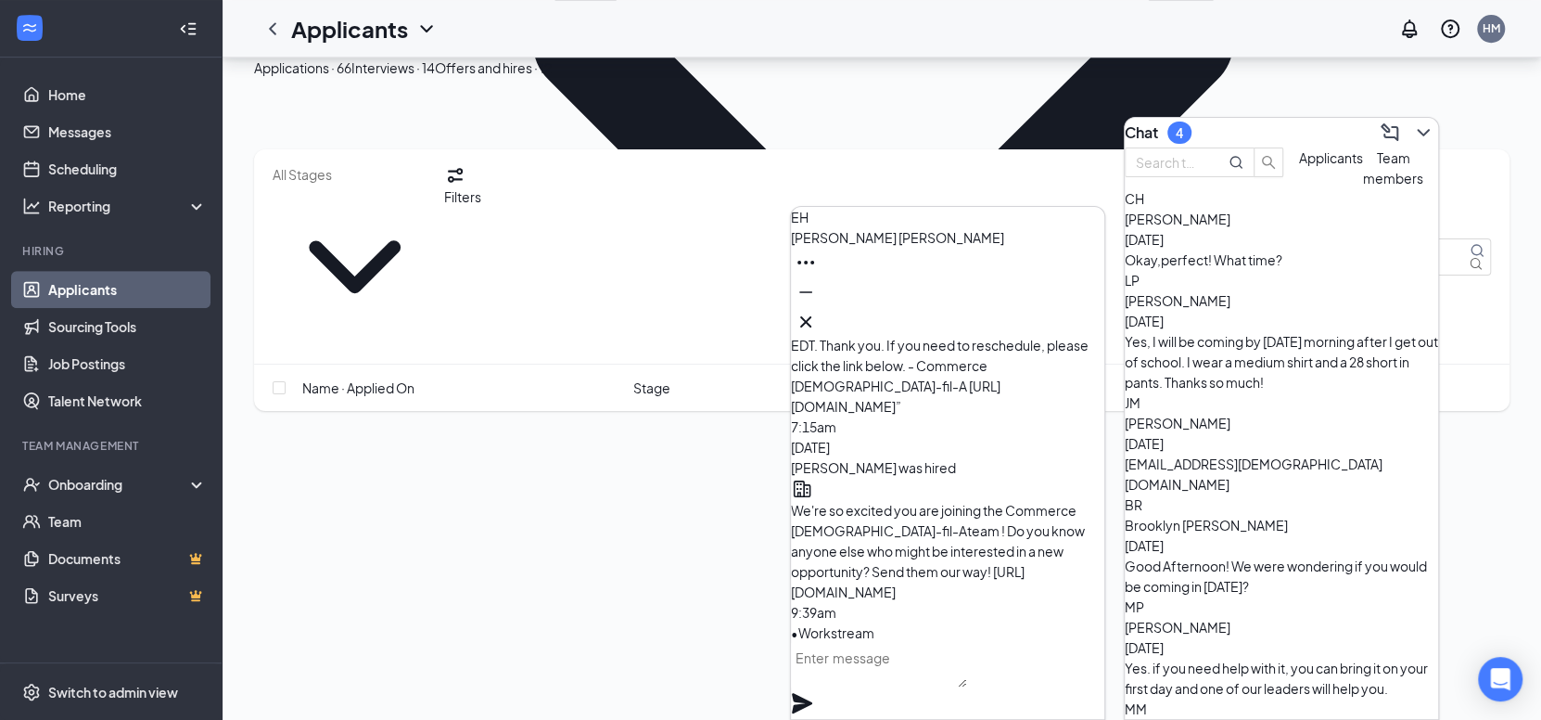
click at [1299, 188] on div "Applicants" at bounding box center [1331, 167] width 64 height 41
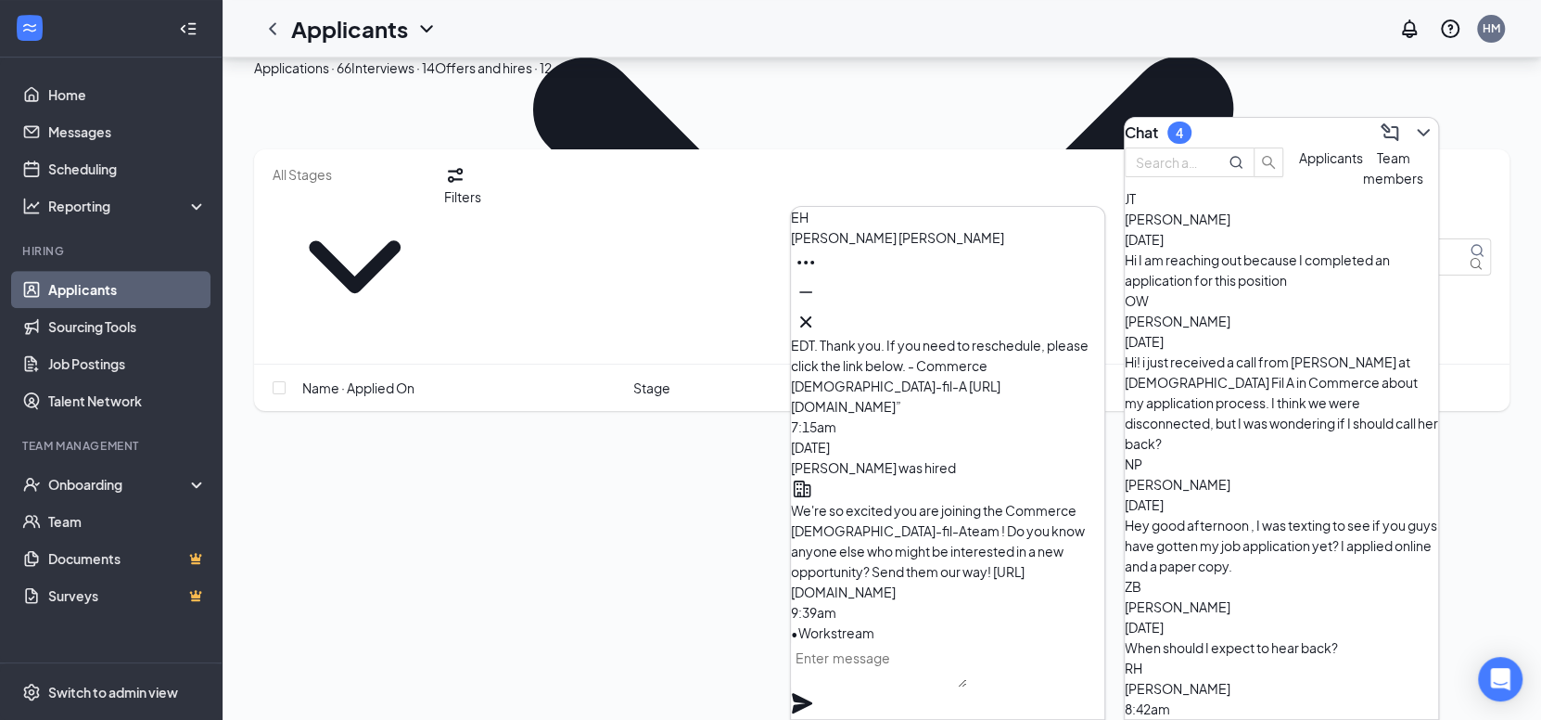
scroll to position [370, 0]
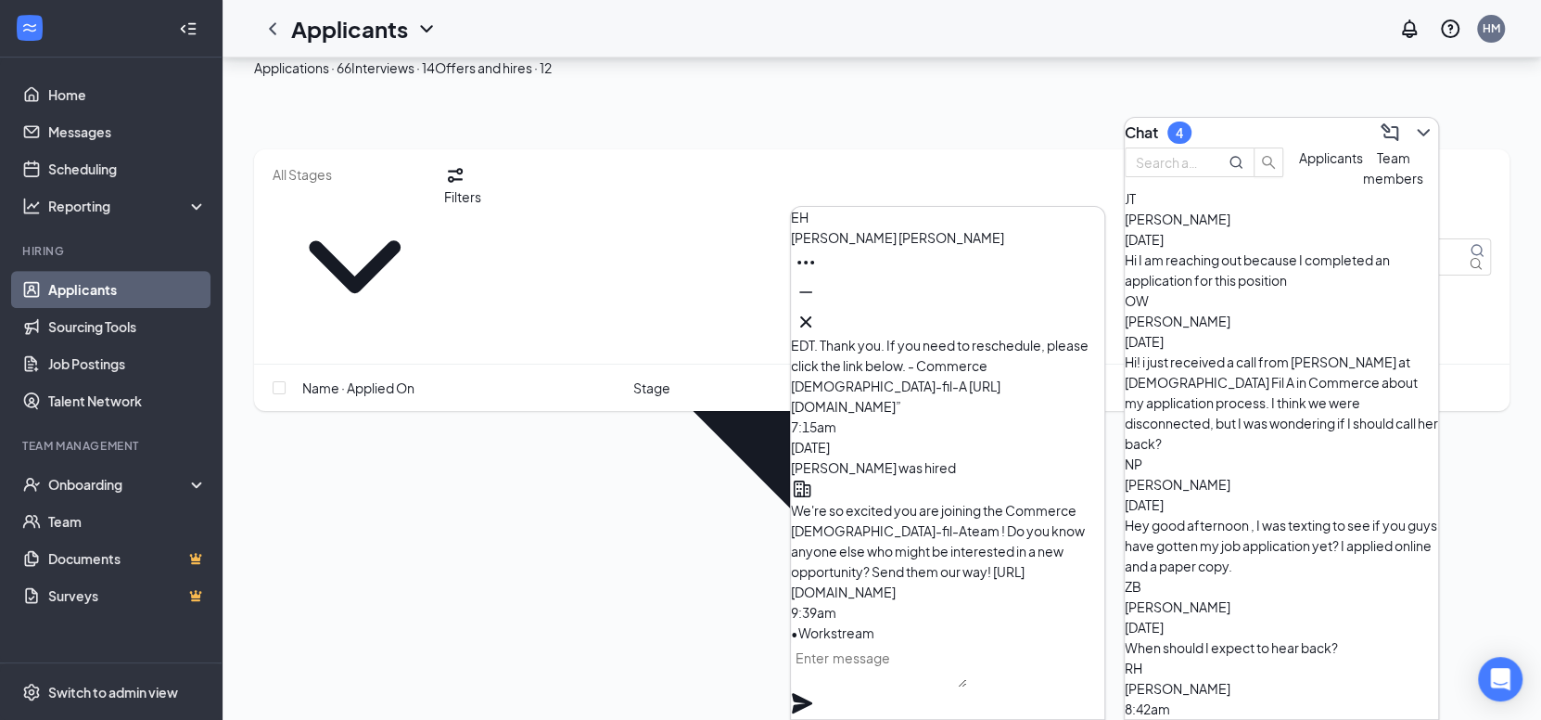
click at [1284, 290] on div "Hi I am reaching out because I completed an application for this position" at bounding box center [1281, 269] width 313 height 41
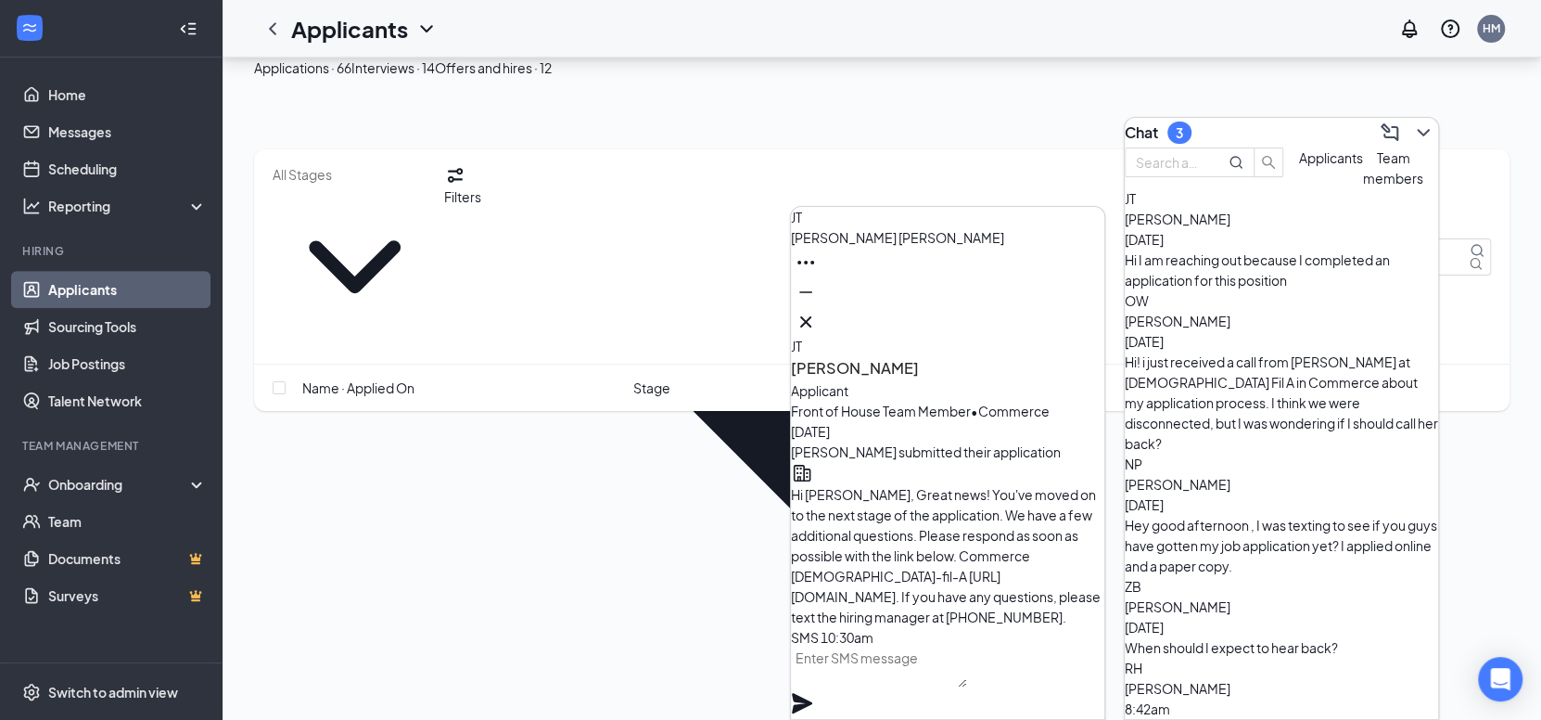
scroll to position [-1028, 0]
click at [811, 316] on icon "Cross" at bounding box center [805, 321] width 11 height 11
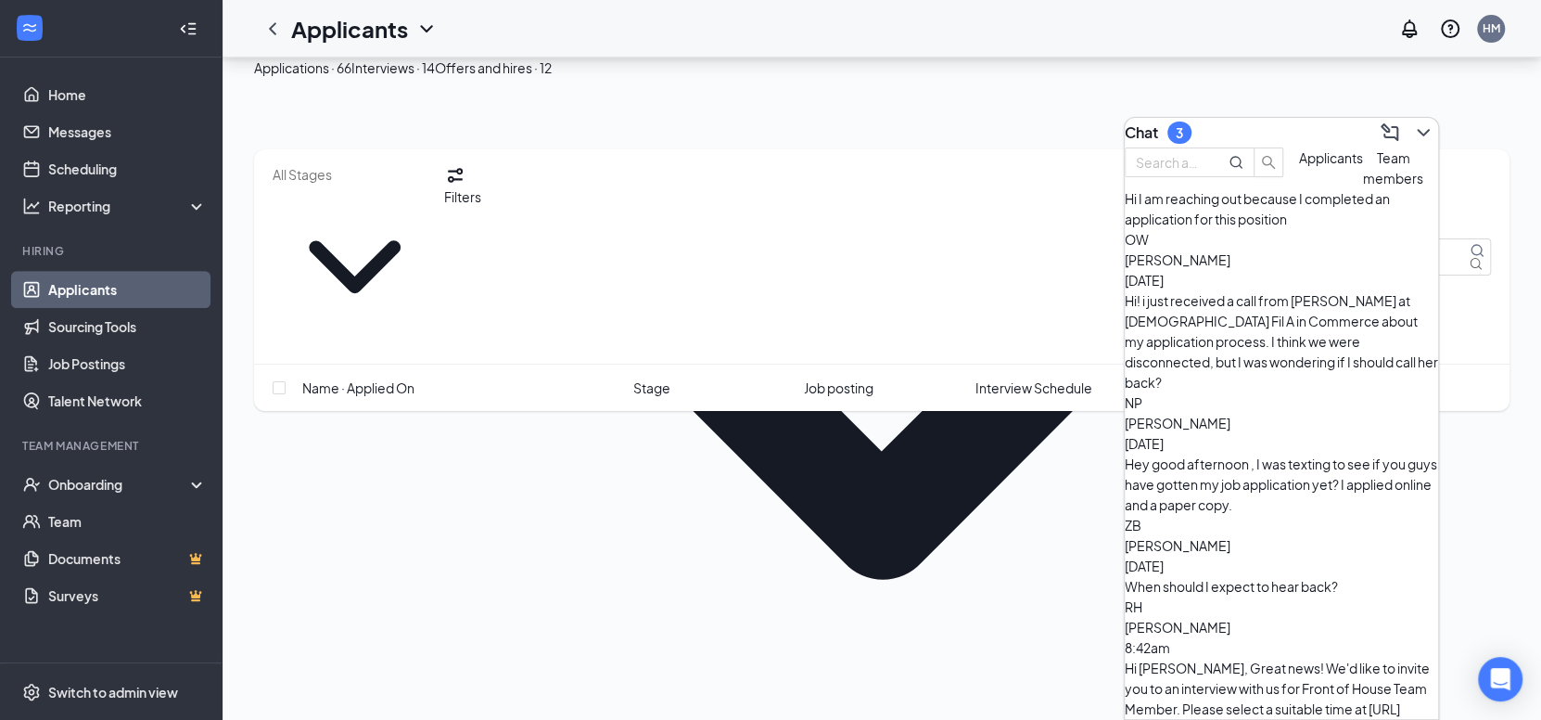
scroll to position [117, 0]
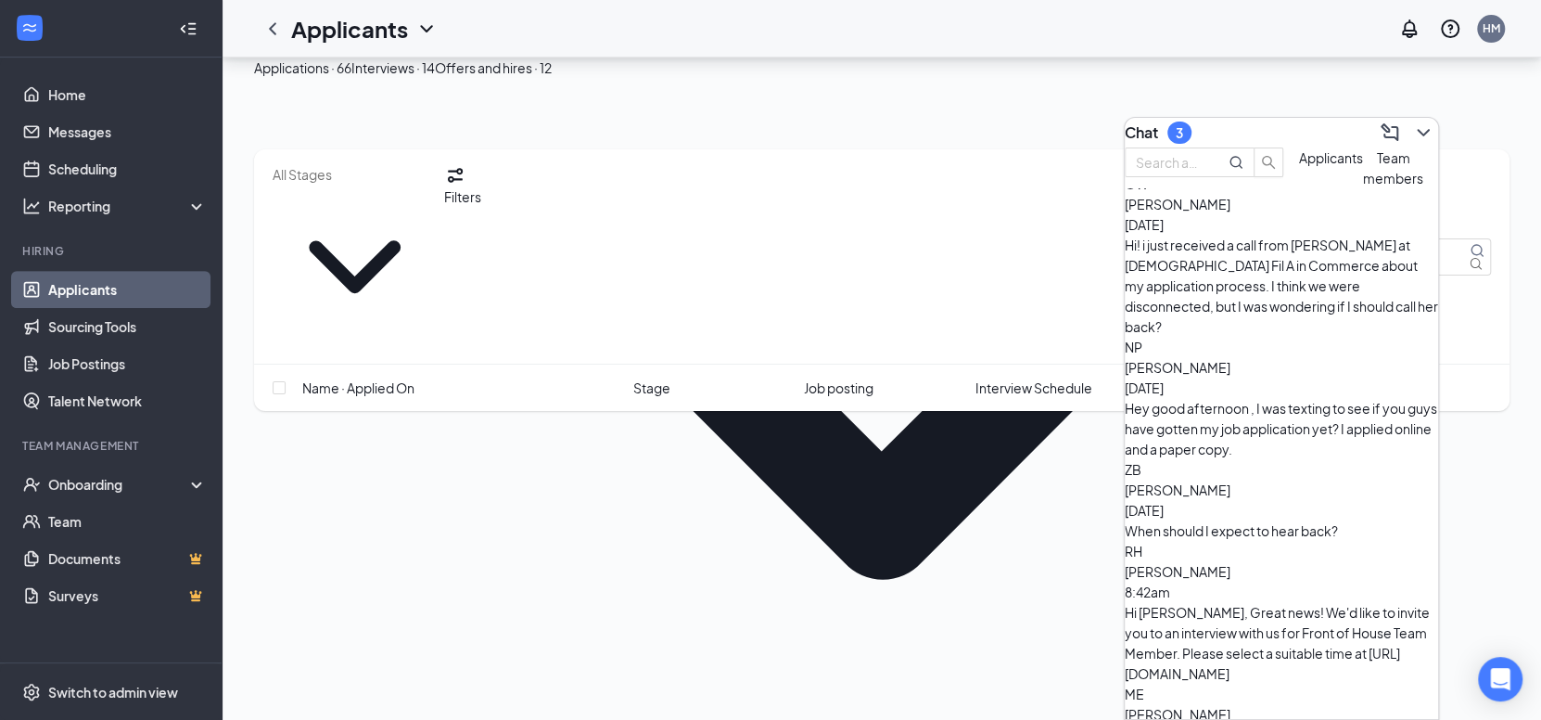
click at [962, 78] on div "Applications · 66 Interviews · 14 Offers and hires · 12" at bounding box center [882, 67] width 1256 height 20
click at [1412, 134] on icon "ChevronDown" at bounding box center [1423, 132] width 22 height 22
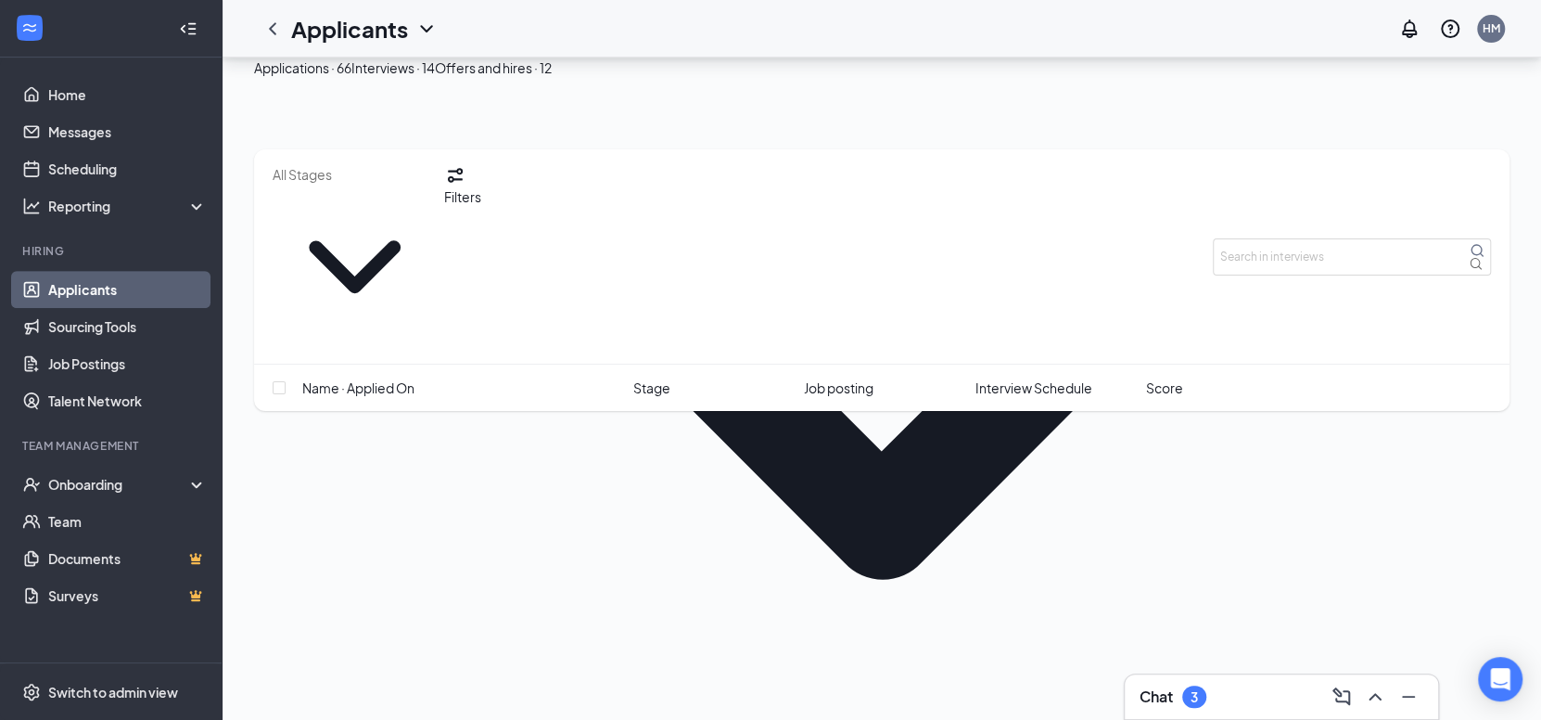
click at [552, 78] on div "Offers and hires · 12" at bounding box center [493, 67] width 117 height 20
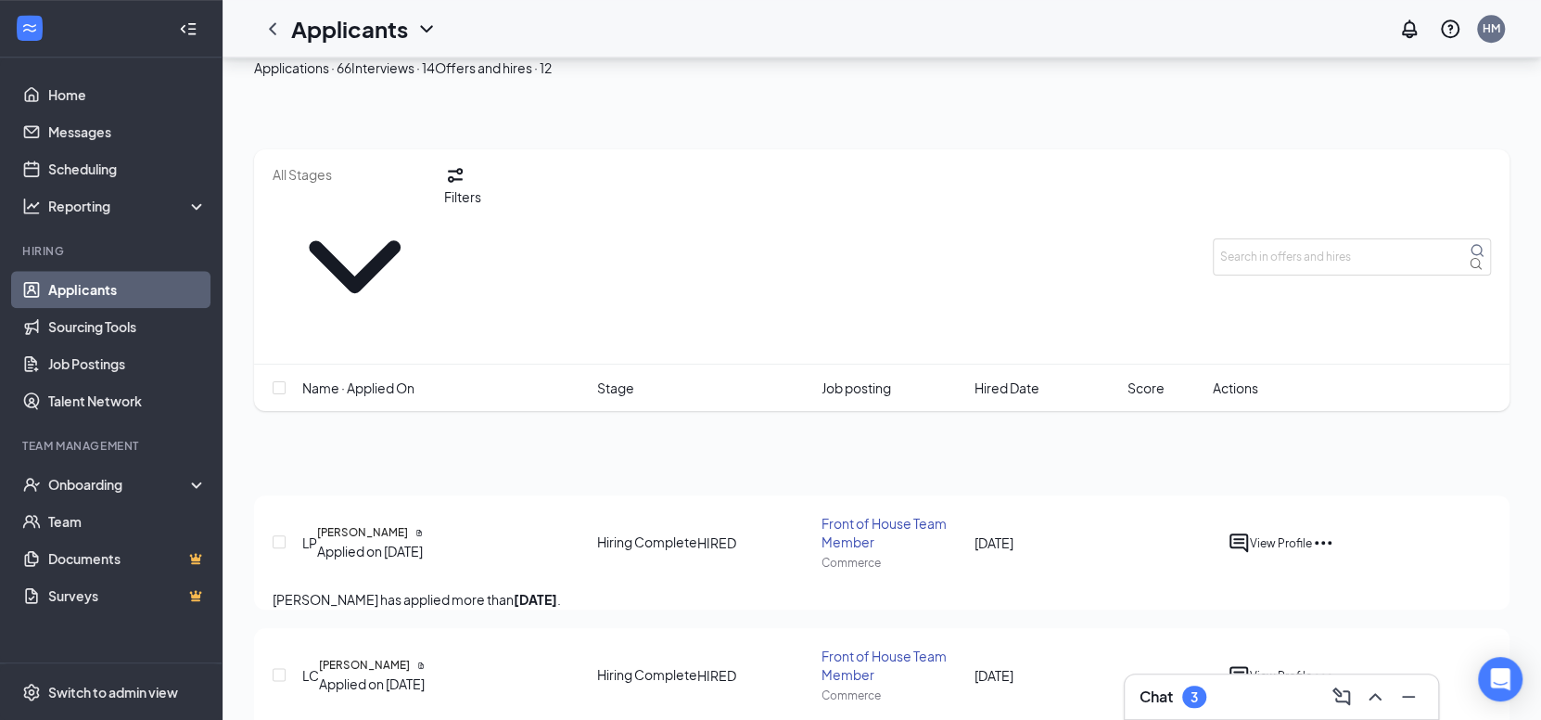
scroll to position [1113, 0]
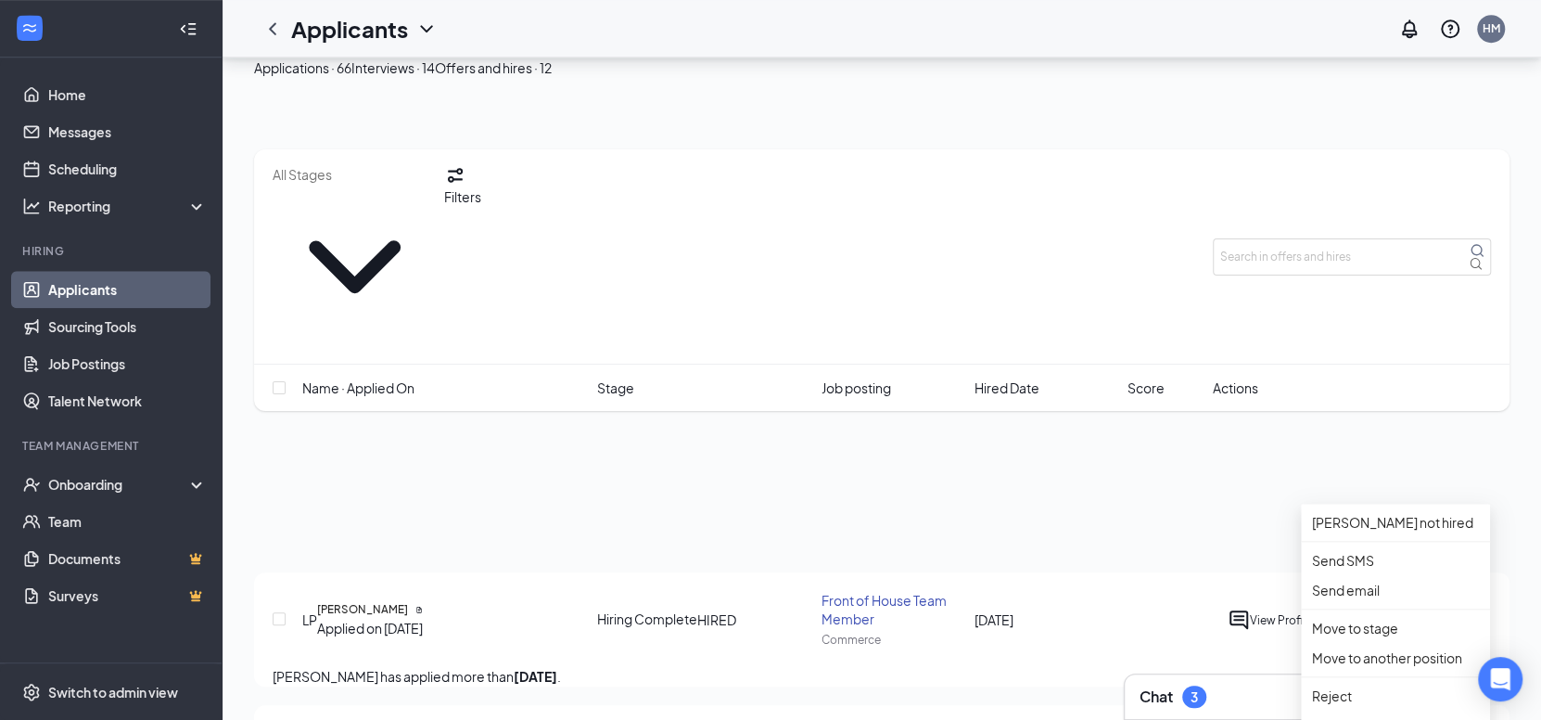
scroll to position [1019, 0]
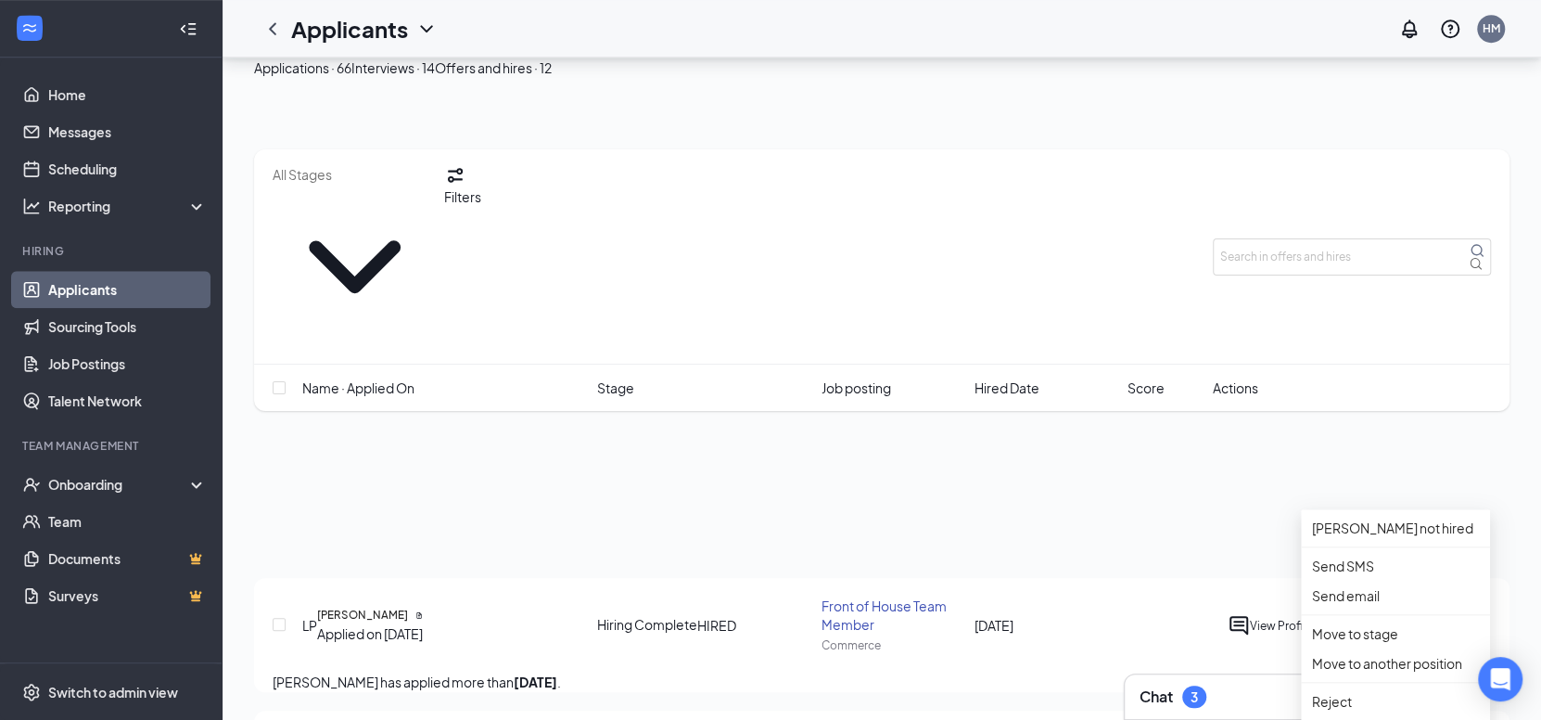
click at [224, 428] on div "Applications · 66 Interviews · 14 Offers and hires · 12 Filters Name · Applied …" at bounding box center [882, 605] width 1319 height 3135
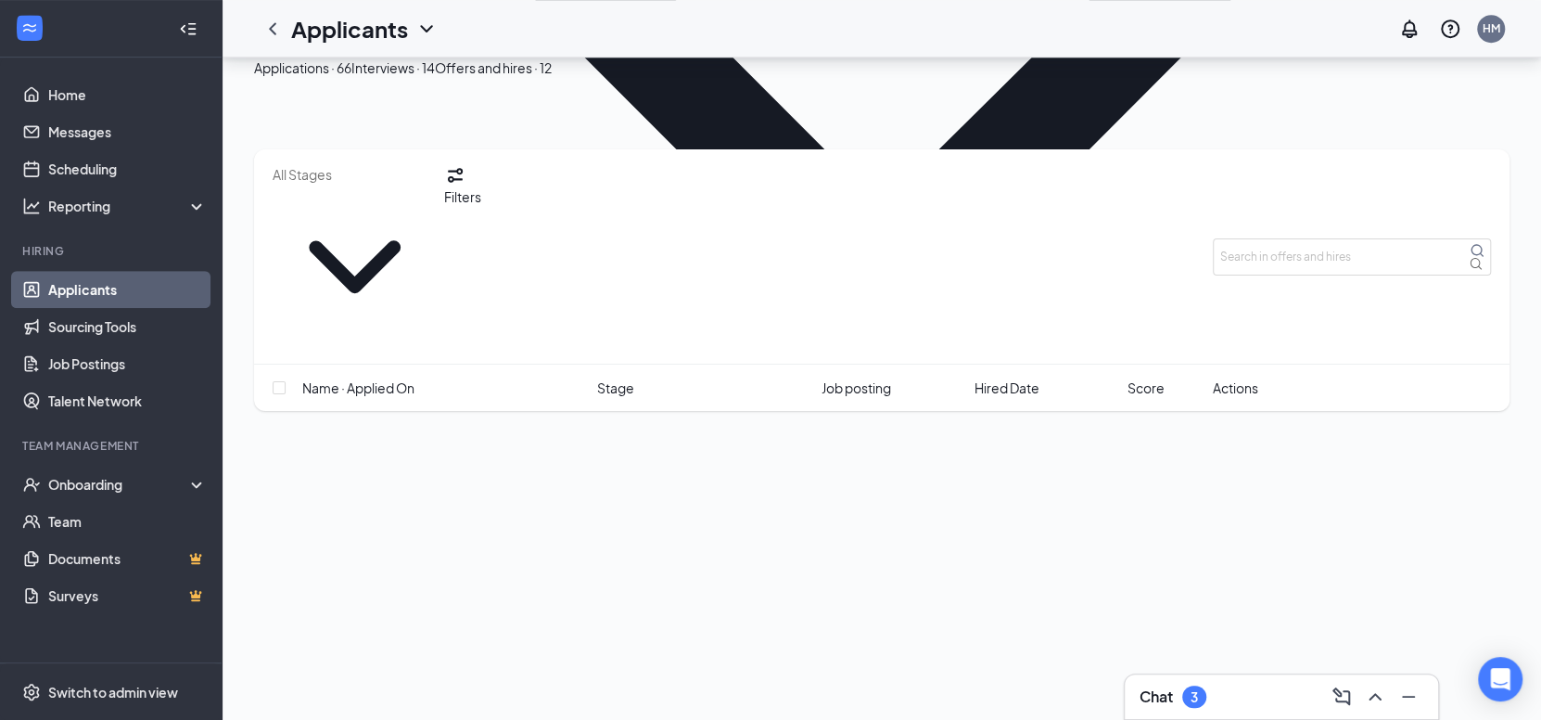
scroll to position [0, 0]
